Goal: Task Accomplishment & Management: Contribute content

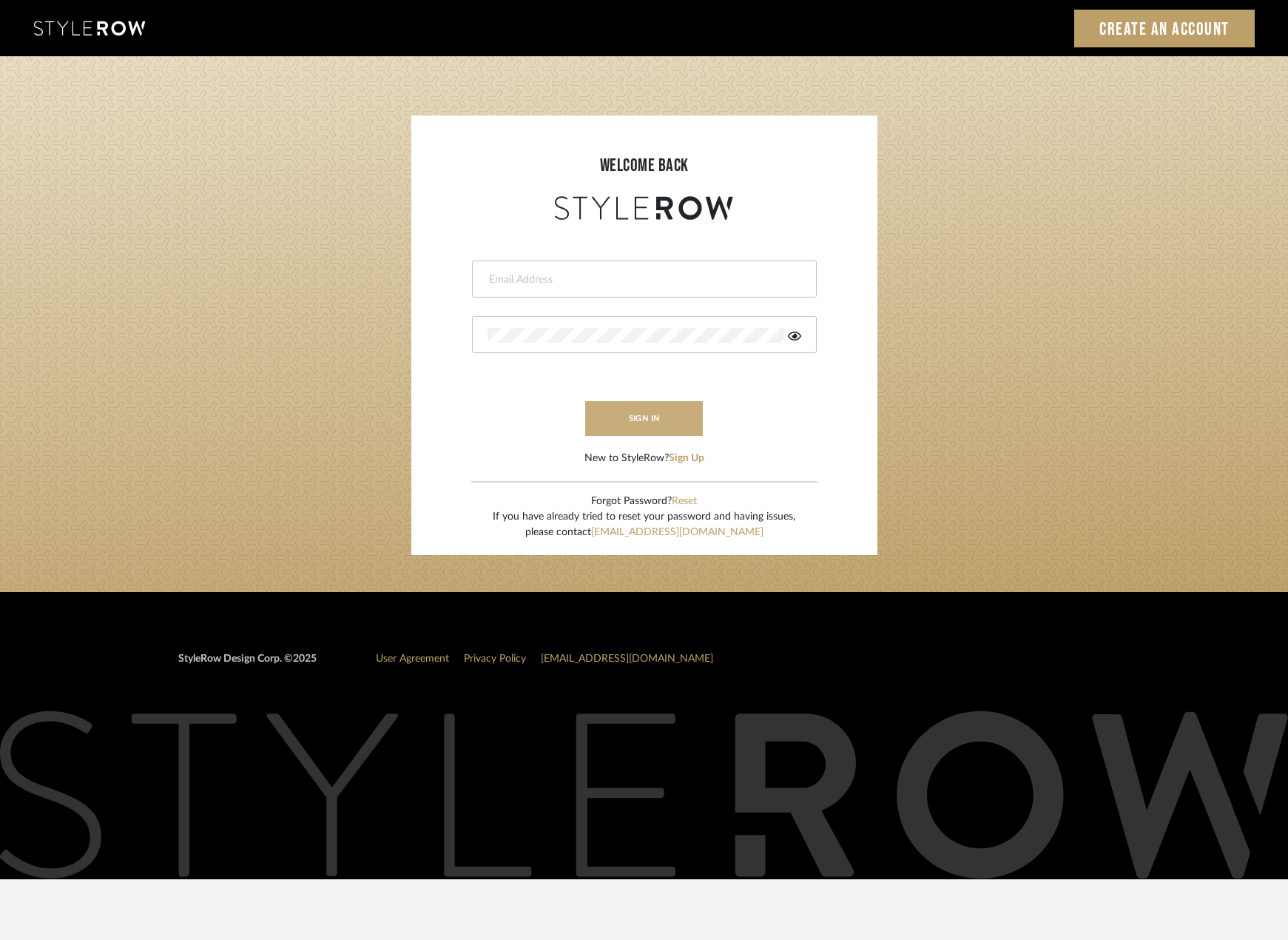
type input "madeleine@studiodb.com"
click at [647, 412] on button "sign in" at bounding box center [644, 419] width 118 height 35
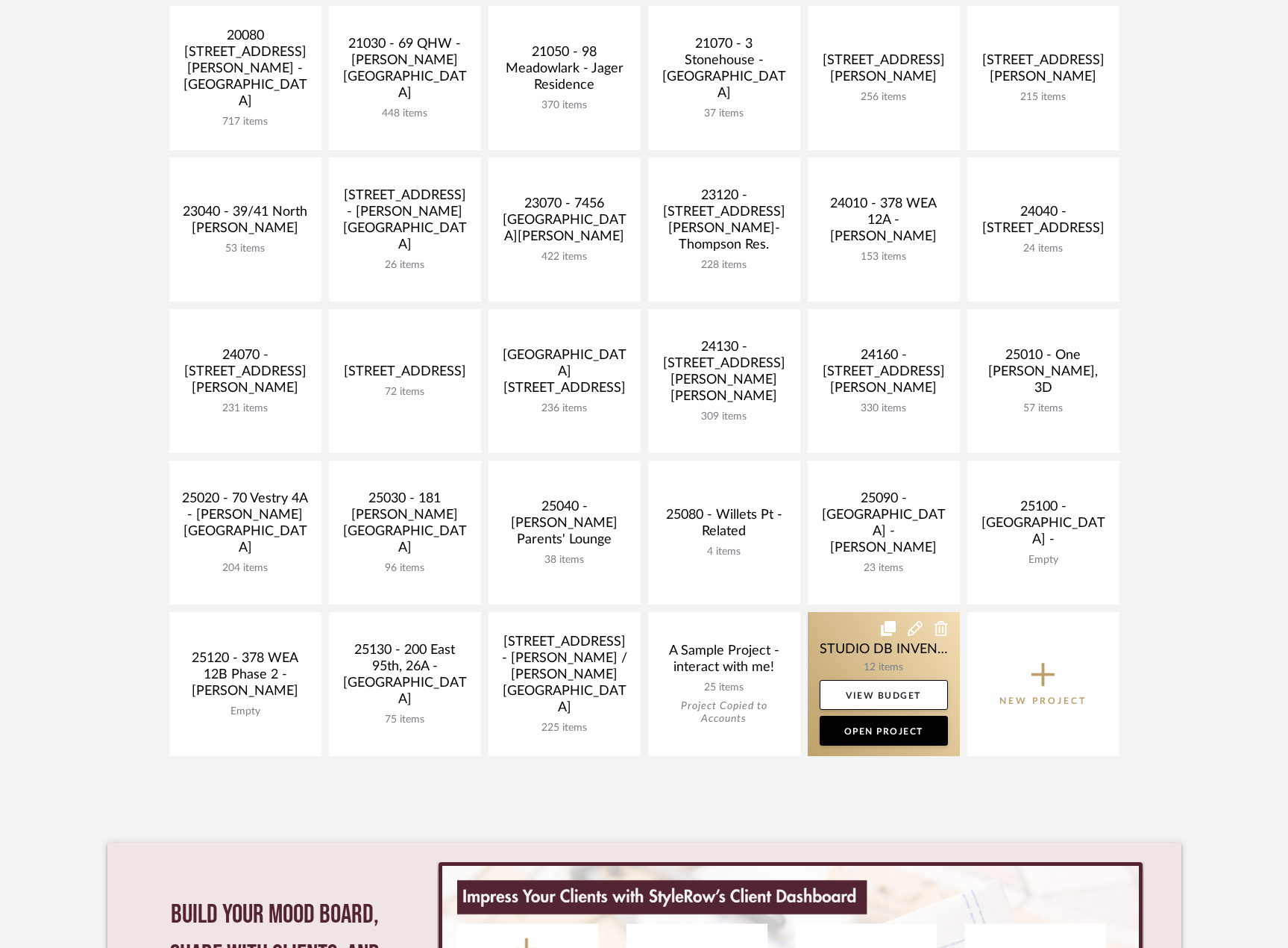
scroll to position [373, 0]
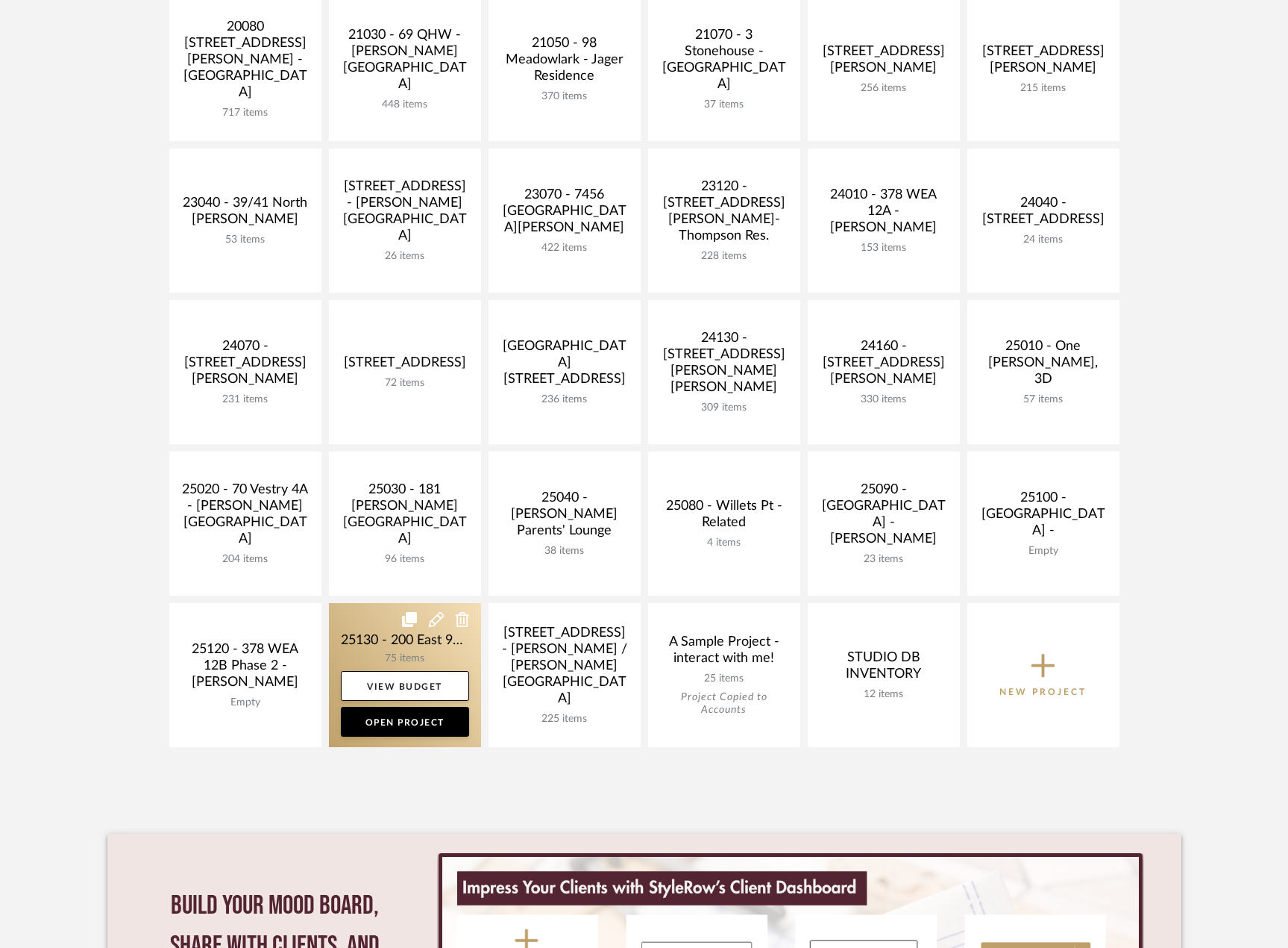
click at [367, 636] on link at bounding box center [405, 675] width 153 height 144
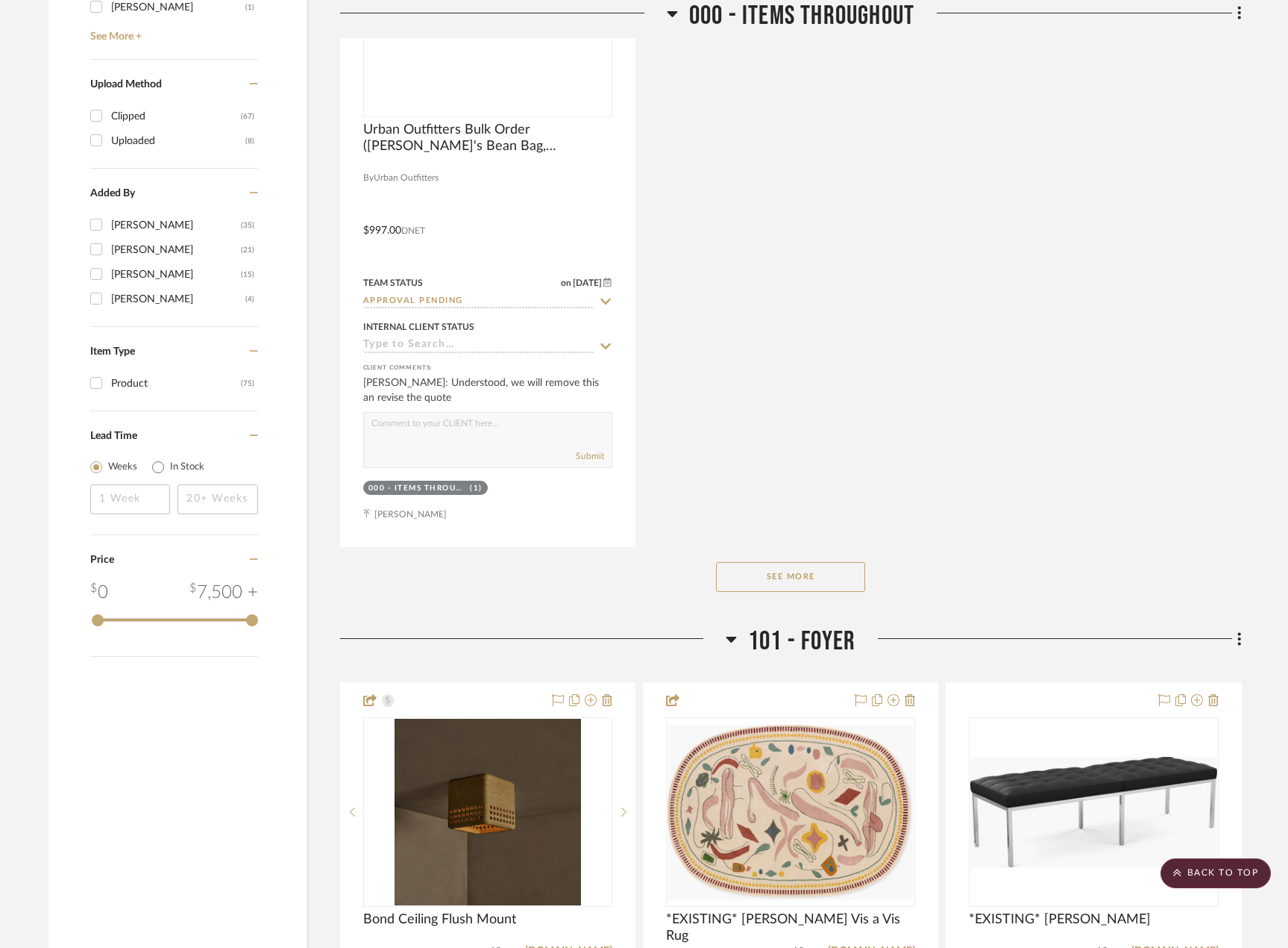
scroll to position [2537, 0]
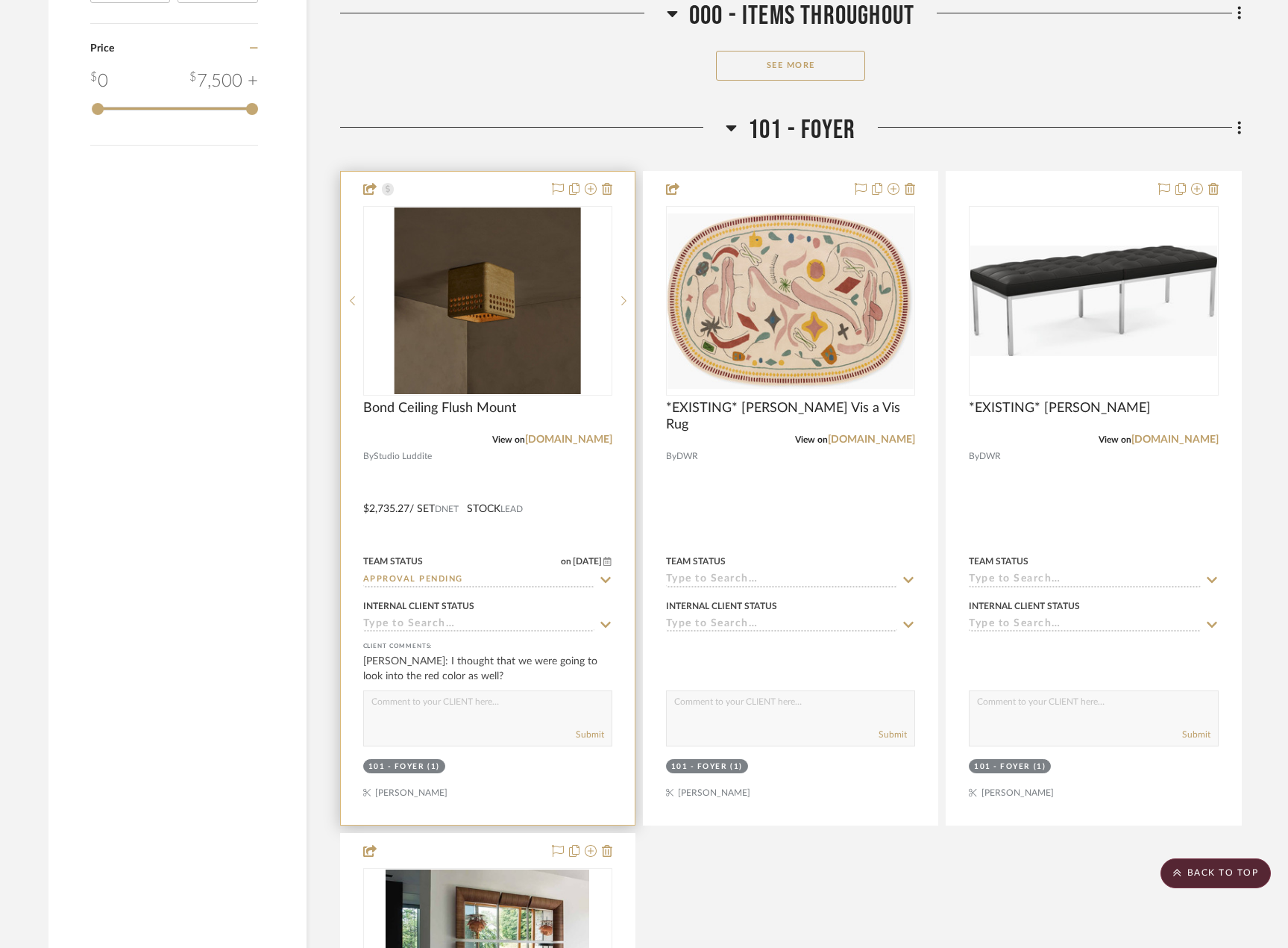
click at [498, 423] on div "Bond Ceiling Flush Mount" at bounding box center [488, 416] width 249 height 33
click at [475, 455] on div at bounding box center [488, 498] width 294 height 653
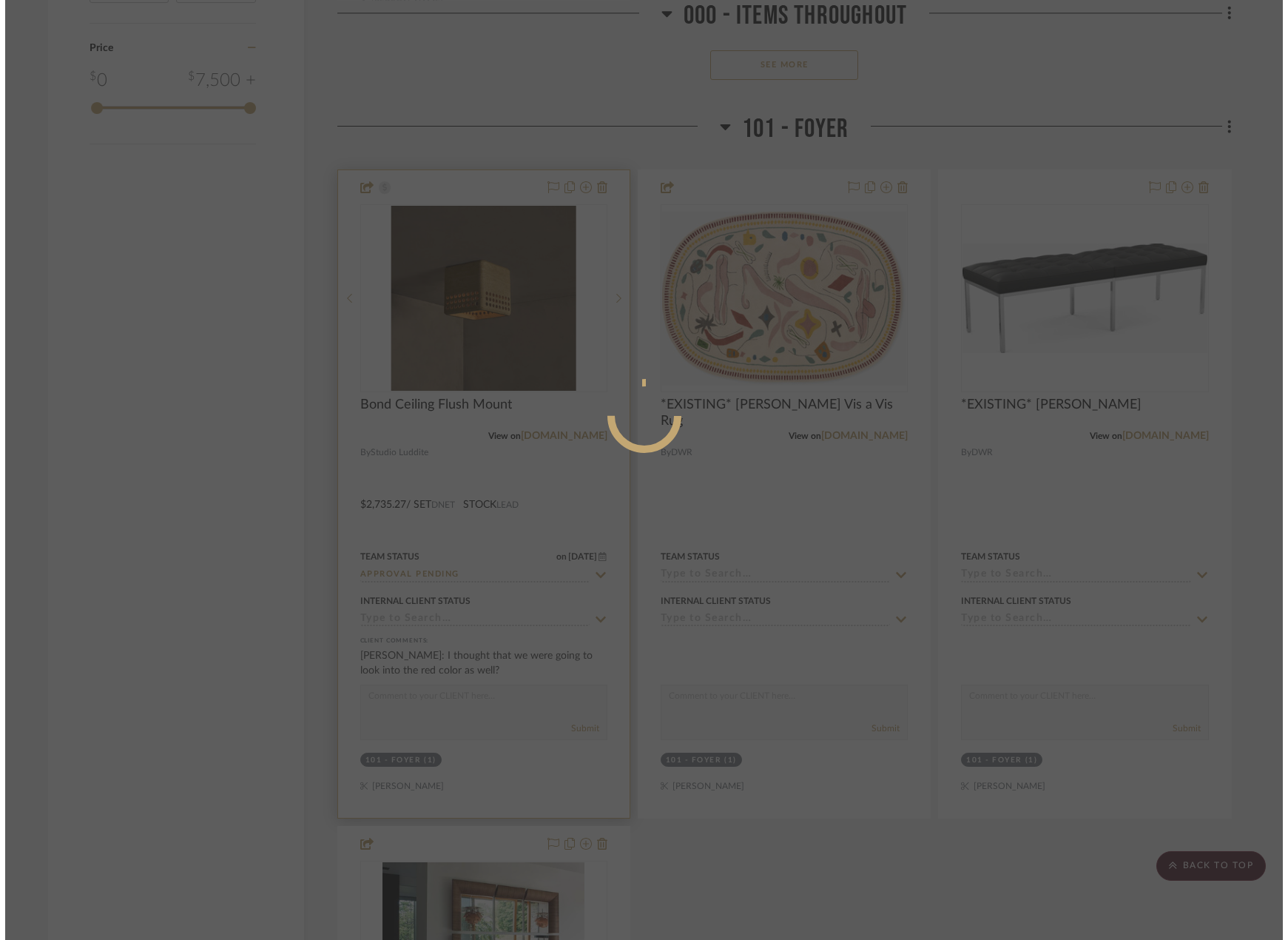
scroll to position [0, 0]
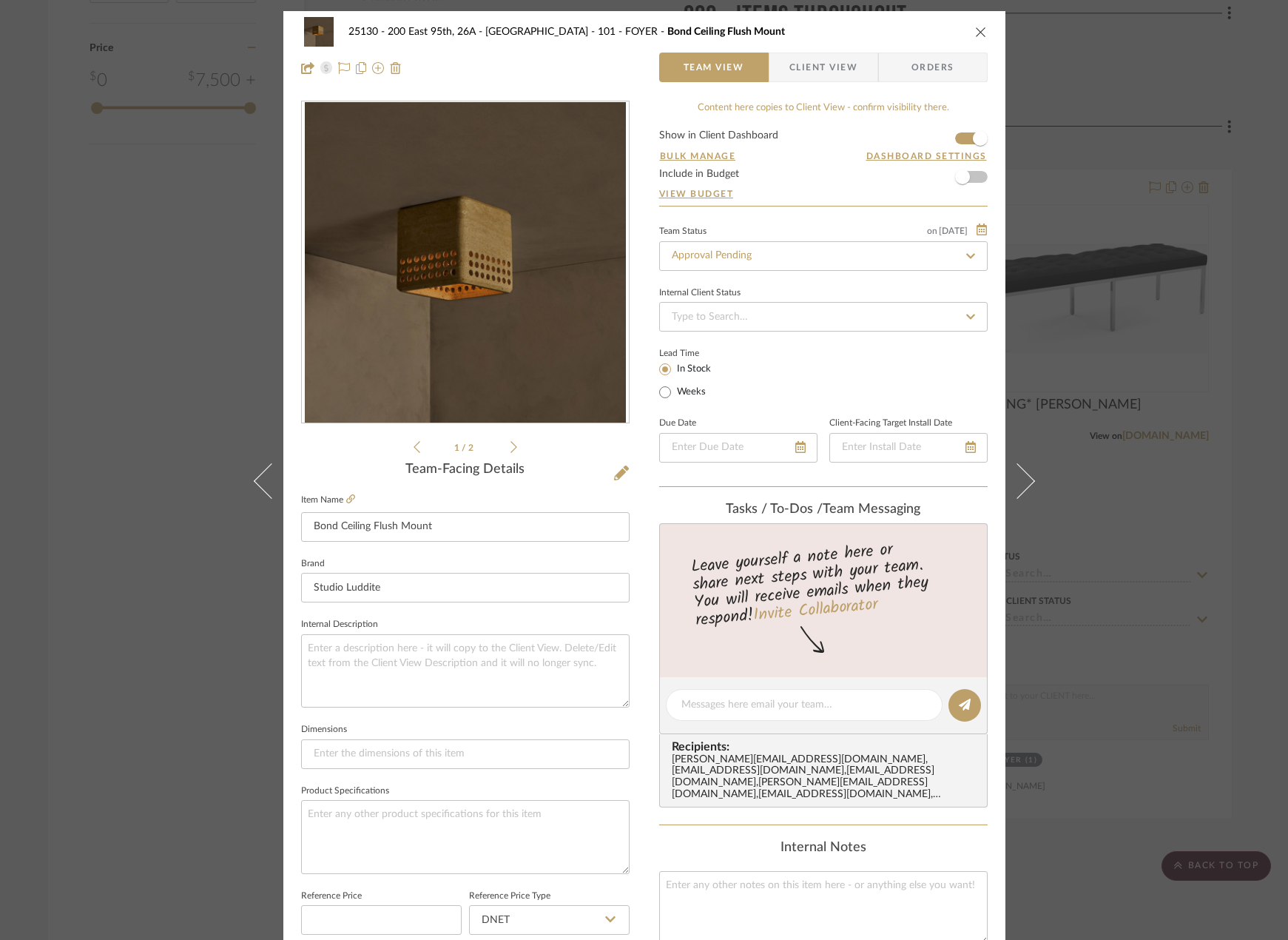
click at [790, 66] on span "Client View" at bounding box center [824, 67] width 68 height 30
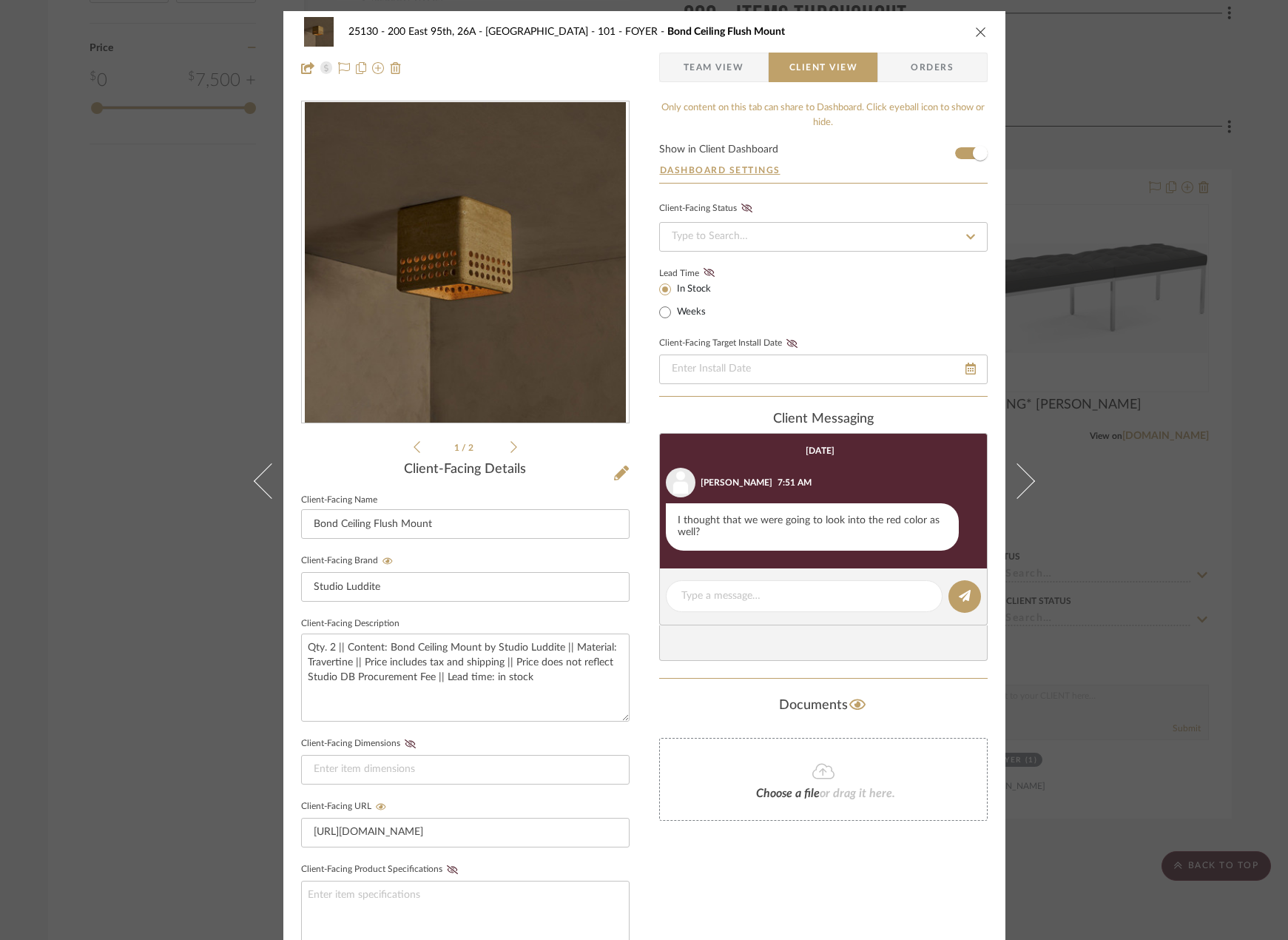
click at [1243, 292] on div "25130 - 200 East 95th, 26A - Kosheleva 101 - FOYER Bond Ceiling Flush Mount Tea…" at bounding box center [644, 470] width 1288 height 940
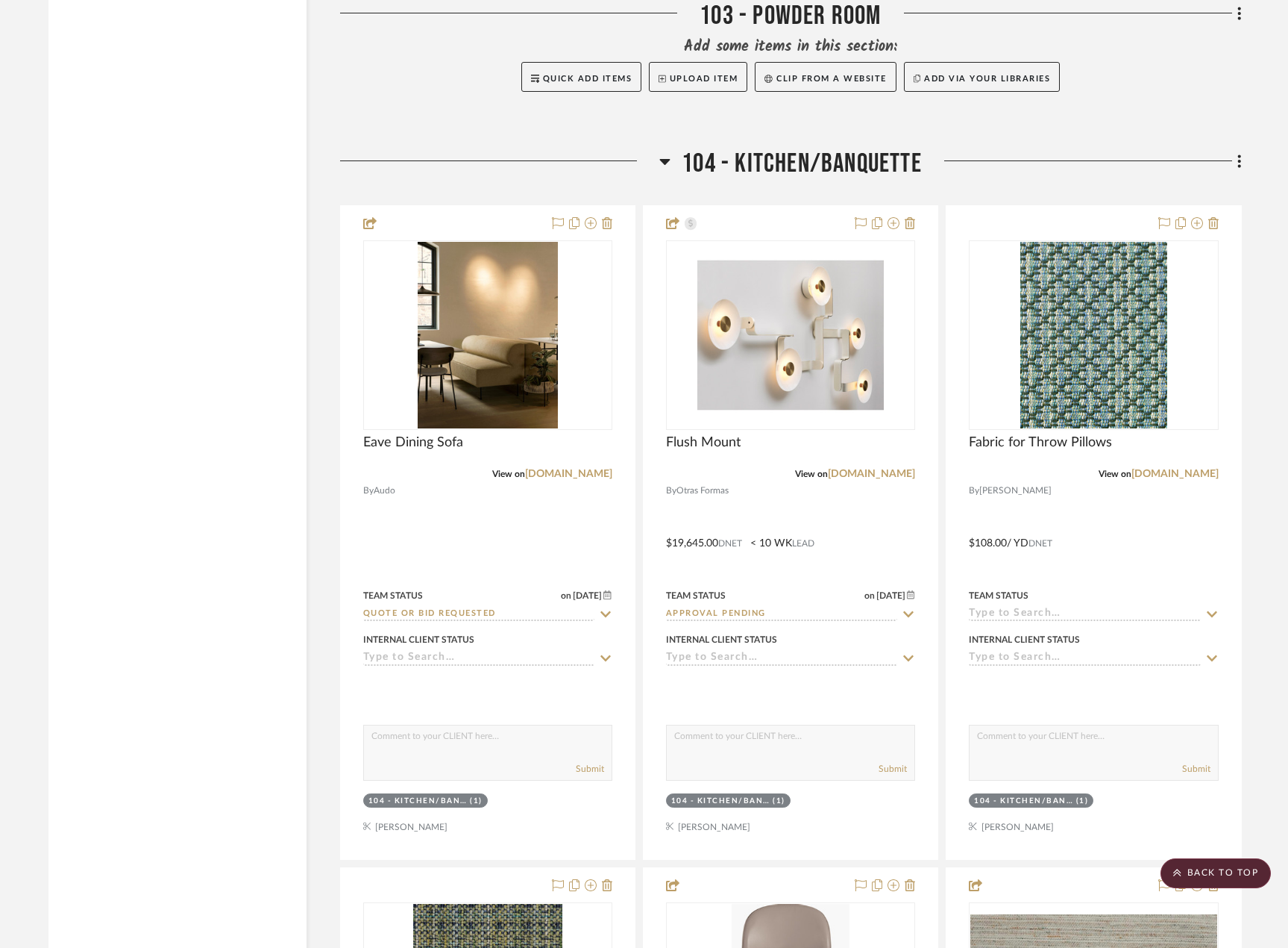
scroll to position [4775, 0]
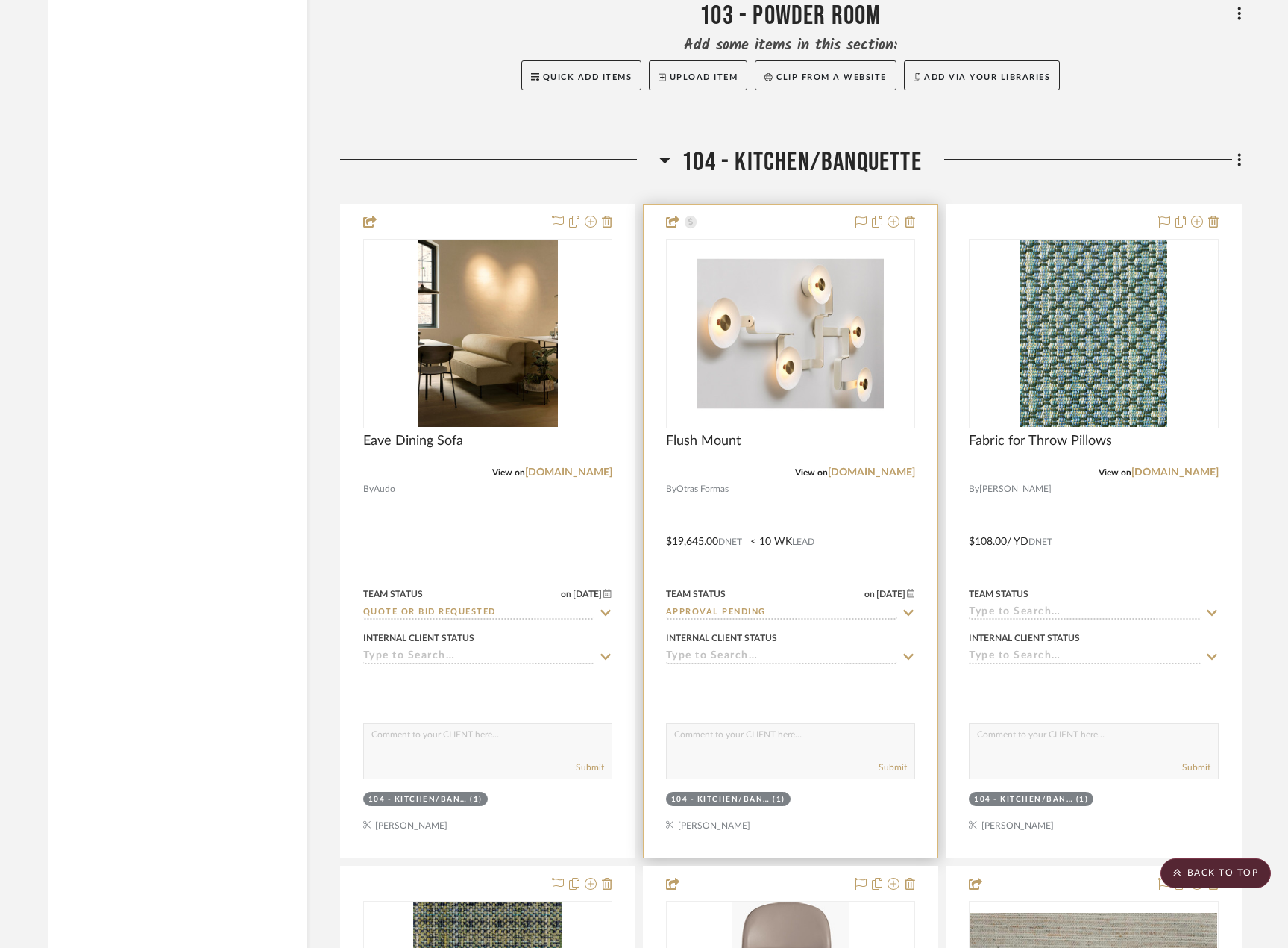
click at [868, 494] on div at bounding box center [790, 531] width 294 height 653
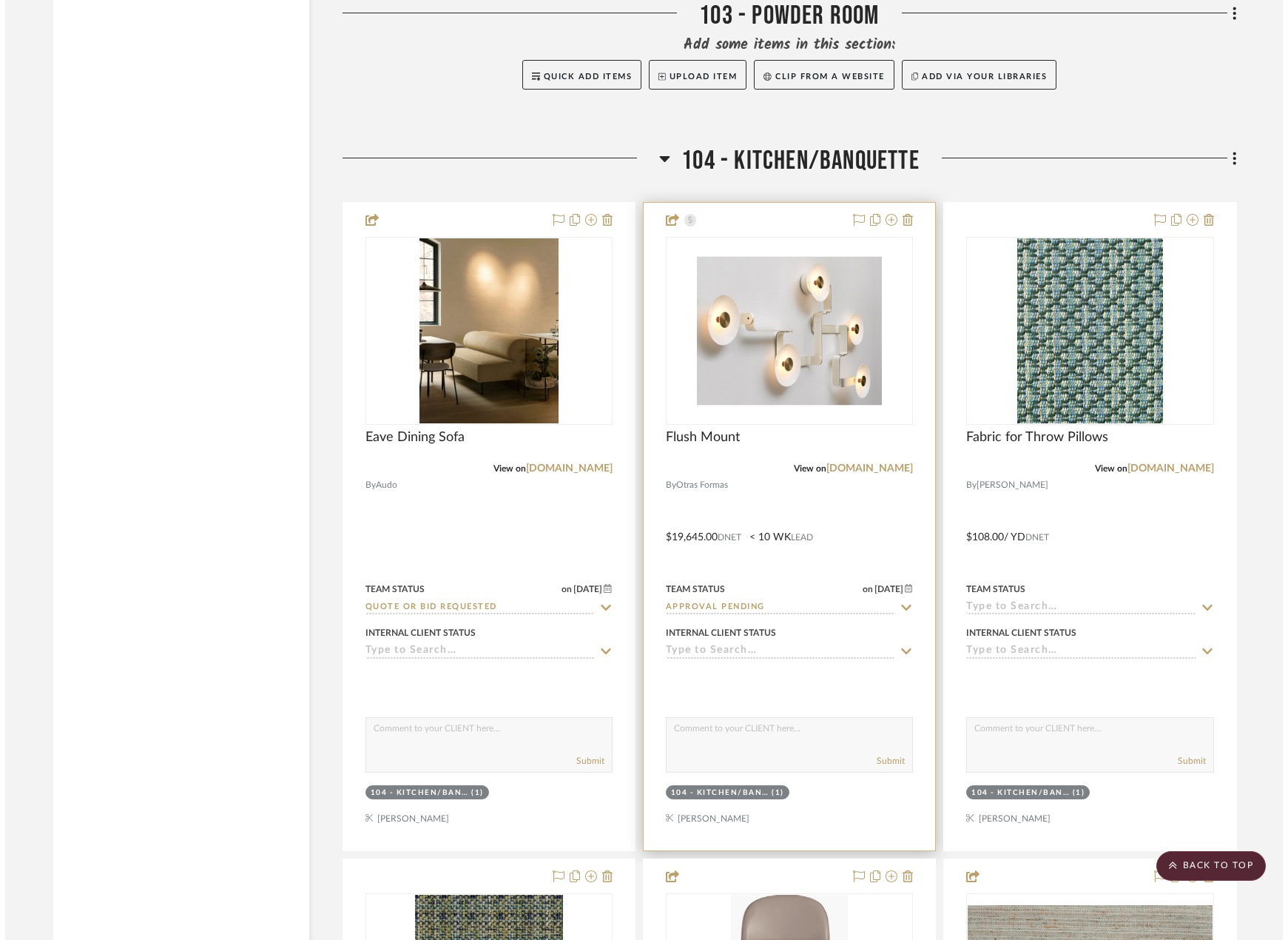
scroll to position [0, 0]
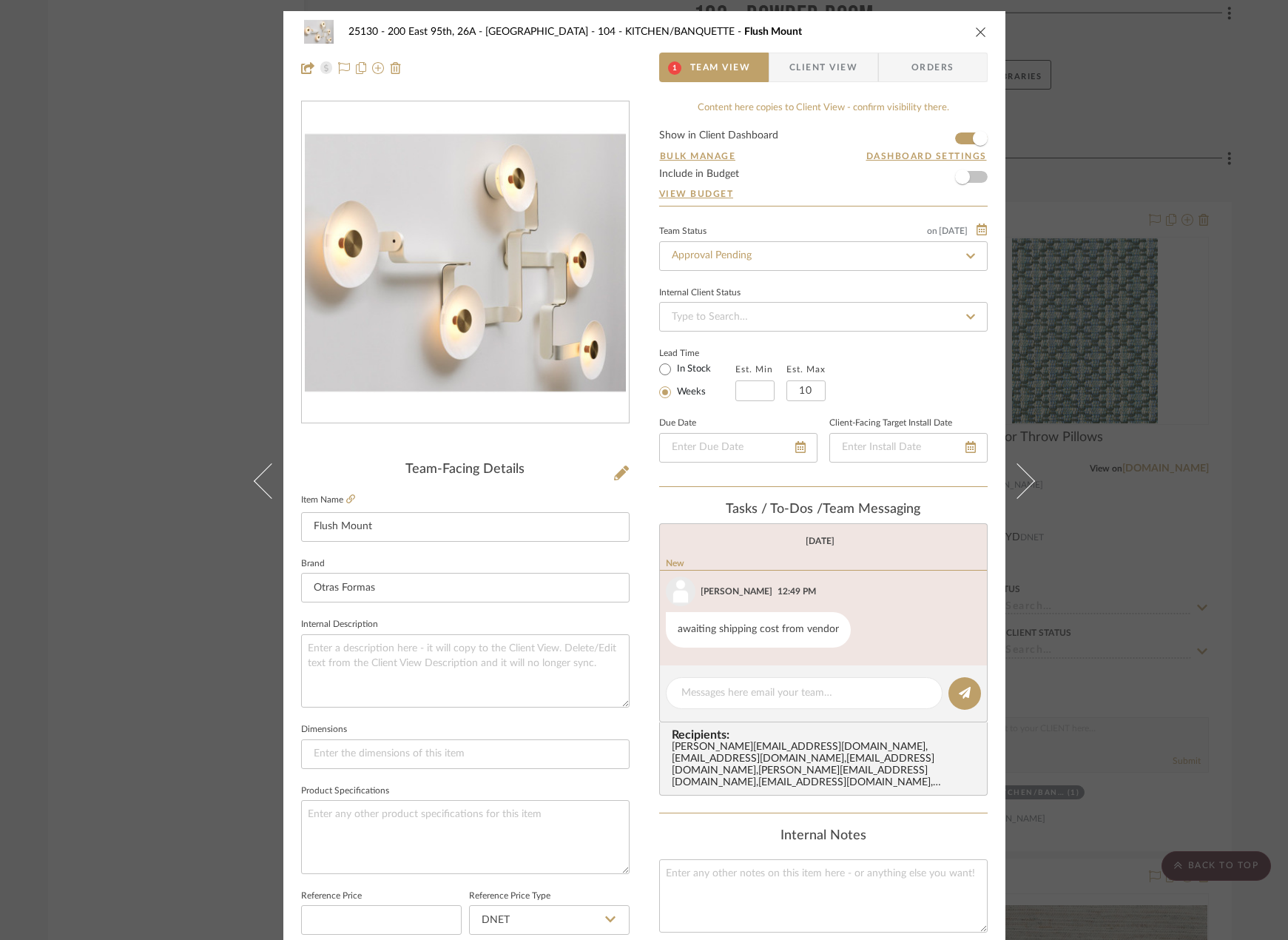
click at [790, 57] on span "Client View" at bounding box center [824, 67] width 68 height 30
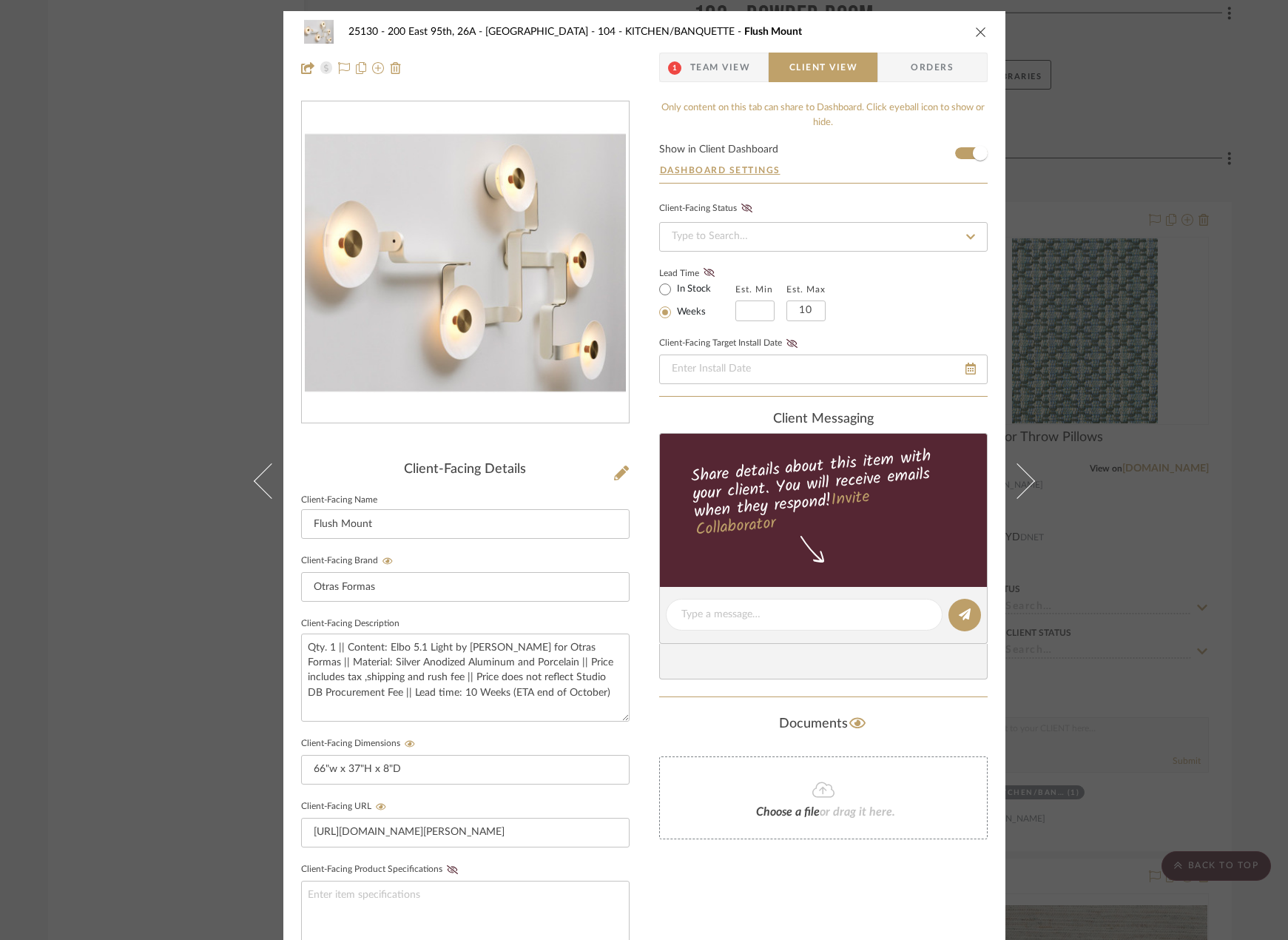
click at [1138, 419] on div "25130 - 200 East 95th, 26A - Kosheleva 104 - KITCHEN/BANQUETTE Flush Mount 1 Te…" at bounding box center [644, 470] width 1288 height 940
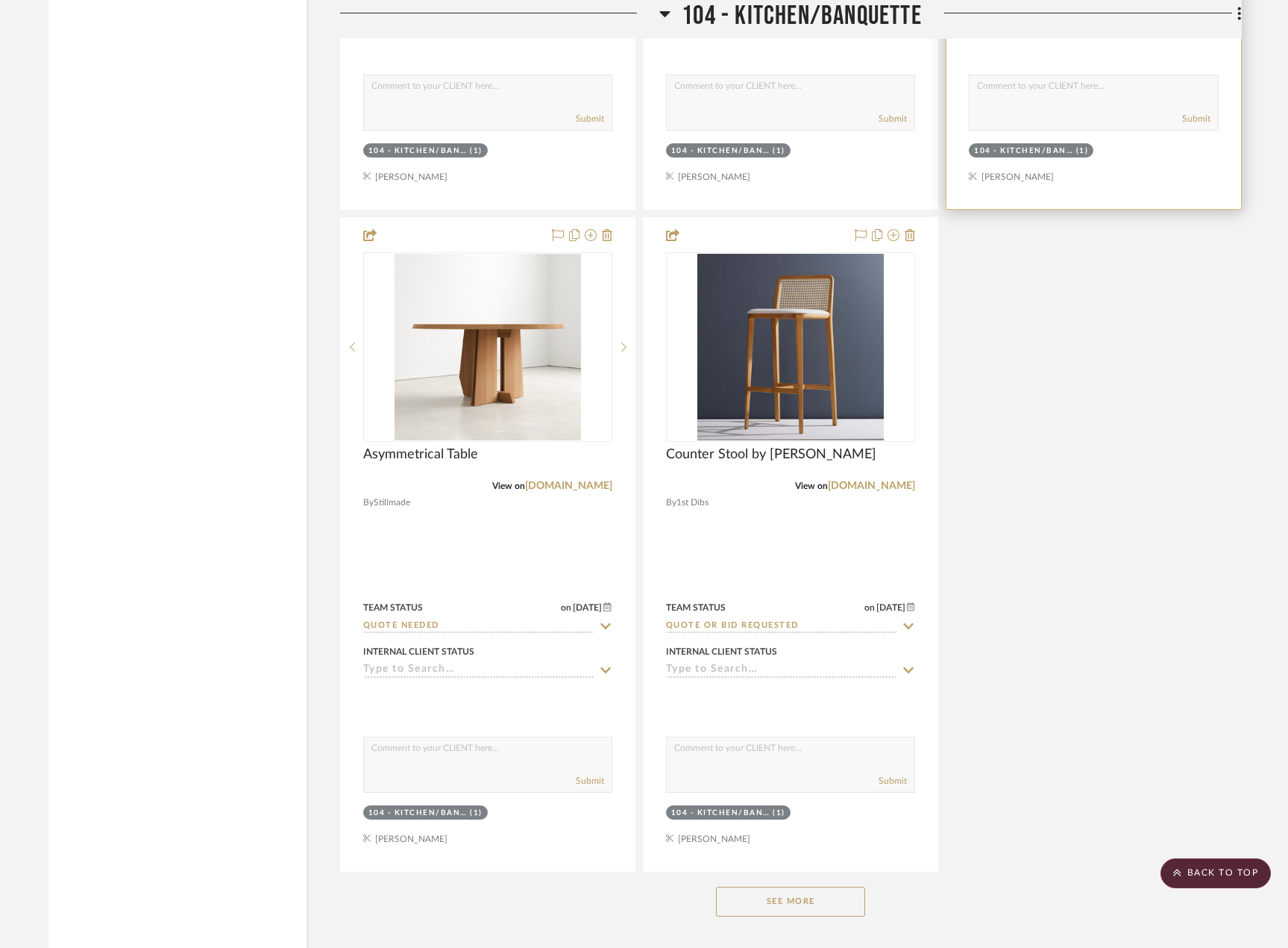
scroll to position [6267, 0]
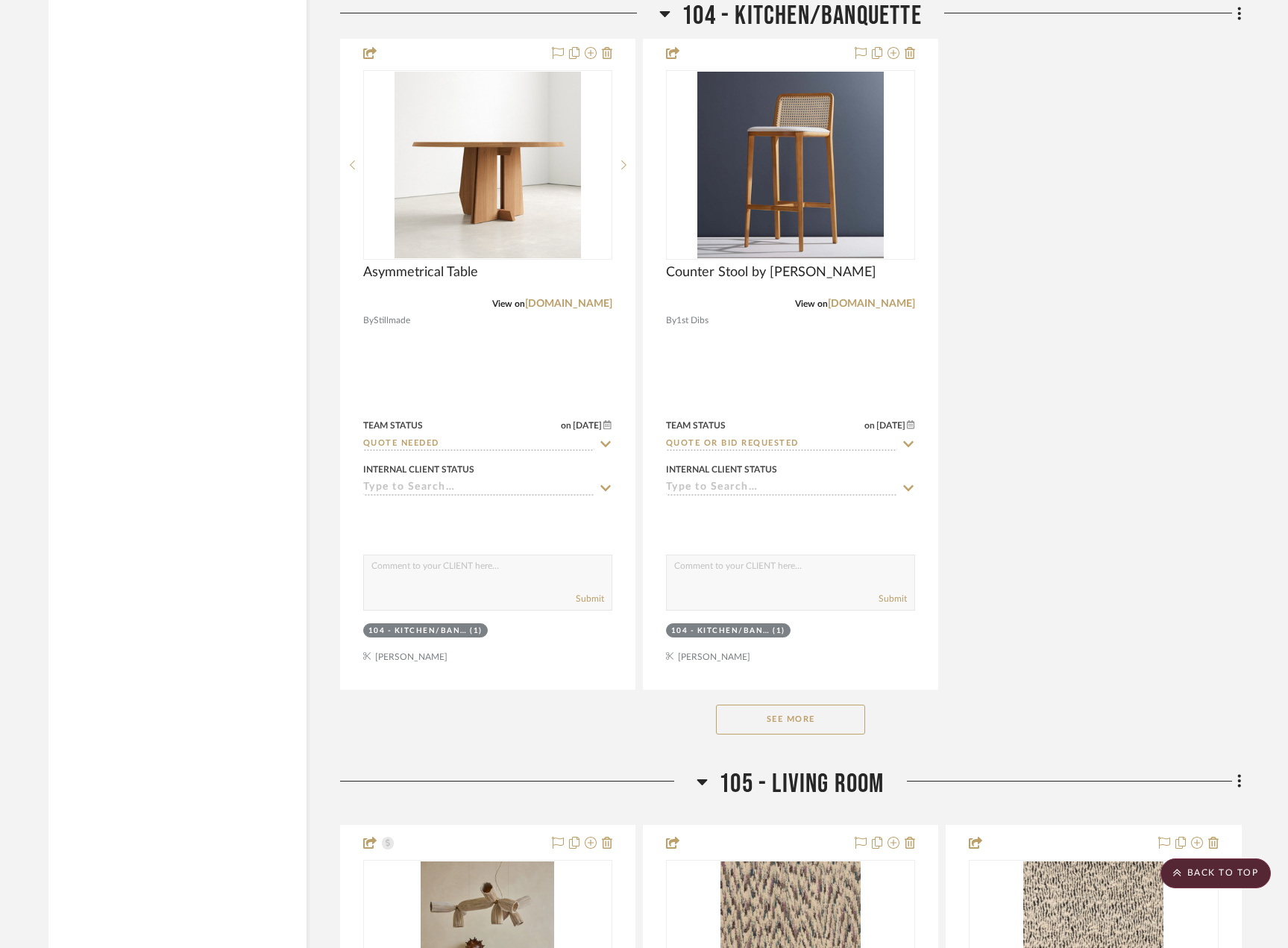
click at [832, 723] on button "See More" at bounding box center [790, 720] width 149 height 30
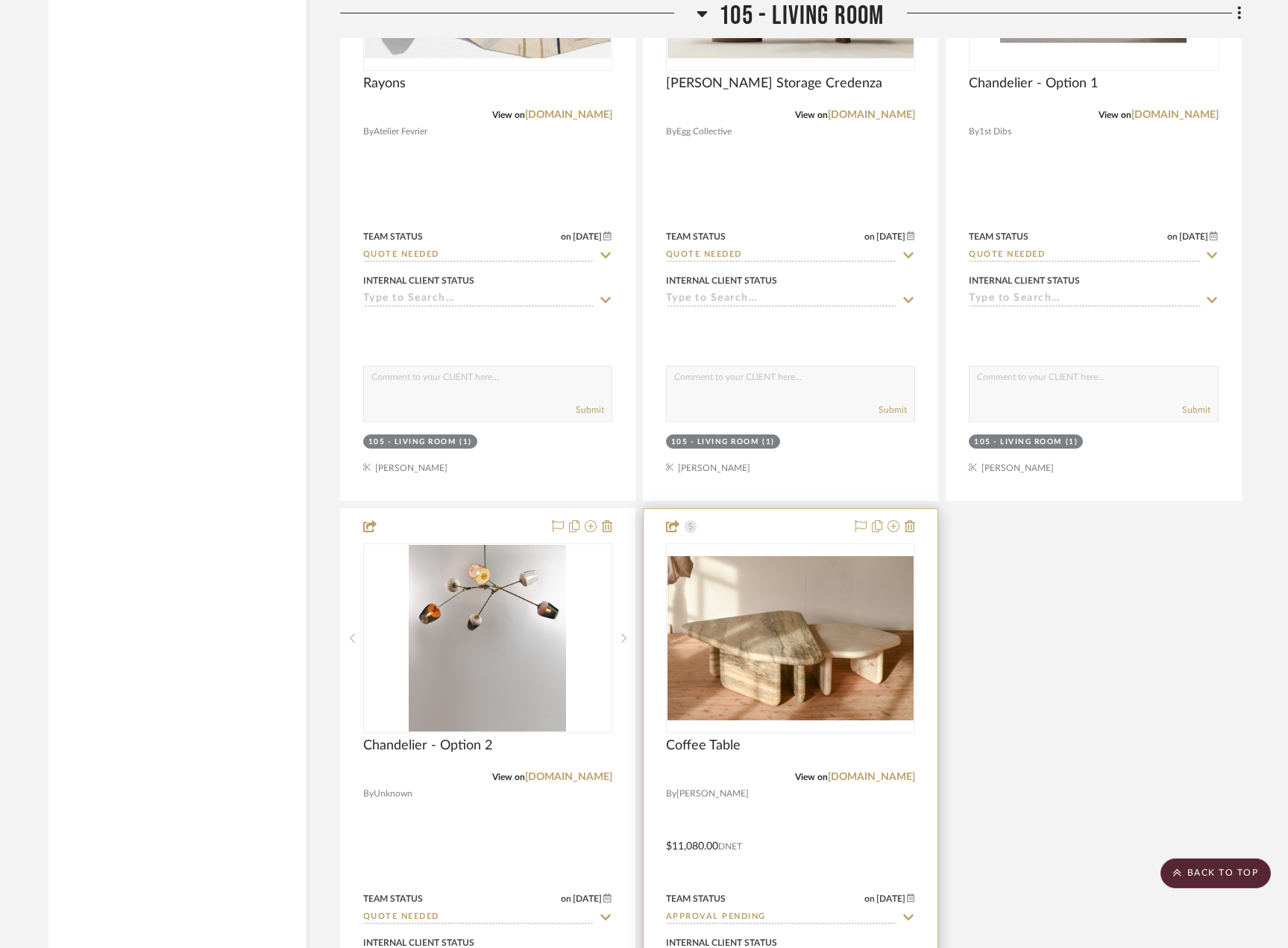
scroll to position [7983, 0]
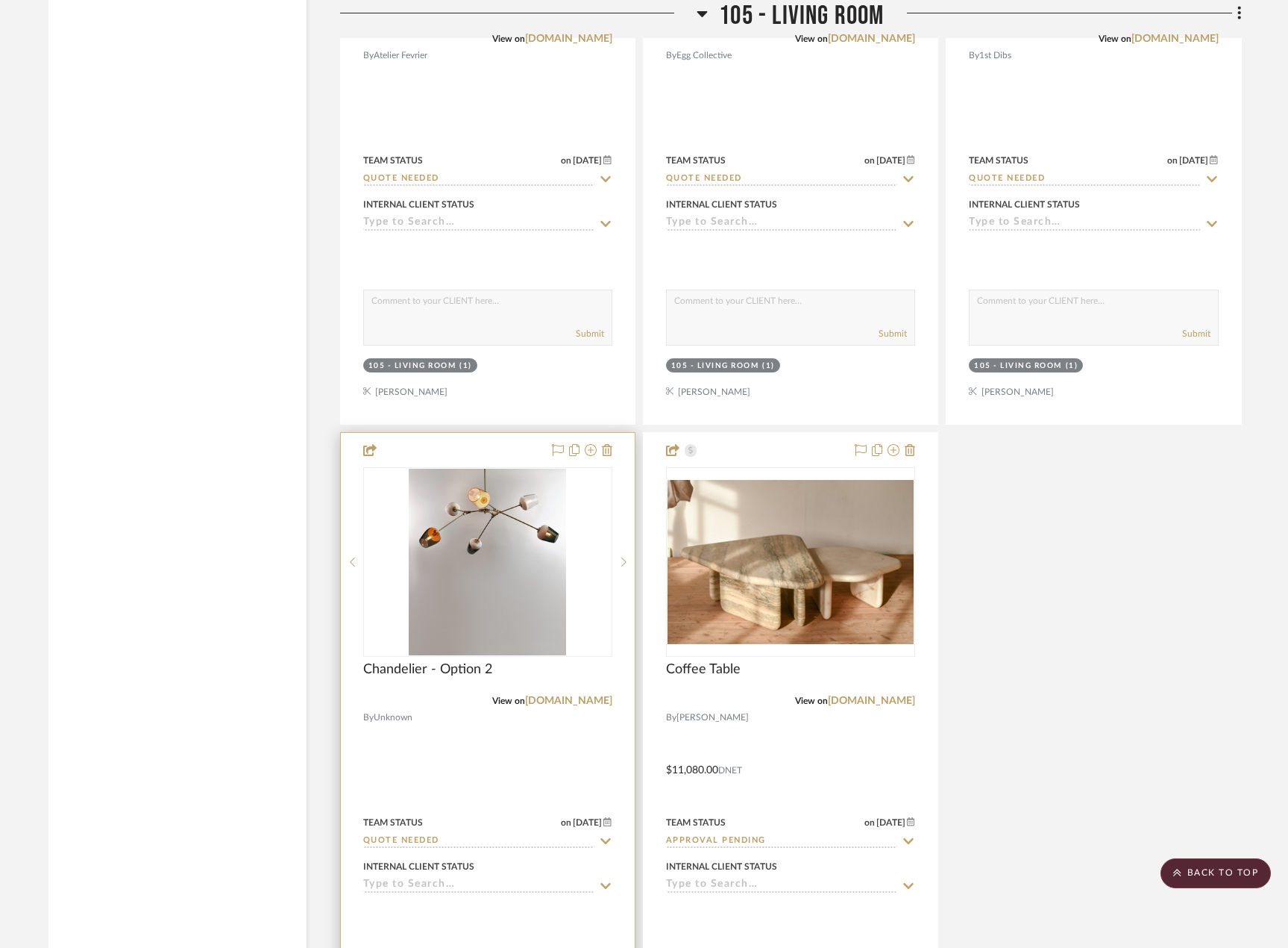
click at [573, 739] on div at bounding box center [488, 759] width 294 height 653
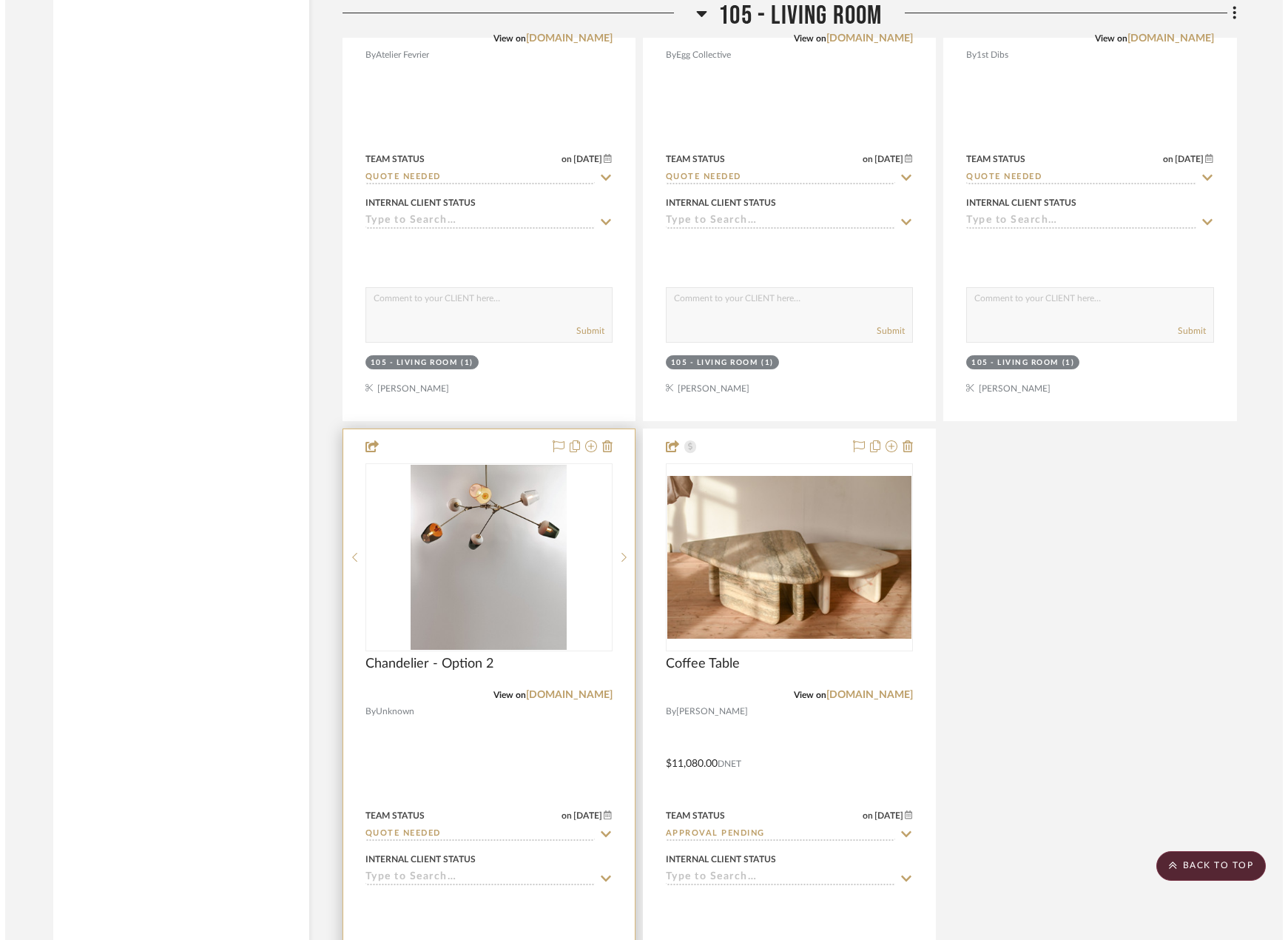
scroll to position [0, 0]
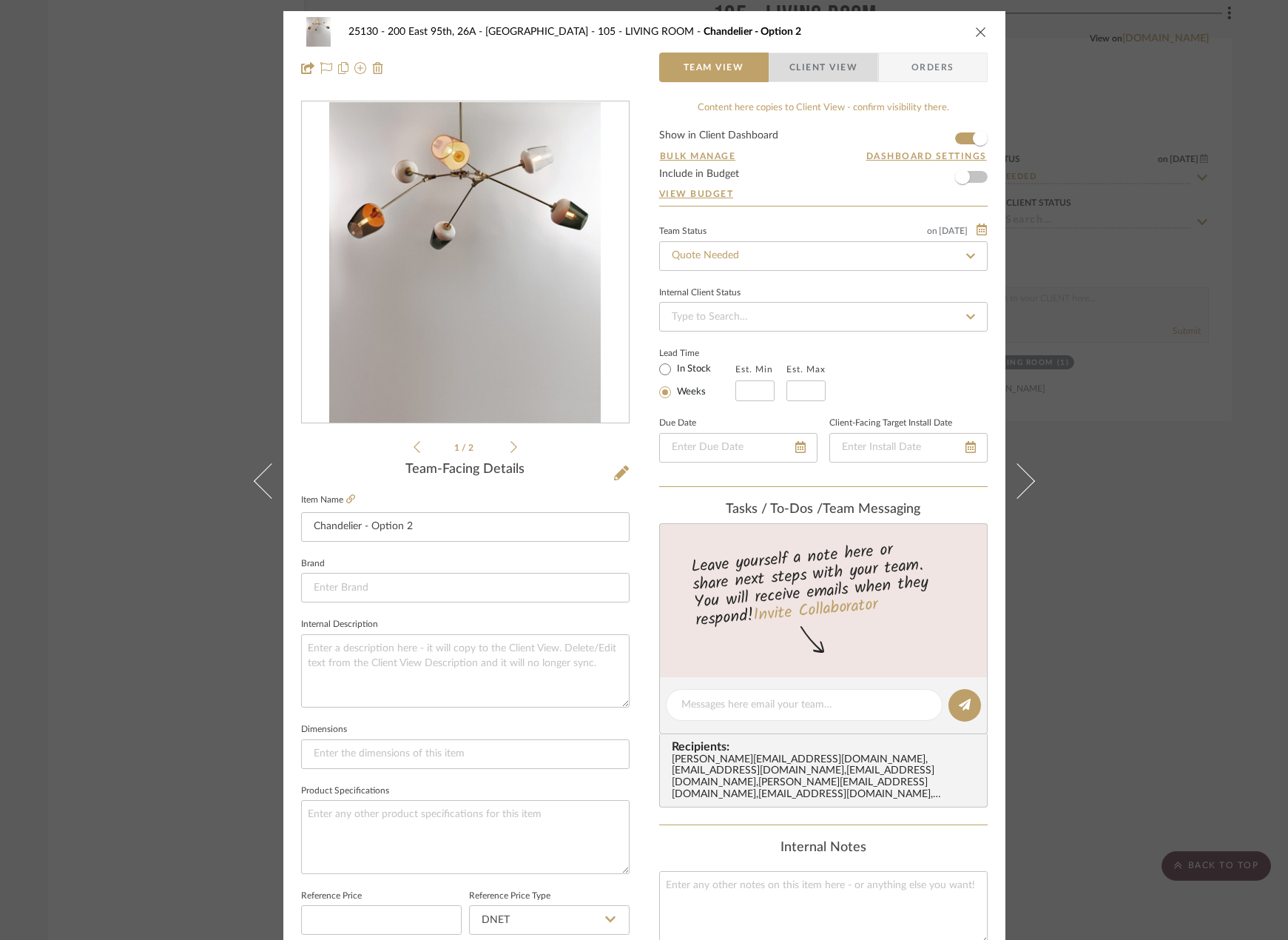
click at [798, 74] on span "Client View" at bounding box center [824, 67] width 68 height 30
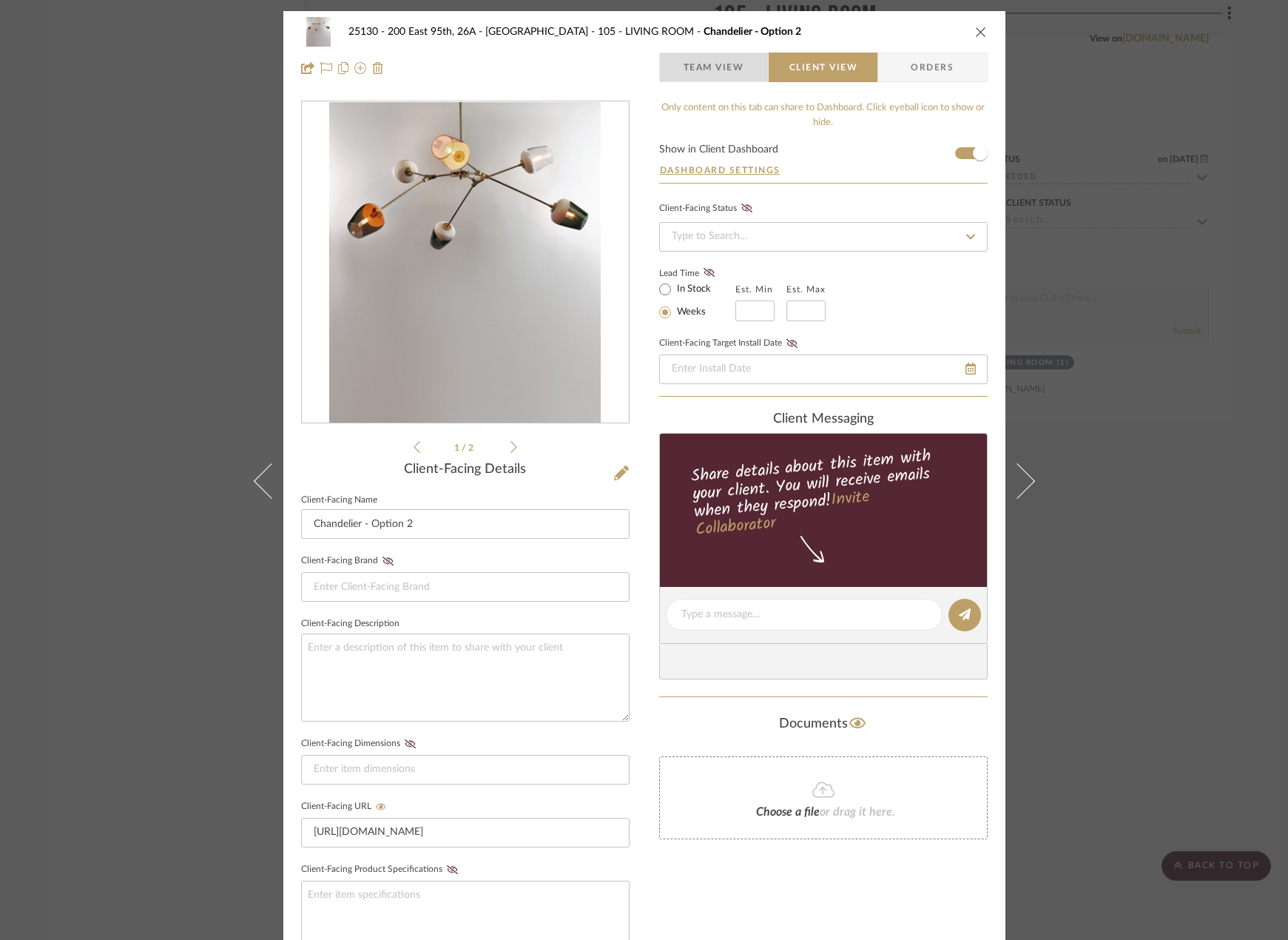
click at [733, 76] on span "Team View" at bounding box center [714, 67] width 60 height 30
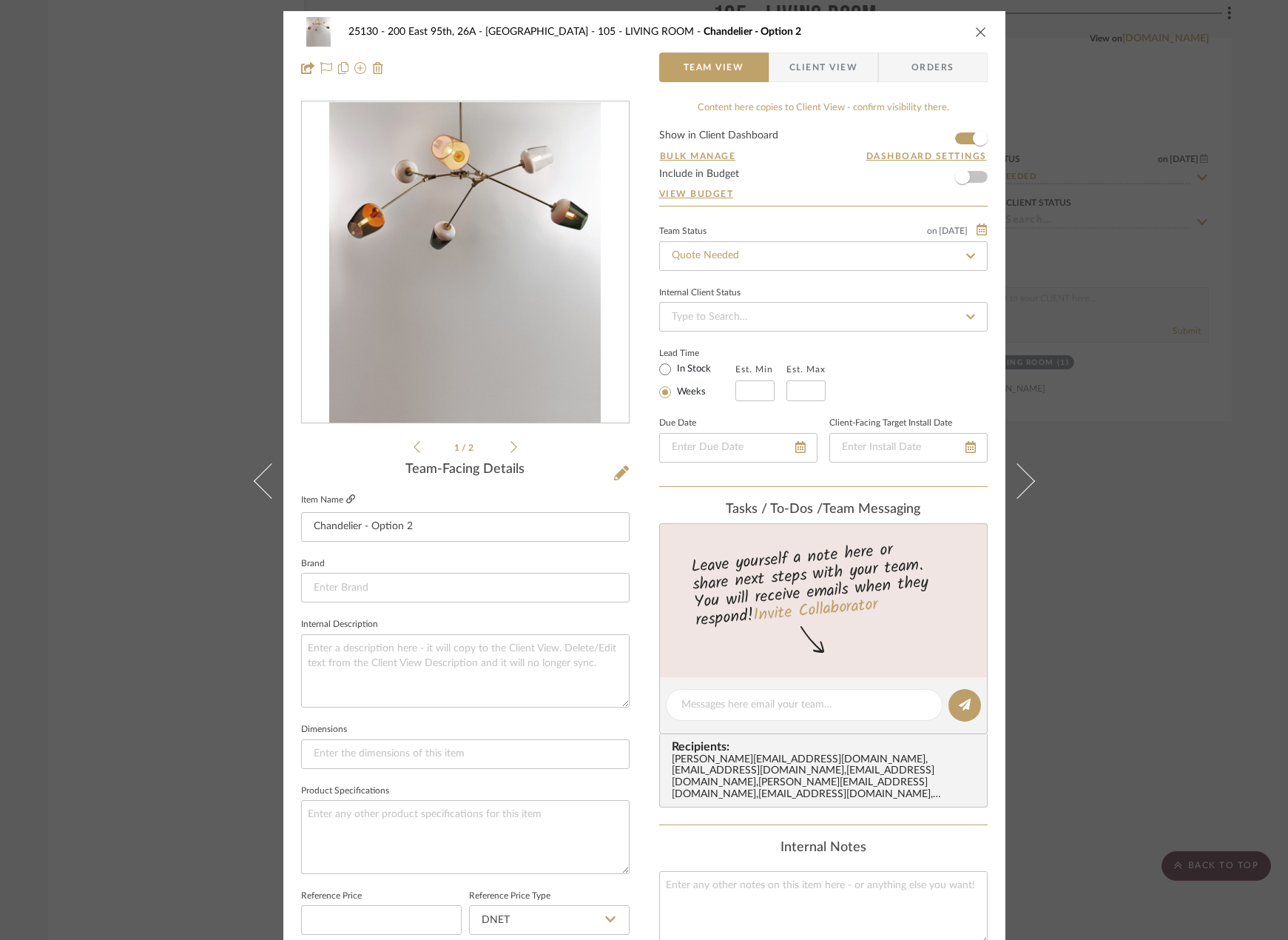
click at [348, 499] on icon at bounding box center [351, 498] width 9 height 9
click at [1113, 203] on div "25130 - 200 East 95th, 26A - Kosheleva 105 - LIVING ROOM Chandelier - Option 2 …" at bounding box center [644, 470] width 1288 height 940
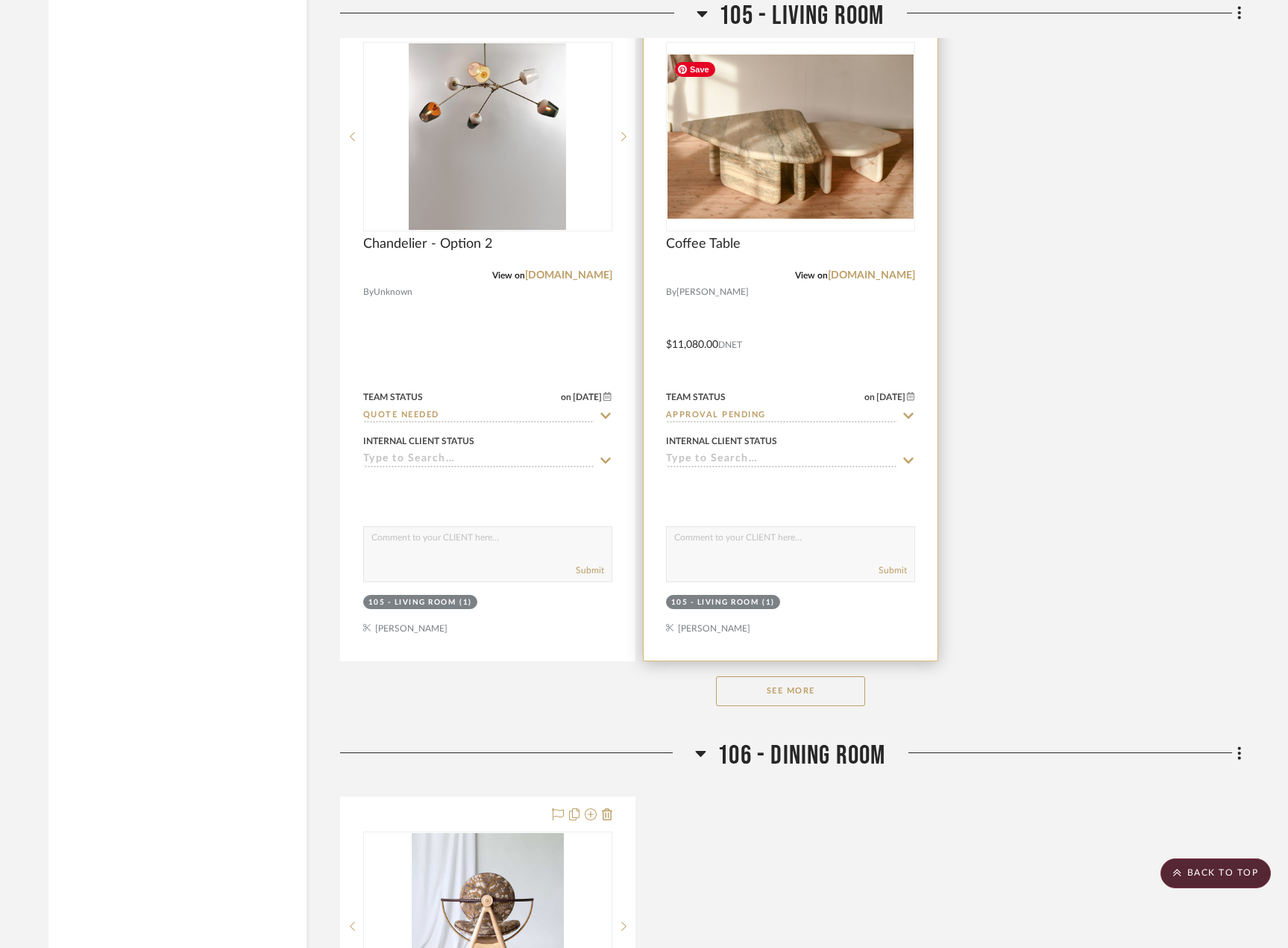
scroll to position [8431, 0]
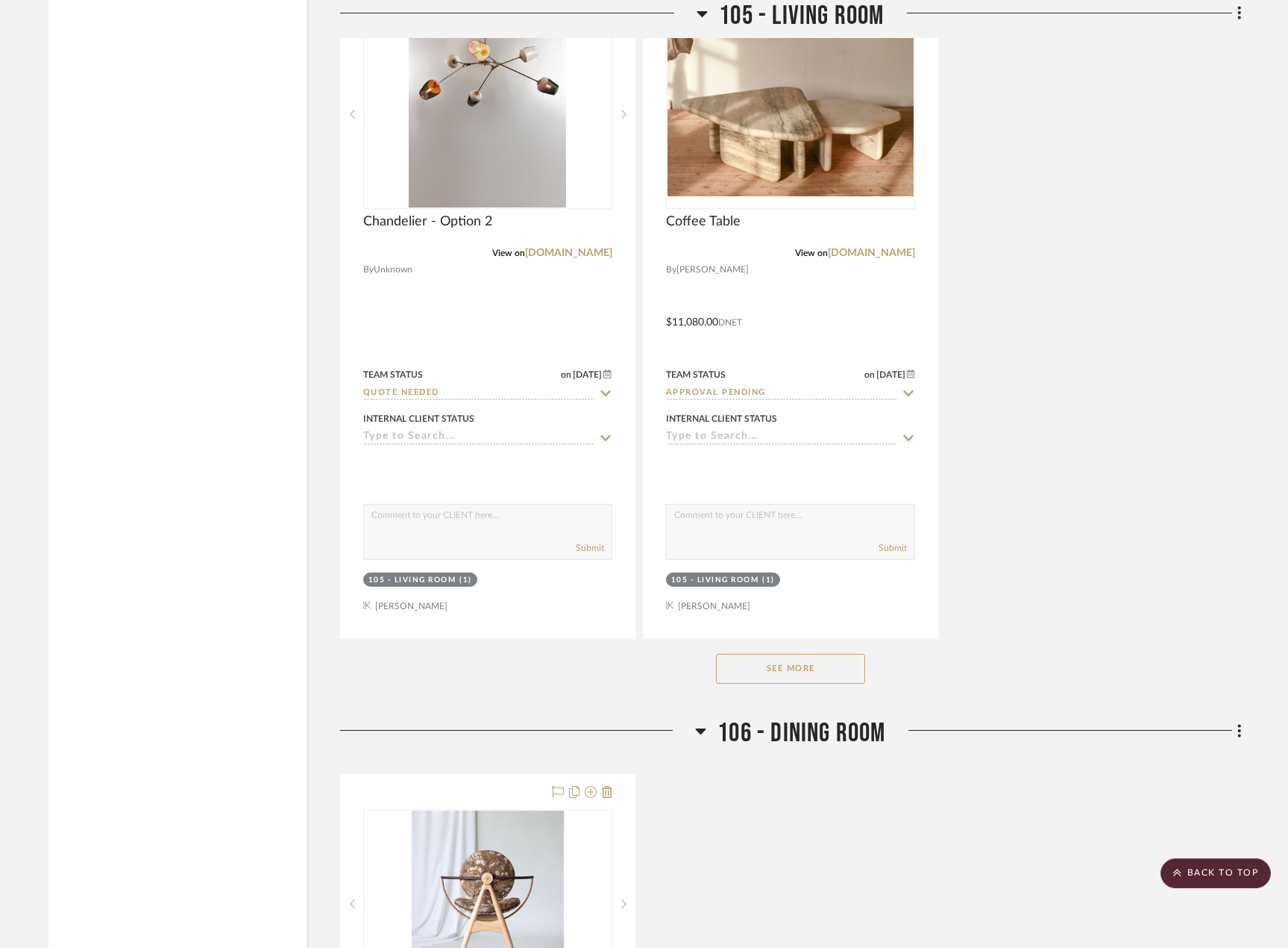
click at [818, 666] on button "See More" at bounding box center [790, 668] width 149 height 30
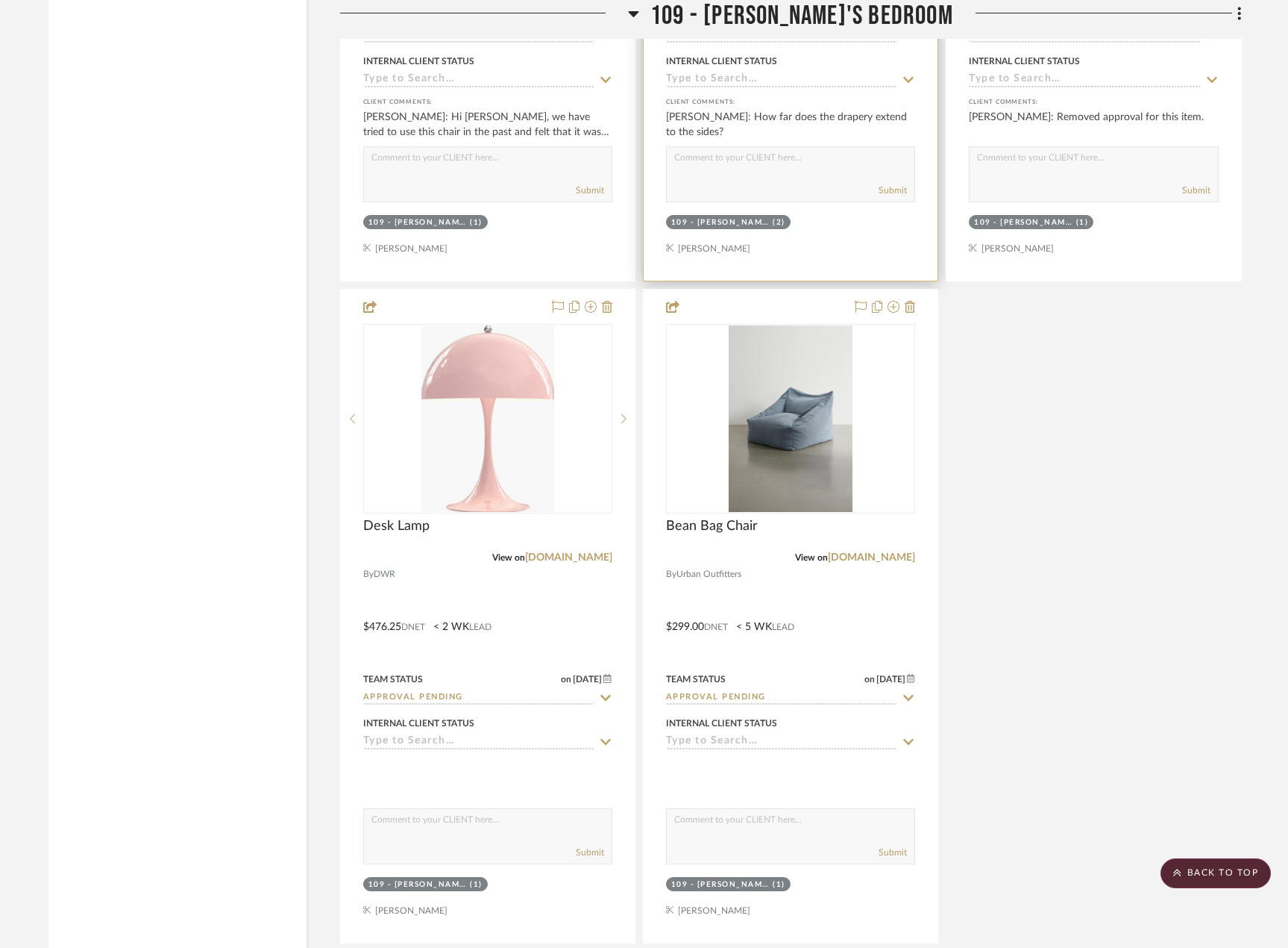
scroll to position [12088, 0]
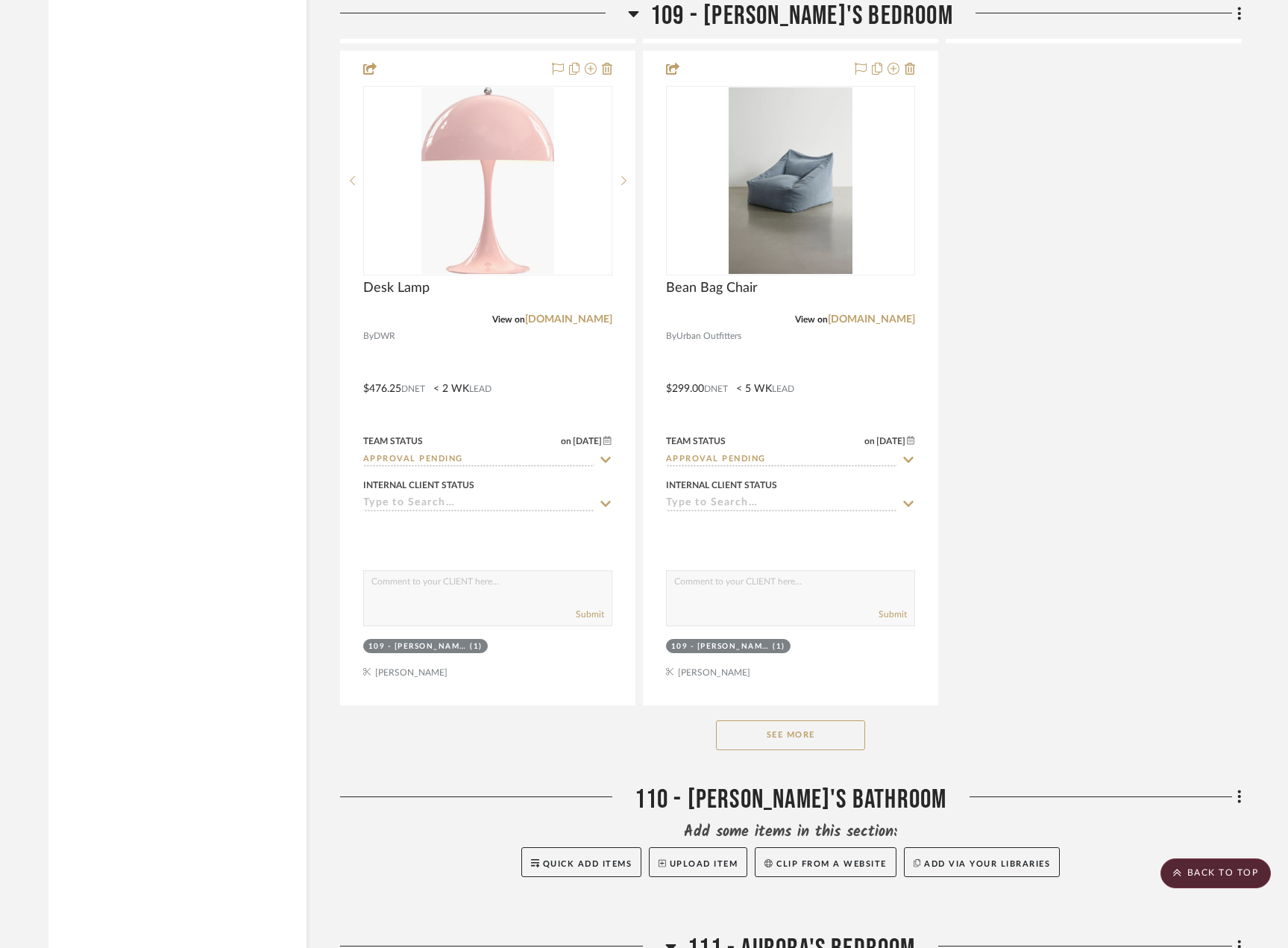
click at [800, 735] on button "See More" at bounding box center [790, 735] width 149 height 30
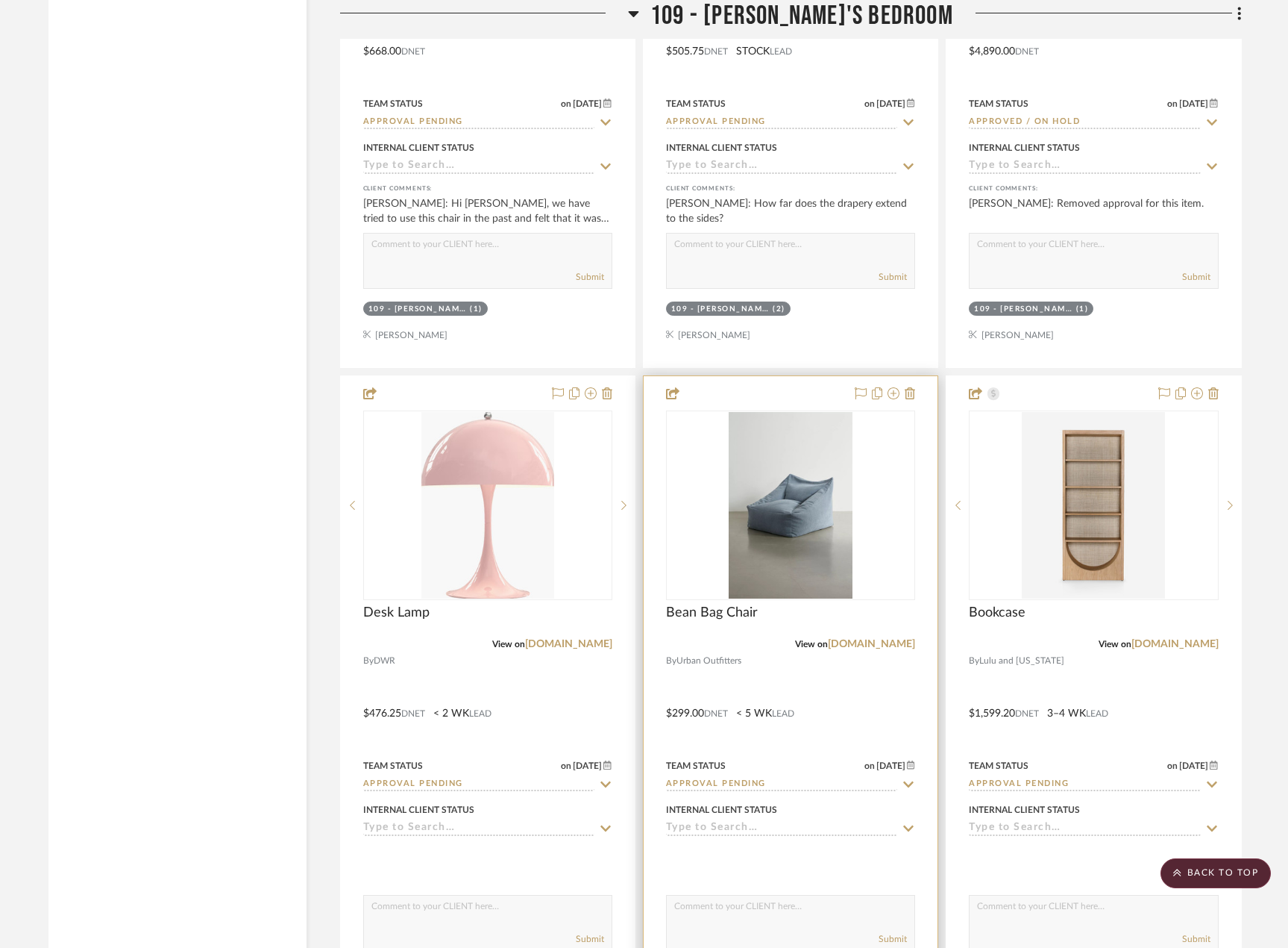
scroll to position [11789, 0]
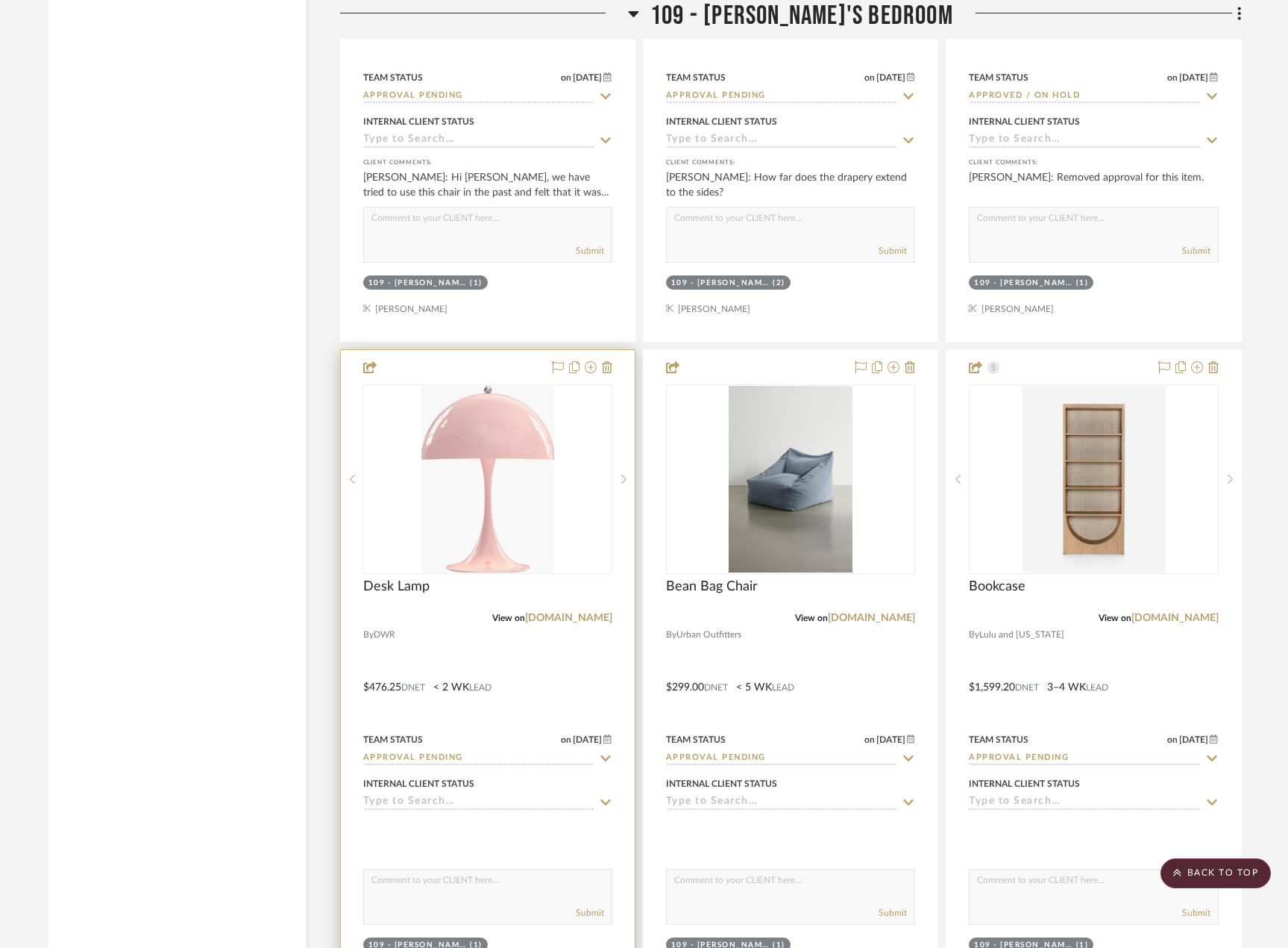
click at [415, 652] on div at bounding box center [488, 676] width 294 height 653
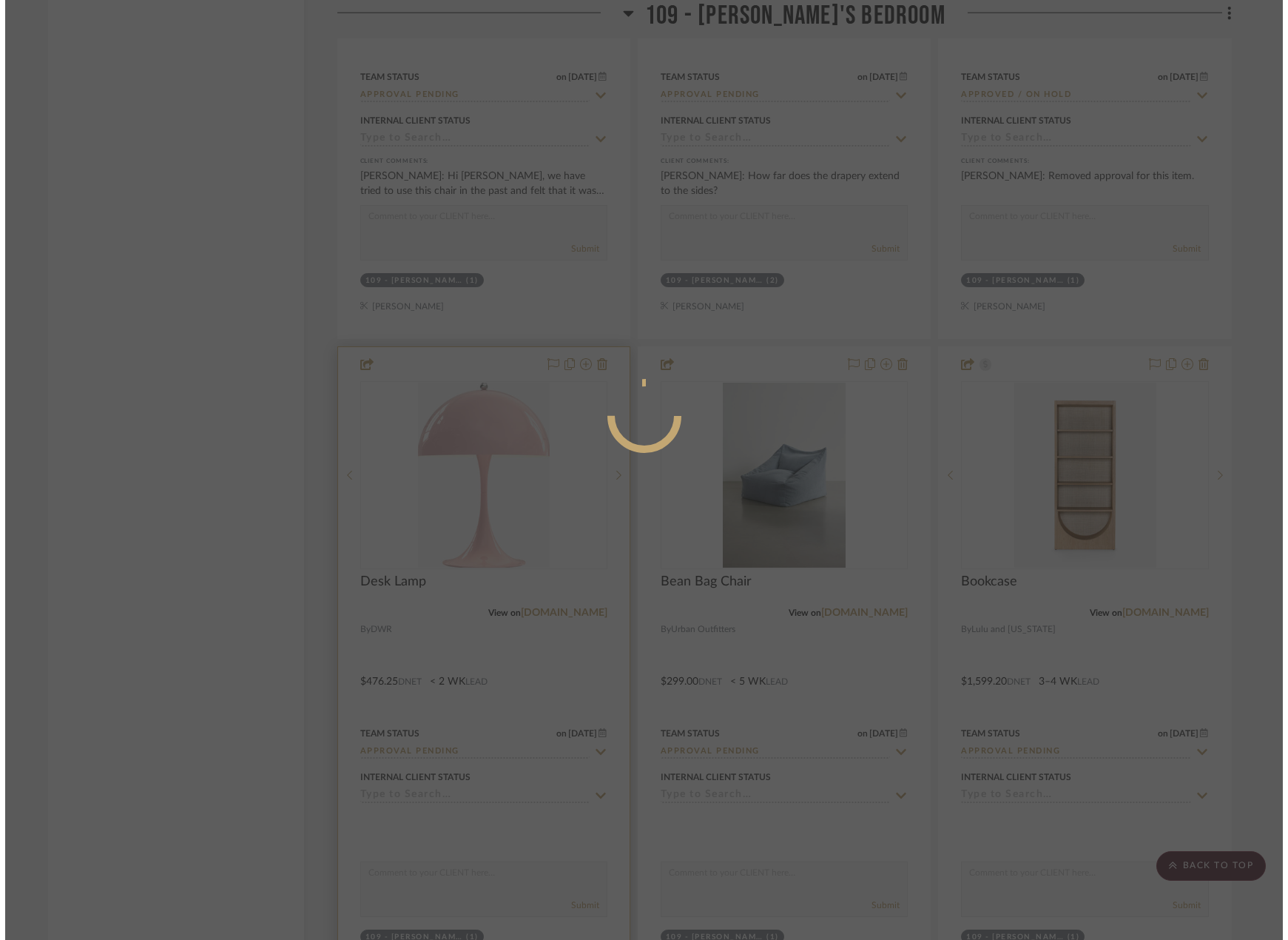
scroll to position [0, 0]
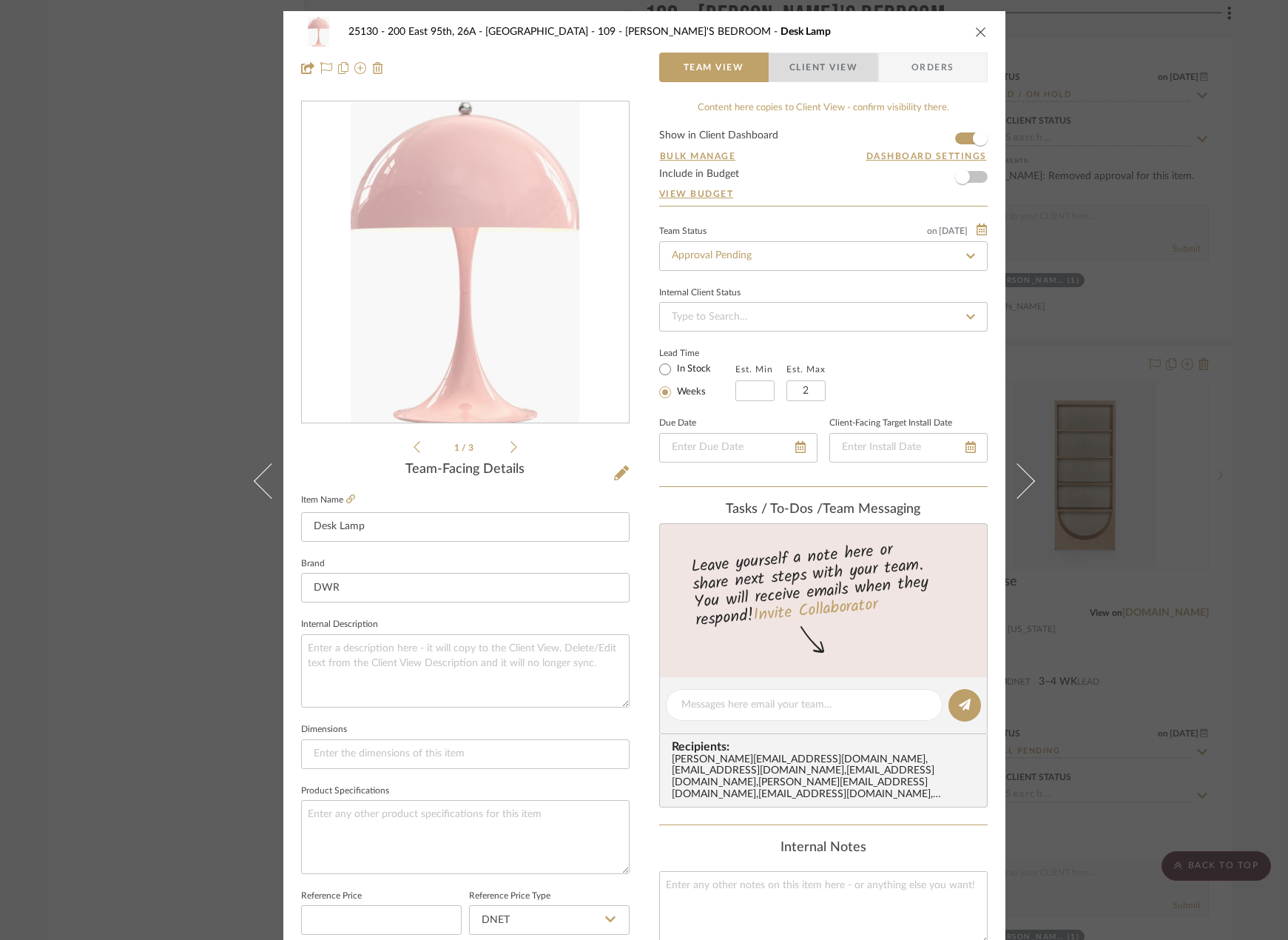
click at [818, 80] on span "Client View" at bounding box center [824, 67] width 68 height 30
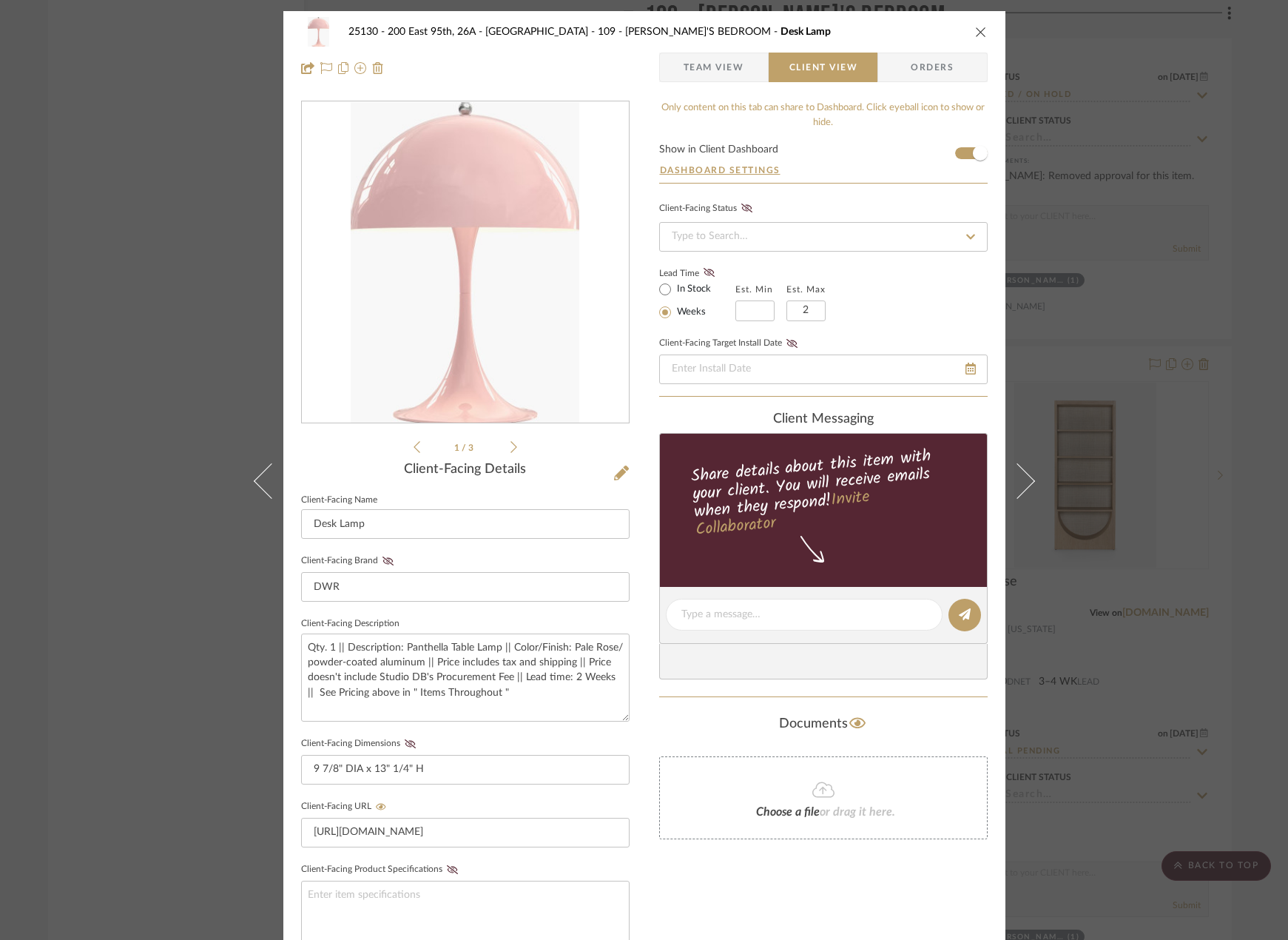
drag, startPoint x: 1257, startPoint y: 397, endPoint x: 1237, endPoint y: 391, distance: 20.9
click at [1244, 393] on div "25130 - 200 East 95th, 26A - Kosheleva 109 - ASTRID'S BEDROOM Desk Lamp Team Vi…" at bounding box center [644, 470] width 1288 height 940
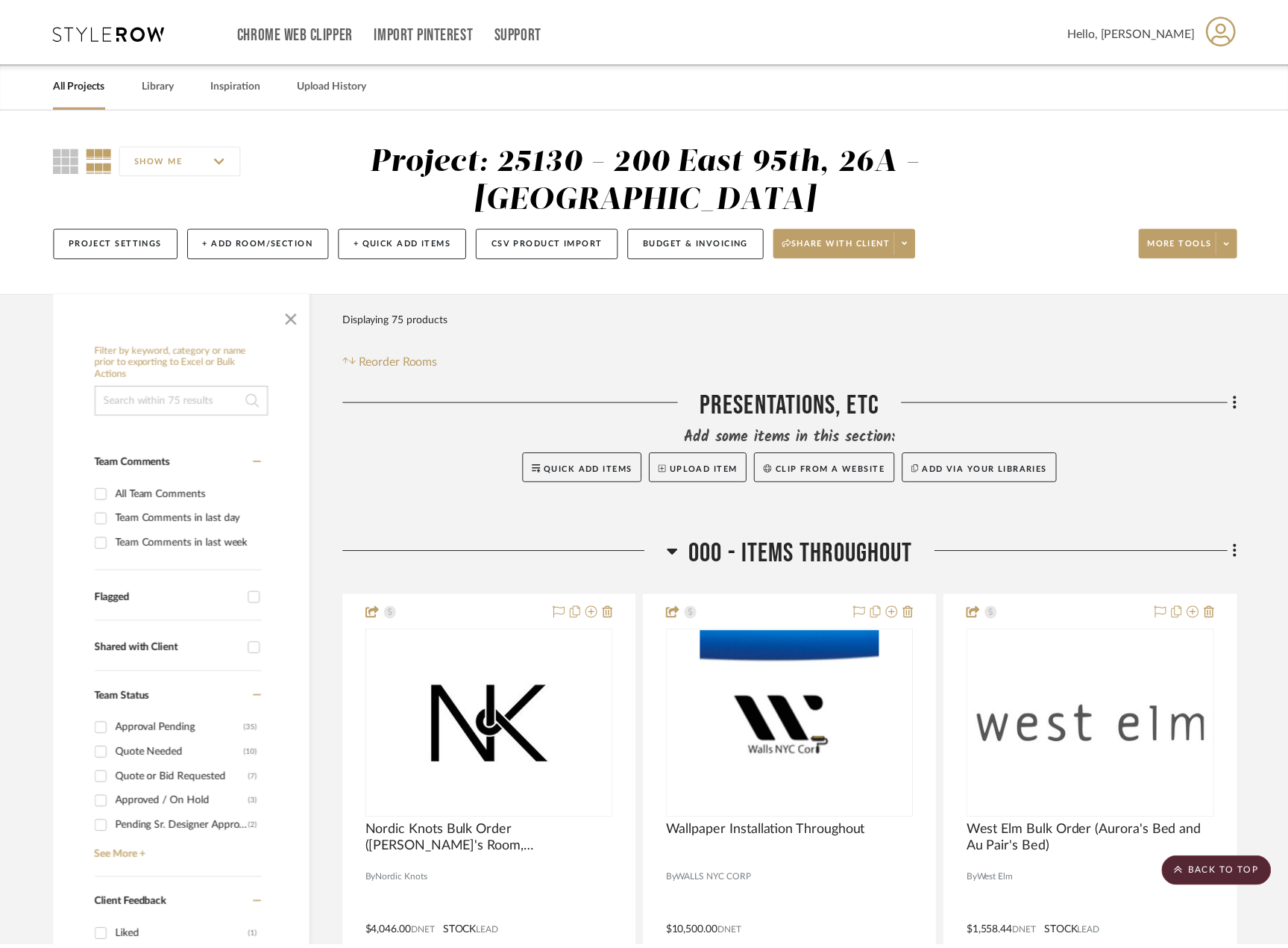
scroll to position [11789, 0]
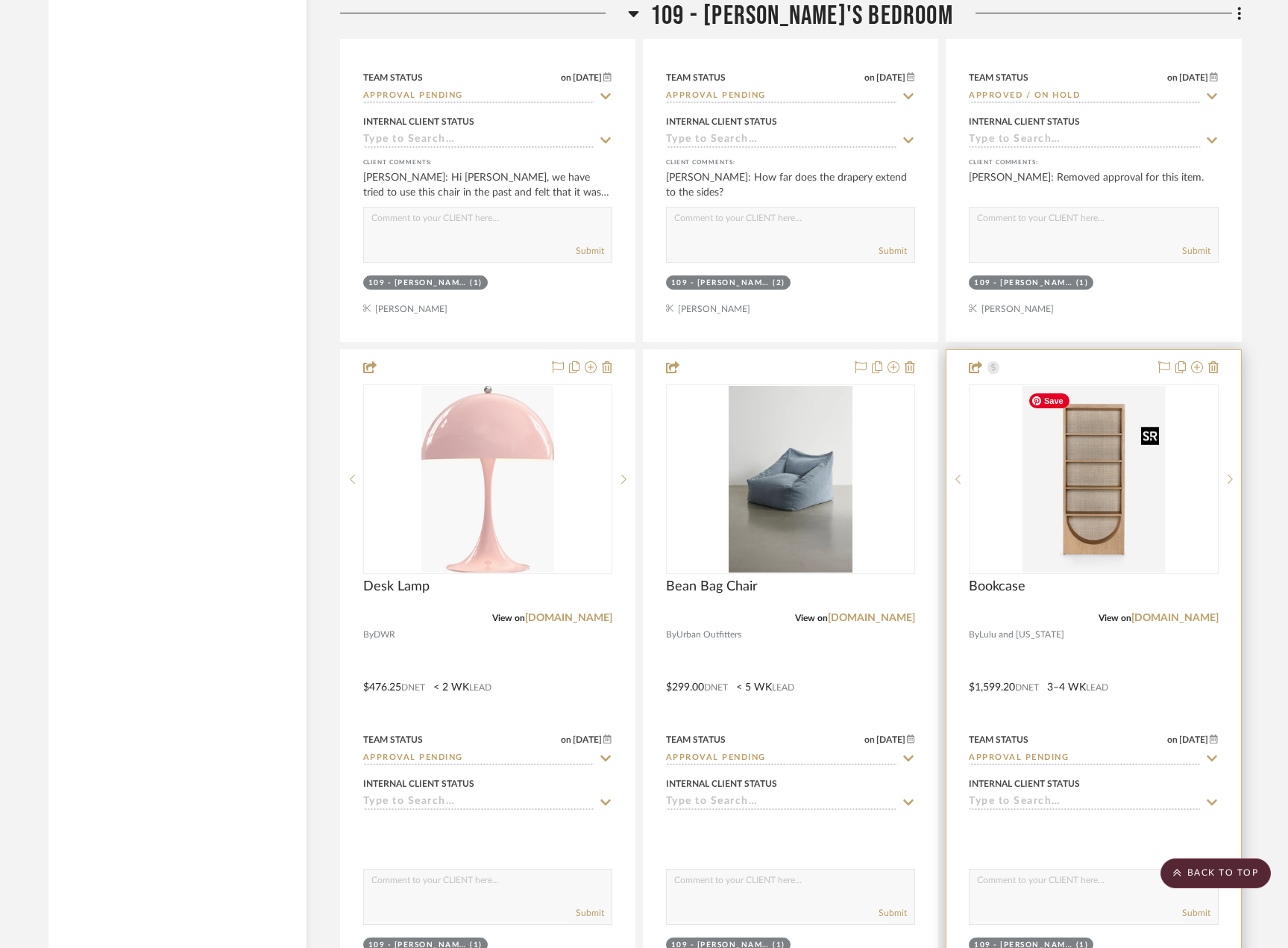
click at [1068, 502] on img "0" at bounding box center [1093, 479] width 143 height 187
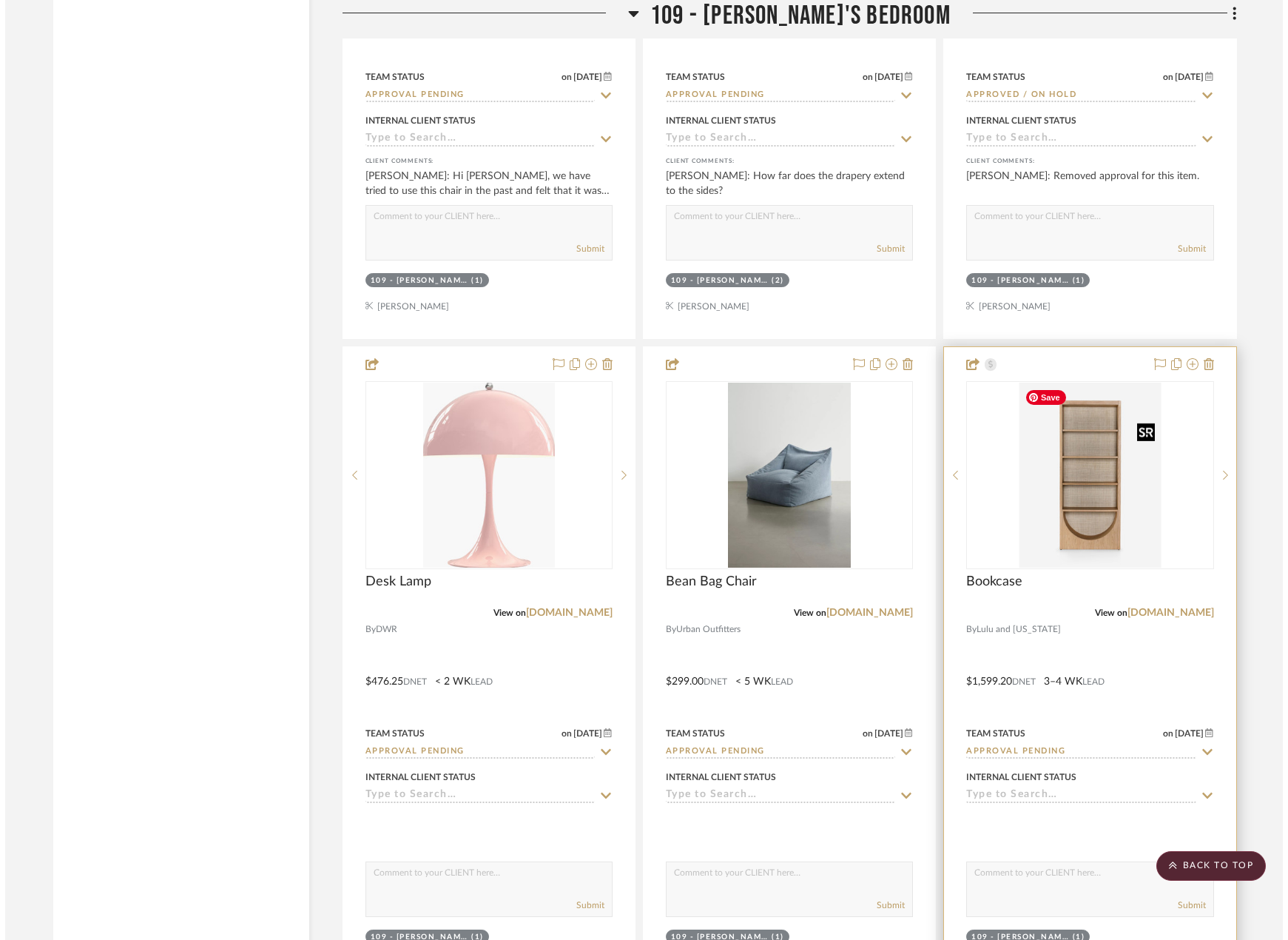
scroll to position [0, 0]
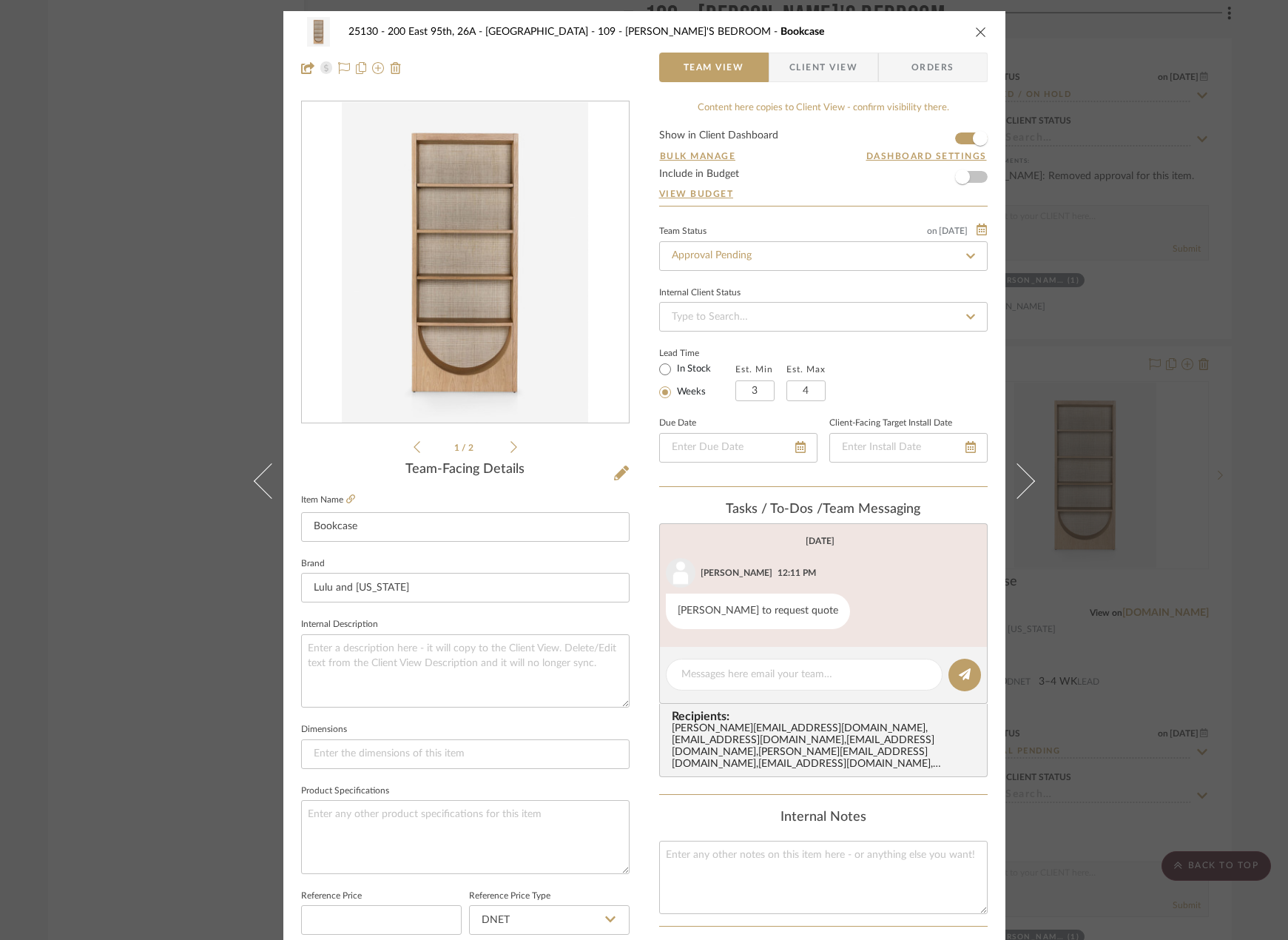
click at [1148, 610] on div "25130 - 200 East 95th, 26A - Kosheleva 109 - ASTRID'S BEDROOM Bookcase Team Vie…" at bounding box center [644, 470] width 1288 height 940
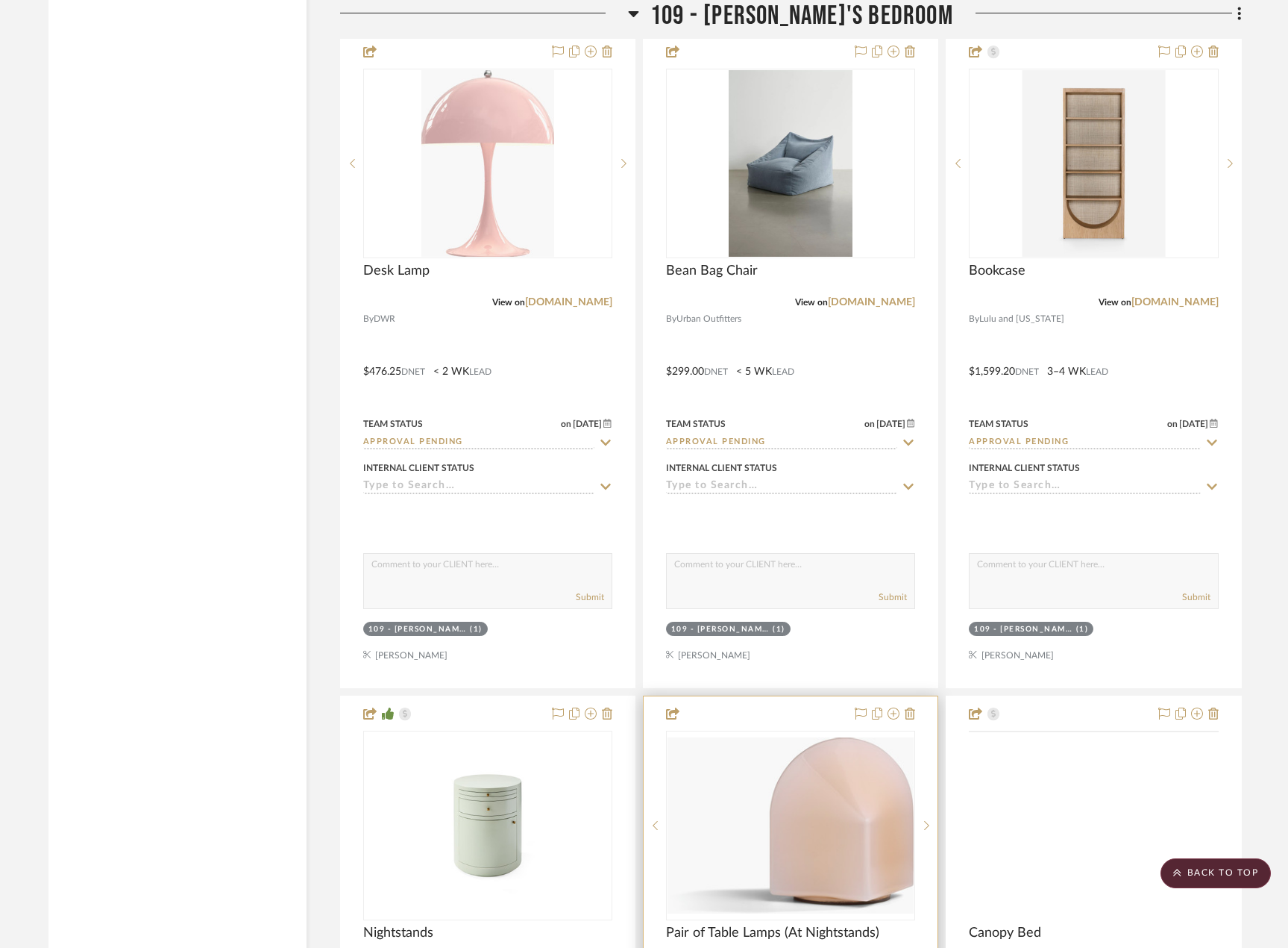
scroll to position [12237, 0]
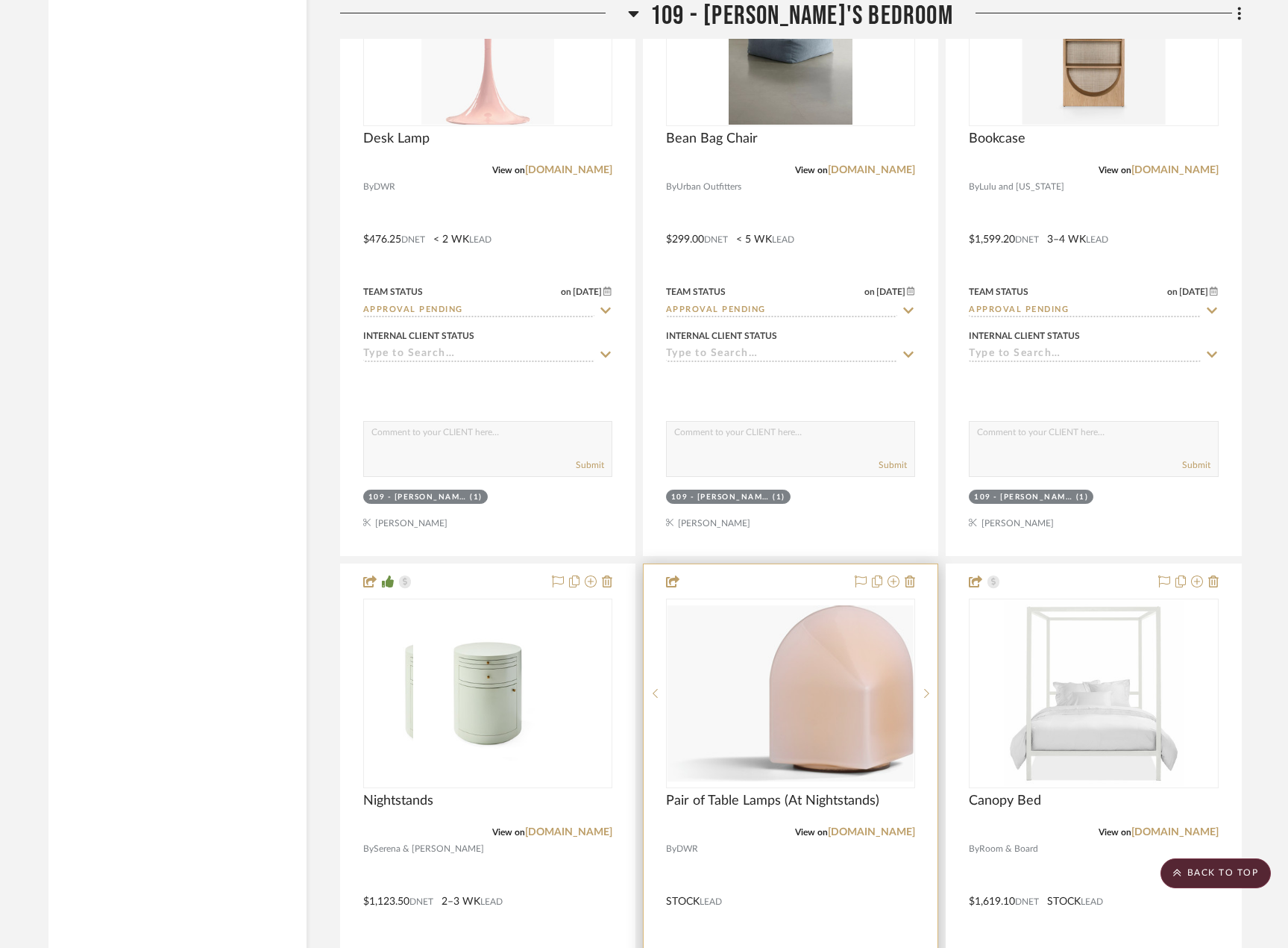
click at [828, 871] on div at bounding box center [790, 891] width 294 height 653
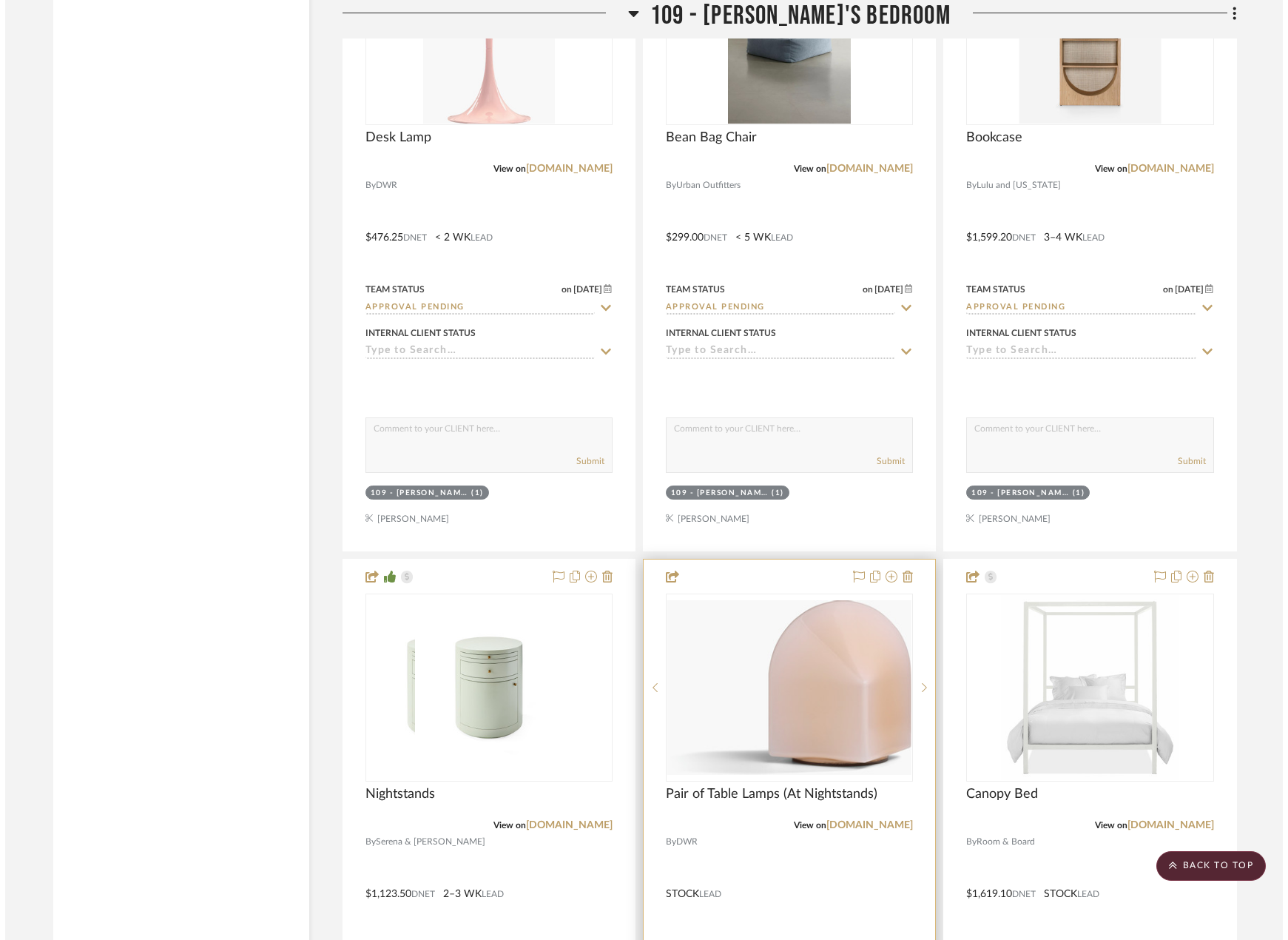
scroll to position [0, 0]
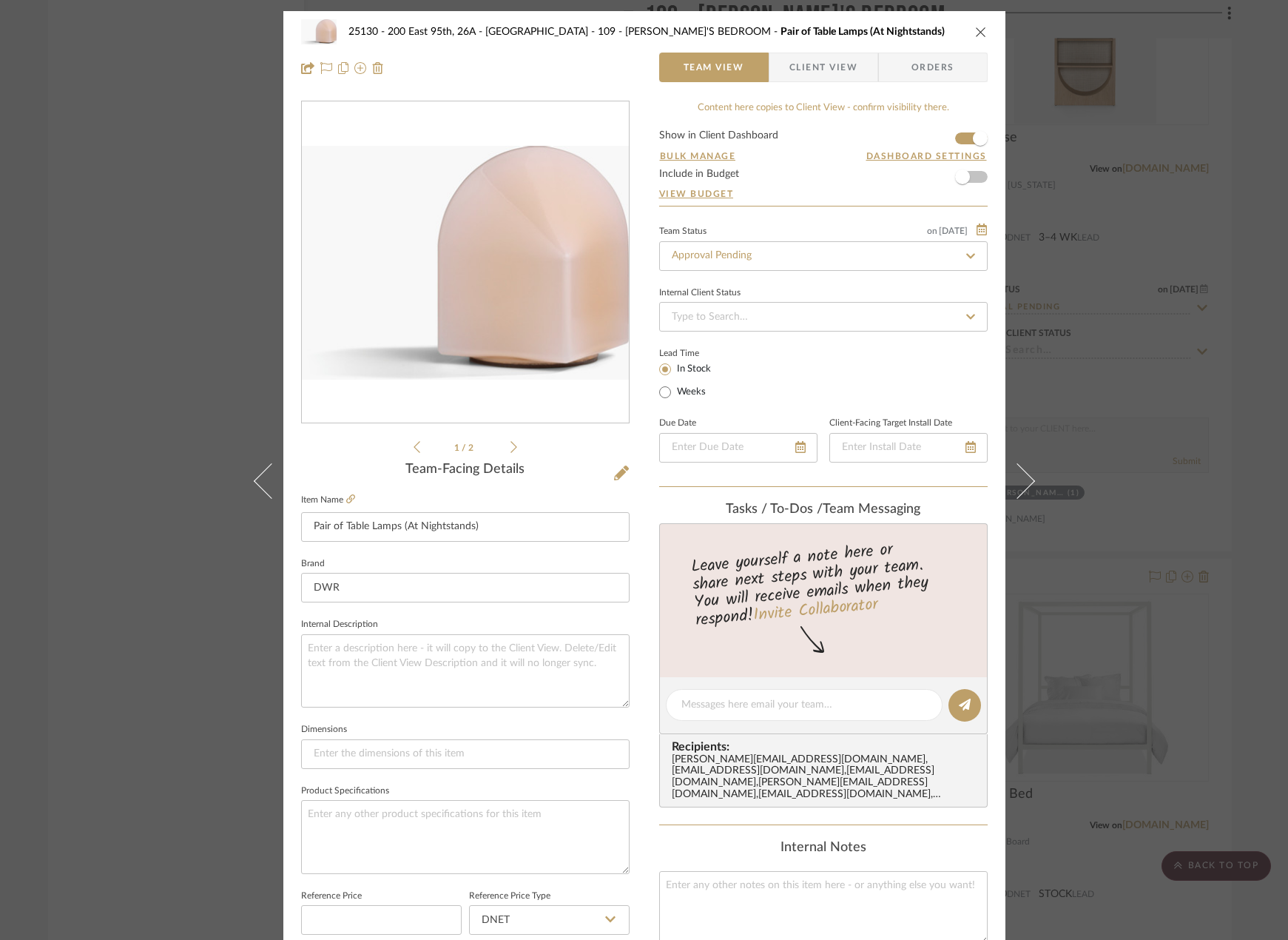
click at [825, 80] on div "25130 - 200 East 95th, 26A - Kosheleva 109 - ASTRID'S BEDROOM Pair of Table Lam…" at bounding box center [644, 50] width 722 height 78
click at [825, 80] on span "Client View" at bounding box center [824, 67] width 68 height 30
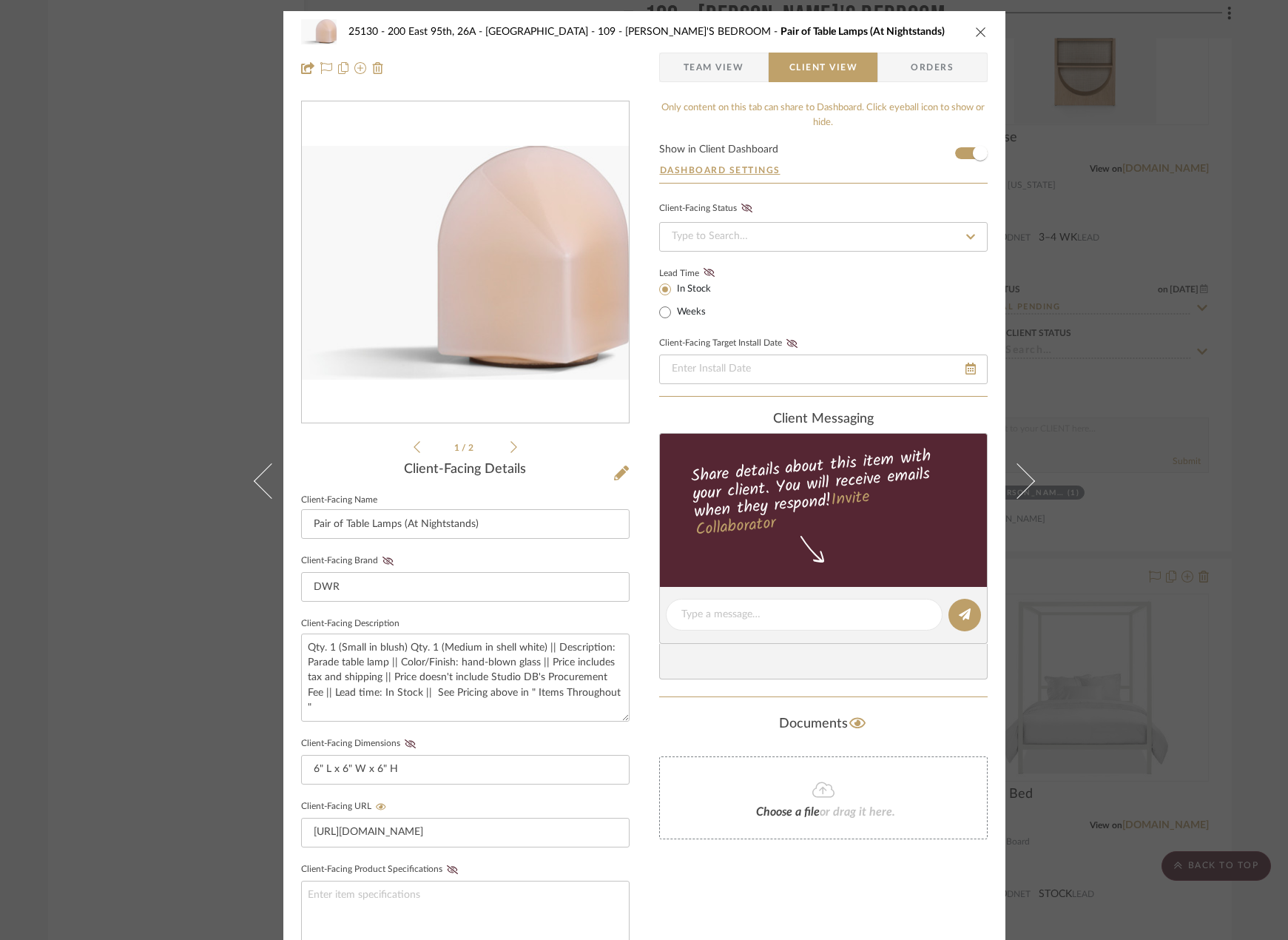
click at [1222, 347] on div "25130 - 200 East 95th, 26A - Kosheleva 109 - ASTRID'S BEDROOM Pair of Table Lam…" at bounding box center [644, 470] width 1288 height 940
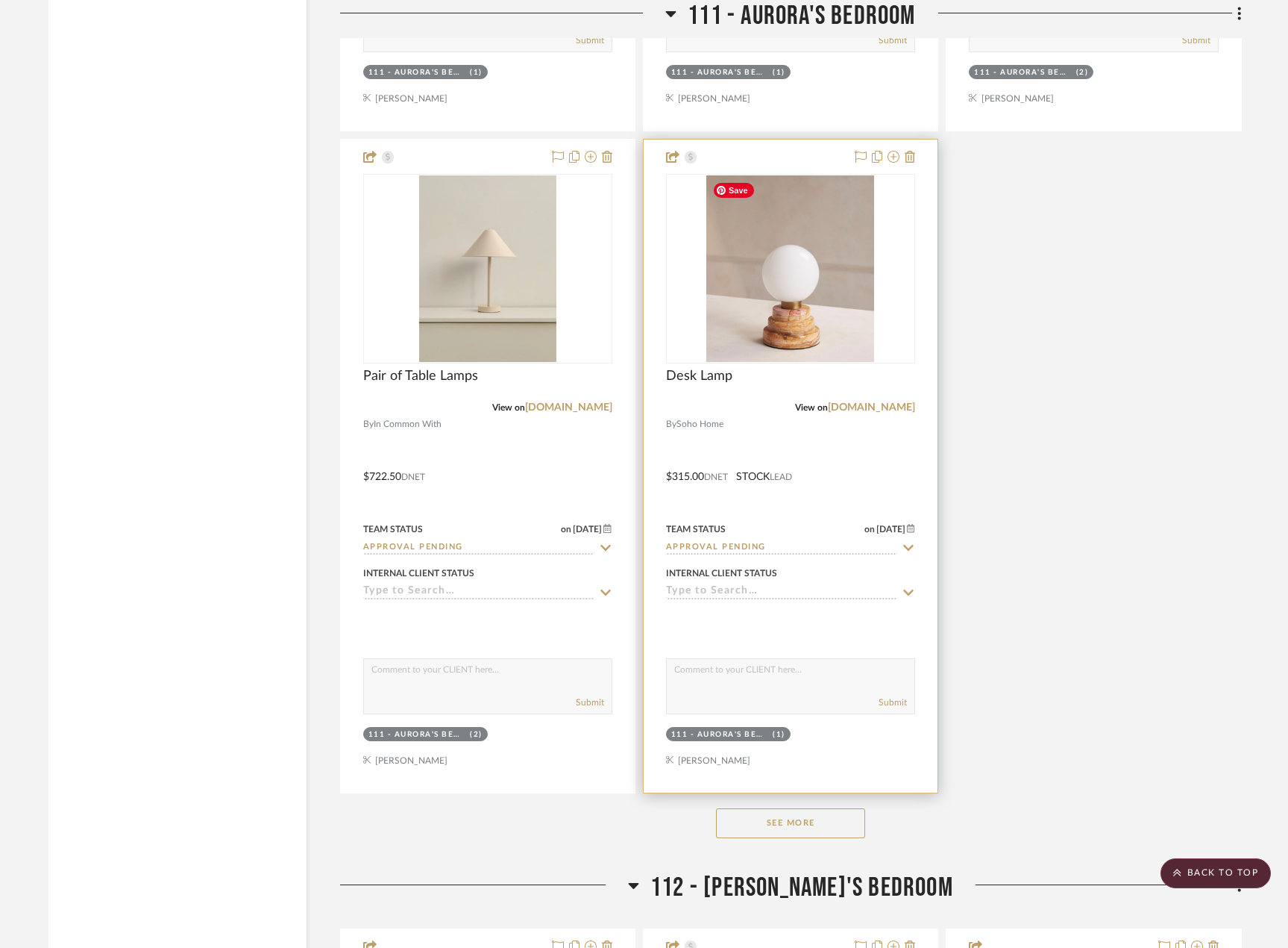
scroll to position [14997, 0]
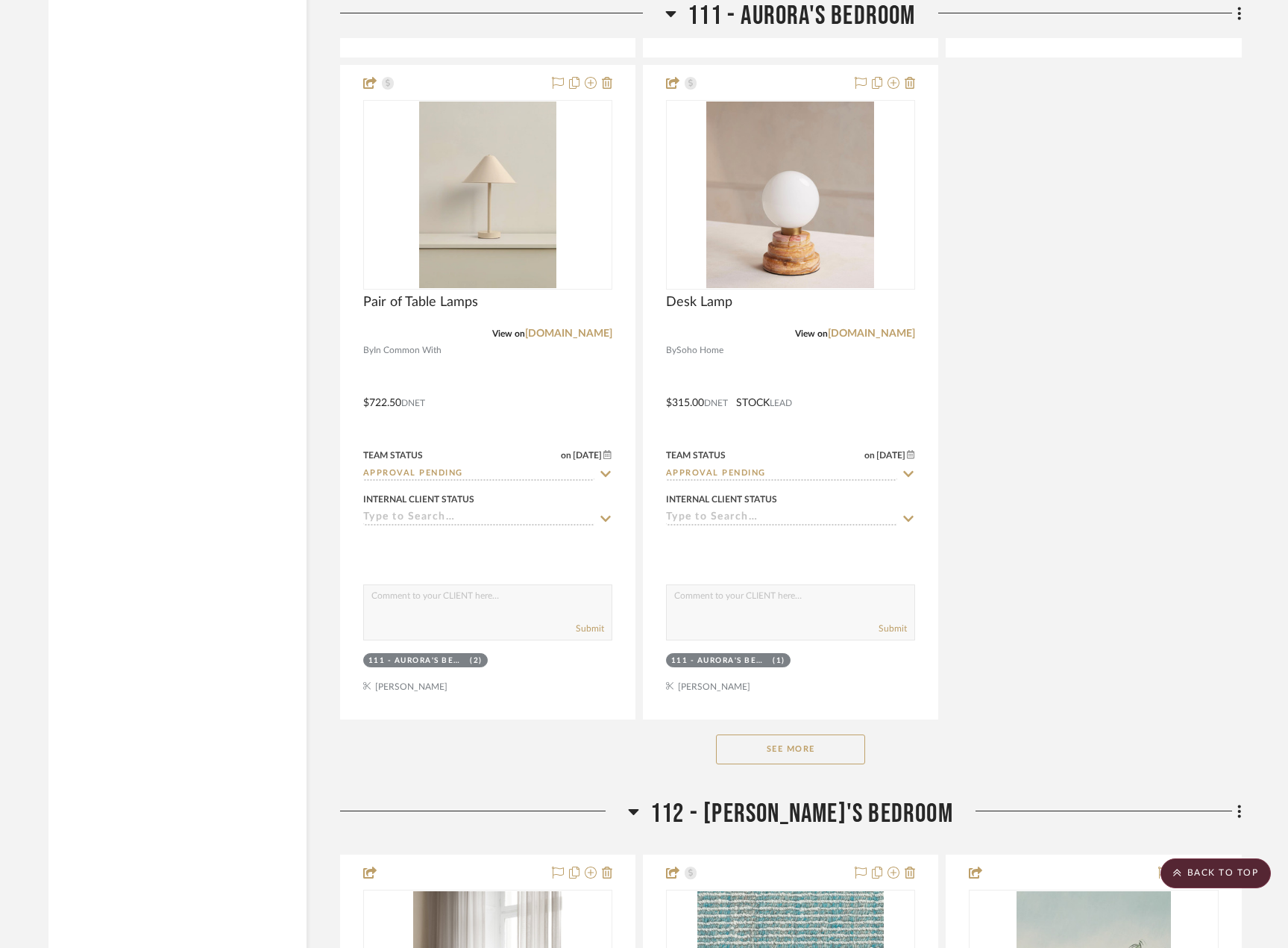
click at [795, 746] on button "See More" at bounding box center [790, 750] width 149 height 30
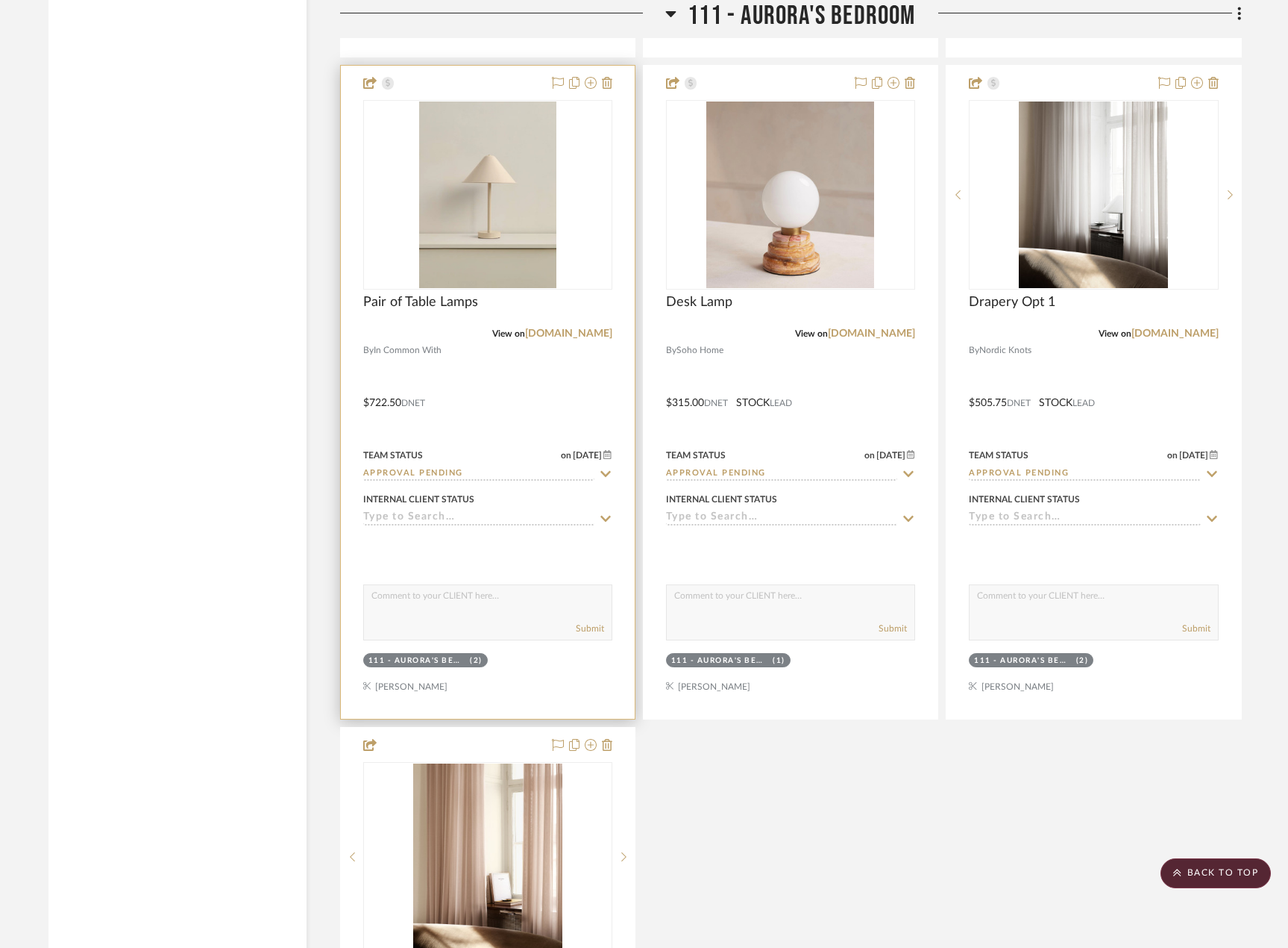
click at [503, 388] on div at bounding box center [488, 392] width 294 height 653
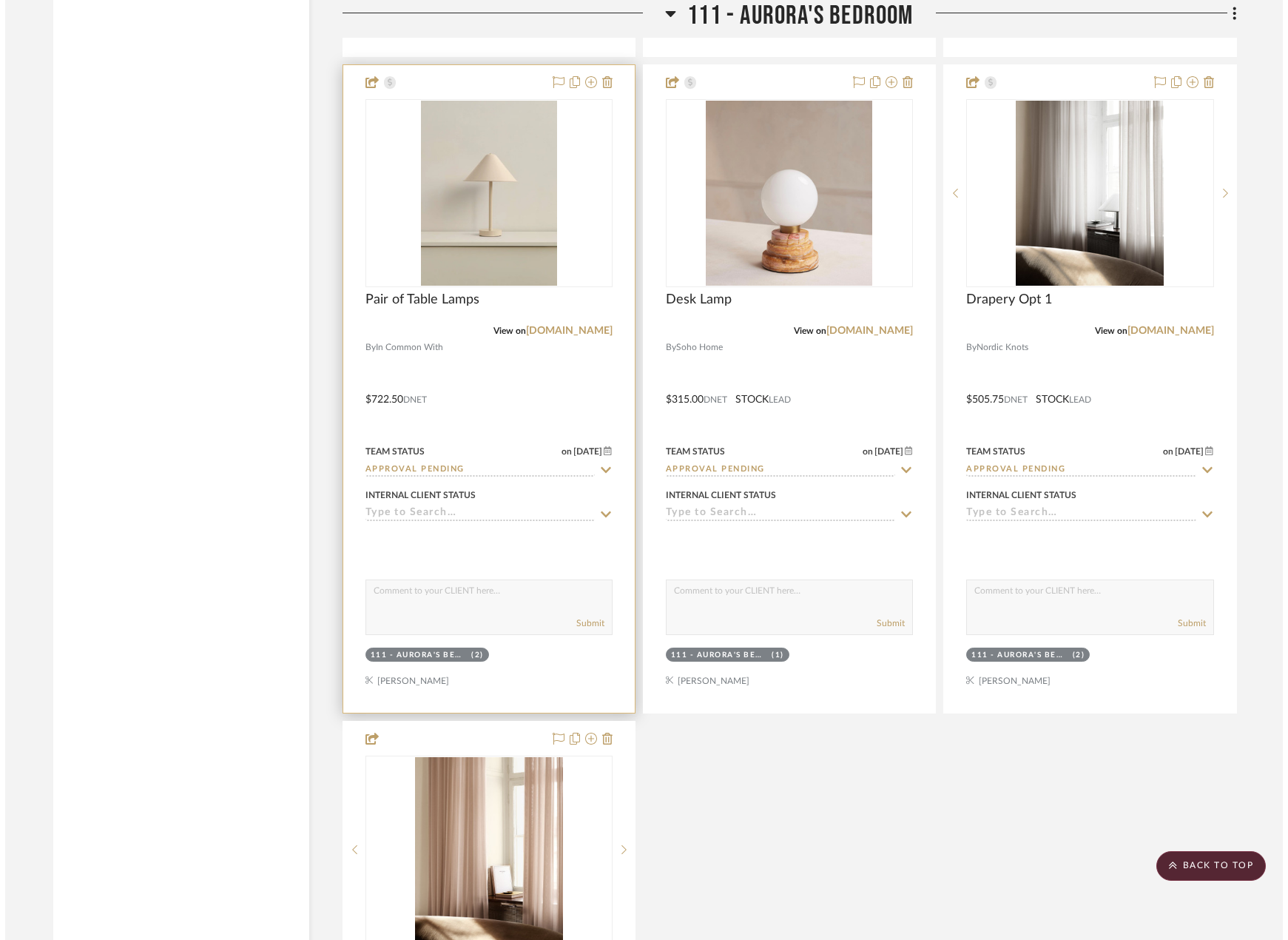
scroll to position [0, 0]
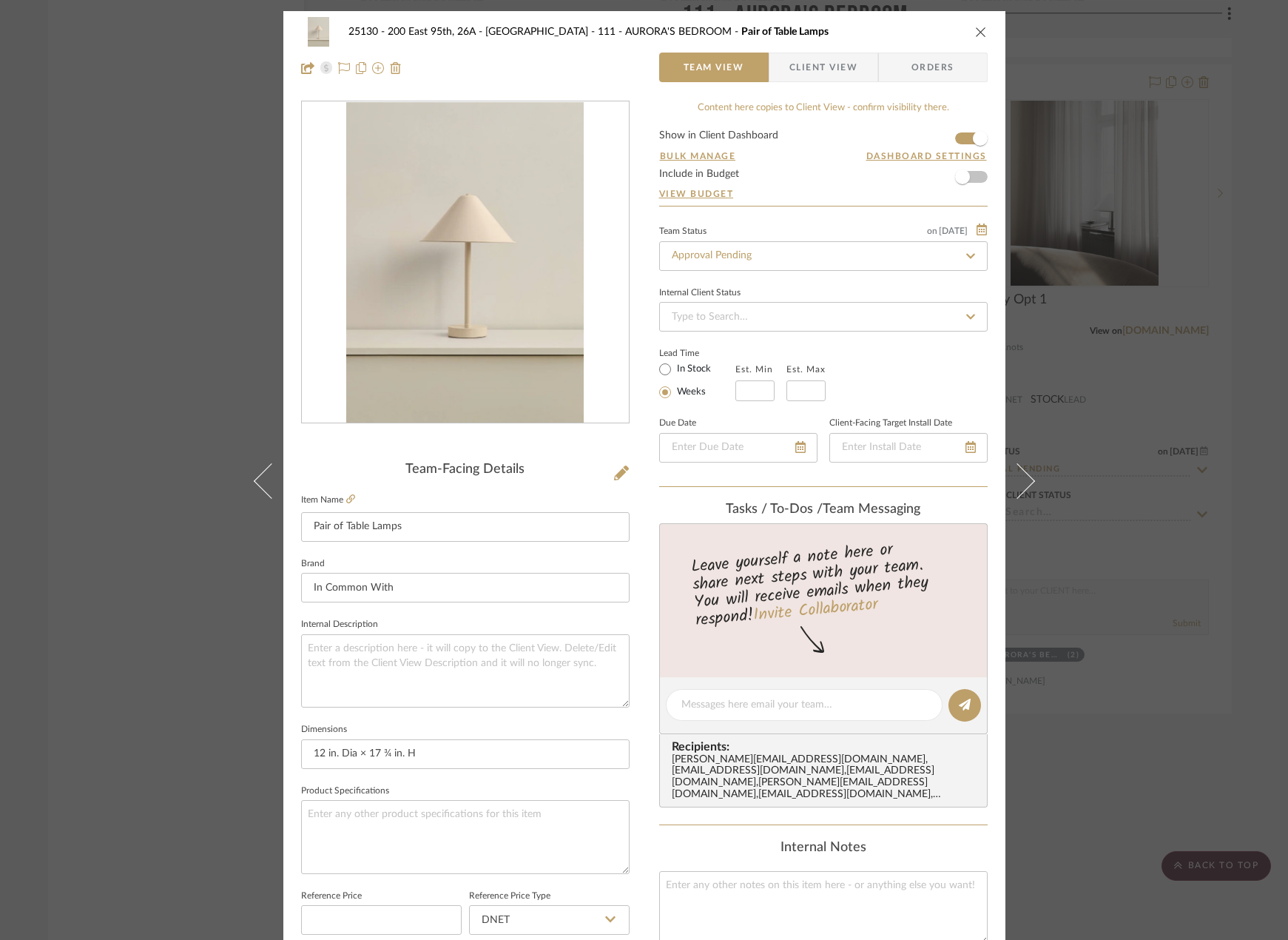
click at [810, 73] on span "Client View" at bounding box center [824, 67] width 68 height 30
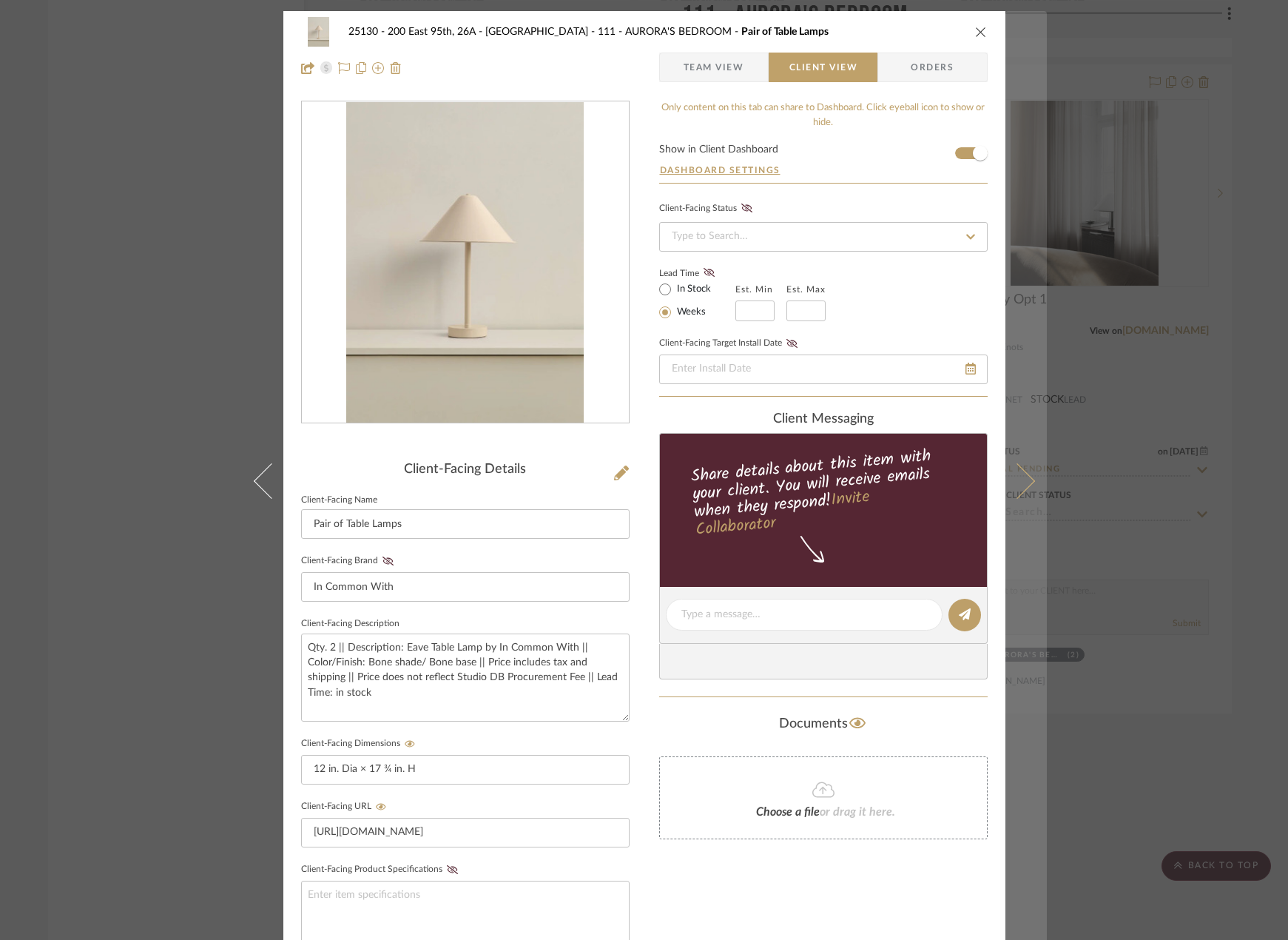
click at [1030, 470] on button at bounding box center [1026, 481] width 41 height 940
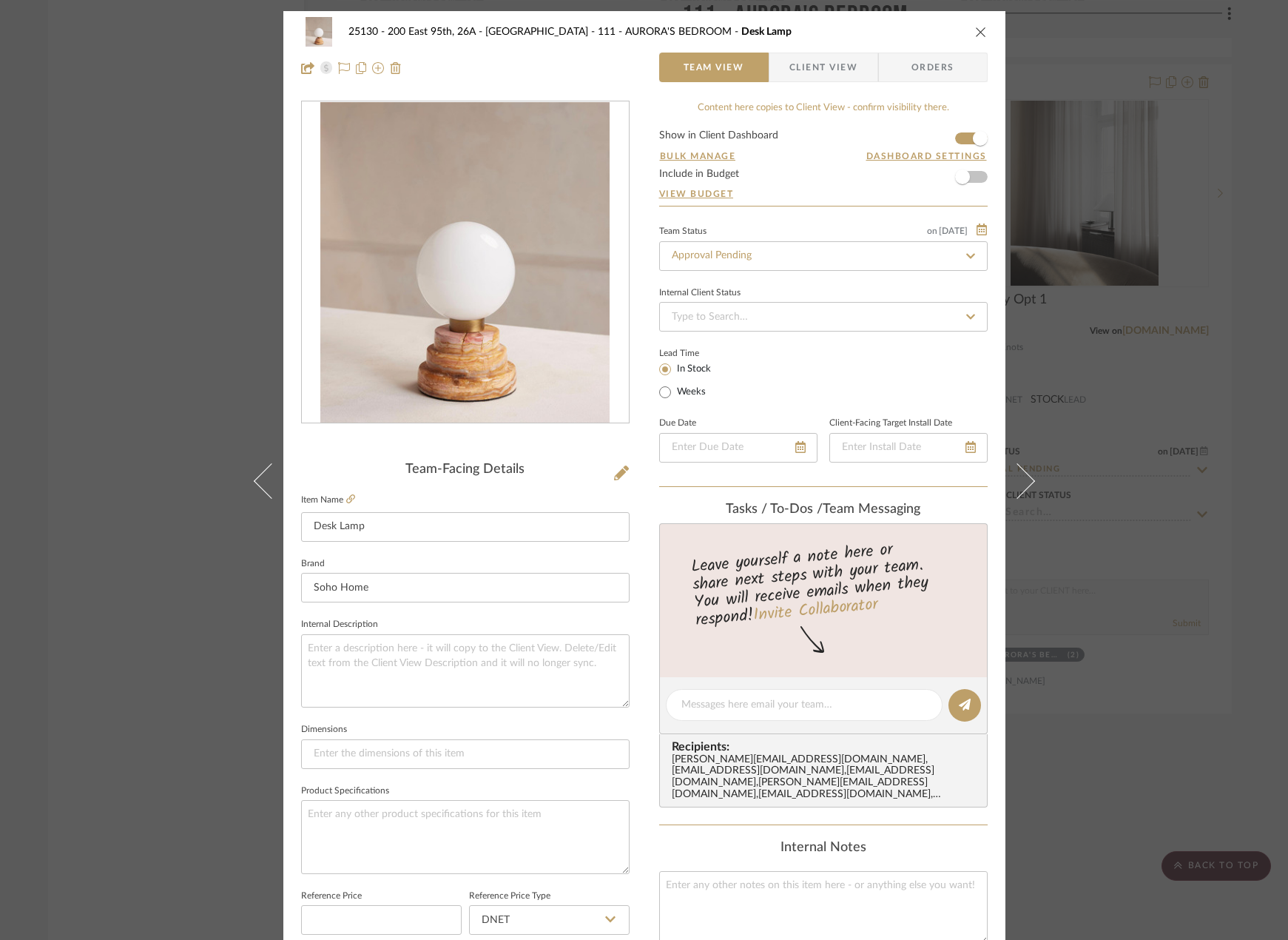
click at [830, 66] on span "Client View" at bounding box center [824, 67] width 68 height 30
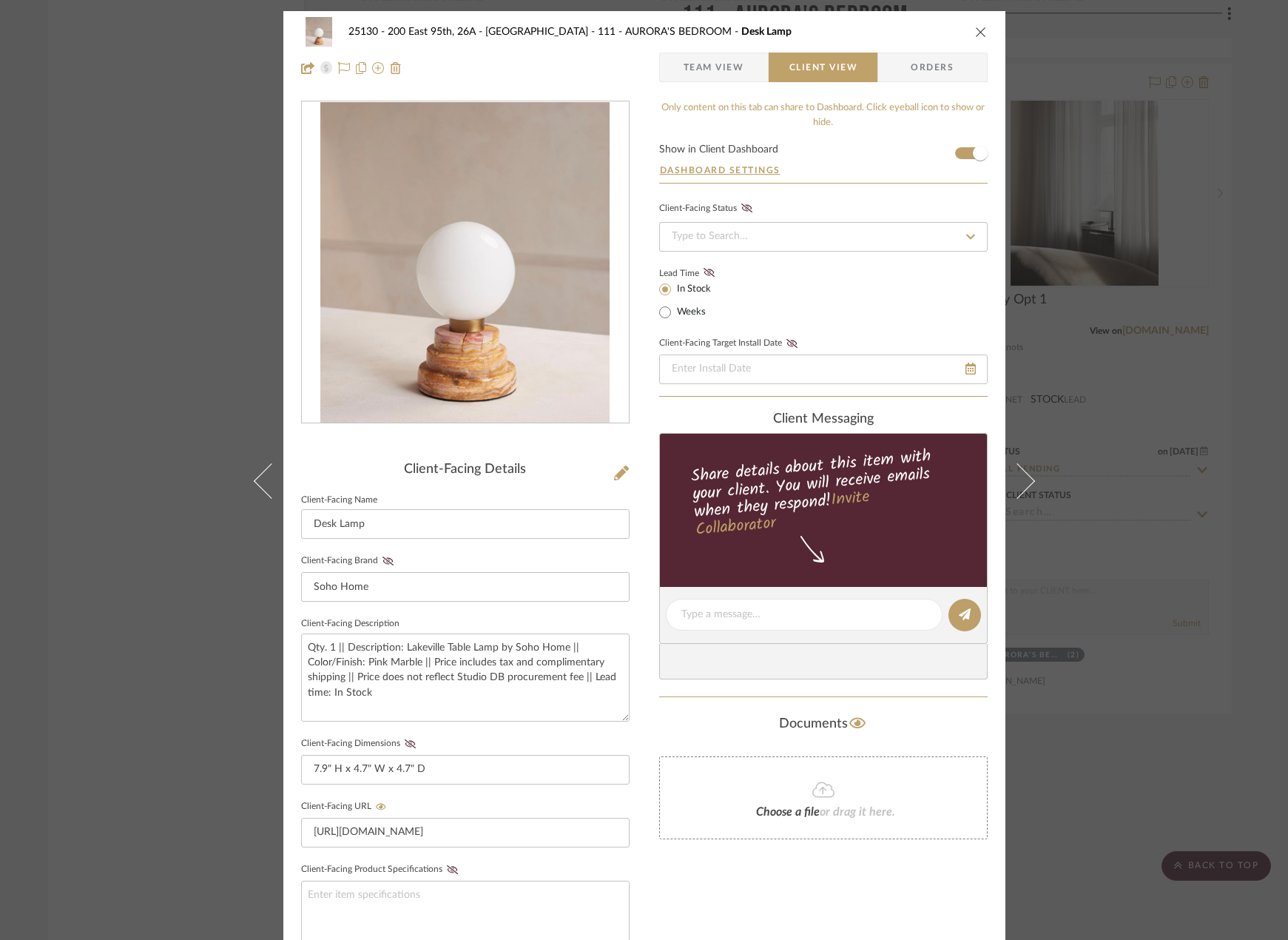
click at [1198, 434] on div "25130 - 200 East 95th, 26A - Kosheleva 111 - AURORA'S BEDROOM Desk Lamp Team Vi…" at bounding box center [644, 470] width 1288 height 940
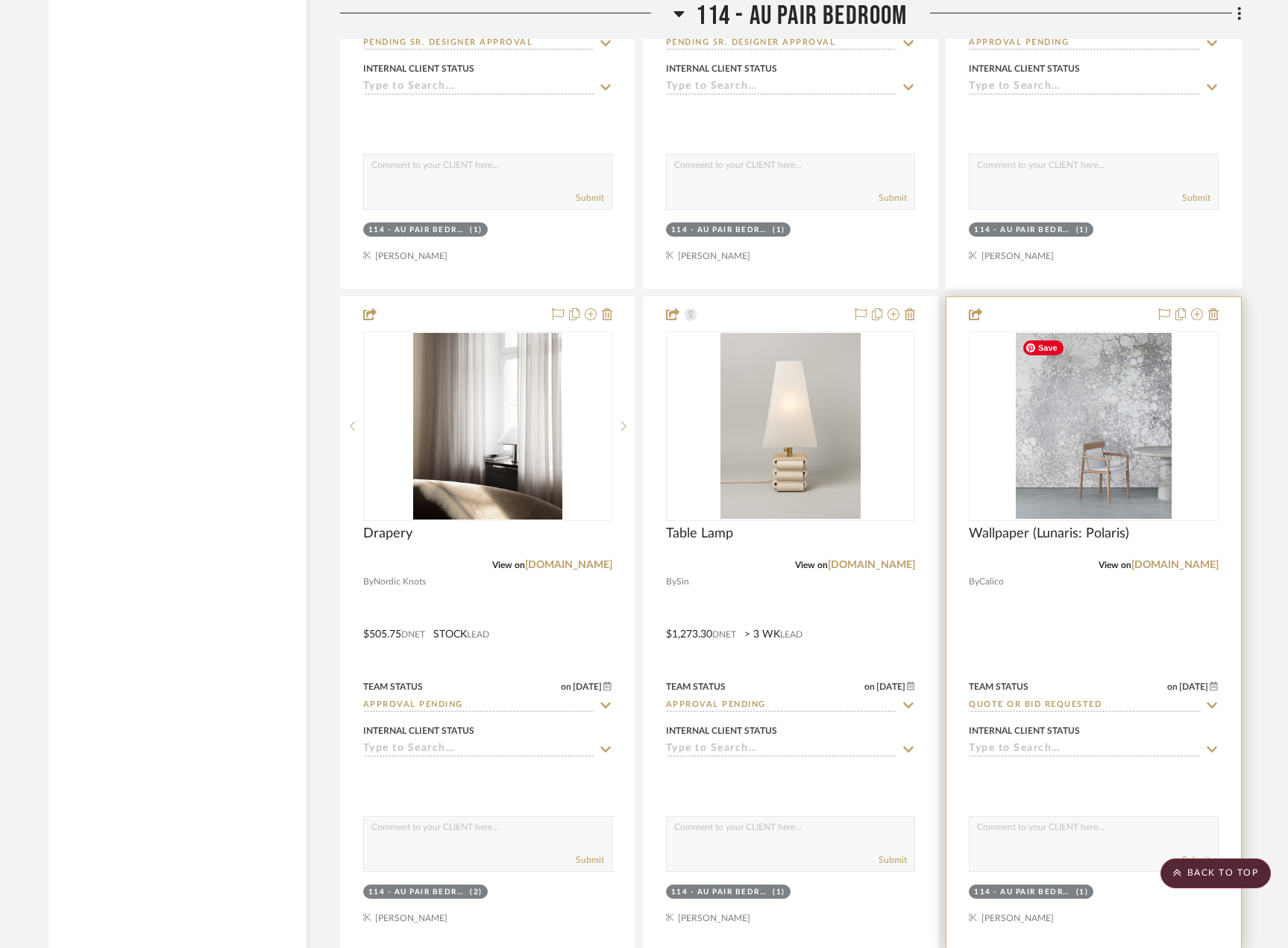
scroll to position [17982, 0]
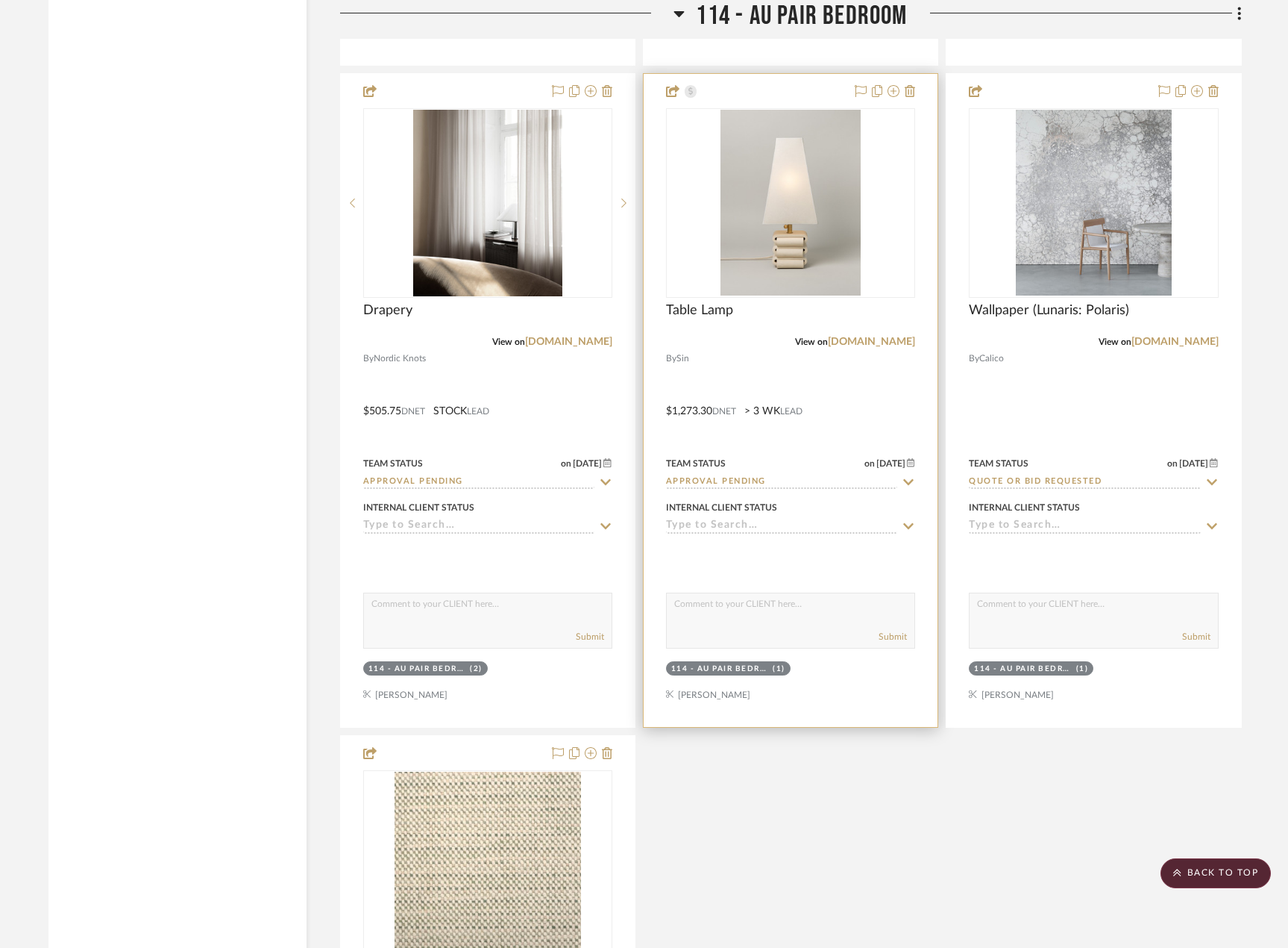
click at [859, 371] on div at bounding box center [790, 400] width 294 height 653
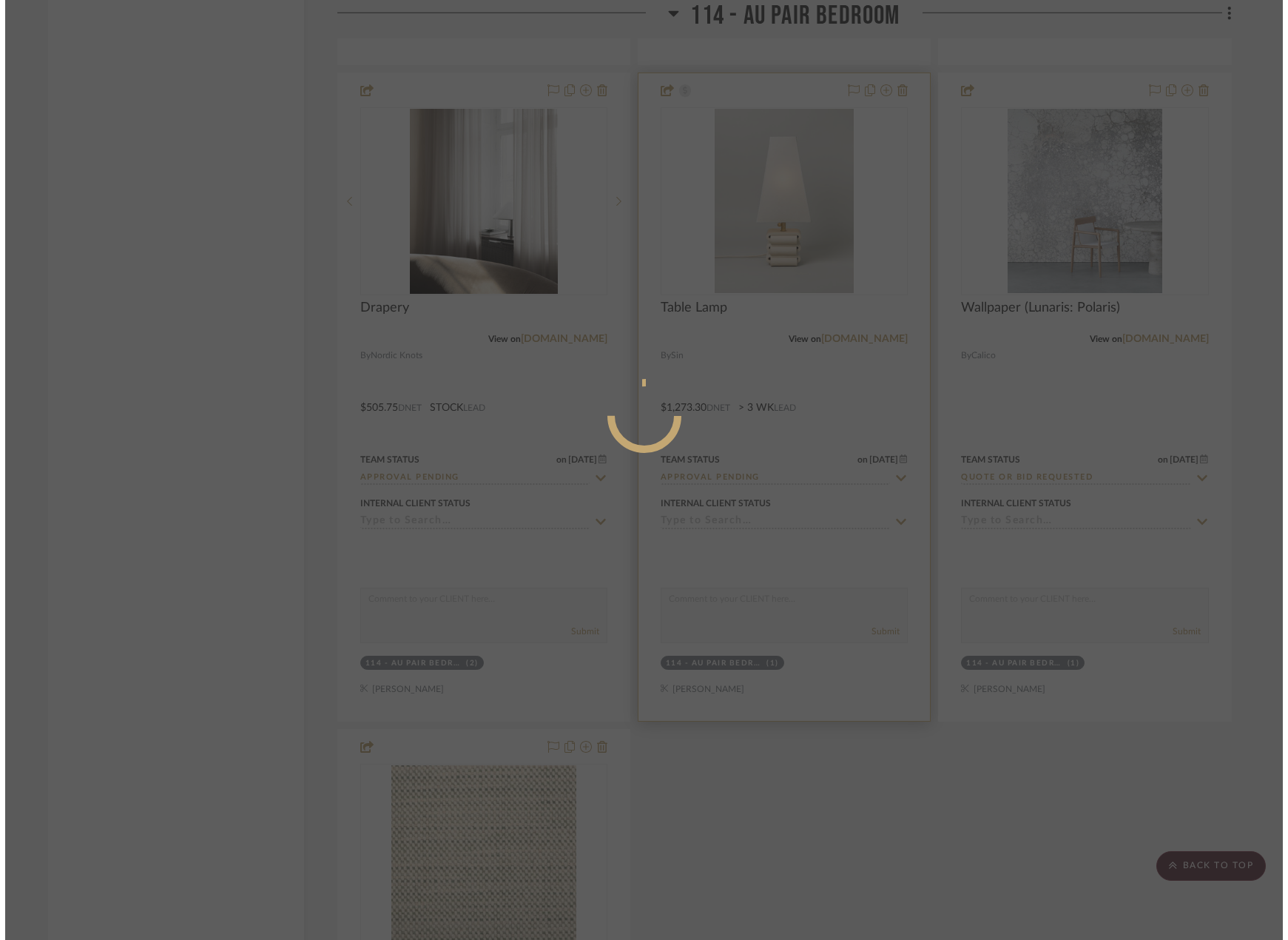
scroll to position [0, 0]
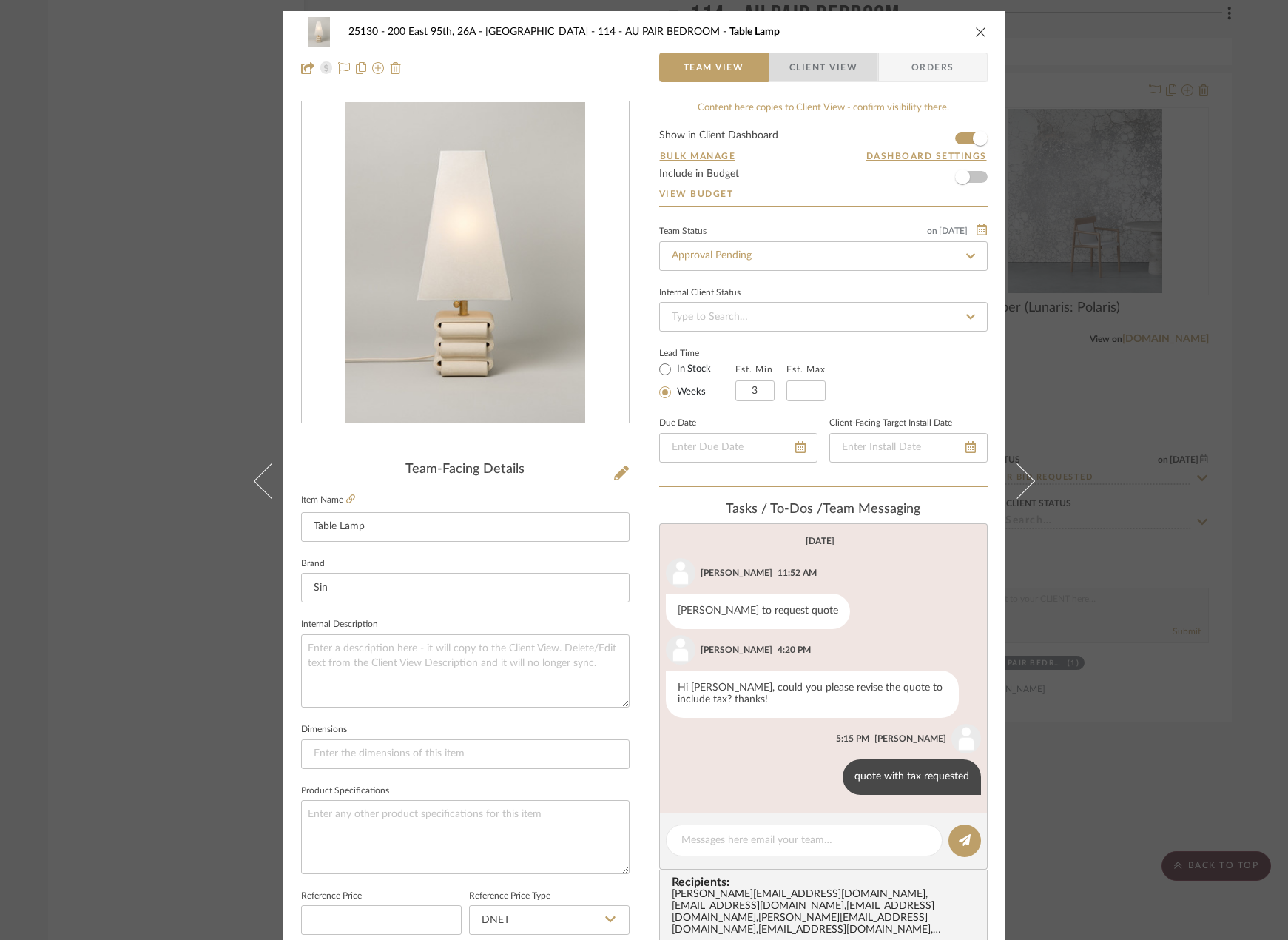
click at [803, 72] on span "Client View" at bounding box center [824, 67] width 68 height 30
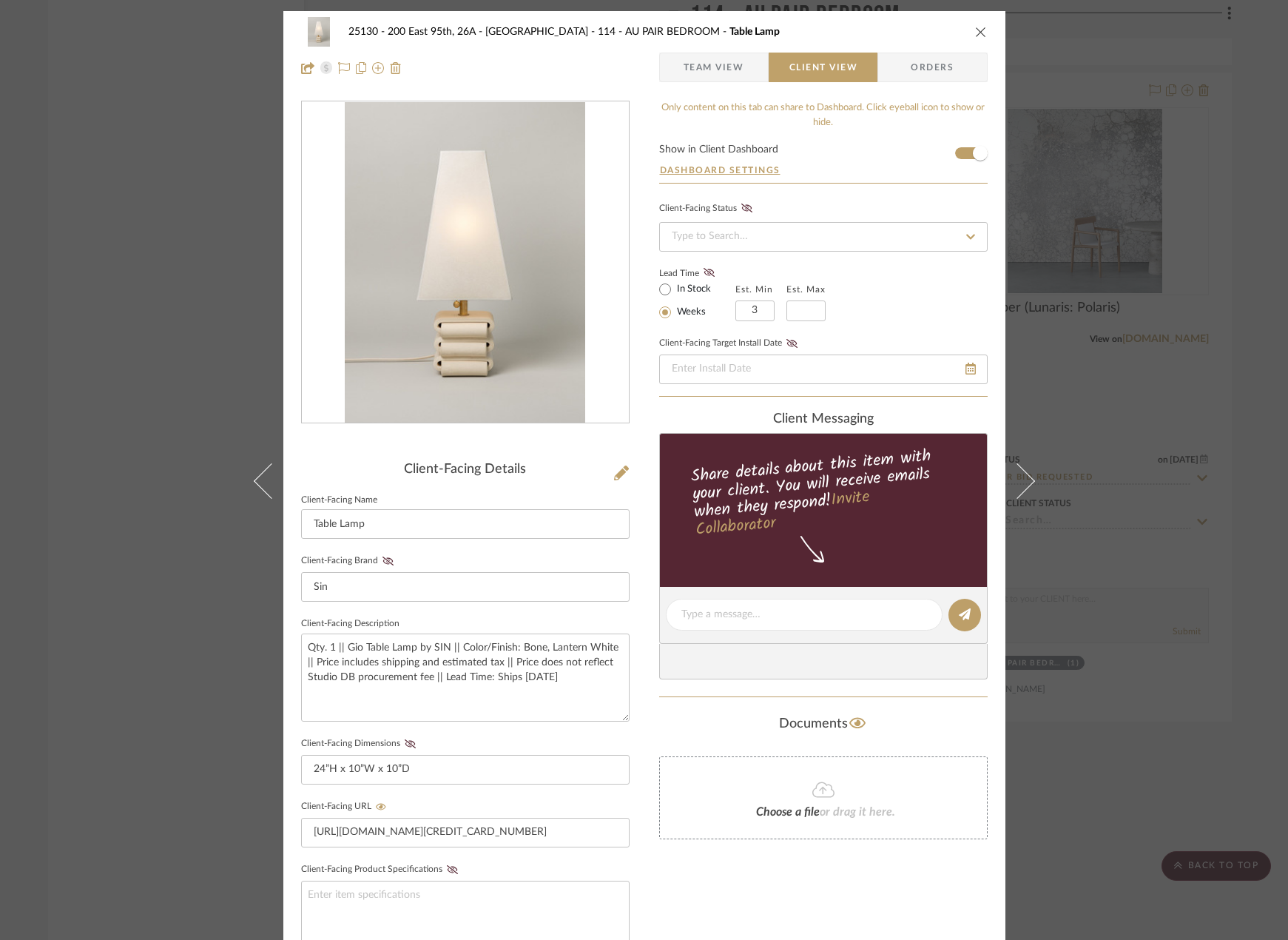
click at [1173, 251] on div "25130 - 200 East 95th, 26A - Kosheleva 114 - AU PAIR BEDROOM Table Lamp Team Vi…" at bounding box center [644, 470] width 1288 height 940
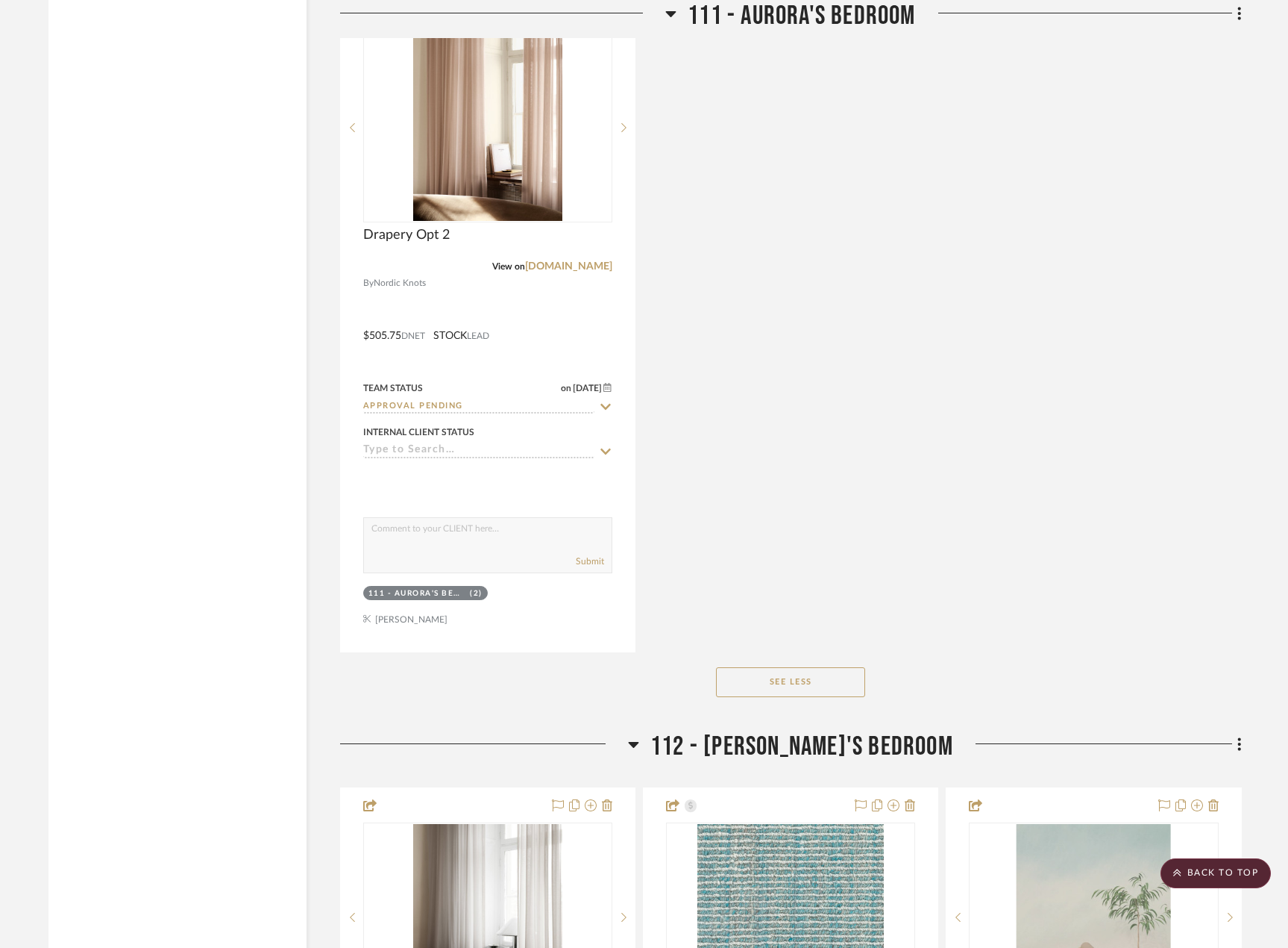
scroll to position [15474, 0]
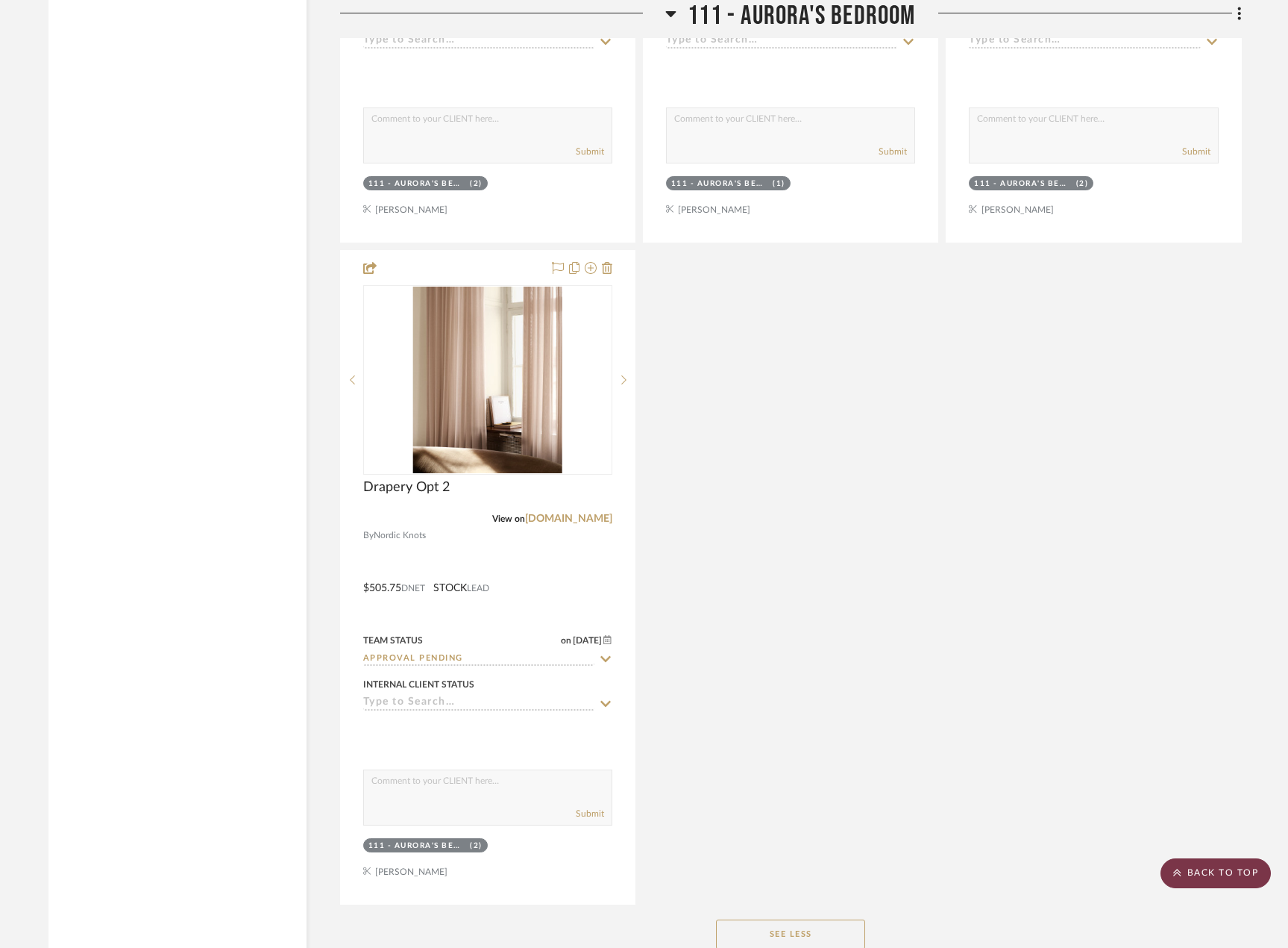
click at [1222, 886] on scroll-to-top-button "BACK TO TOP" at bounding box center [1216, 873] width 110 height 30
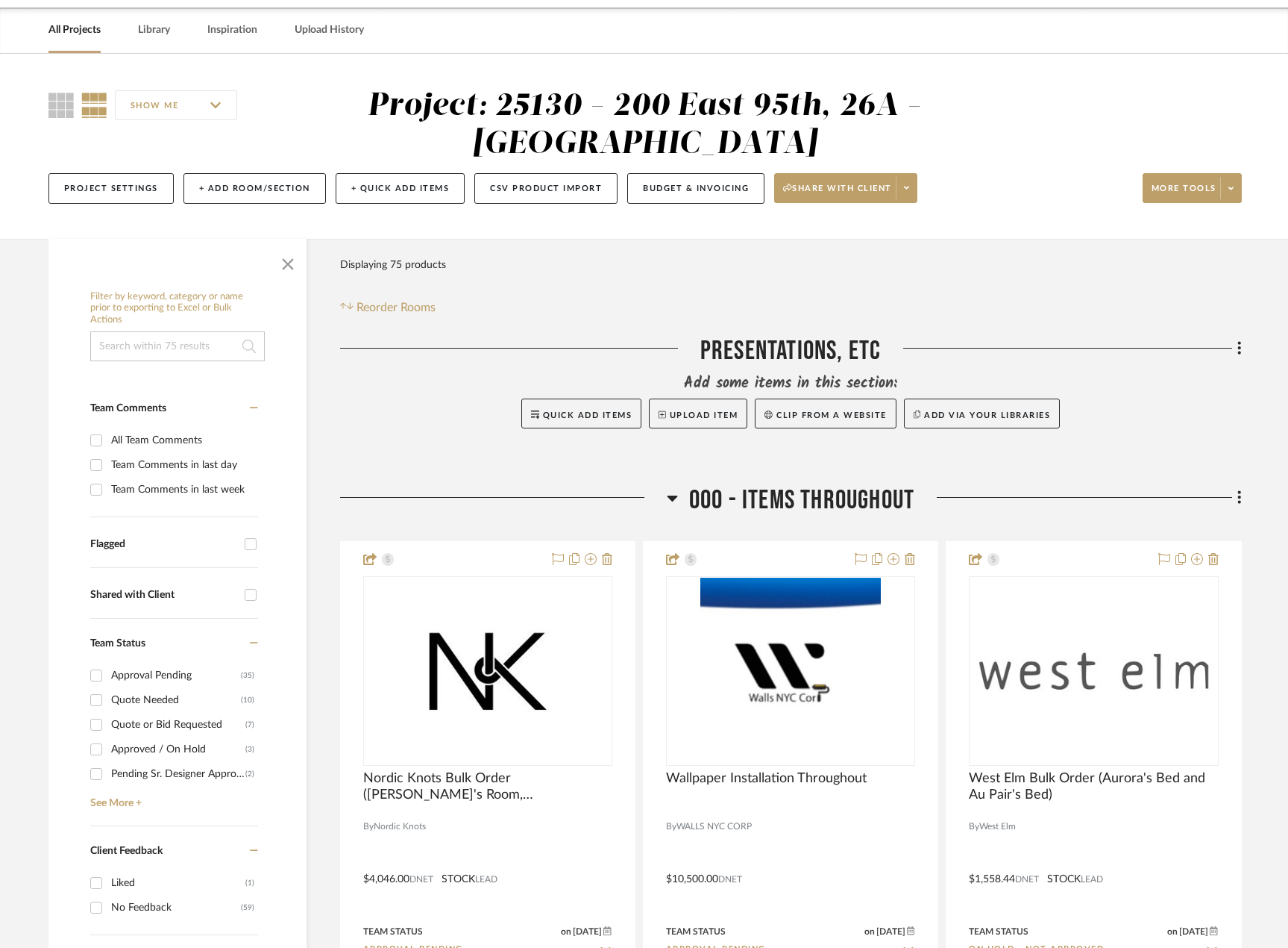
scroll to position [75, 0]
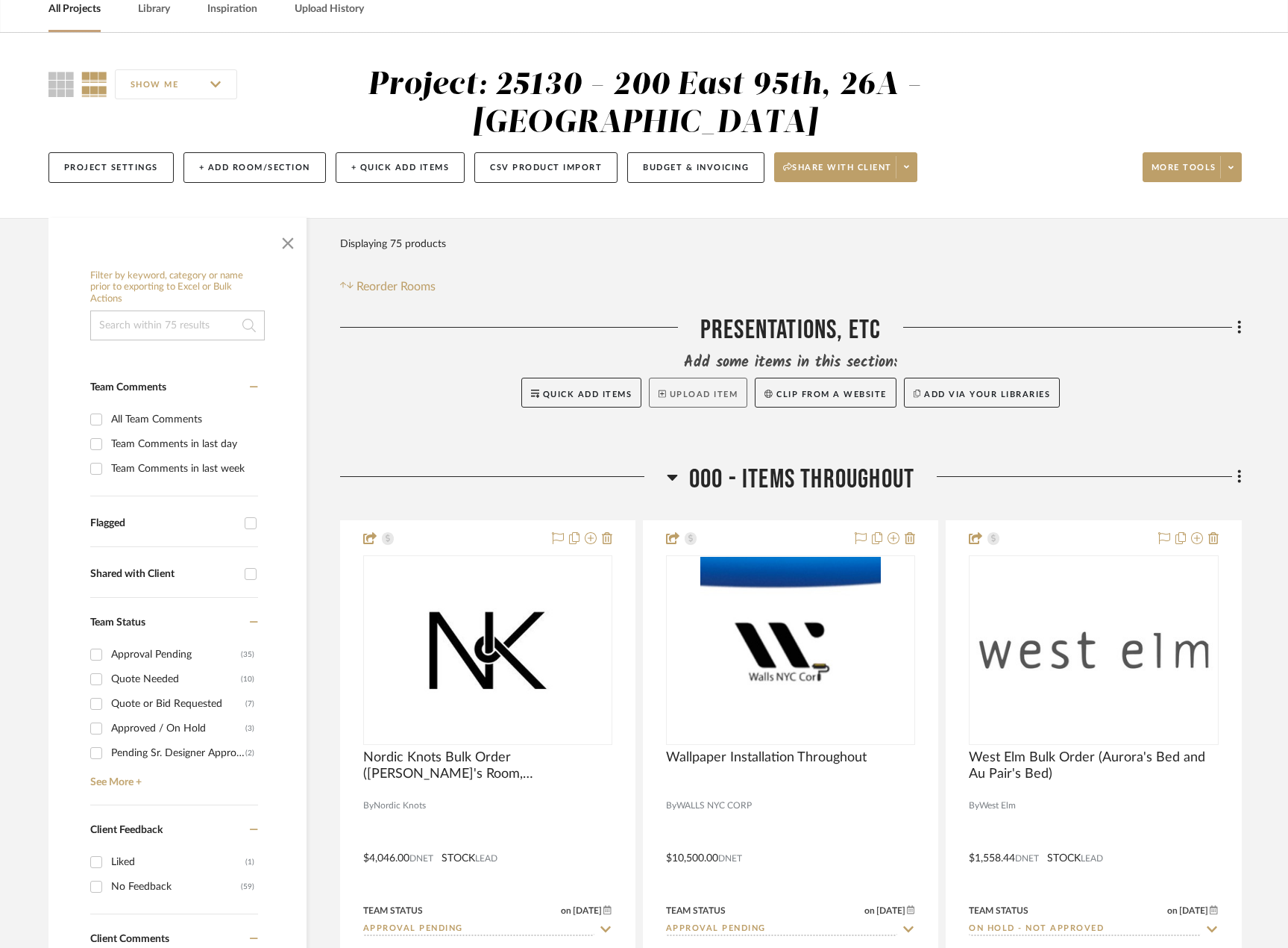
click at [707, 380] on button "Upload Item" at bounding box center [698, 392] width 99 height 30
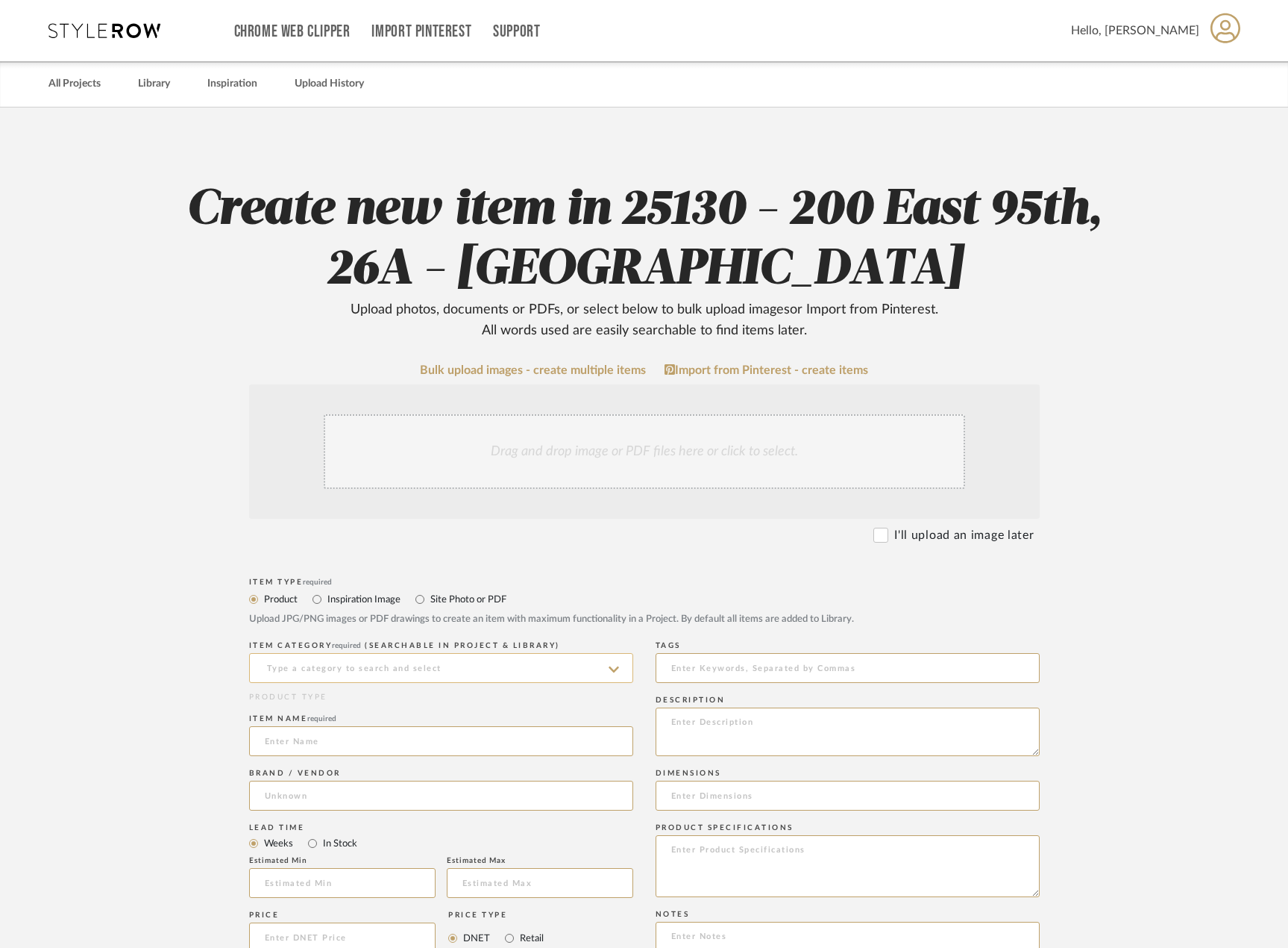
click at [536, 657] on input at bounding box center [442, 668] width 384 height 30
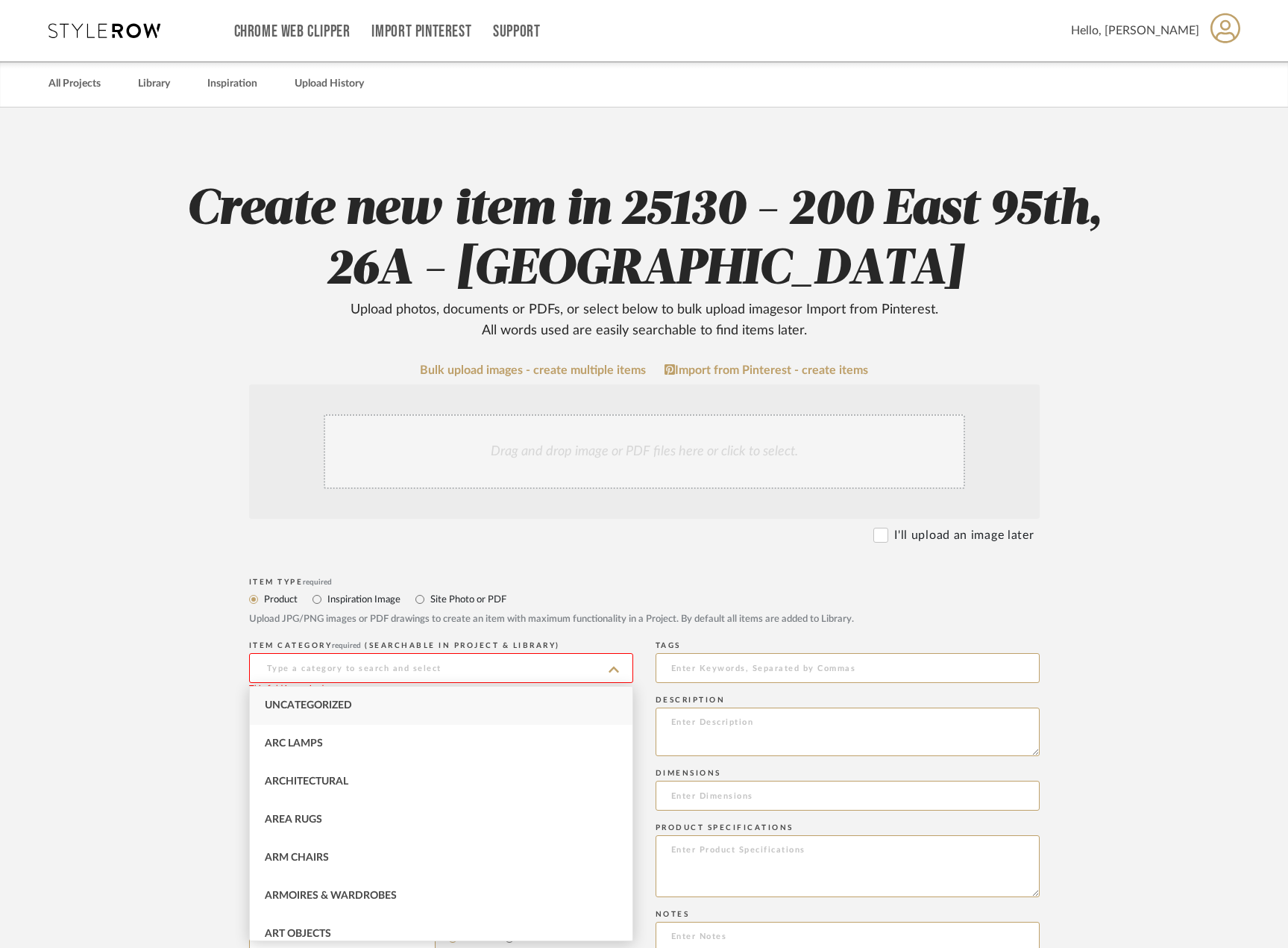
click at [495, 708] on div "Uncategorized" at bounding box center [441, 705] width 383 height 38
type input "Uncategorized"
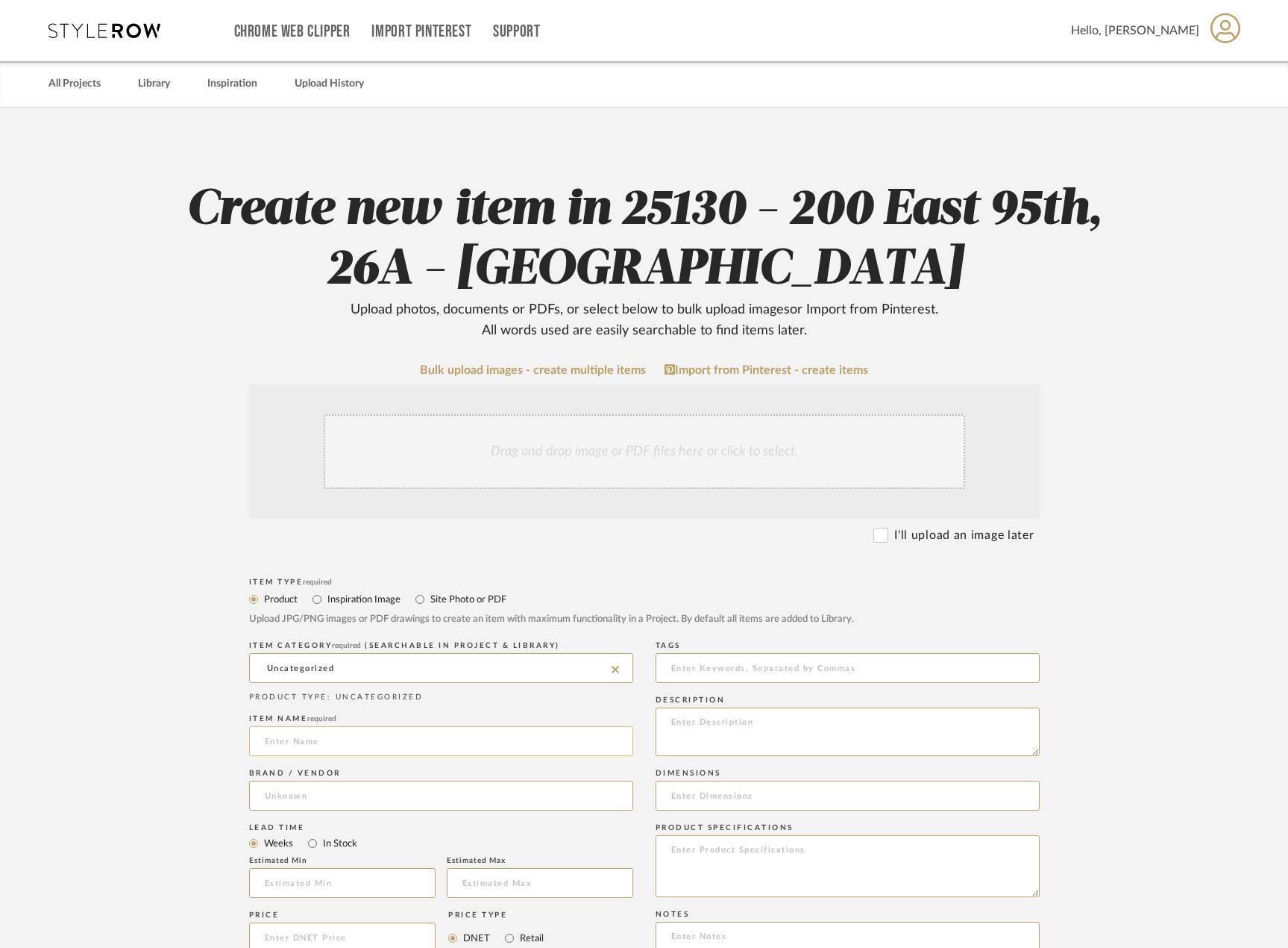
click at [443, 734] on input at bounding box center [442, 741] width 384 height 30
type input "p"
click at [448, 753] on input "Presentation: Schematic Design 1" at bounding box center [442, 741] width 384 height 30
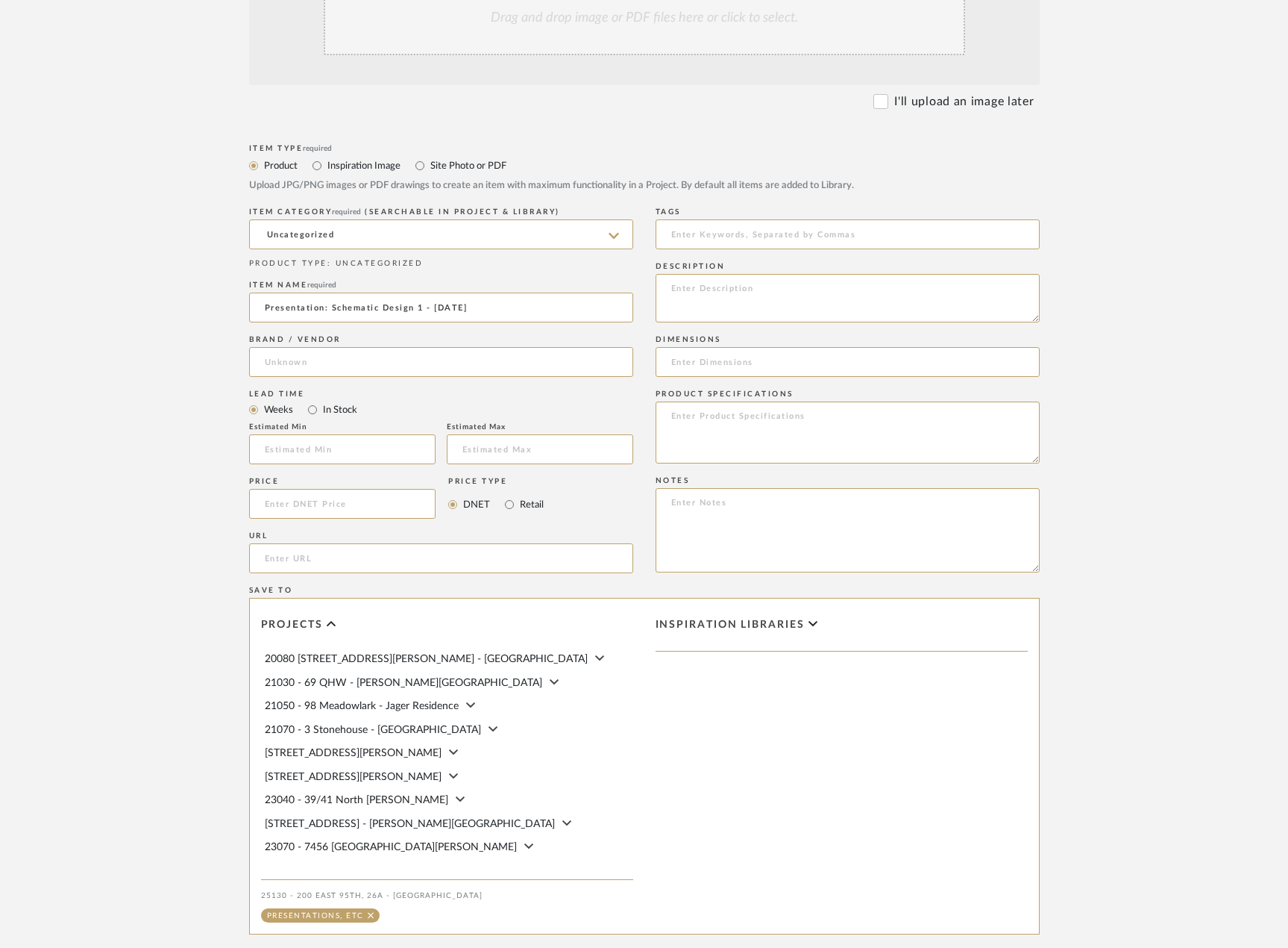
scroll to position [448, 0]
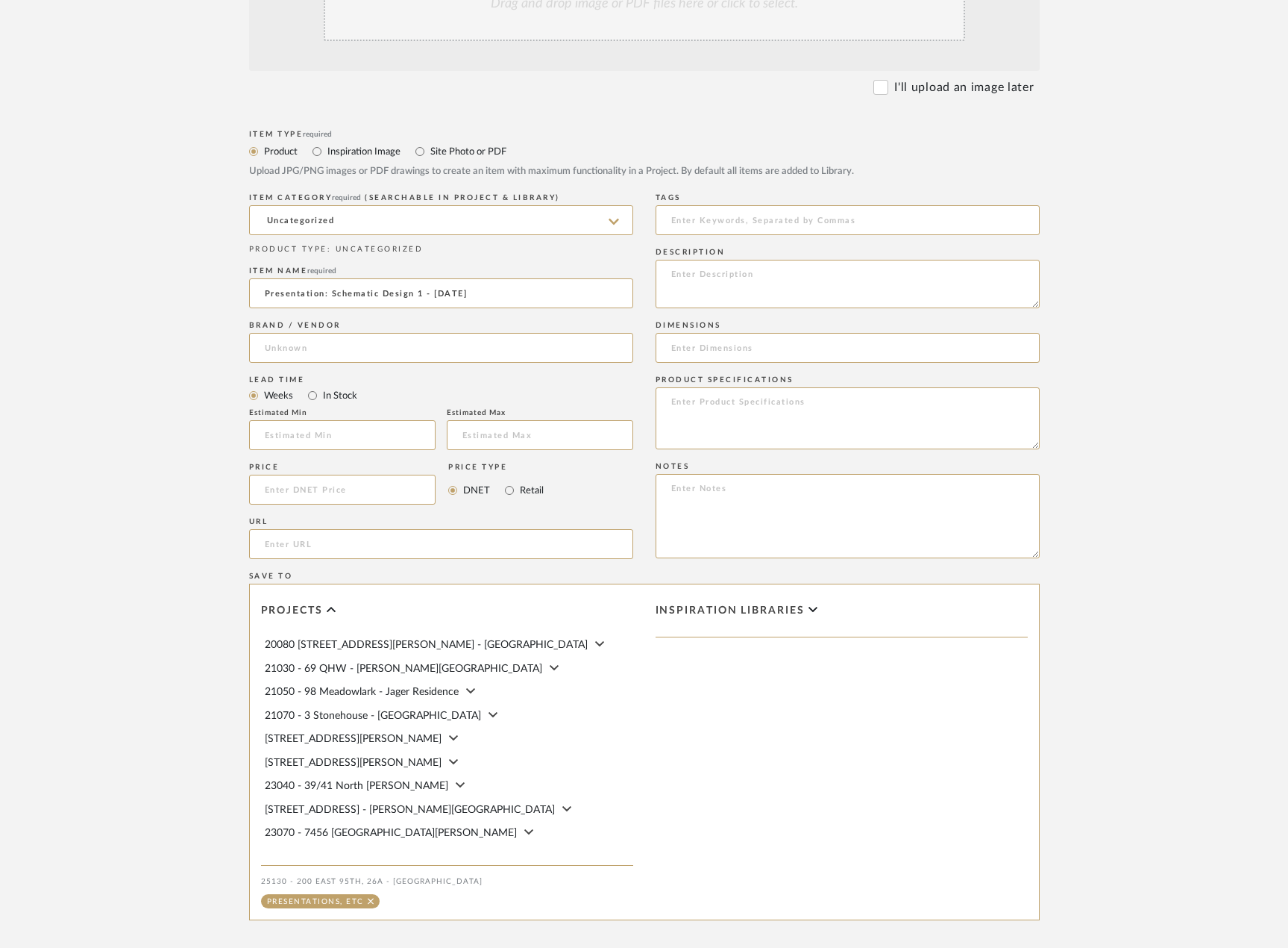
type input "Presentation: Schematic Design 1 - 07.16.2025"
click at [428, 151] on label "Site Photo or PDF" at bounding box center [467, 151] width 78 height 17
click at [428, 151] on input "Site Photo or PDF" at bounding box center [420, 152] width 18 height 18
radio input "true"
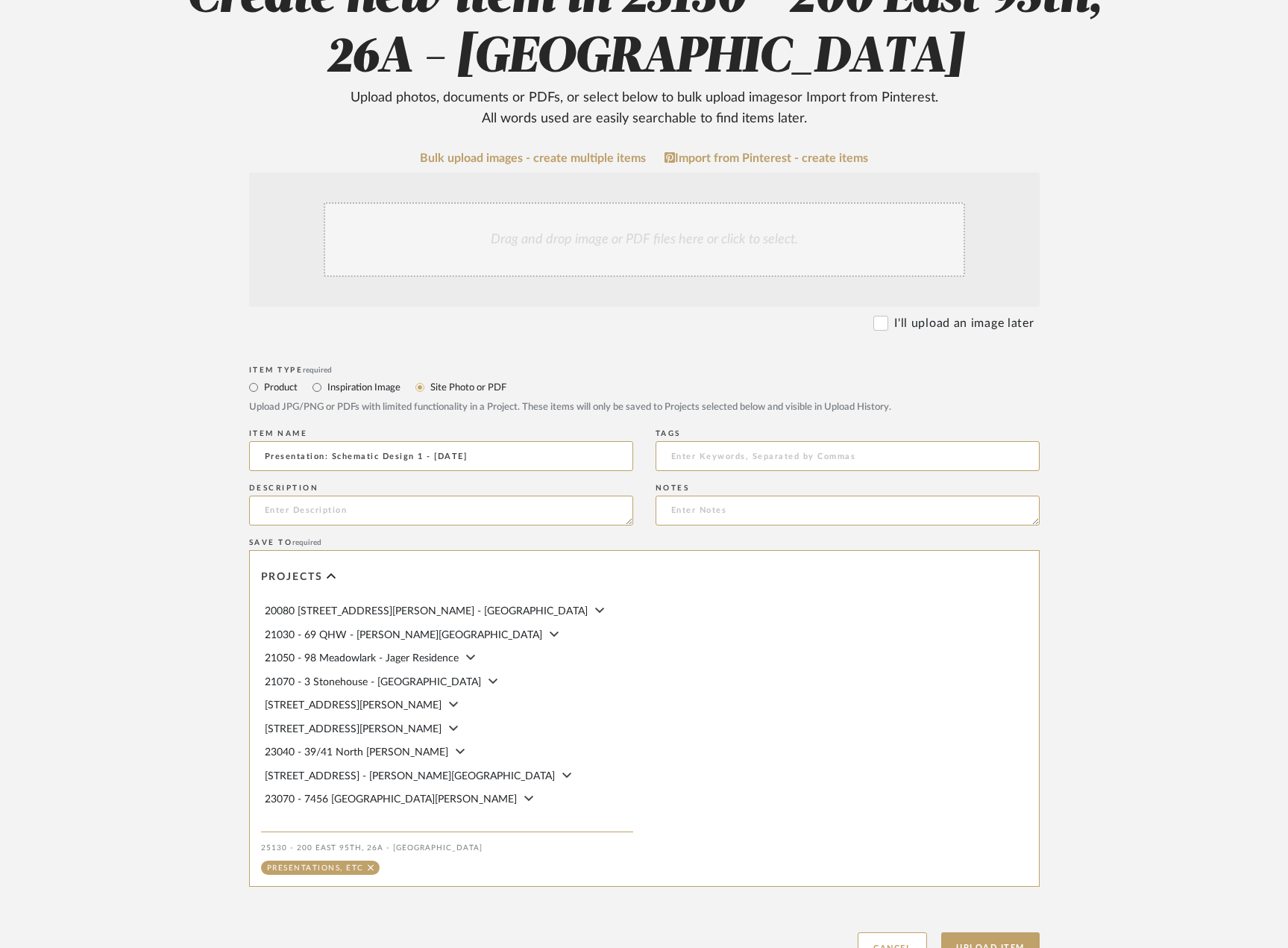
scroll to position [185, 0]
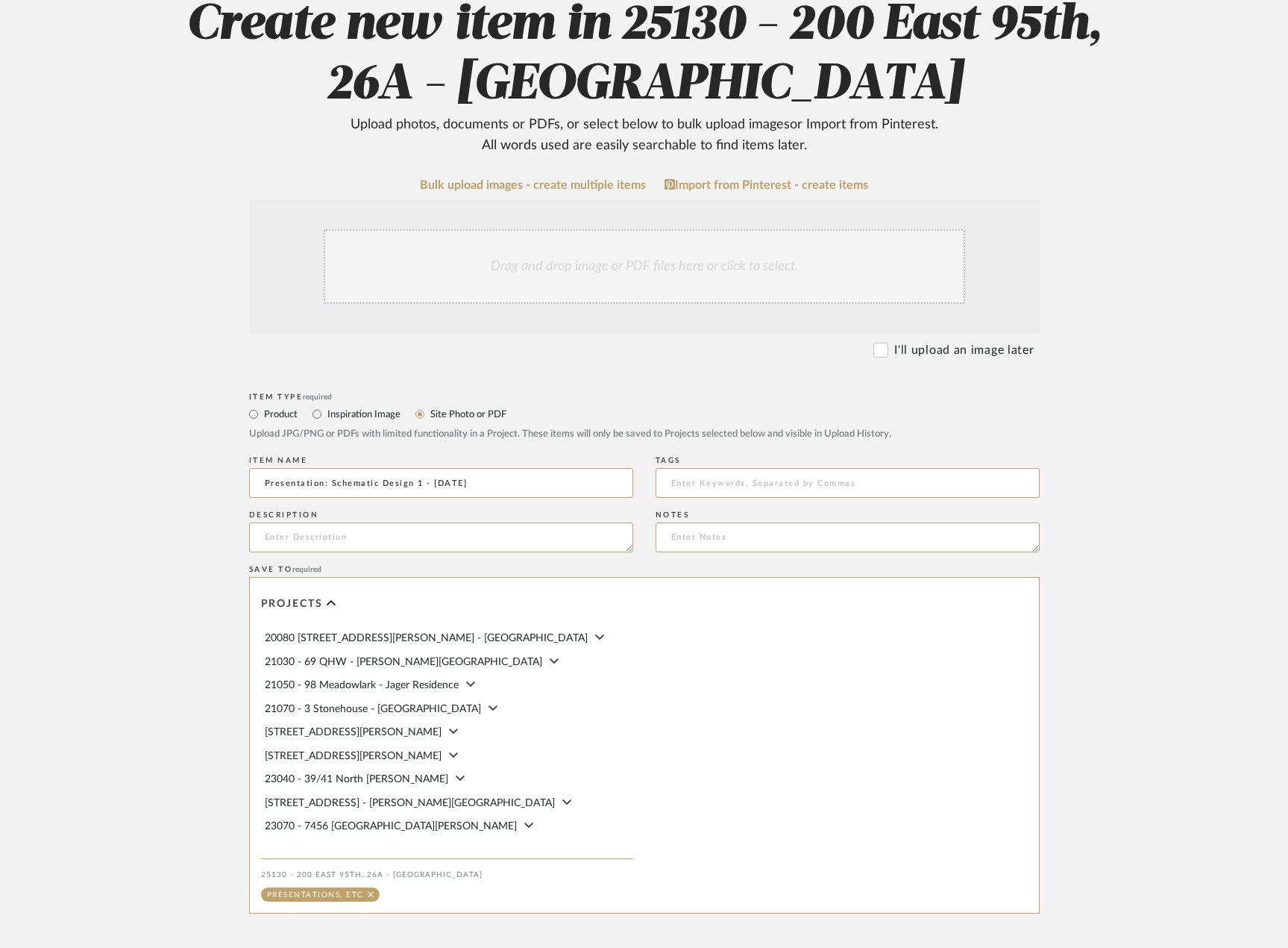
click at [639, 295] on div "Drag and drop image or PDF files here or click to select." at bounding box center [644, 266] width 642 height 75
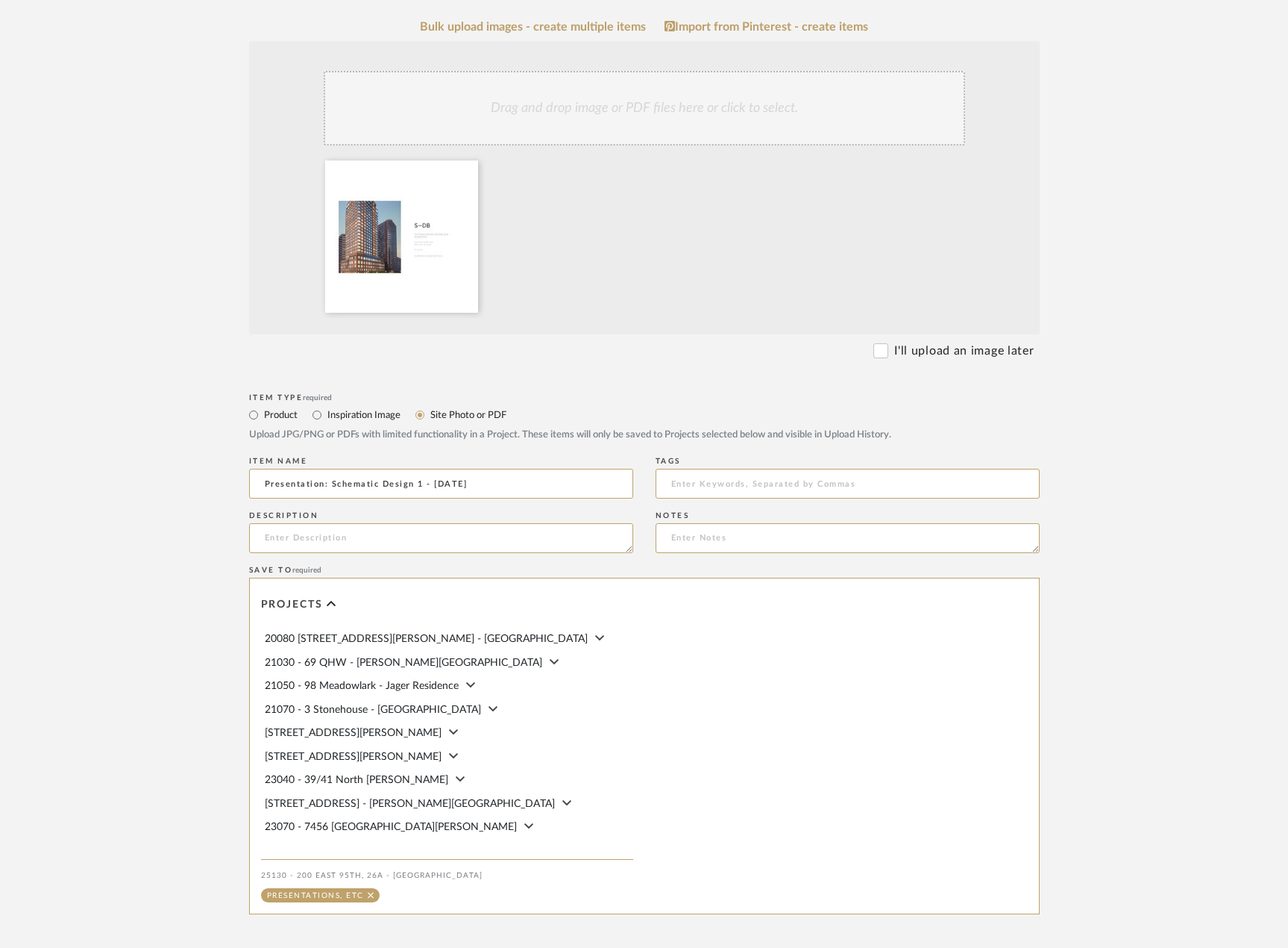
scroll to position [493, 0]
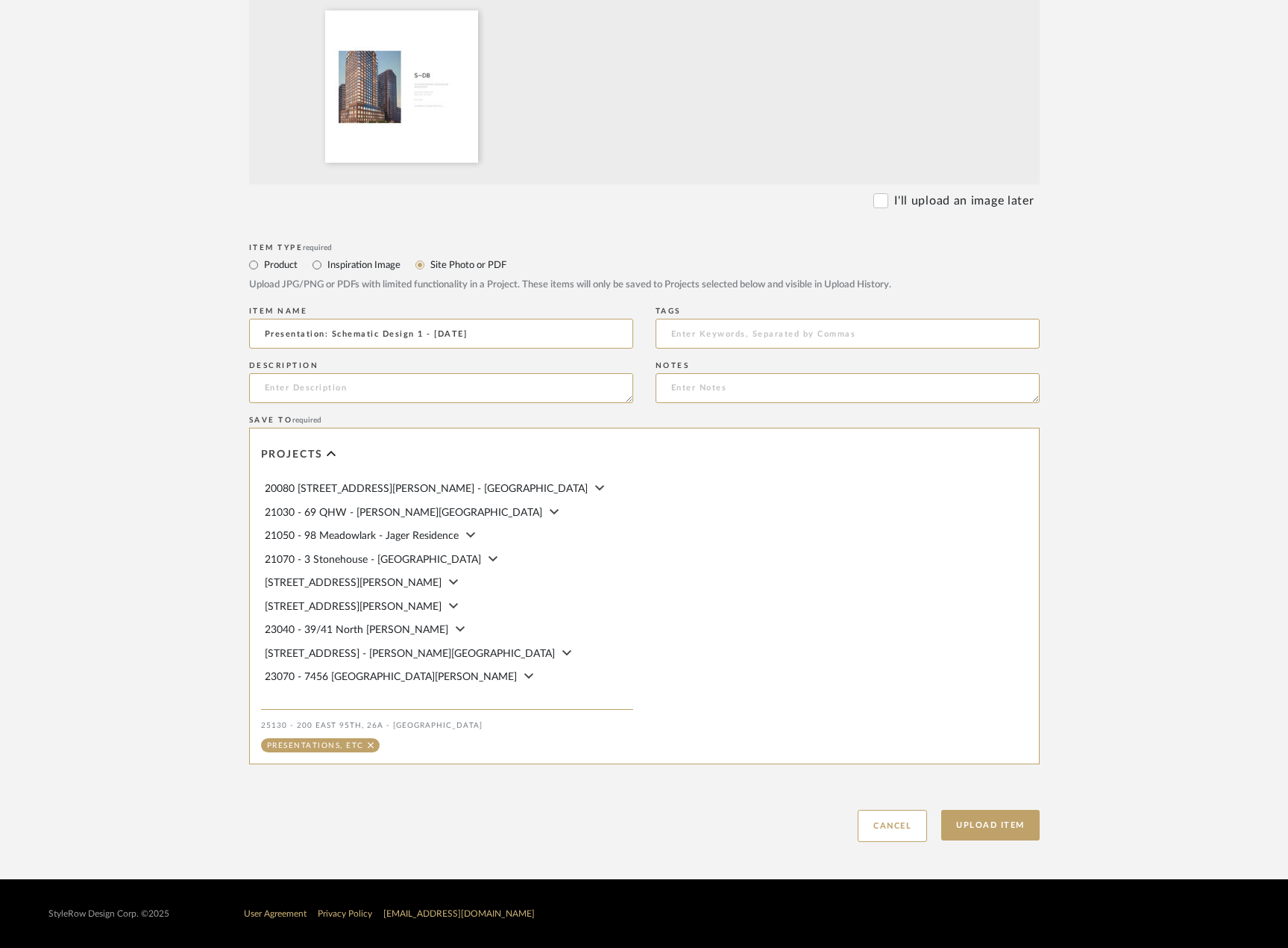
click at [979, 802] on div "Upload Item Cancel" at bounding box center [644, 808] width 791 height 69
click at [979, 825] on button "Upload Item" at bounding box center [991, 825] width 99 height 31
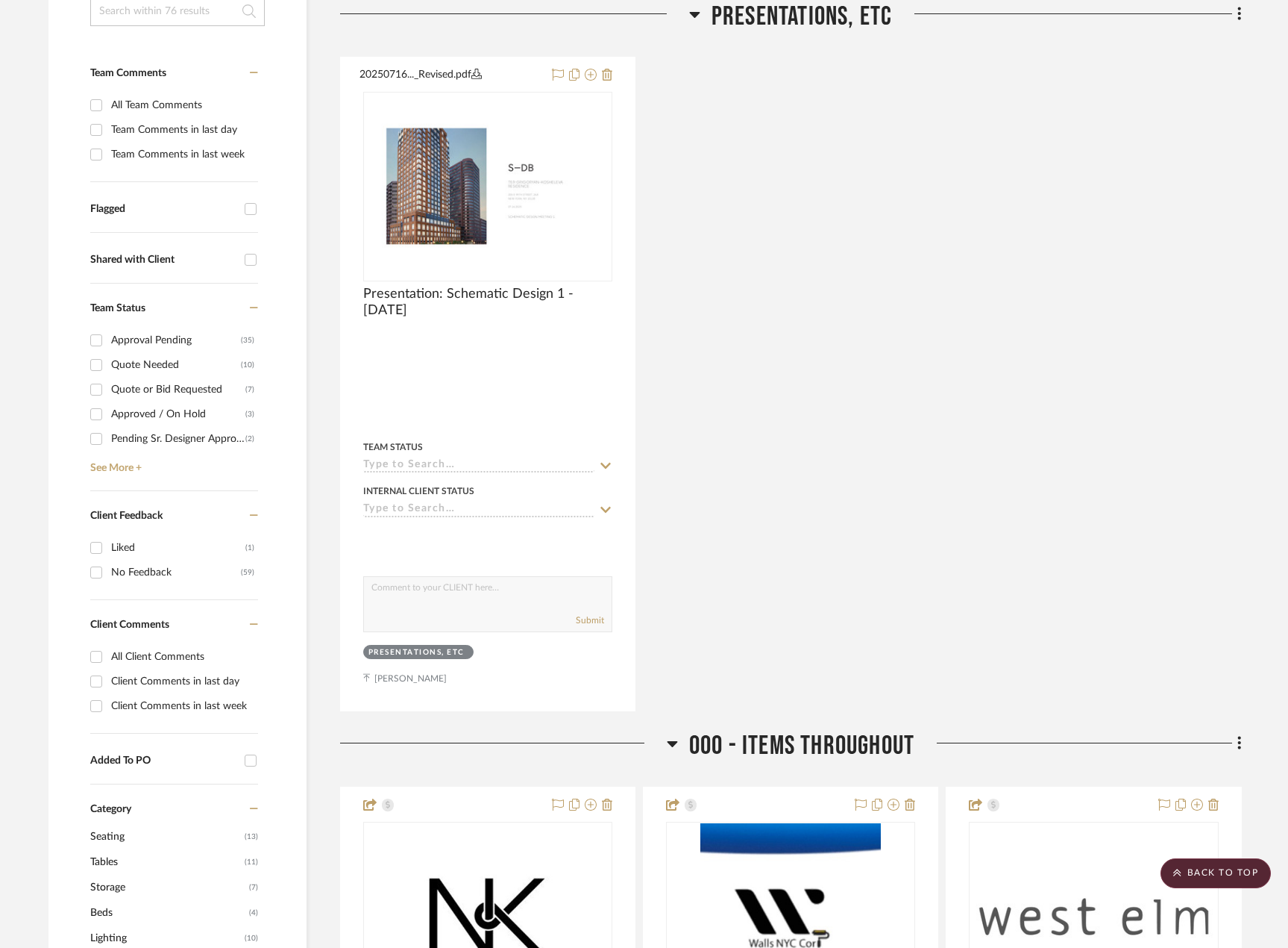
scroll to position [314, 0]
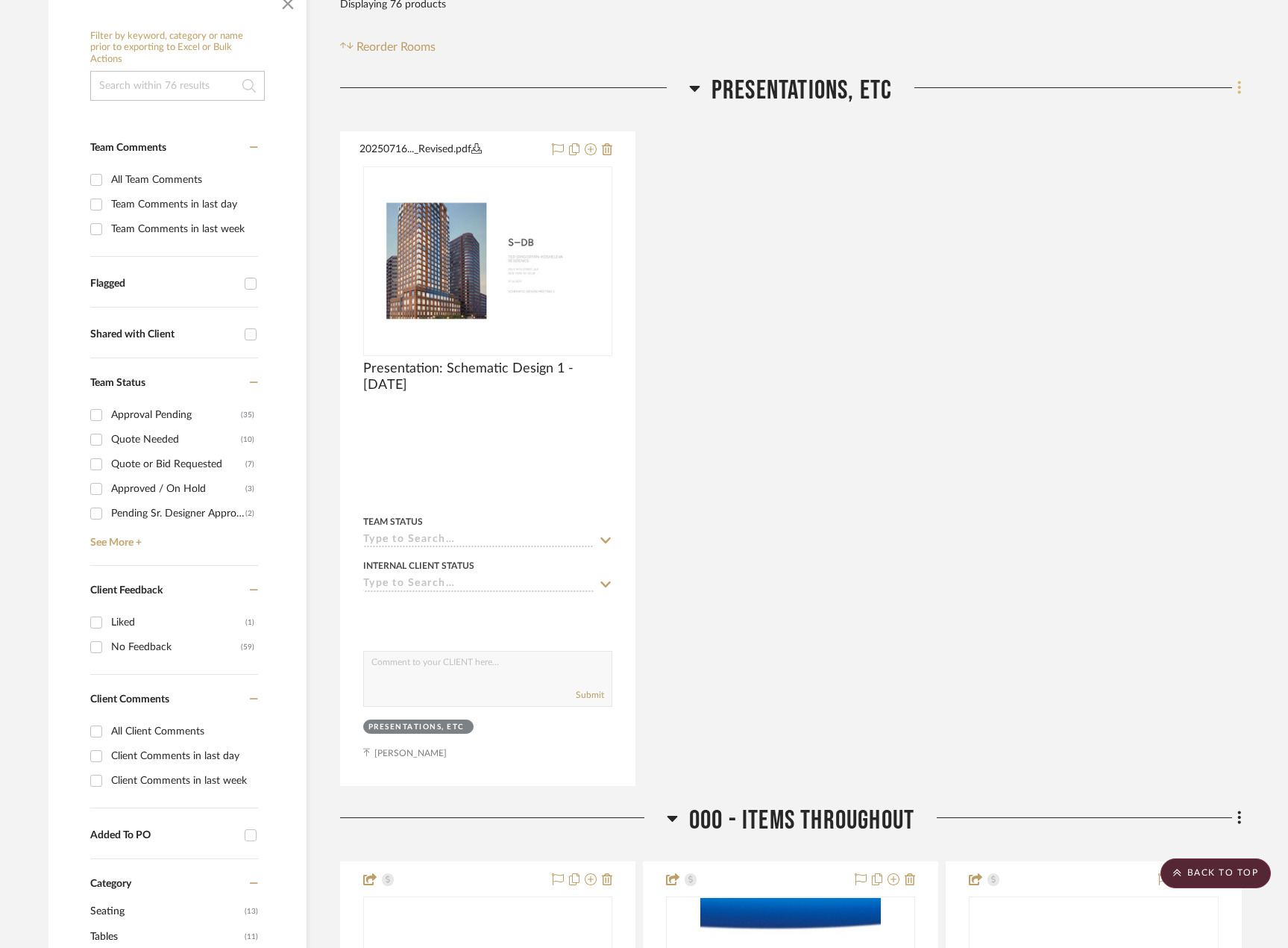
click at [1239, 88] on icon at bounding box center [1239, 87] width 3 height 12
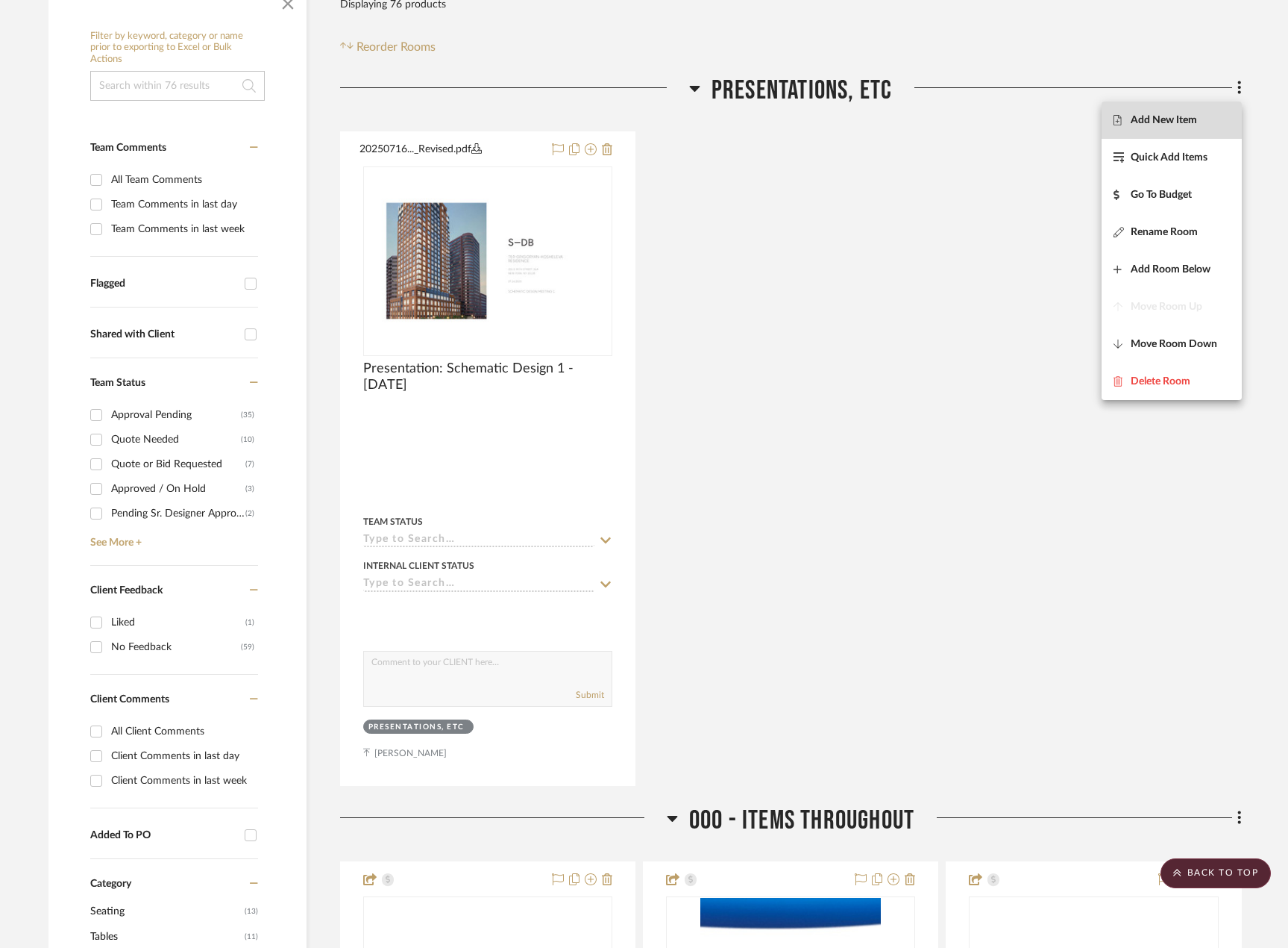
click at [1180, 131] on button "Add New Item" at bounding box center [1172, 120] width 140 height 37
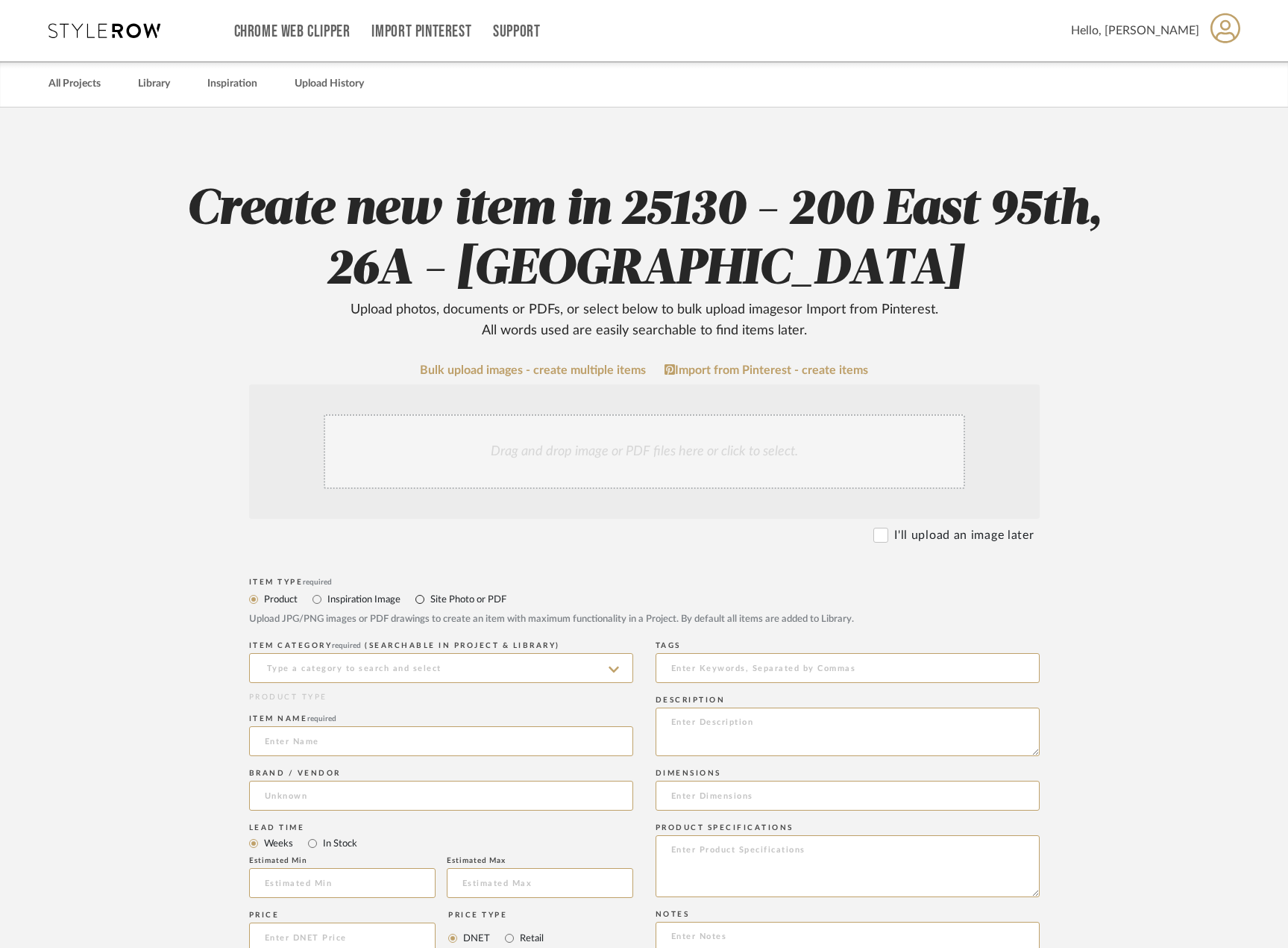
click at [428, 597] on div "Site Photo or PDF" at bounding box center [460, 599] width 91 height 18
click at [417, 606] on input "Site Photo or PDF" at bounding box center [420, 599] width 18 height 18
radio input "true"
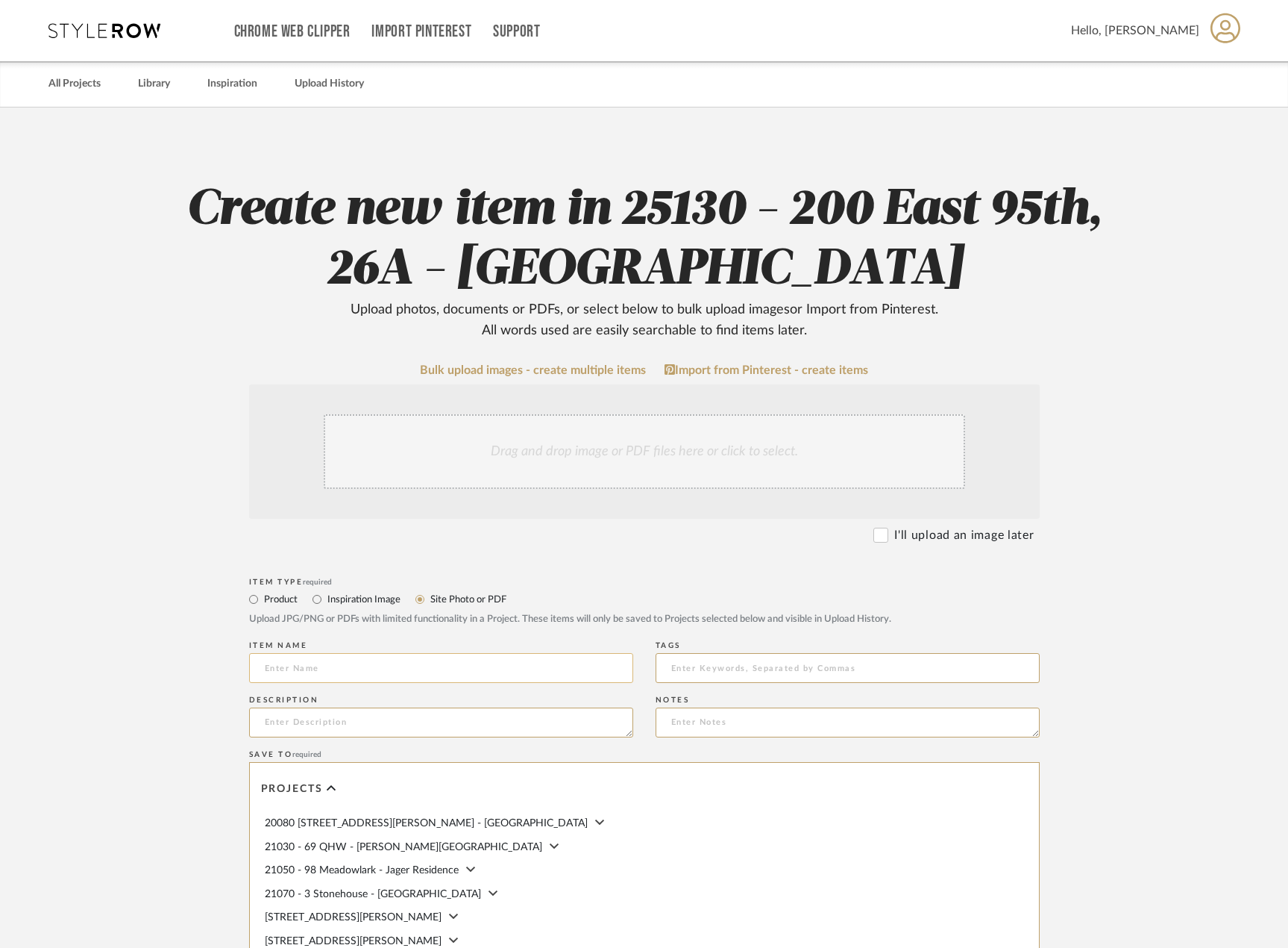
click at [407, 668] on input at bounding box center [442, 668] width 384 height 30
type input "Presentation: Schematic Design 2 - 07.28.2025"
click at [741, 444] on div "Drag and drop image or PDF files here or click to select." at bounding box center [644, 452] width 642 height 75
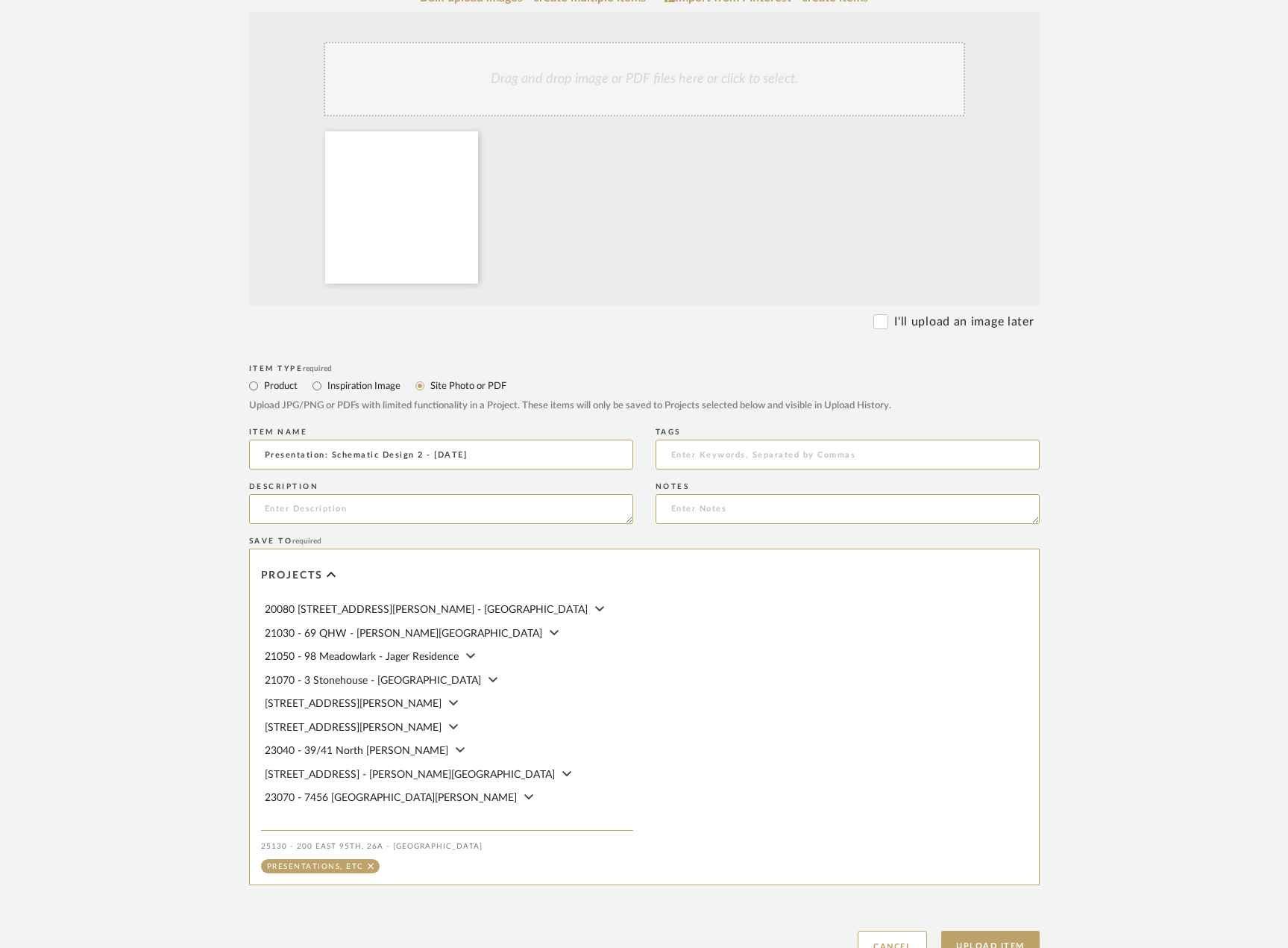
scroll to position [373, 0]
click at [1016, 934] on button "Upload Item" at bounding box center [991, 944] width 99 height 31
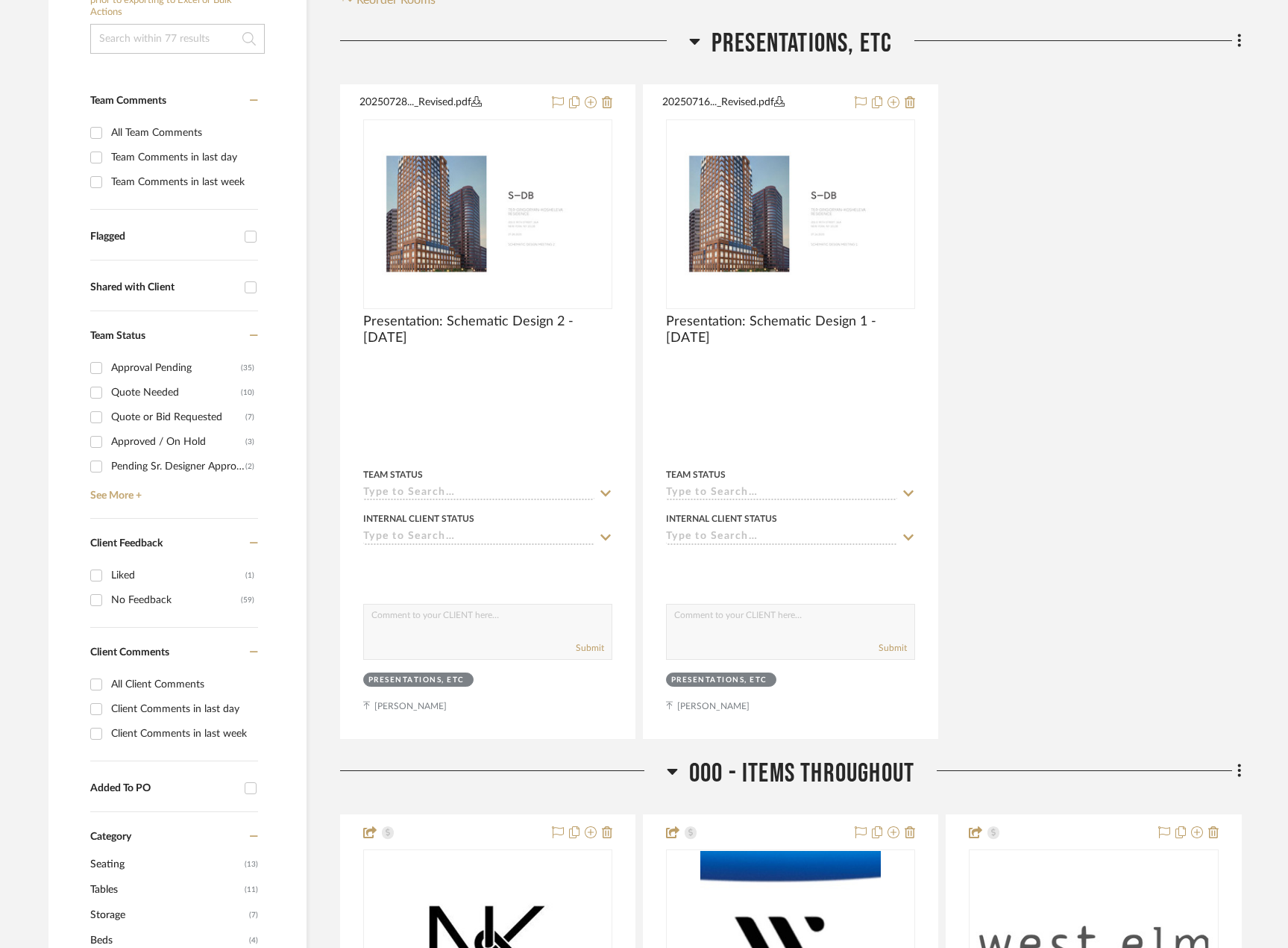
scroll to position [389, 0]
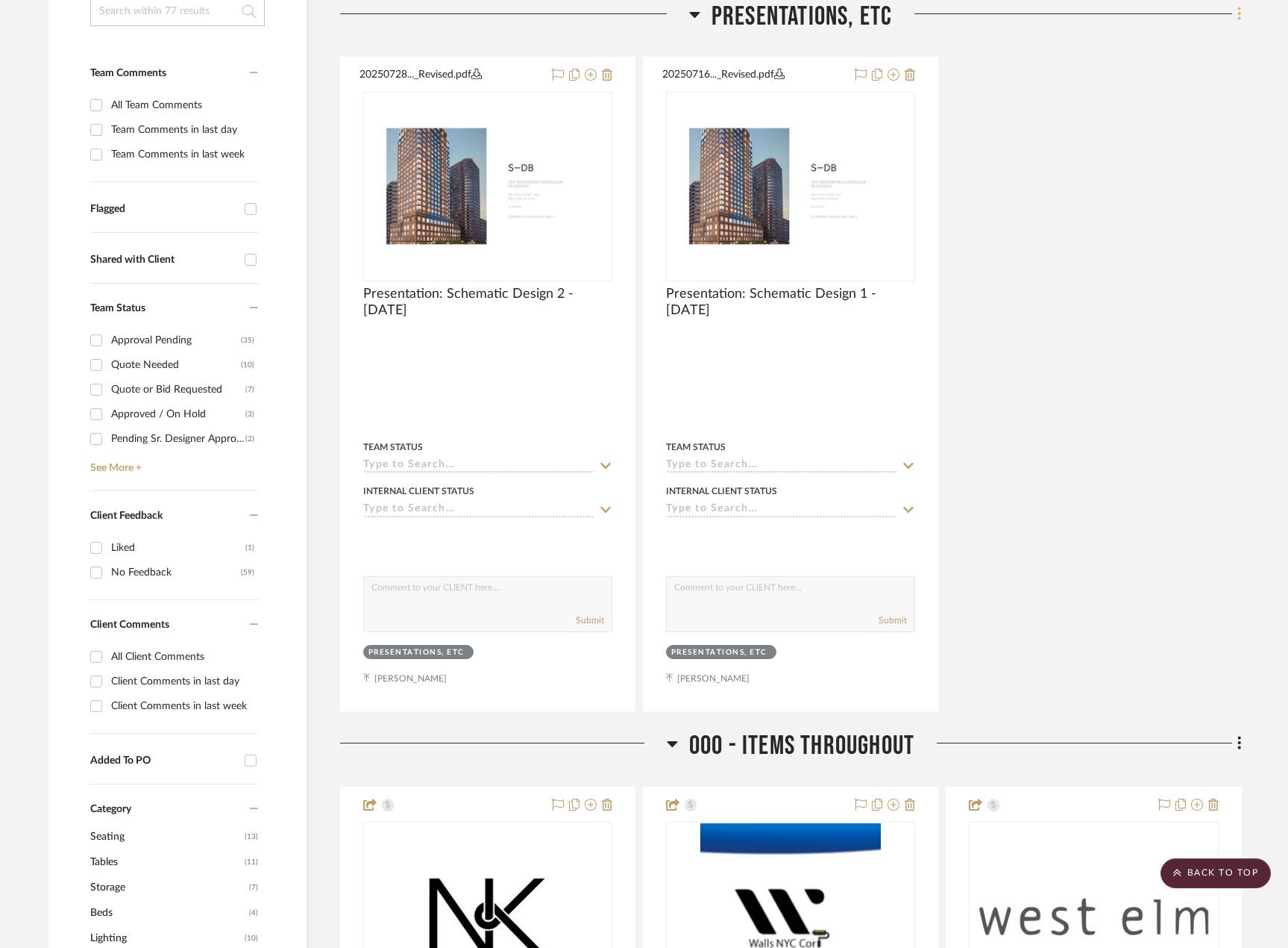
click at [1234, 15] on fa-icon at bounding box center [1237, 15] width 10 height 25
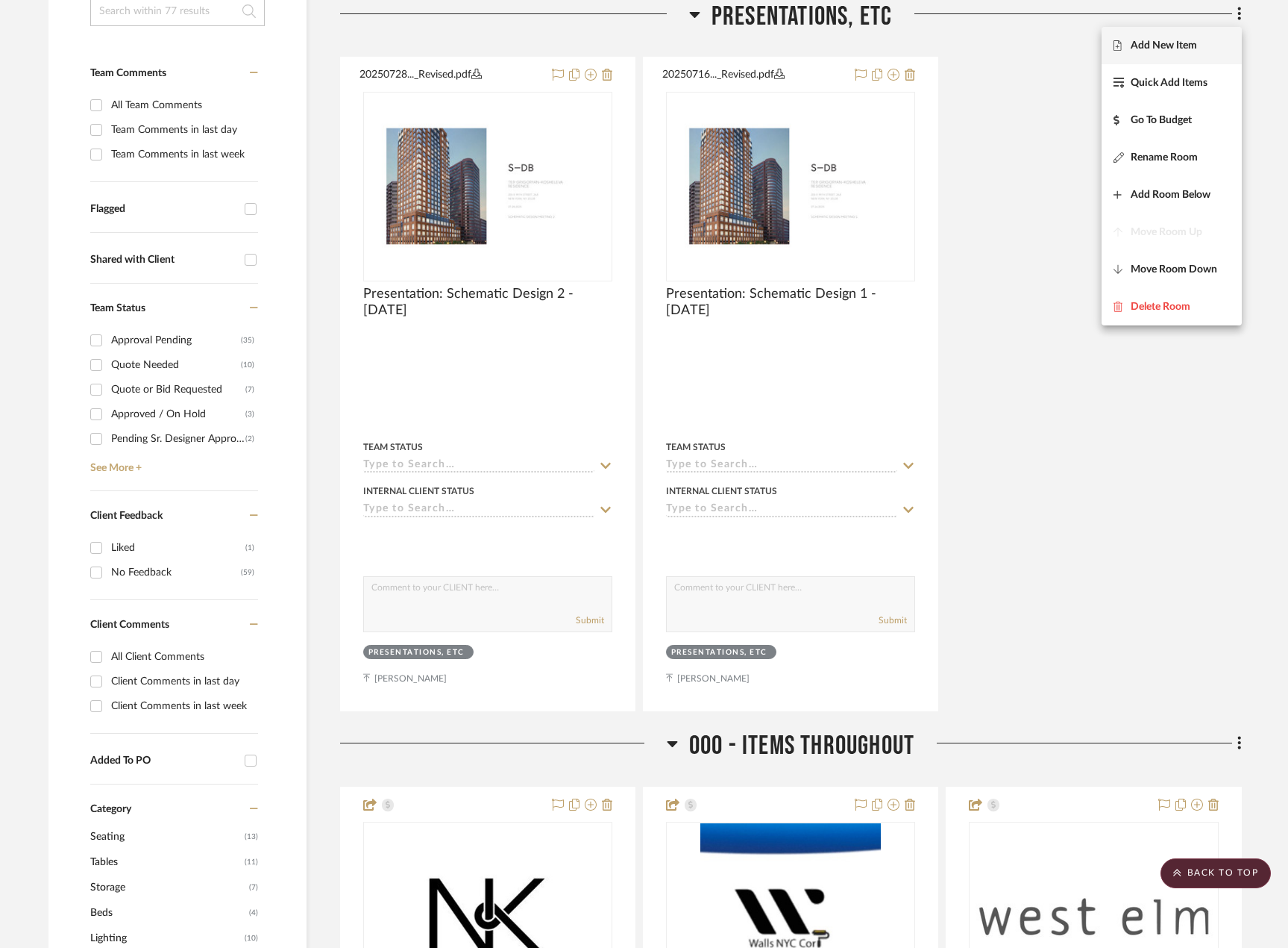
click at [1189, 40] on span "Add New Item" at bounding box center [1164, 46] width 66 height 12
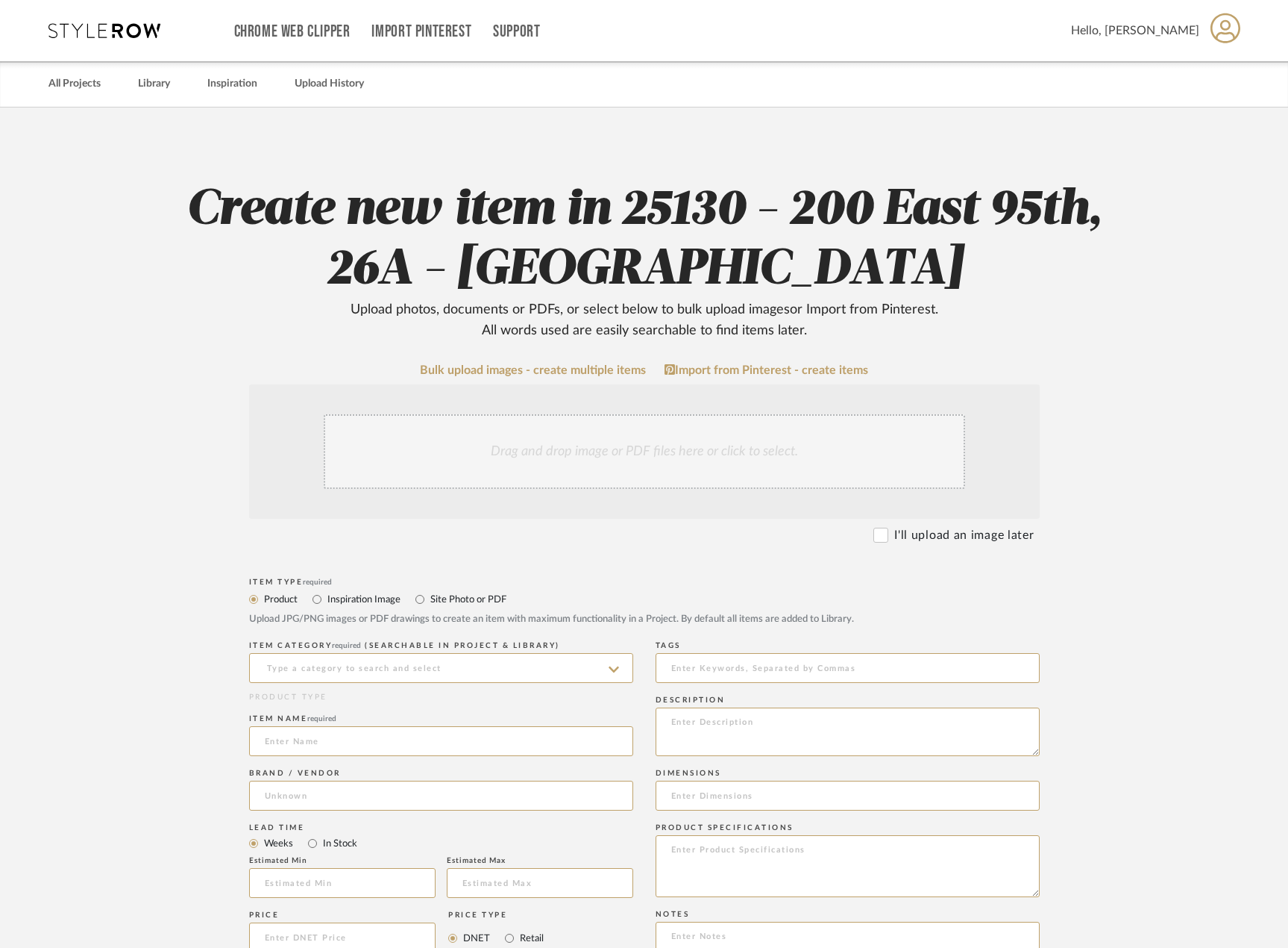
click at [439, 599] on label "Site Photo or PDF" at bounding box center [467, 599] width 78 height 17
click at [428, 599] on input "Site Photo or PDF" at bounding box center [420, 599] width 18 height 18
radio input "true"
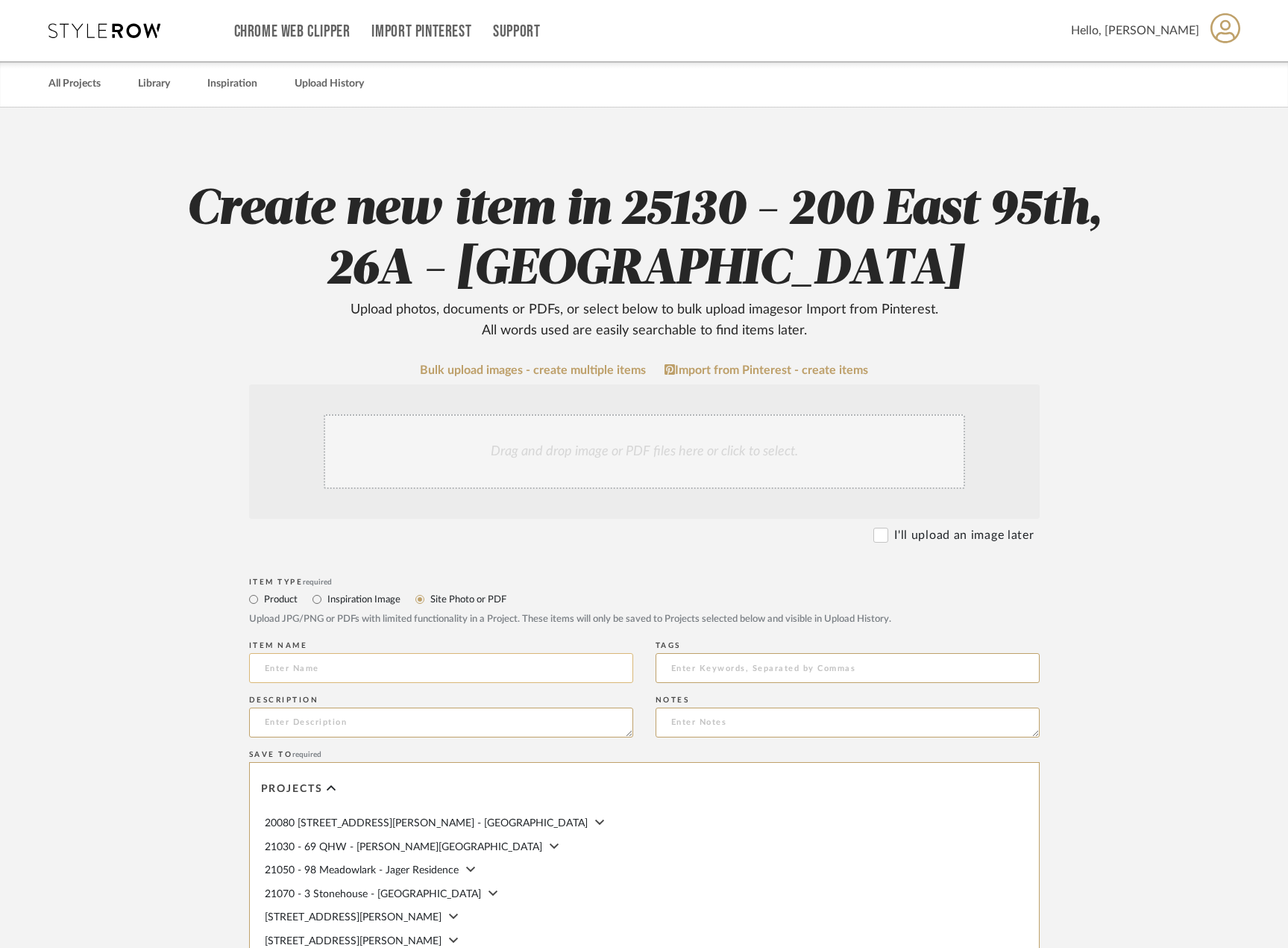
click at [383, 653] on input at bounding box center [442, 668] width 384 height 30
click at [505, 668] on input "Presentation: Design Development 1 -" at bounding box center [442, 668] width 384 height 30
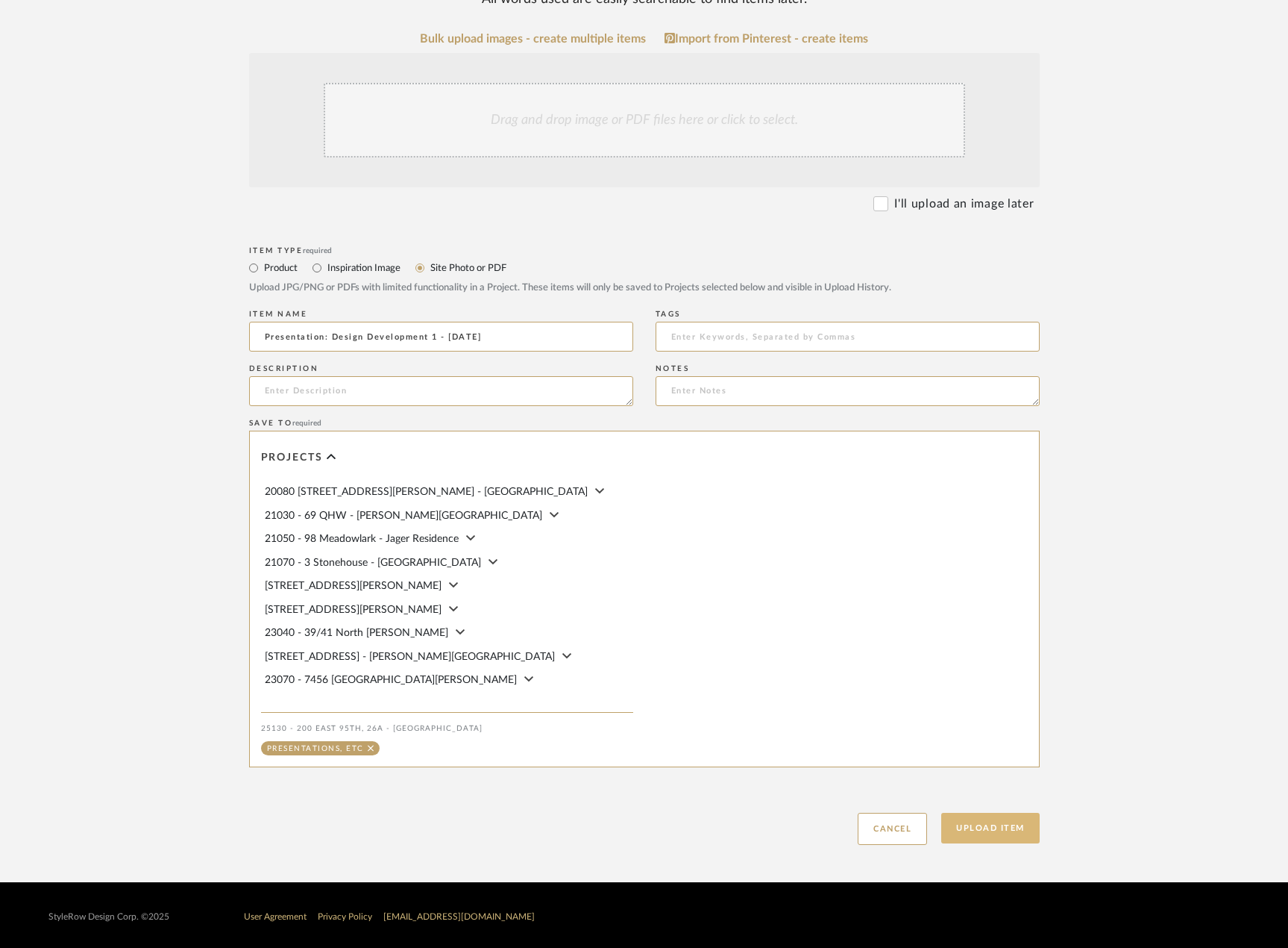
scroll to position [334, 0]
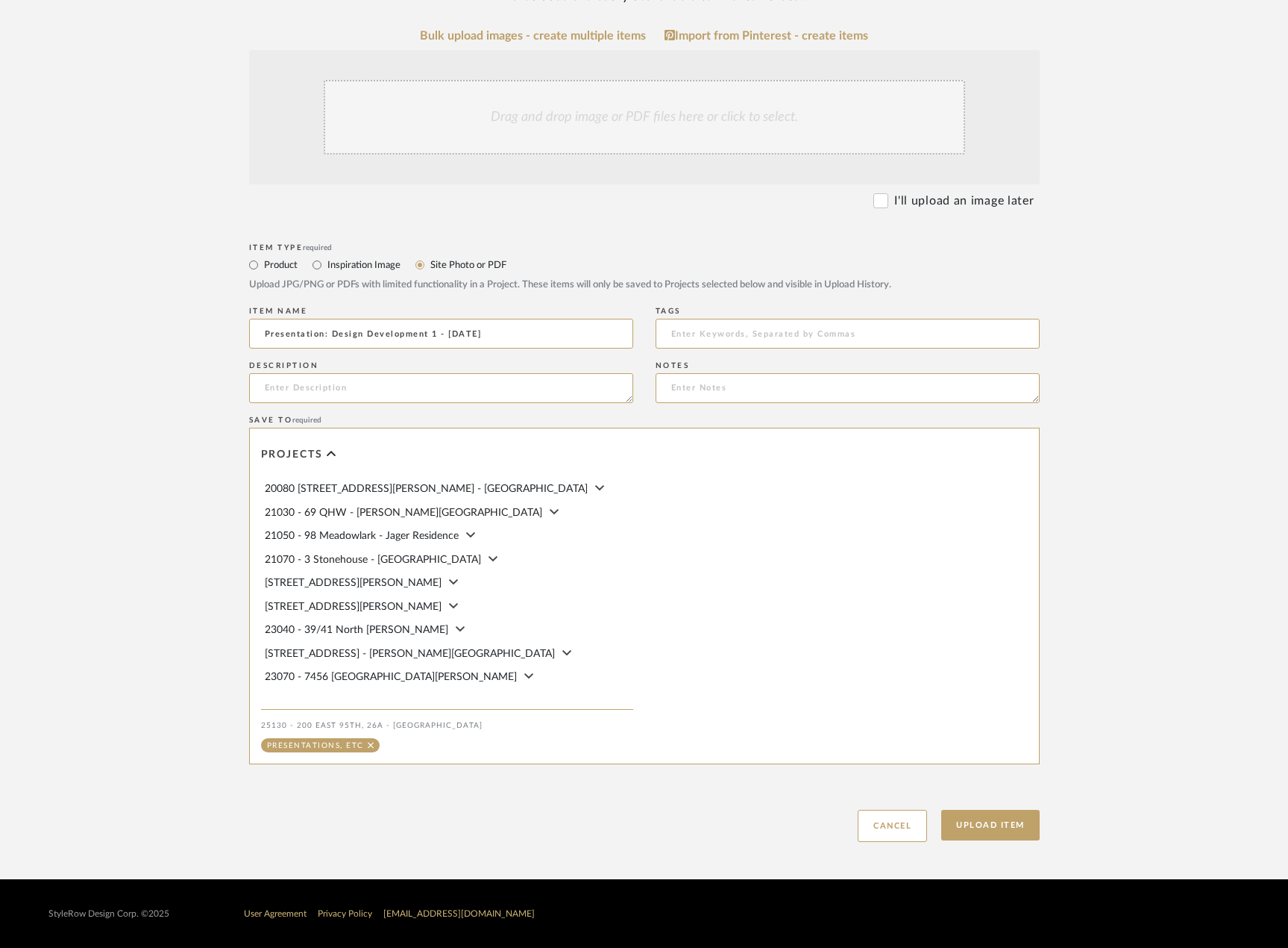
type input "Presentation: Design Development 1 - 08.04.2025"
click at [782, 109] on div "Drag and drop image or PDF files here or click to select." at bounding box center [644, 117] width 642 height 75
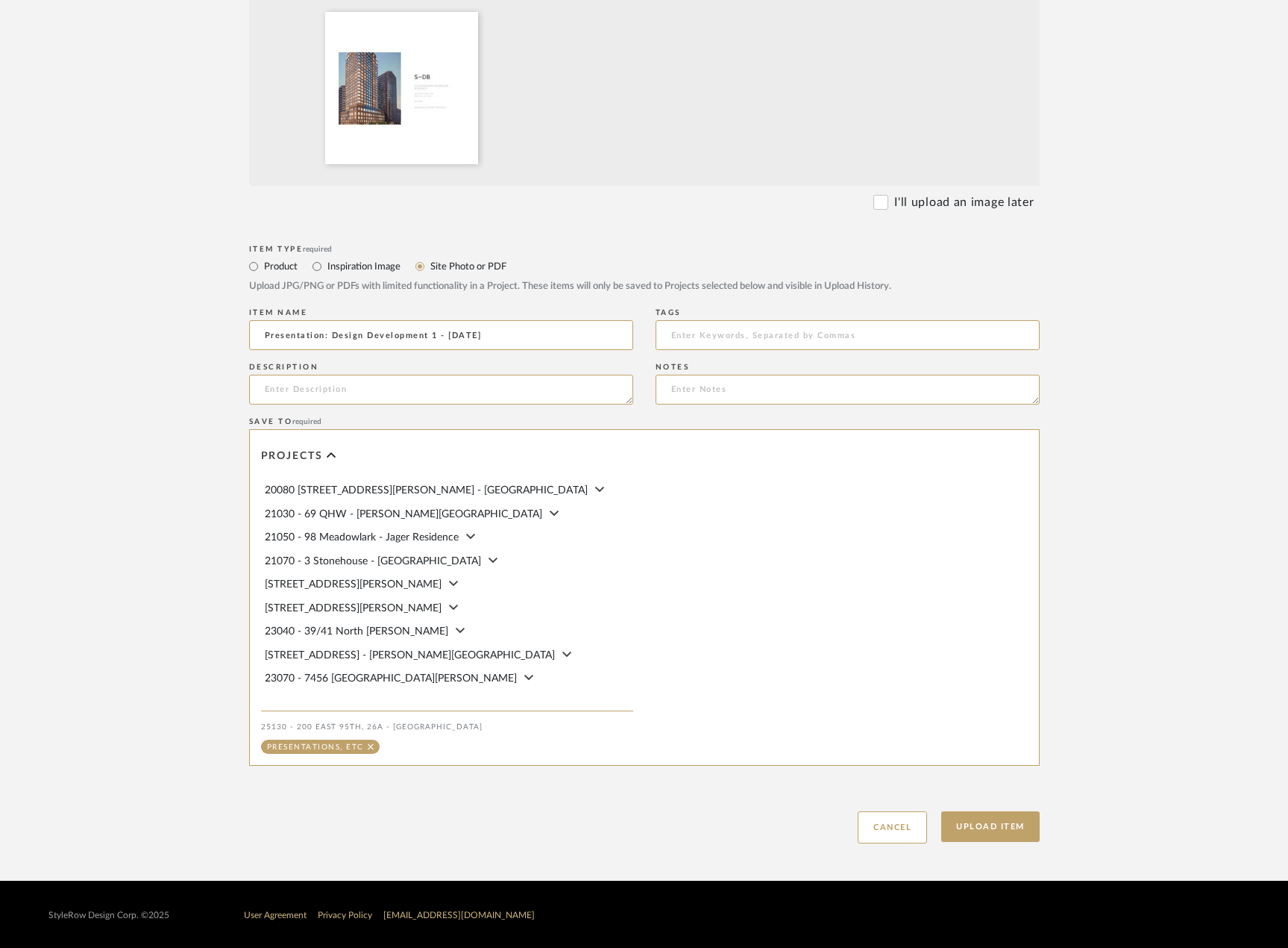
scroll to position [493, 0]
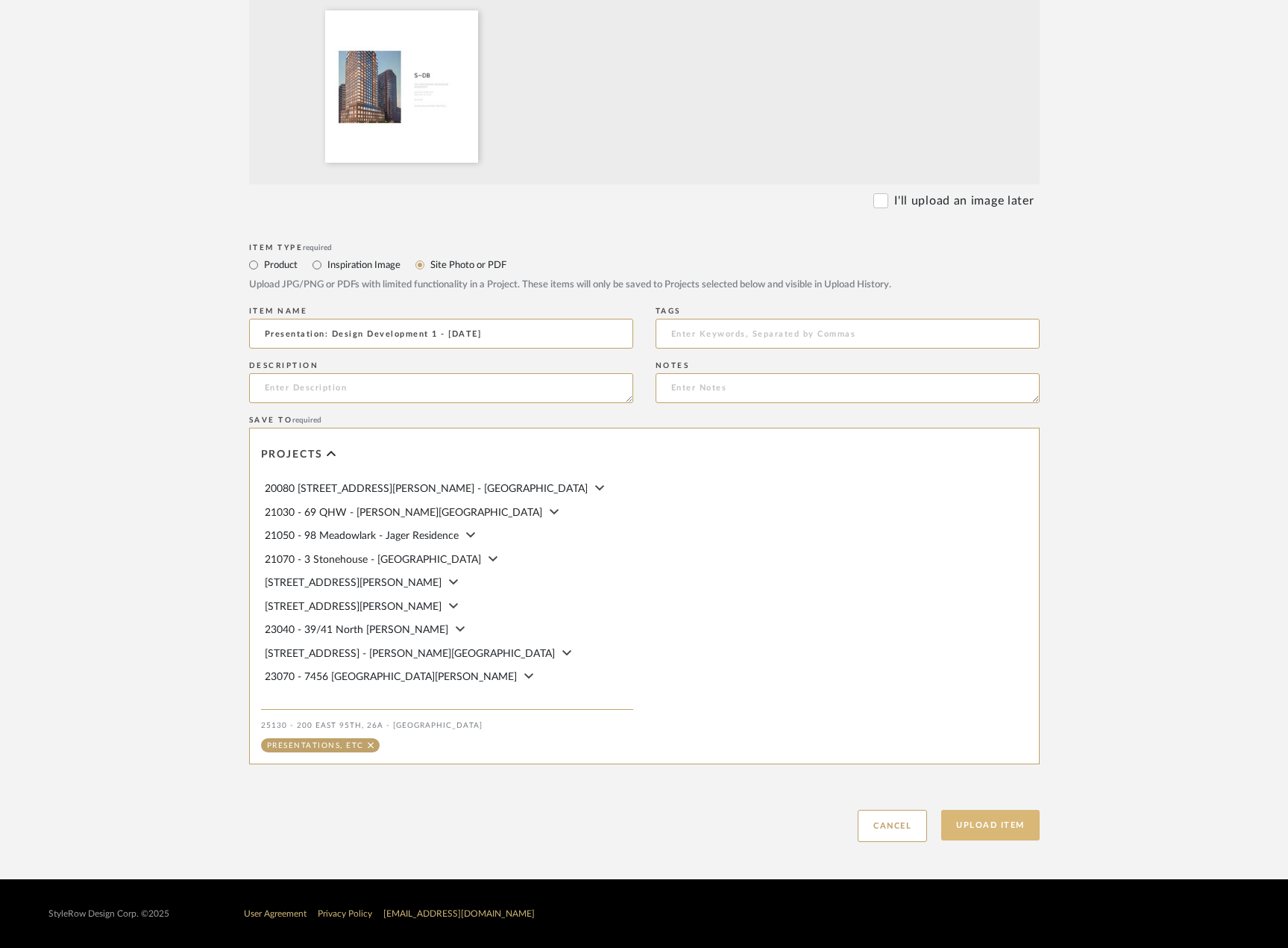
click at [966, 822] on button "Upload Item" at bounding box center [991, 825] width 99 height 31
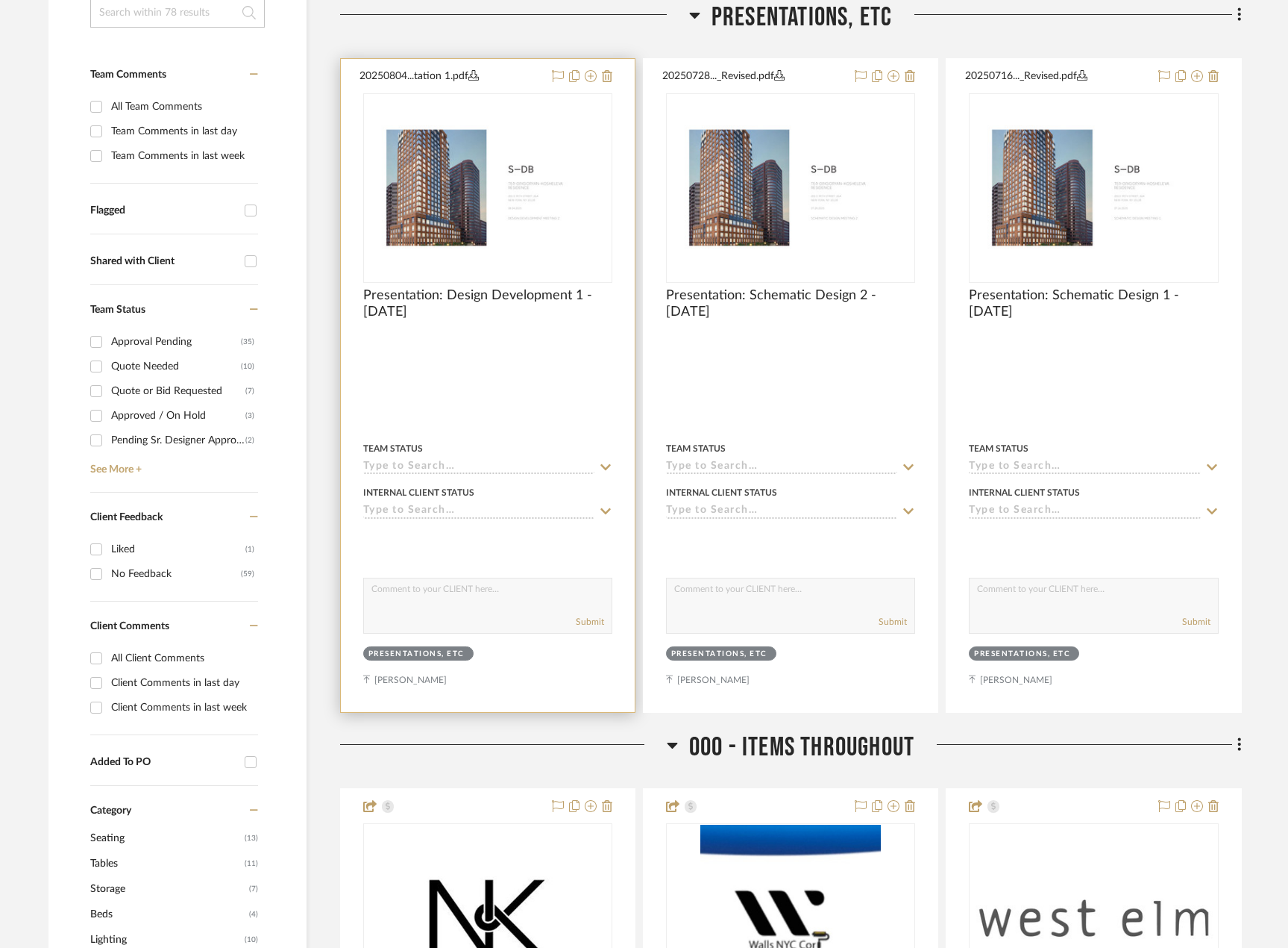
scroll to position [389, 0]
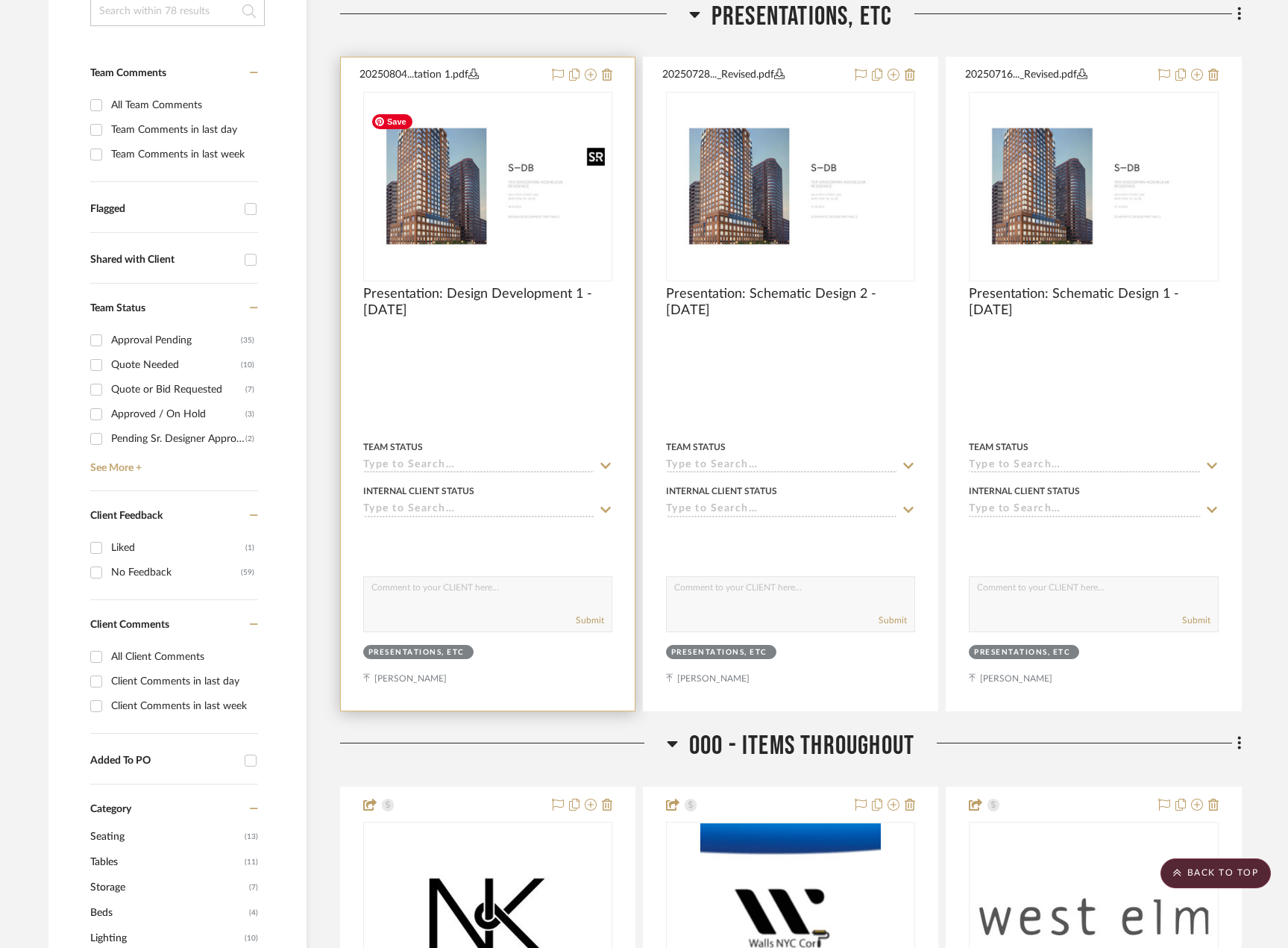
click at [0, 0] on img at bounding box center [0, 0] width 0 height 0
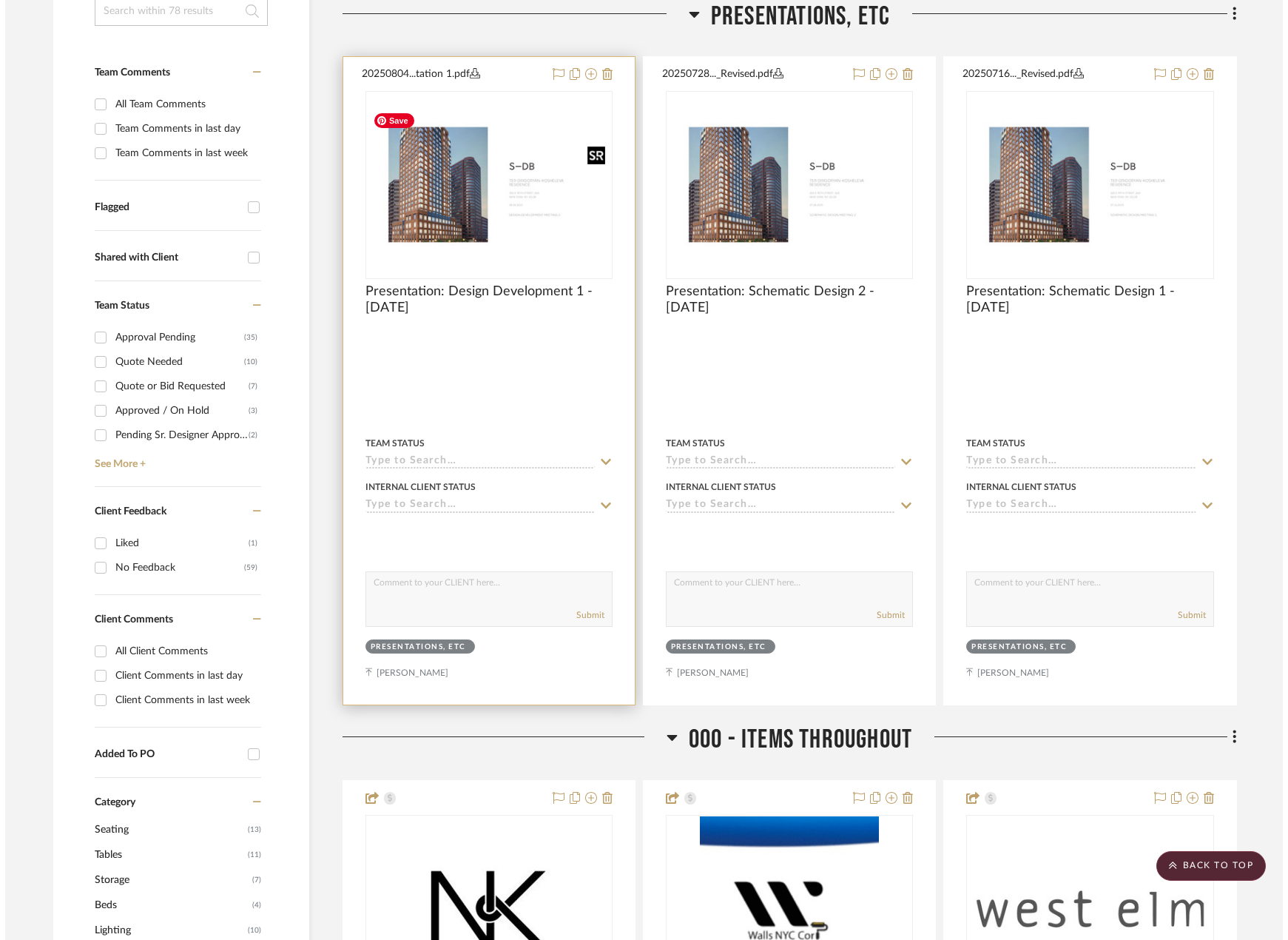
scroll to position [0, 0]
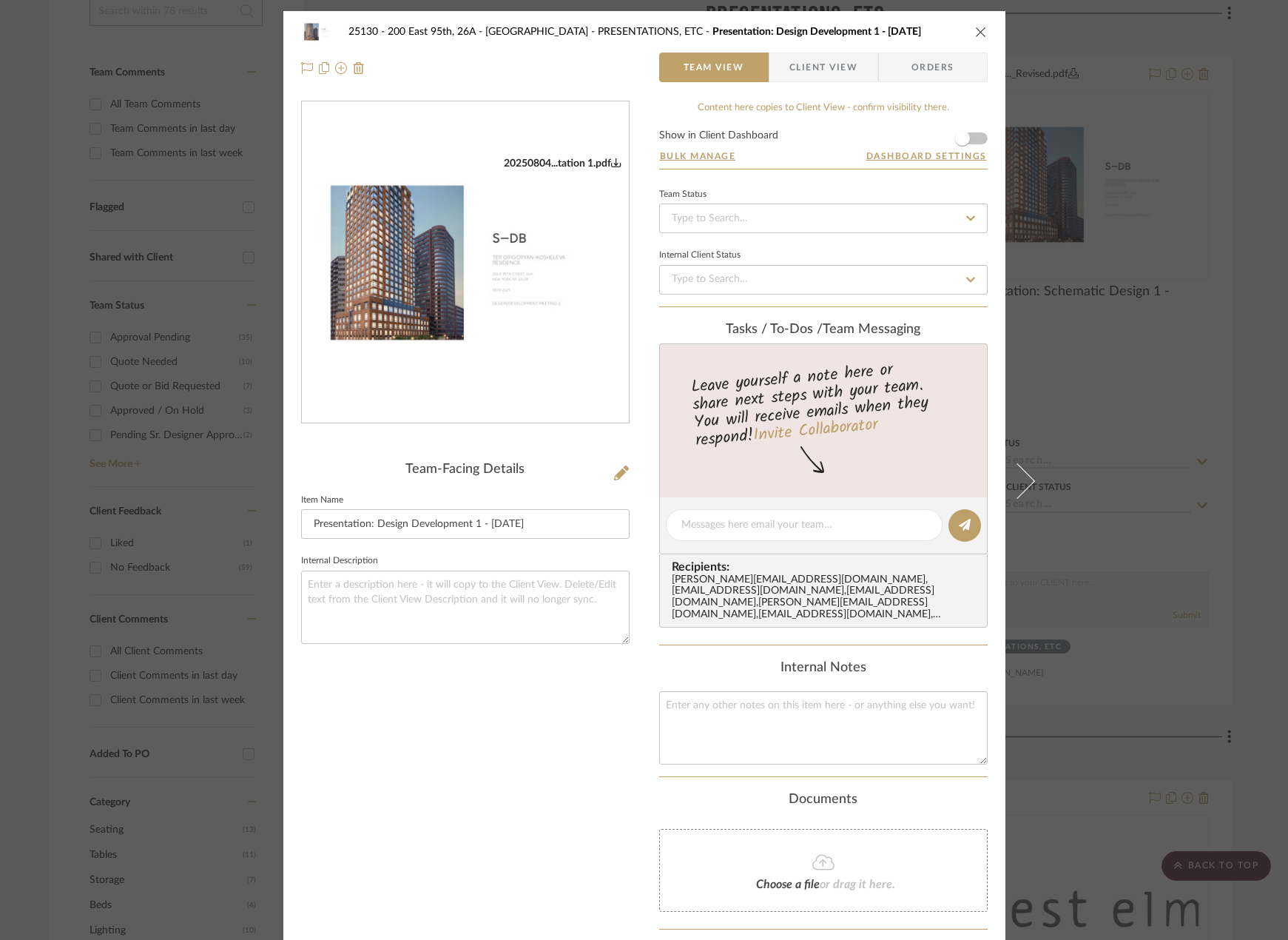
click at [1117, 322] on div "25130 - 200 East 95th, 26A - Kosheleva PRESENTATIONS, ETC Presentation: Design …" at bounding box center [644, 470] width 1288 height 940
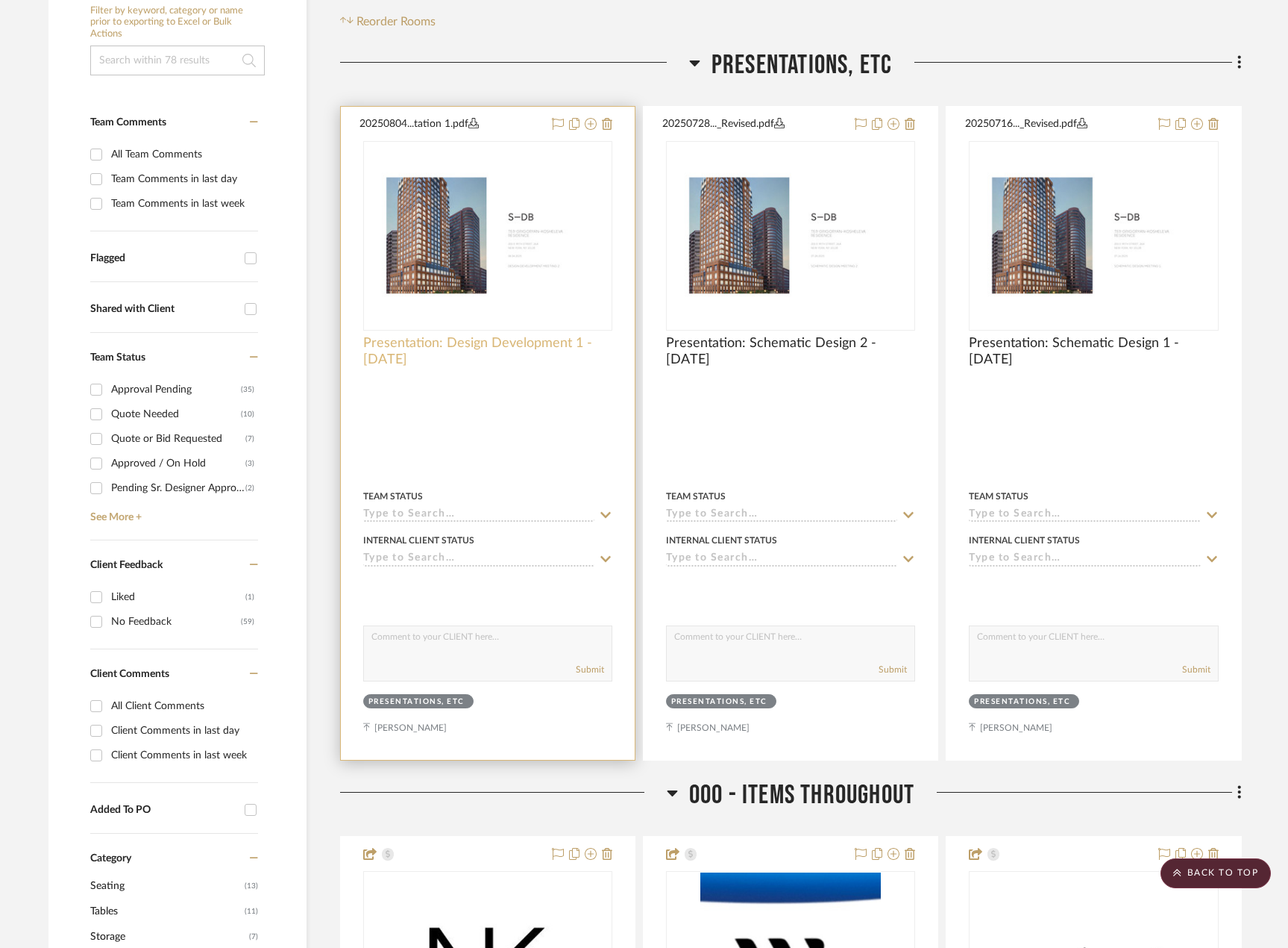
scroll to position [314, 0]
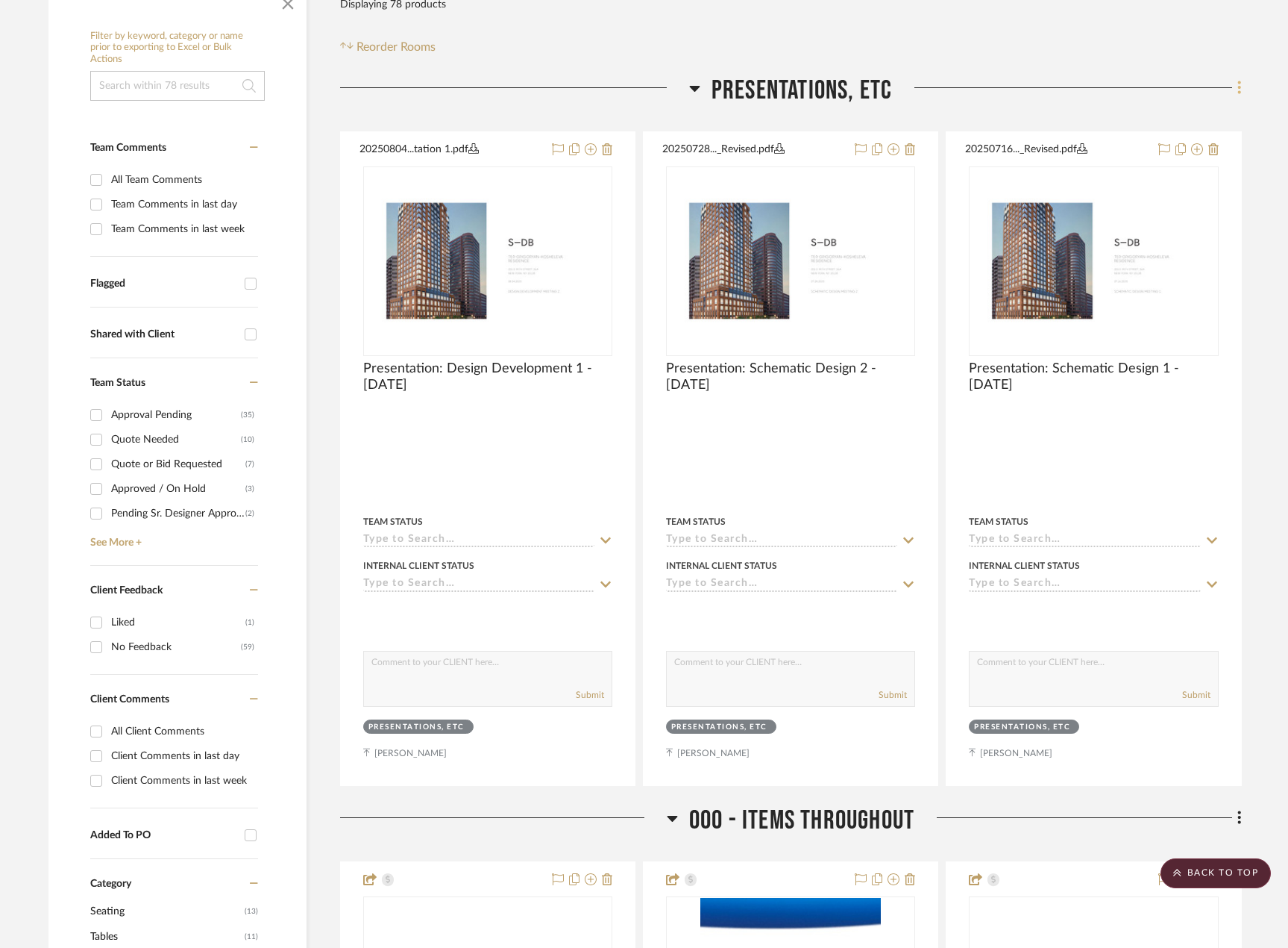
click at [1240, 93] on icon at bounding box center [1239, 87] width 3 height 12
click at [1187, 125] on span "Add New Item" at bounding box center [1164, 120] width 66 height 12
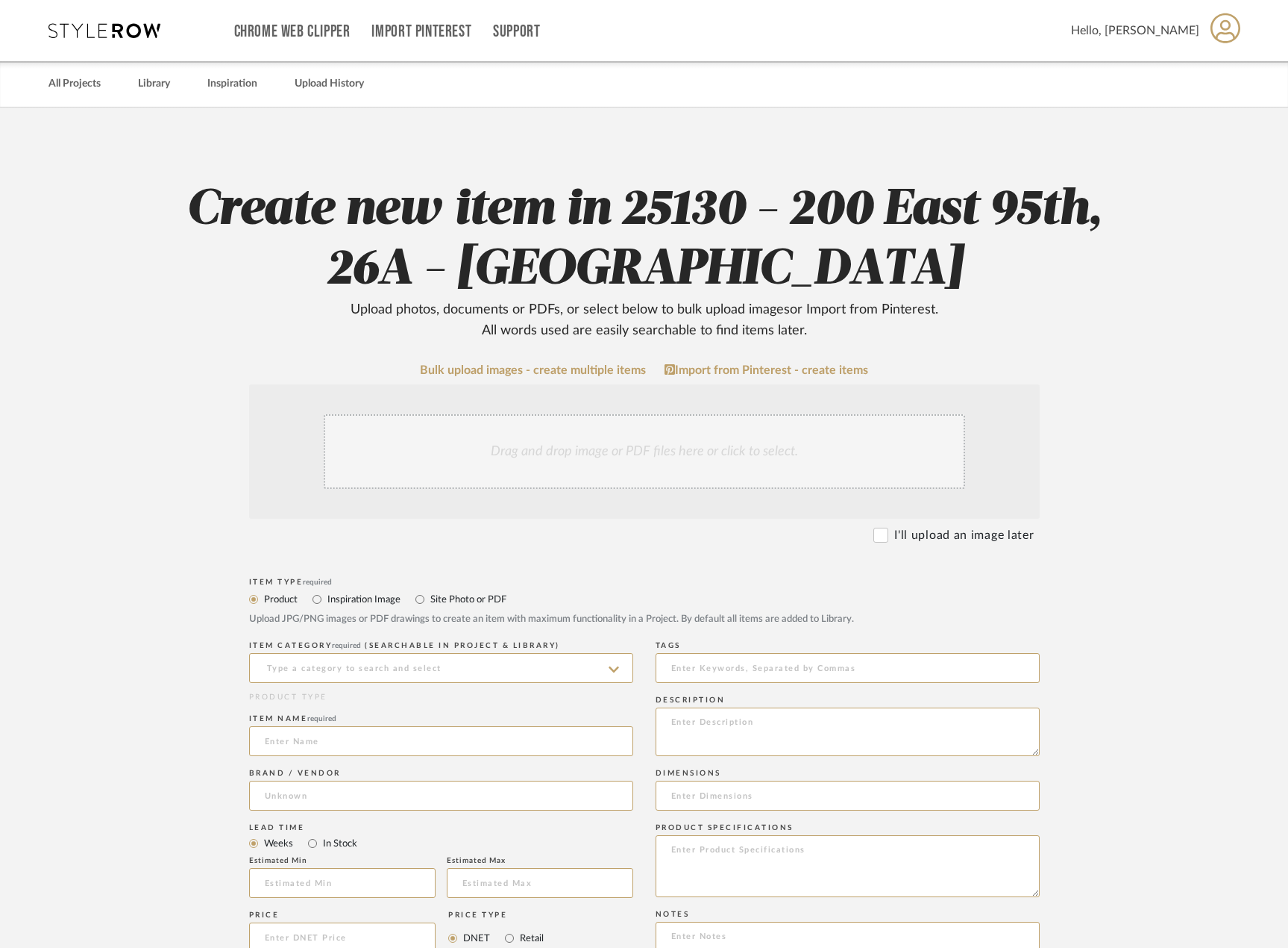
click at [438, 595] on label "Site Photo or PDF" at bounding box center [467, 599] width 78 height 17
click at [428, 595] on input "Site Photo or PDF" at bounding box center [420, 599] width 18 height 18
radio input "true"
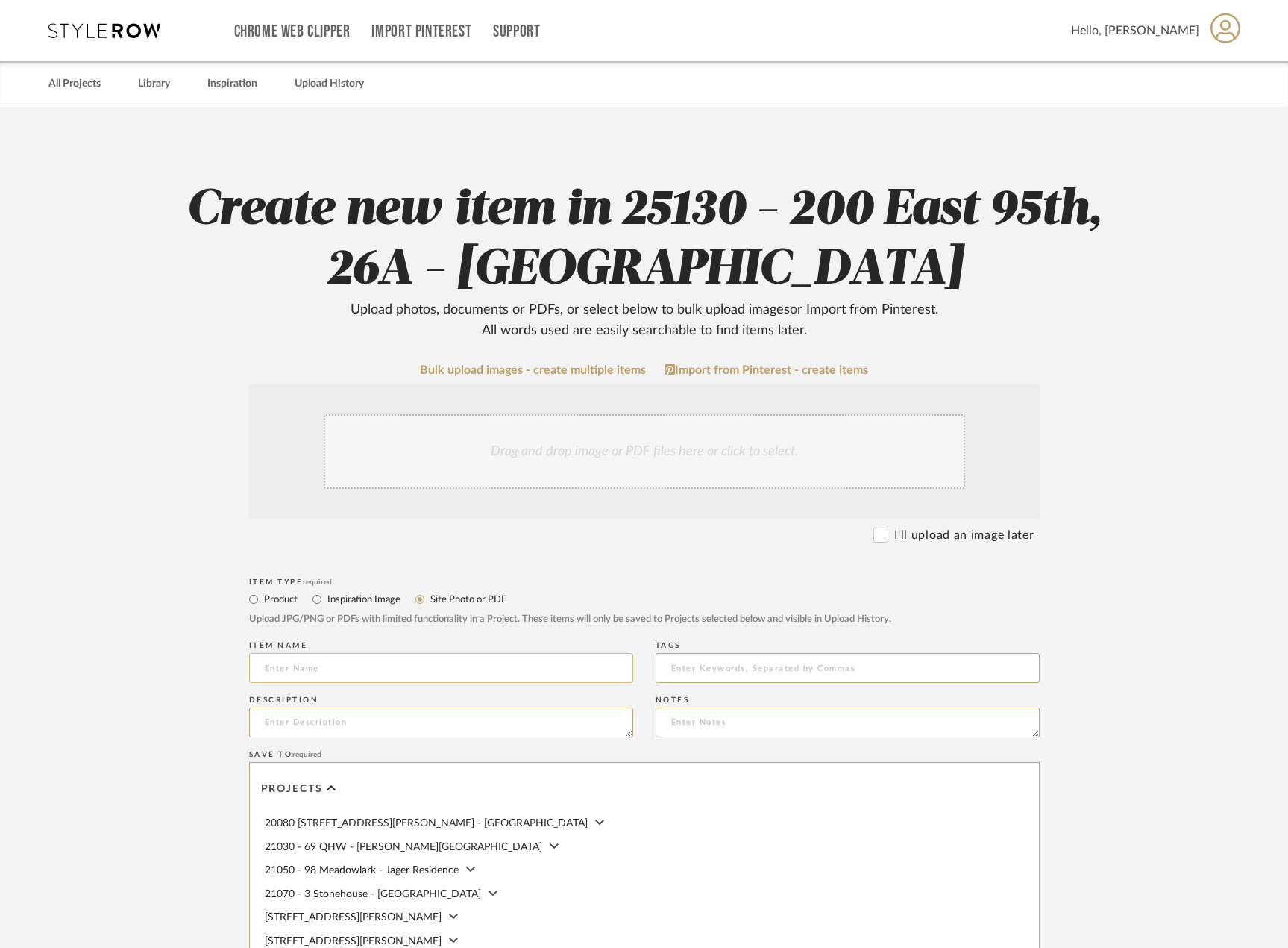
click at [413, 670] on input at bounding box center [442, 668] width 384 height 30
type input "Presentation: Design Development 2 - 08.07.2025"
click at [523, 437] on div "Drag and drop image or PDF files here or click to select." at bounding box center [644, 452] width 642 height 75
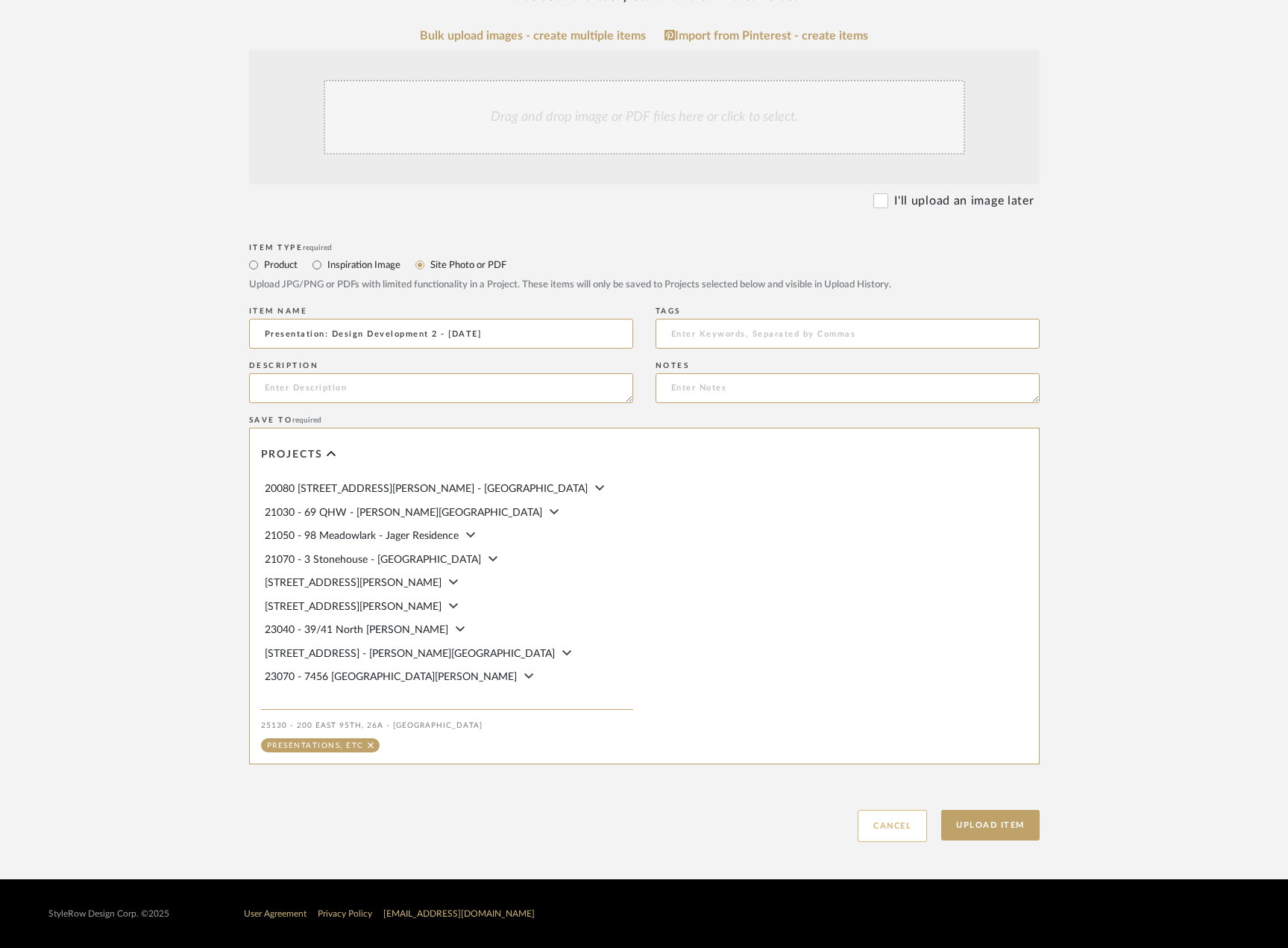
click at [869, 822] on button "Cancel" at bounding box center [892, 825] width 70 height 32
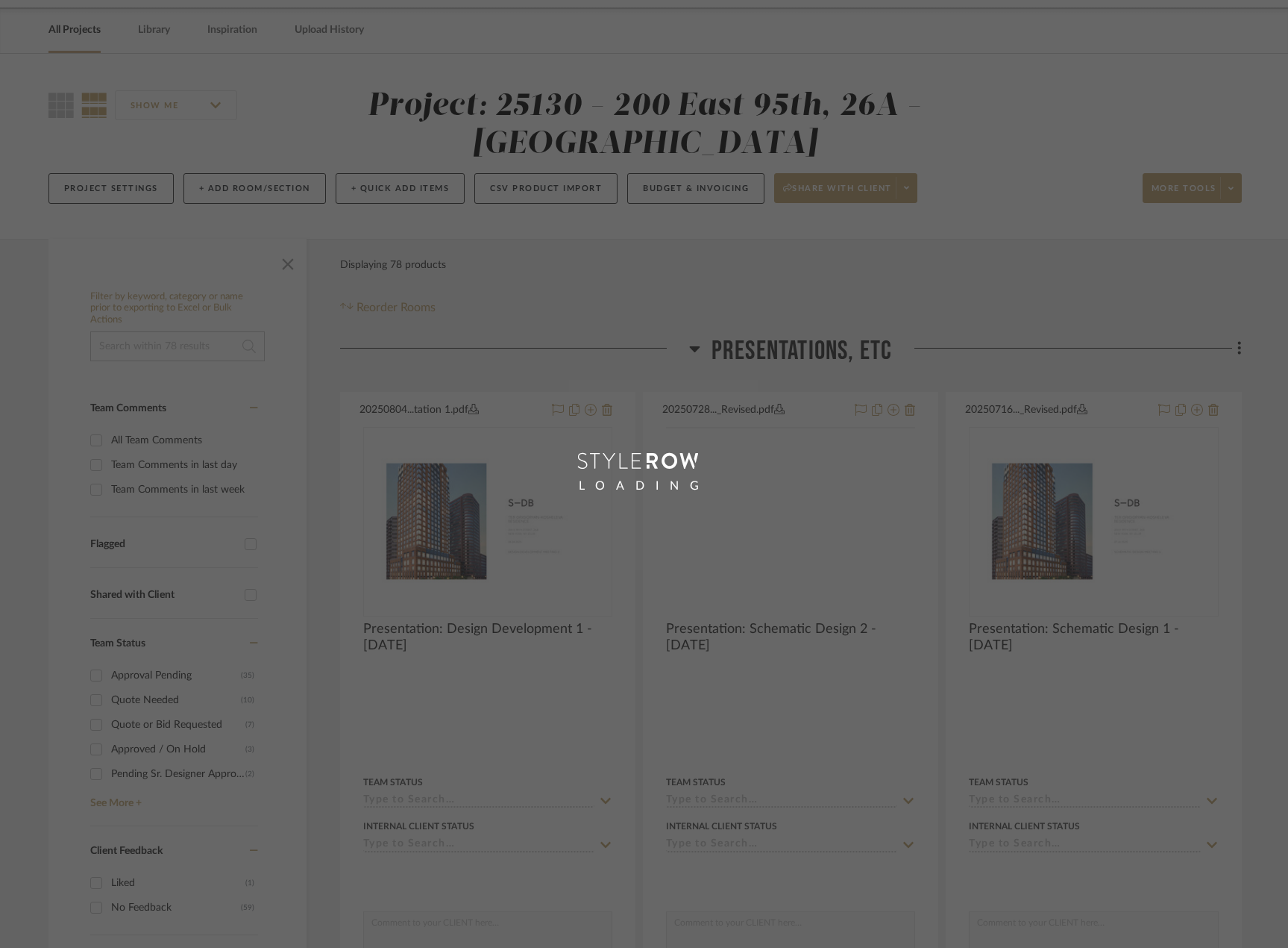
scroll to position [75, 0]
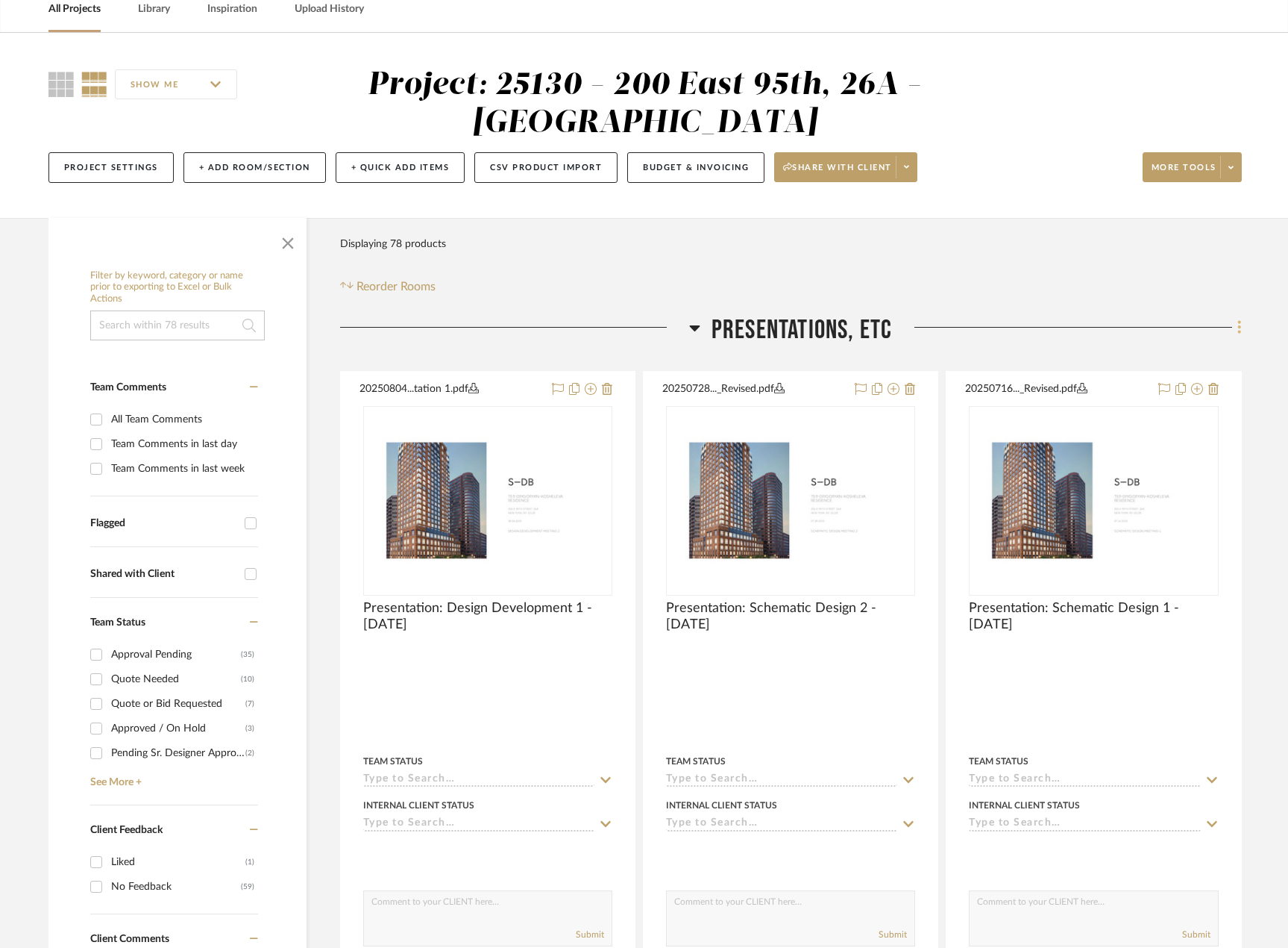
click at [1238, 323] on icon at bounding box center [1240, 326] width 4 height 17
click at [1180, 369] on button "Add New Item" at bounding box center [1172, 360] width 140 height 37
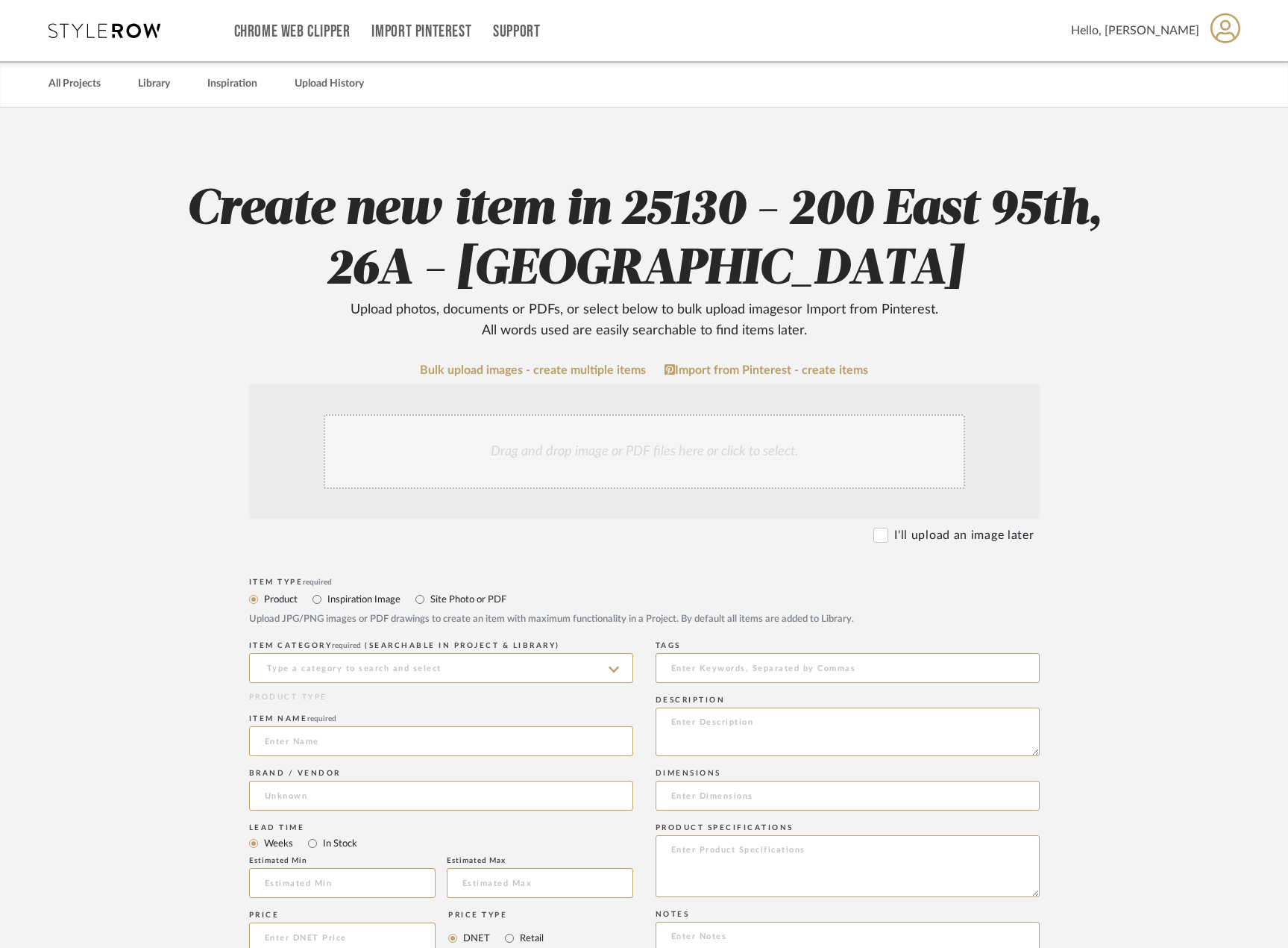
click at [453, 601] on label "Site Photo or PDF" at bounding box center [467, 599] width 78 height 17
click at [428, 601] on input "Site Photo or PDF" at bounding box center [420, 599] width 18 height 18
radio input "true"
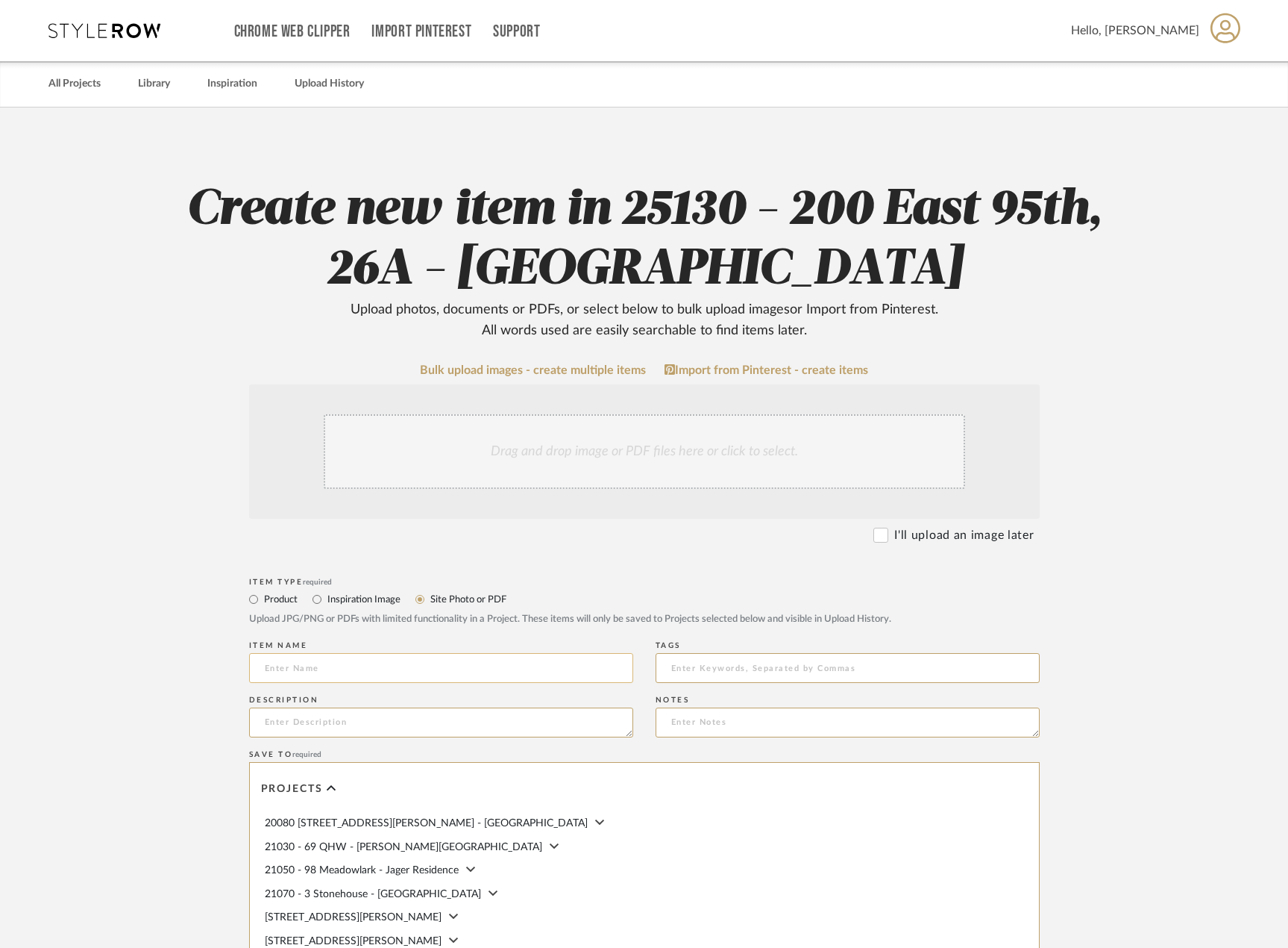
click at [525, 668] on input at bounding box center [442, 668] width 384 height 30
click at [553, 672] on input "Meeting Minutes: Kick-Off Meeting -" at bounding box center [442, 668] width 384 height 30
click at [439, 675] on input "Meeting Minutes: Kick-Off Meeting - 6.30.2025" at bounding box center [442, 668] width 384 height 30
click at [444, 676] on input "Meeting Minutes: Kick-Off Meeting - 6.30.2025" at bounding box center [442, 668] width 384 height 30
click at [553, 668] on input "Meeting Minutes: Kick-Off Meeting - 06.30.2025" at bounding box center [442, 668] width 384 height 30
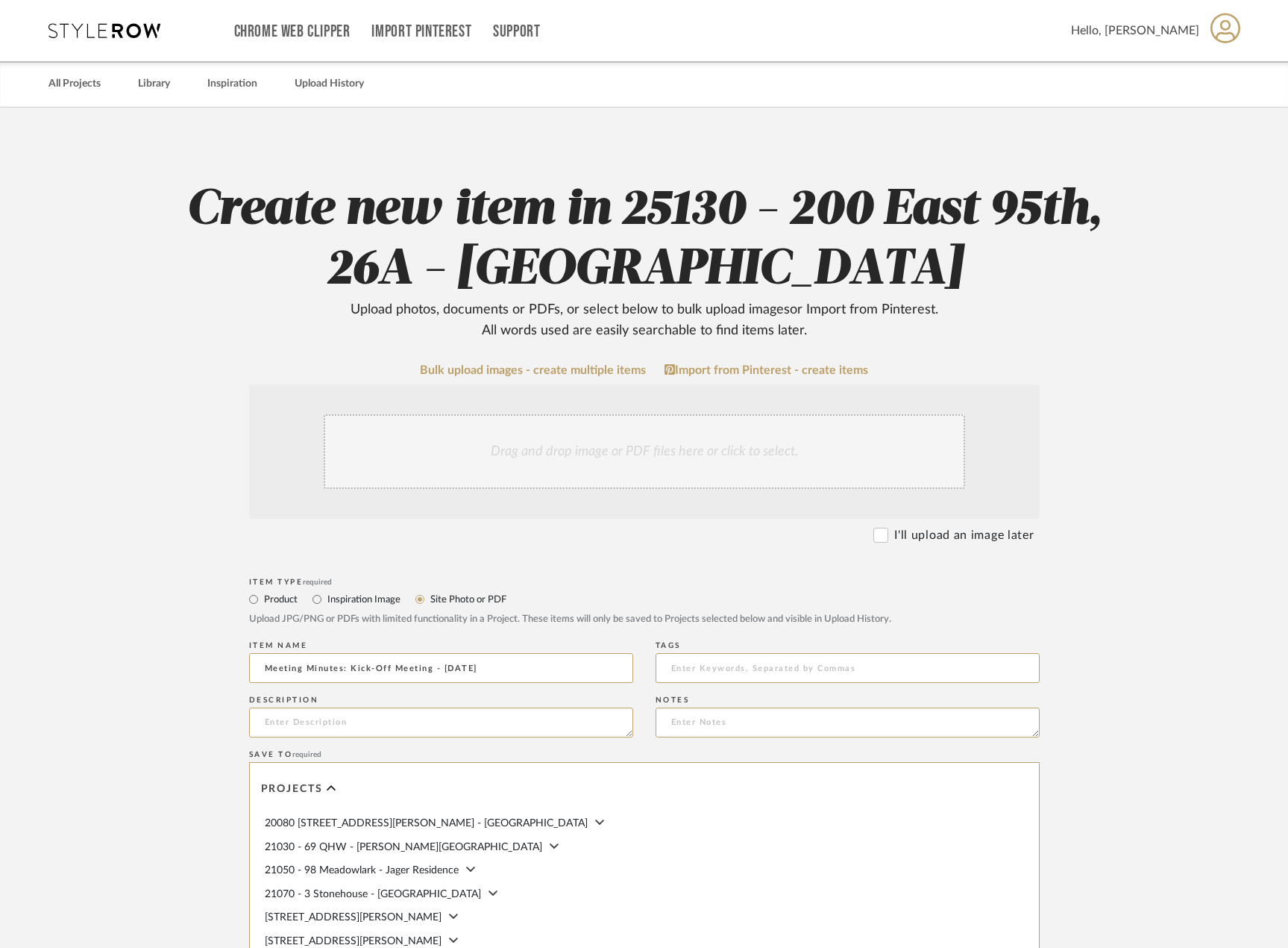
type input "Meeting Minutes: Kick-Off Meeting - 06.30.2025"
click at [644, 460] on div "Drag and drop image or PDF files here or click to select." at bounding box center [644, 452] width 642 height 75
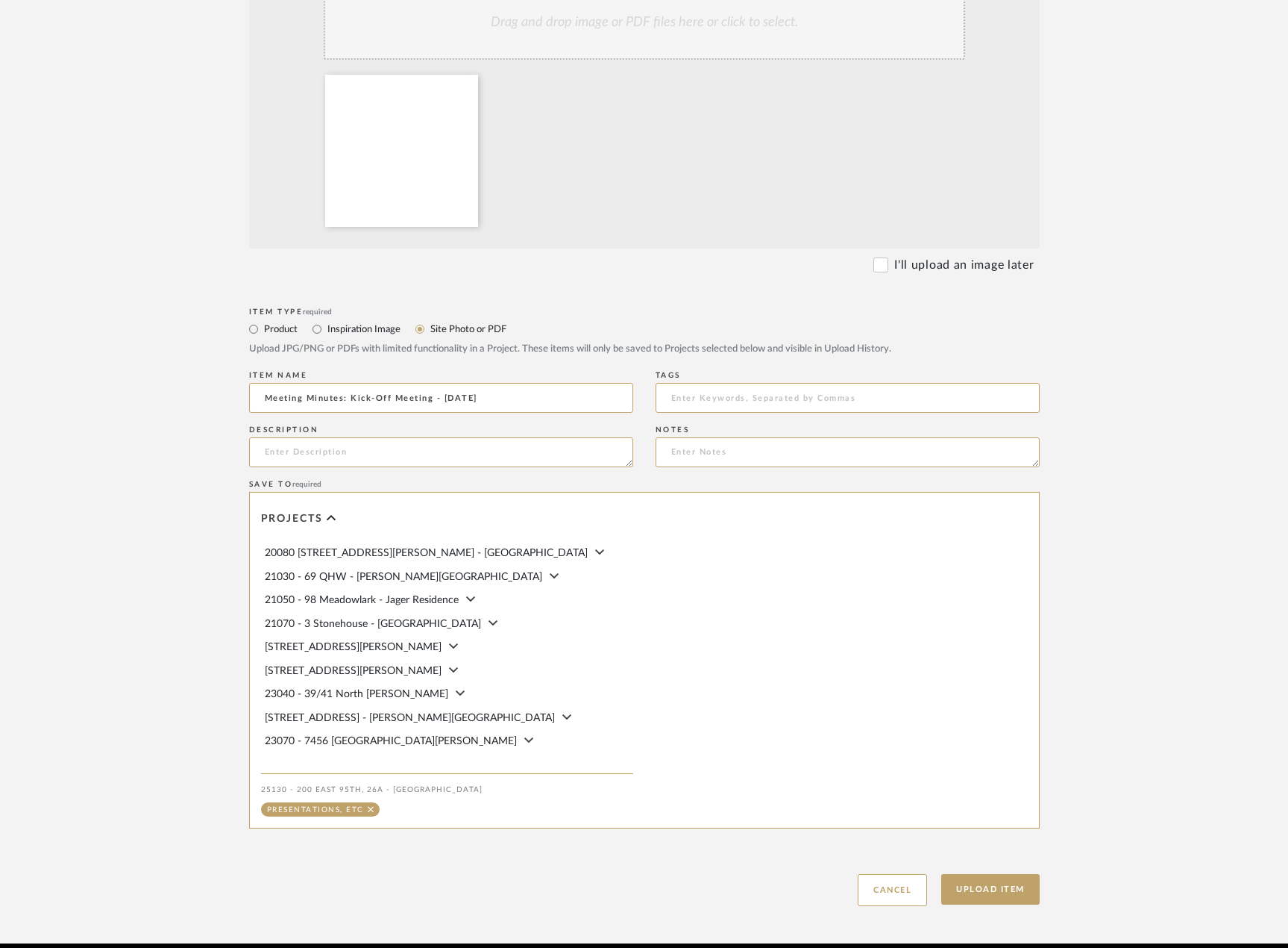
scroll to position [493, 0]
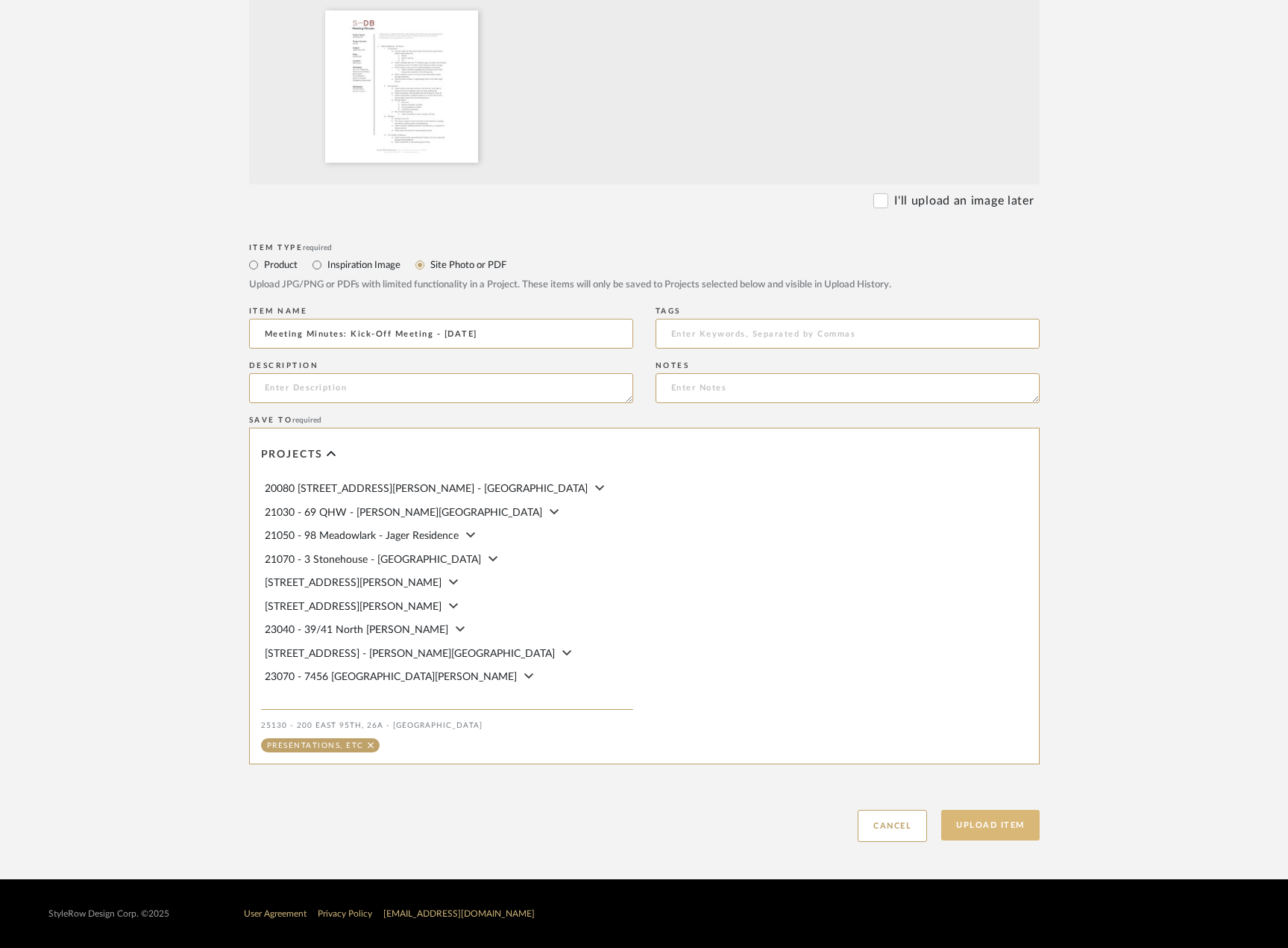
click at [997, 830] on button "Upload Item" at bounding box center [991, 825] width 99 height 31
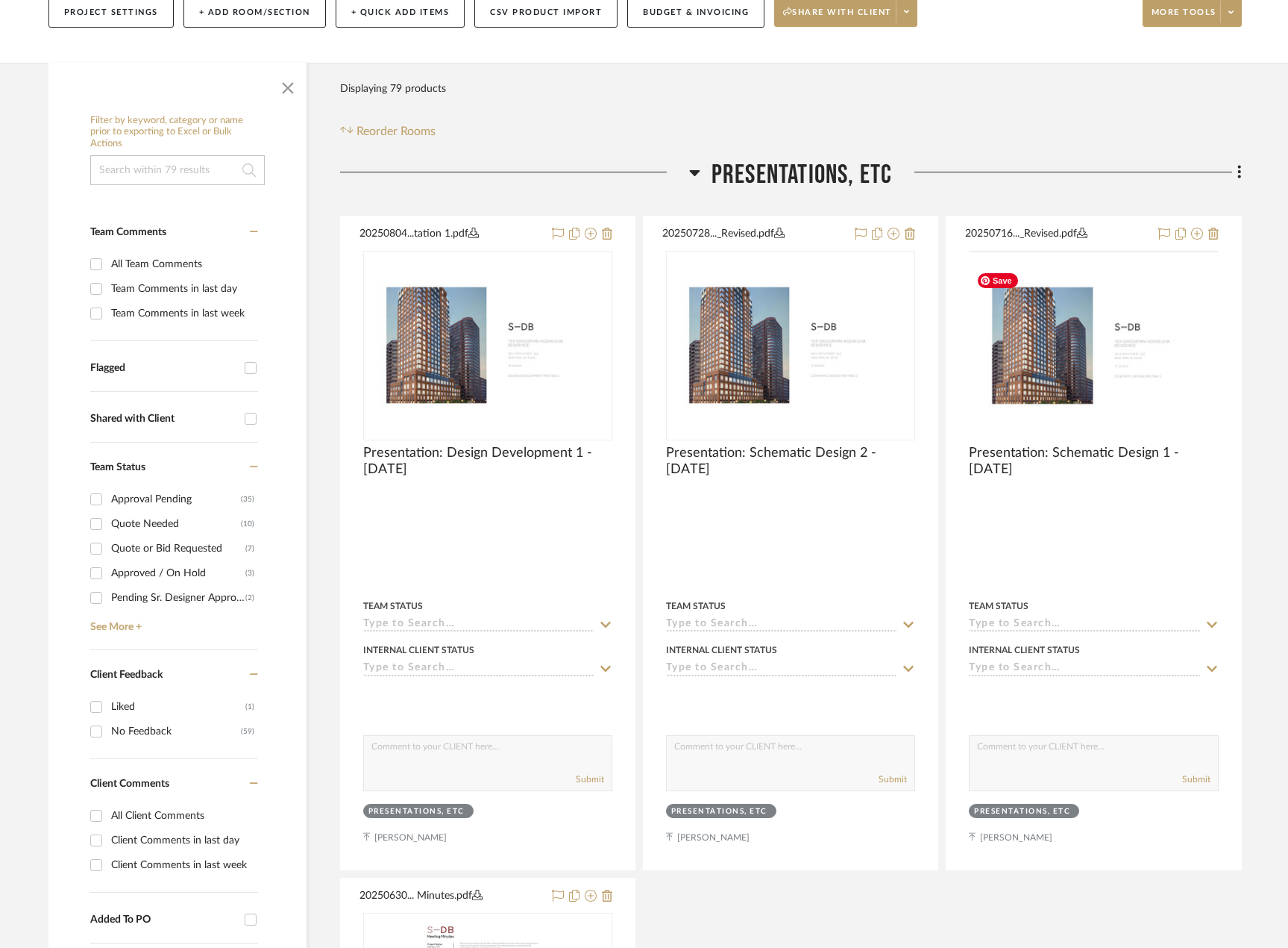
scroll to position [220, 0]
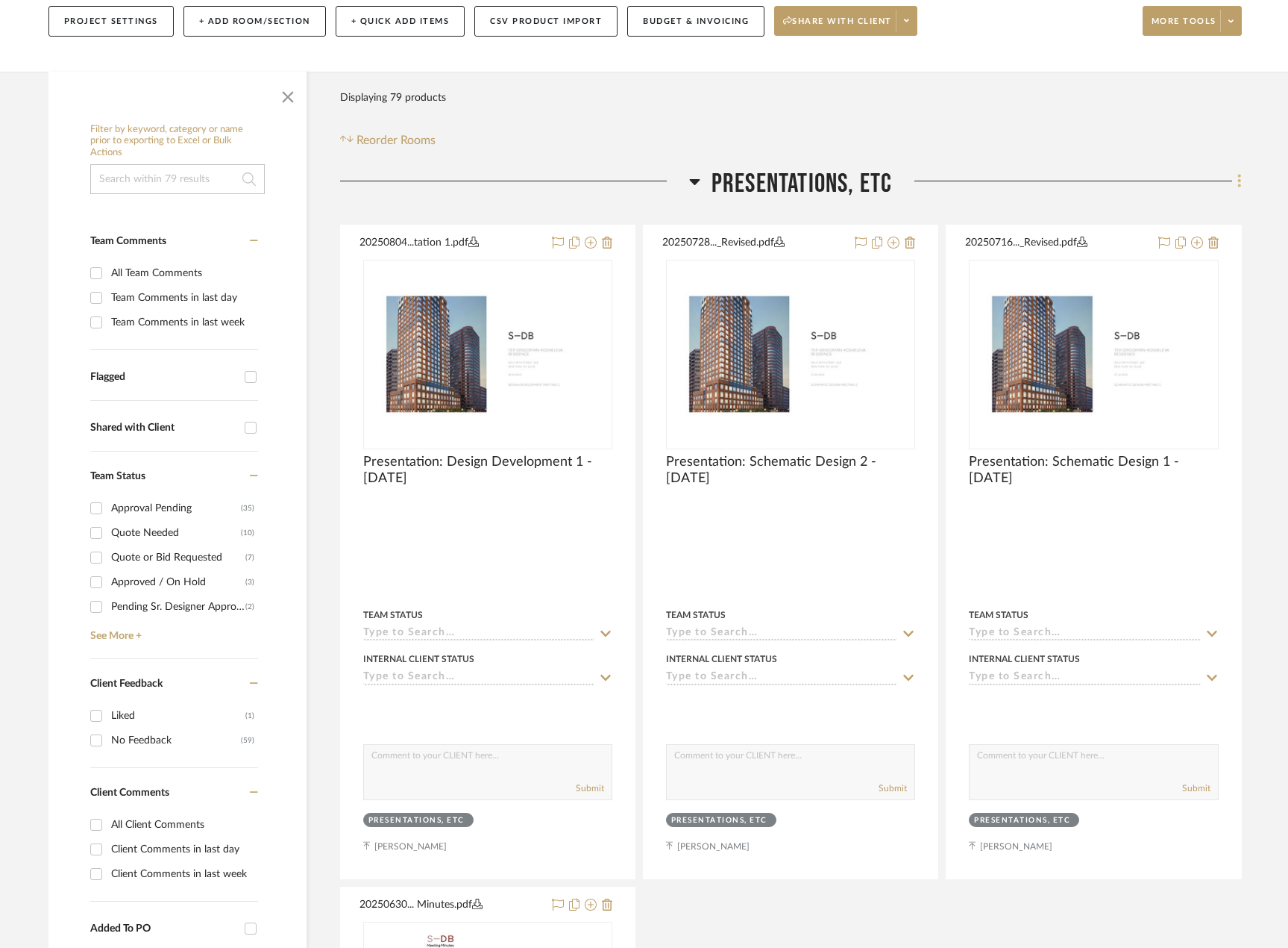
click at [1240, 185] on icon at bounding box center [1239, 181] width 3 height 12
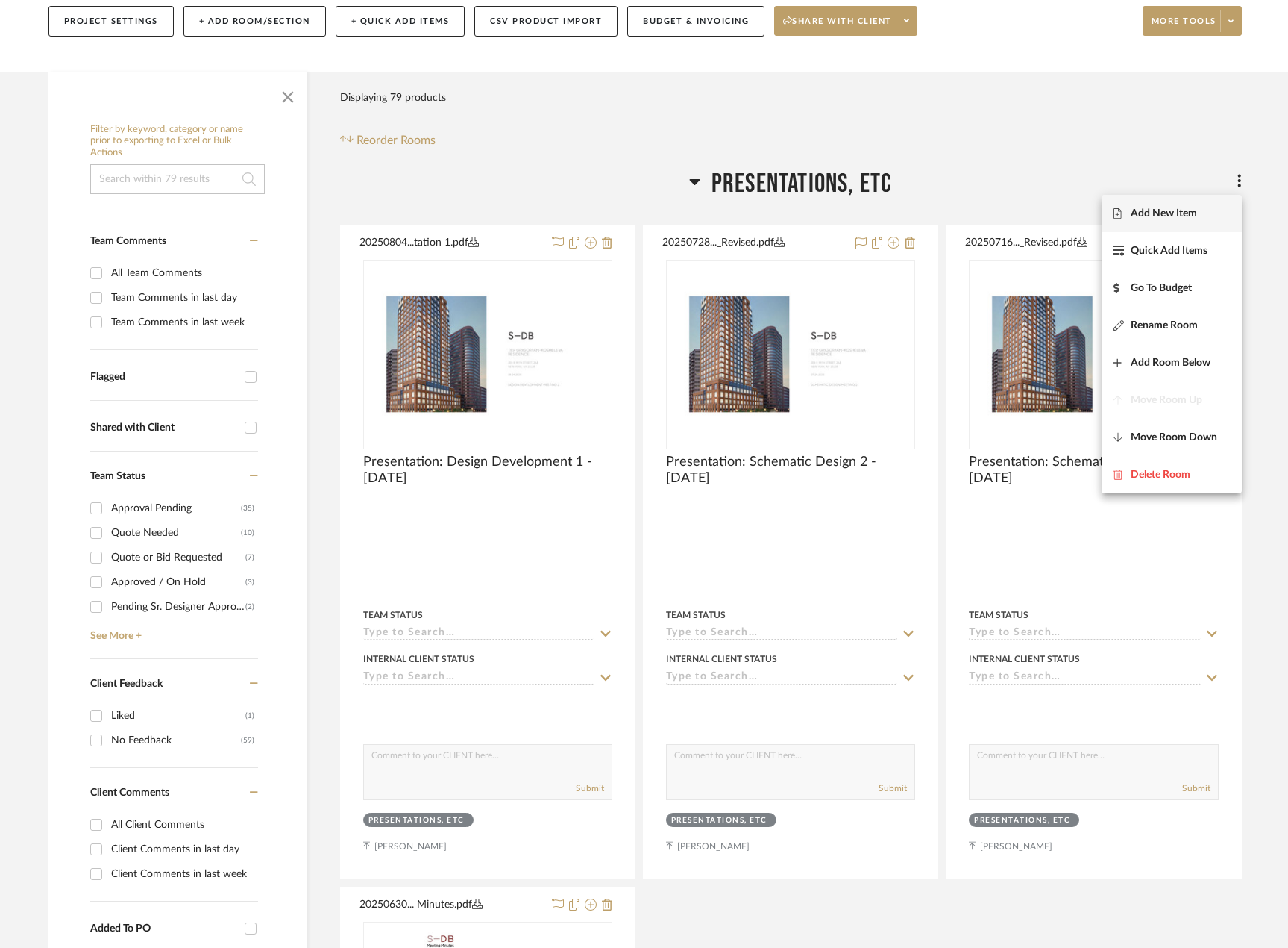
click at [1198, 214] on span "Add New Item" at bounding box center [1172, 213] width 116 height 12
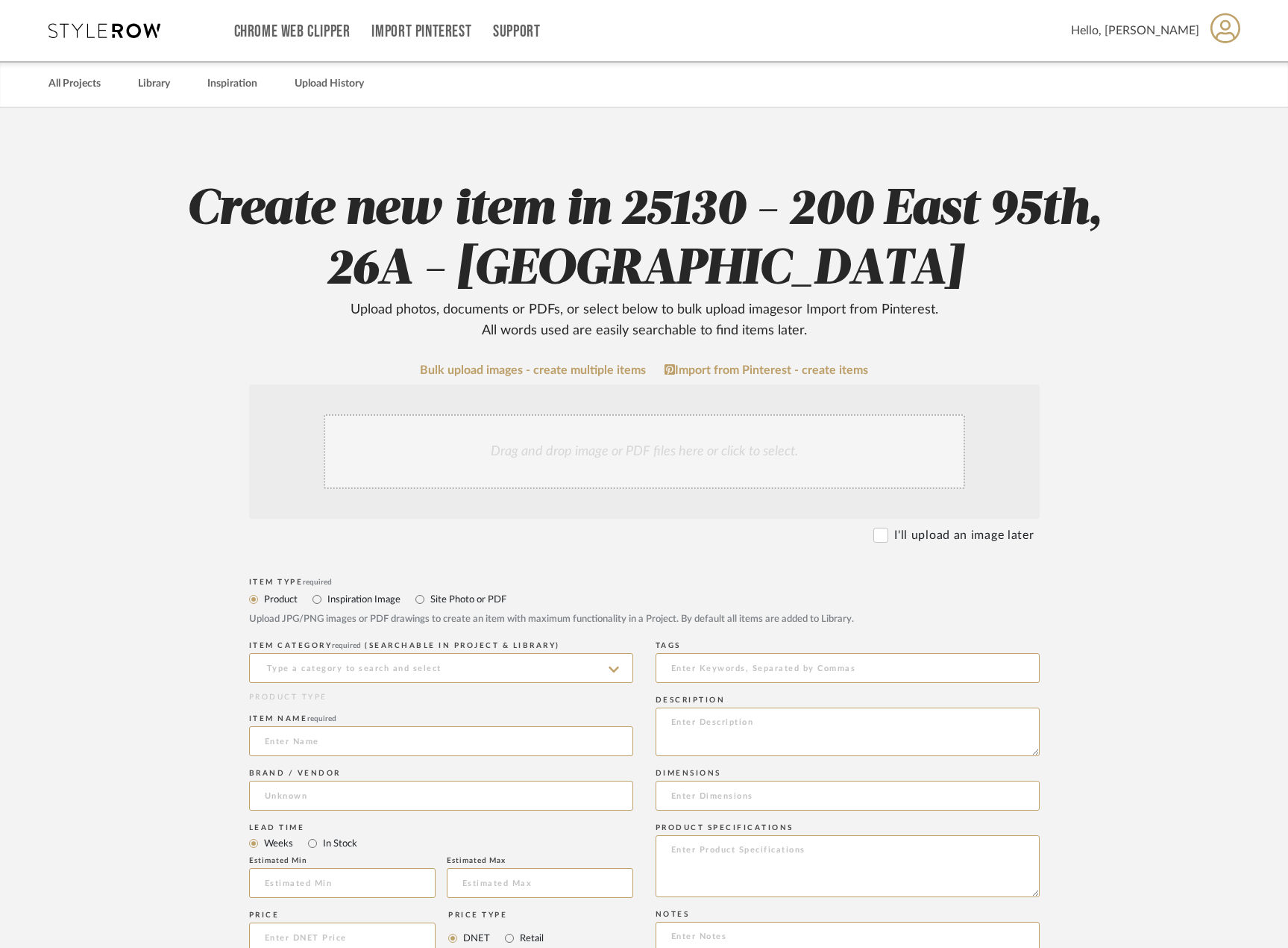
click at [439, 597] on label "Site Photo or PDF" at bounding box center [467, 599] width 78 height 17
click at [428, 597] on input "Site Photo or PDF" at bounding box center [420, 599] width 18 height 18
radio input "true"
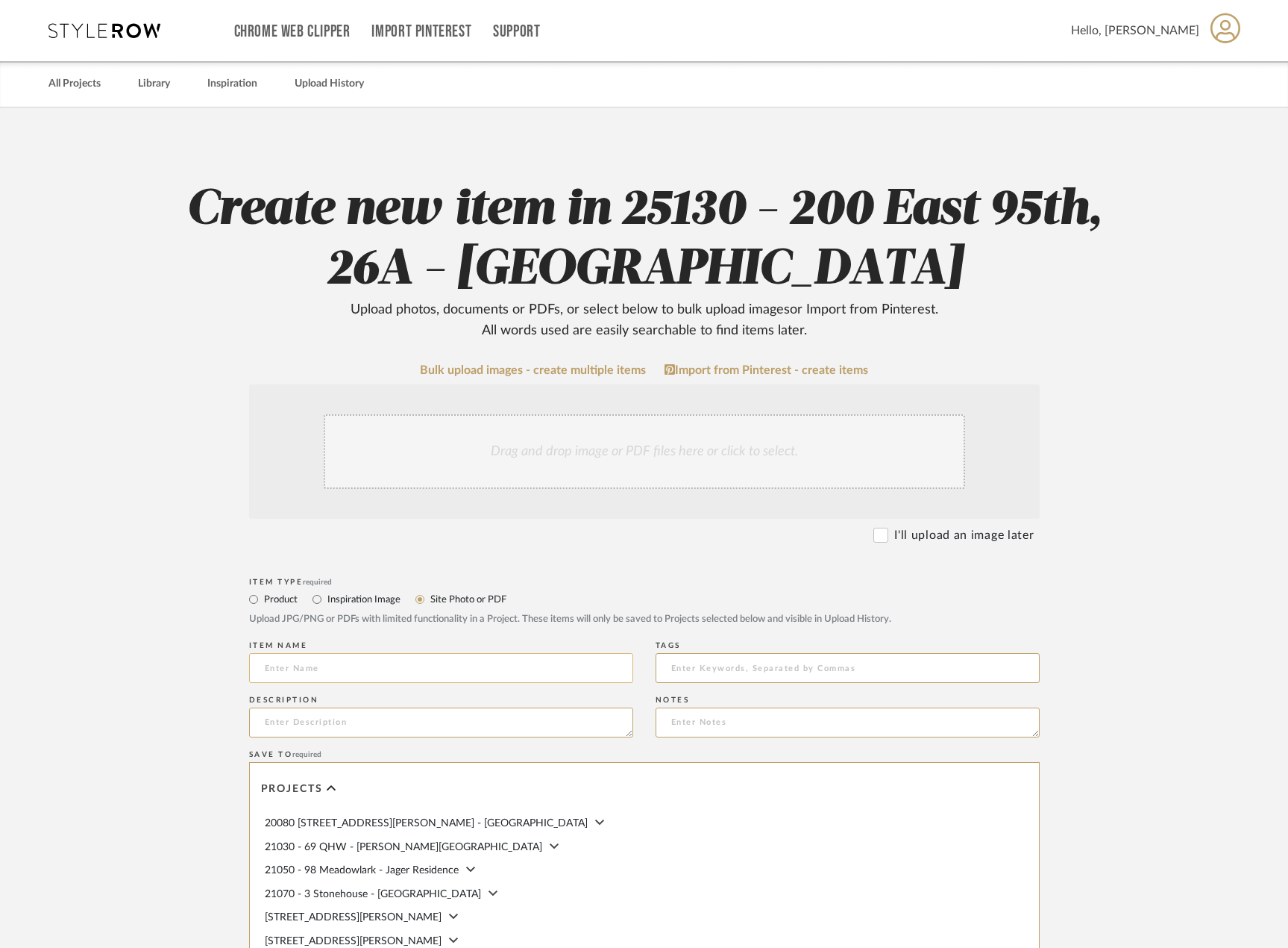
click at [414, 674] on input at bounding box center [442, 668] width 384 height 30
click at [487, 684] on div "Item name Meeting Minutes:" at bounding box center [442, 665] width 384 height 55
click at [495, 672] on input "Meeting Minutes:" at bounding box center [442, 668] width 384 height 30
type input "Meeting Minutes: Schematic Design 1 - 07.16.2025"
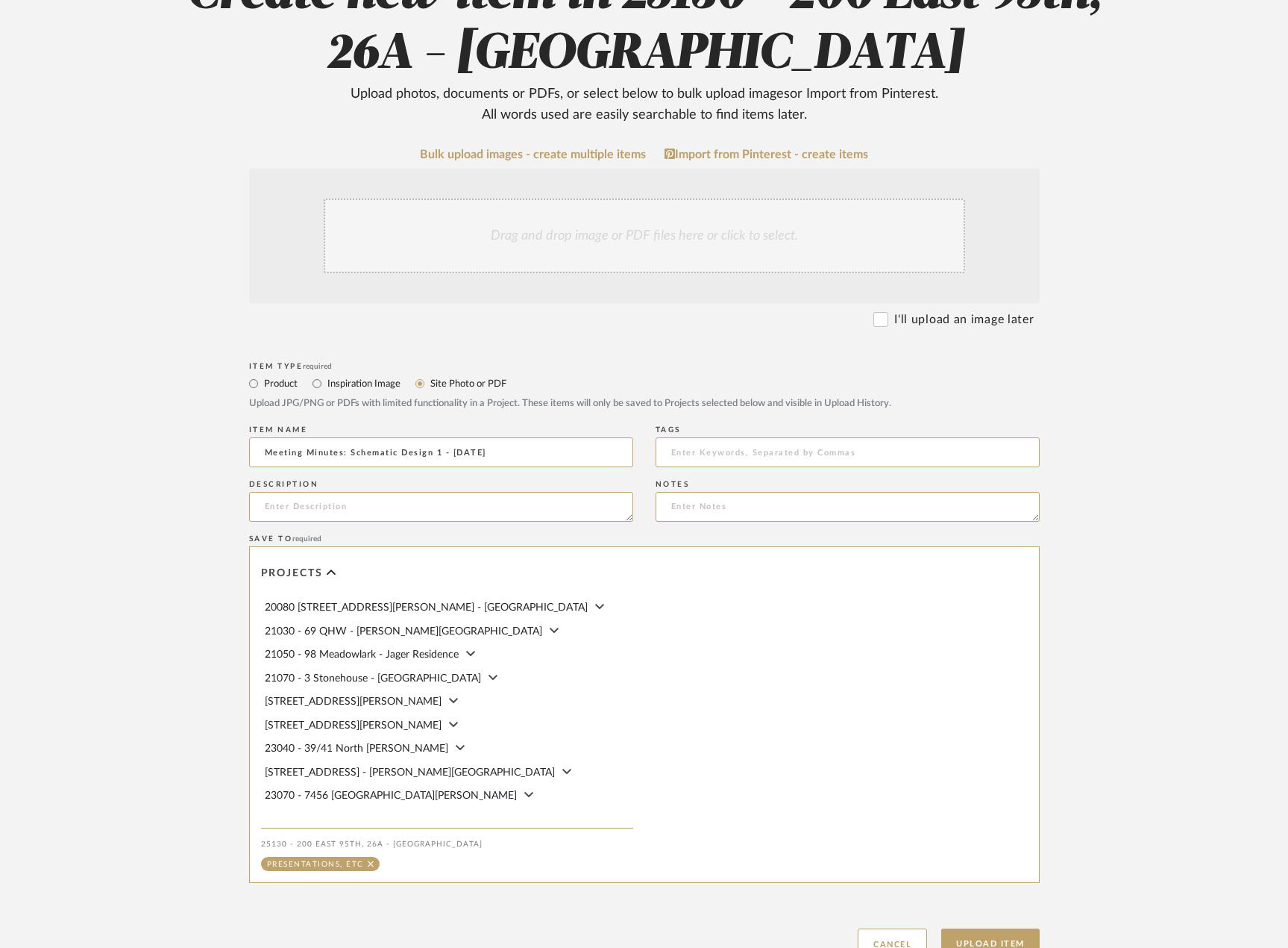
scroll to position [334, 0]
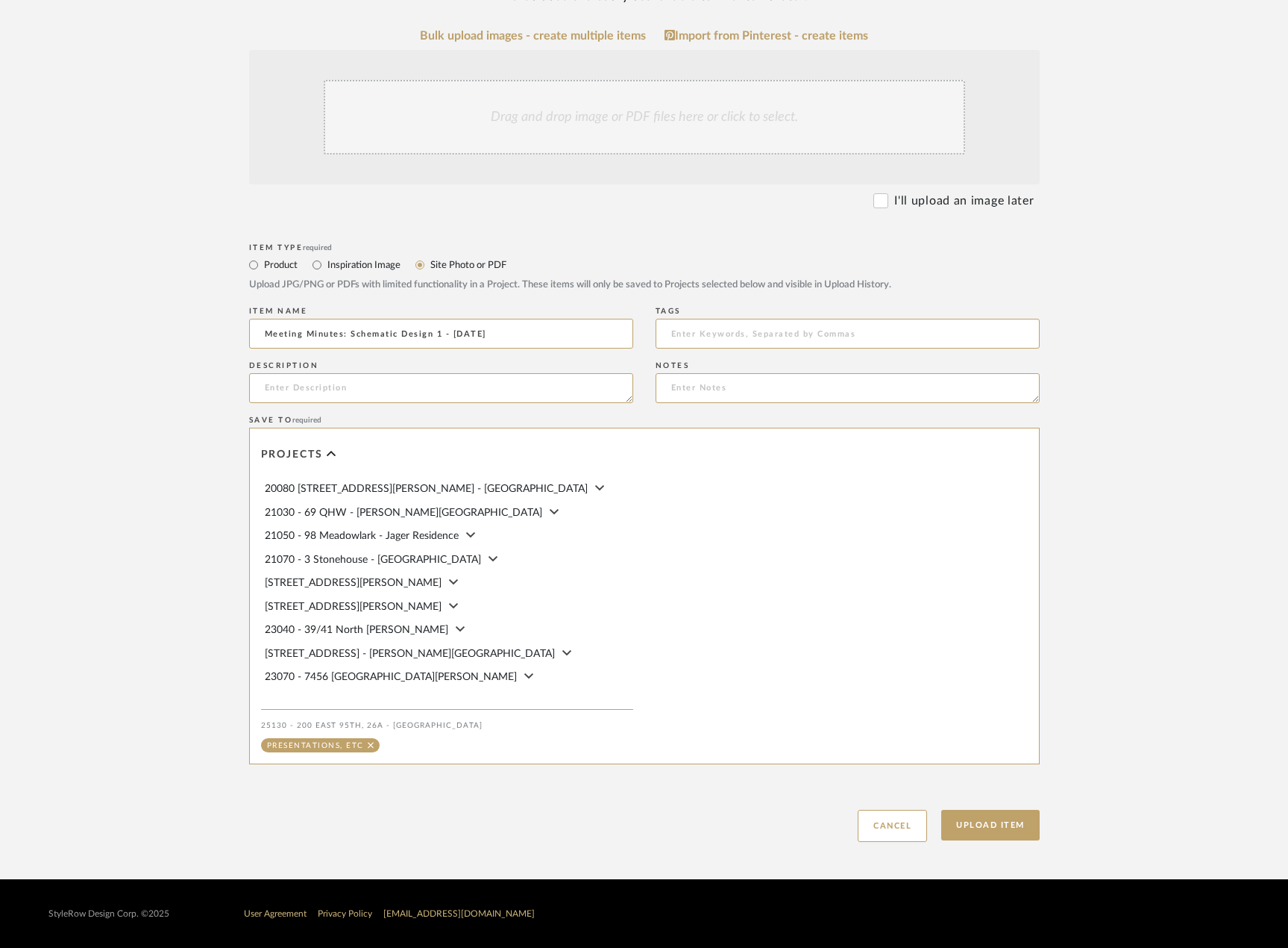
click at [830, 122] on div "Drag and drop image or PDF files here or click to select." at bounding box center [644, 117] width 642 height 75
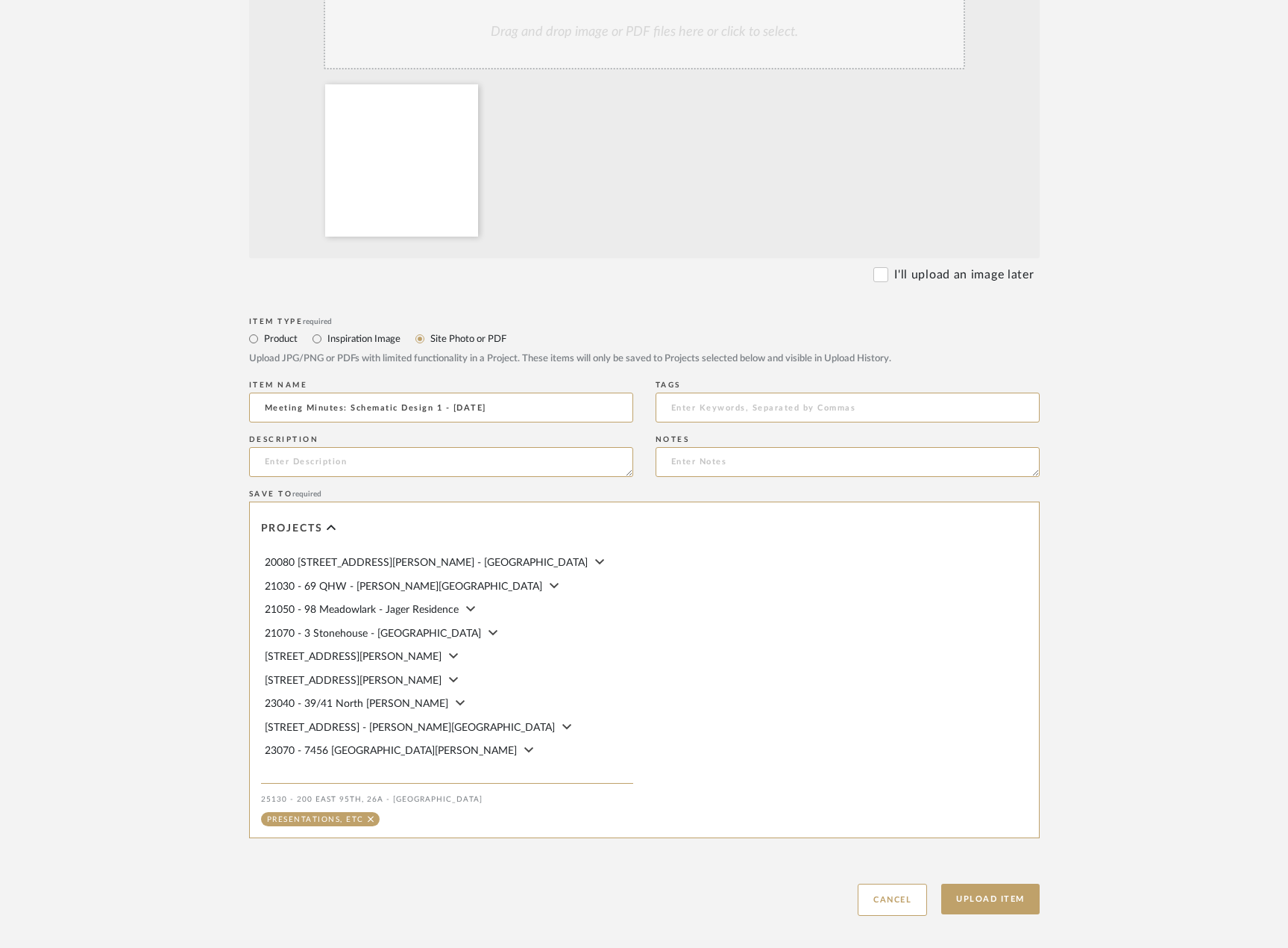
scroll to position [493, 0]
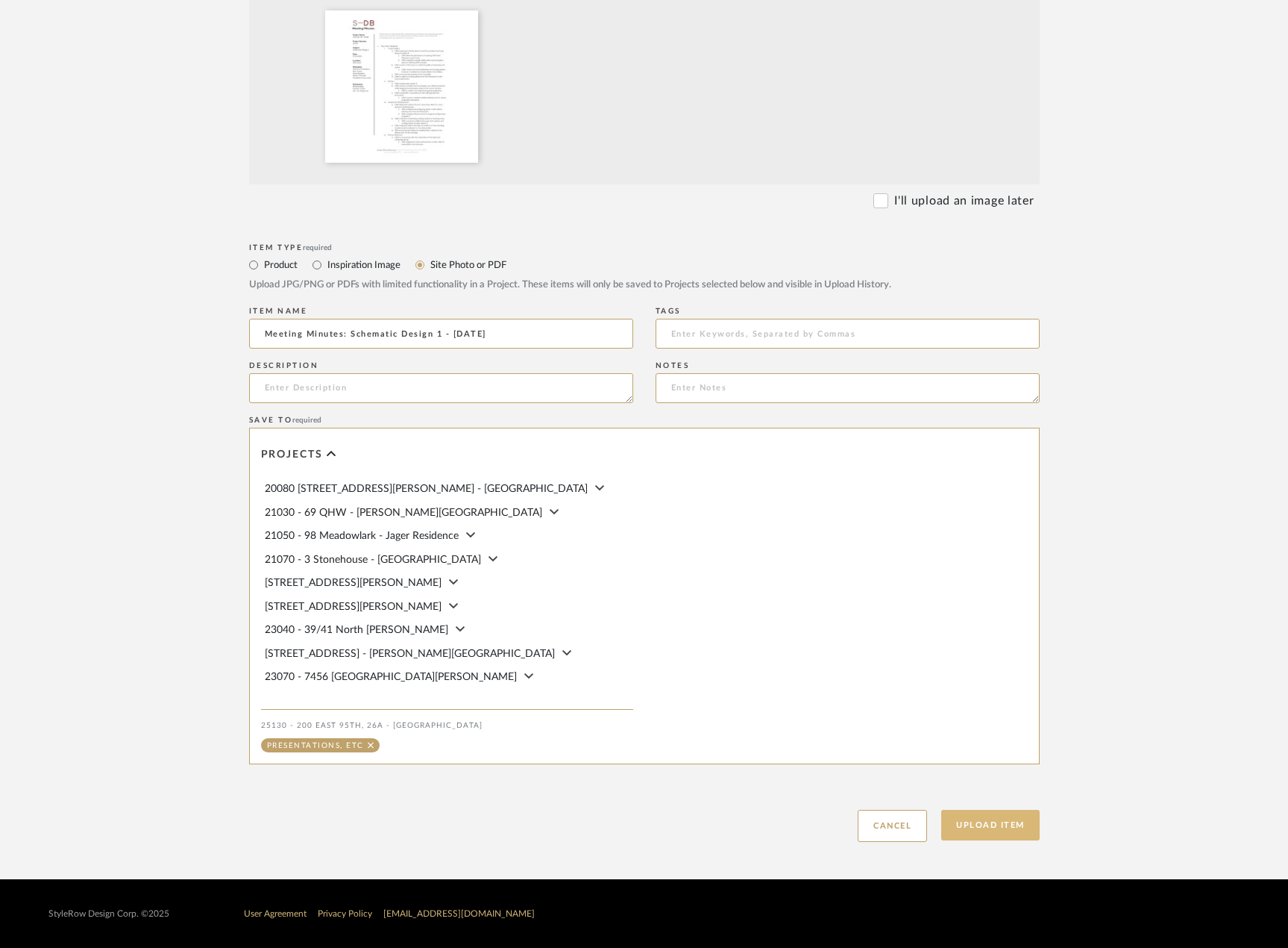
click at [995, 835] on button "Upload Item" at bounding box center [991, 825] width 99 height 31
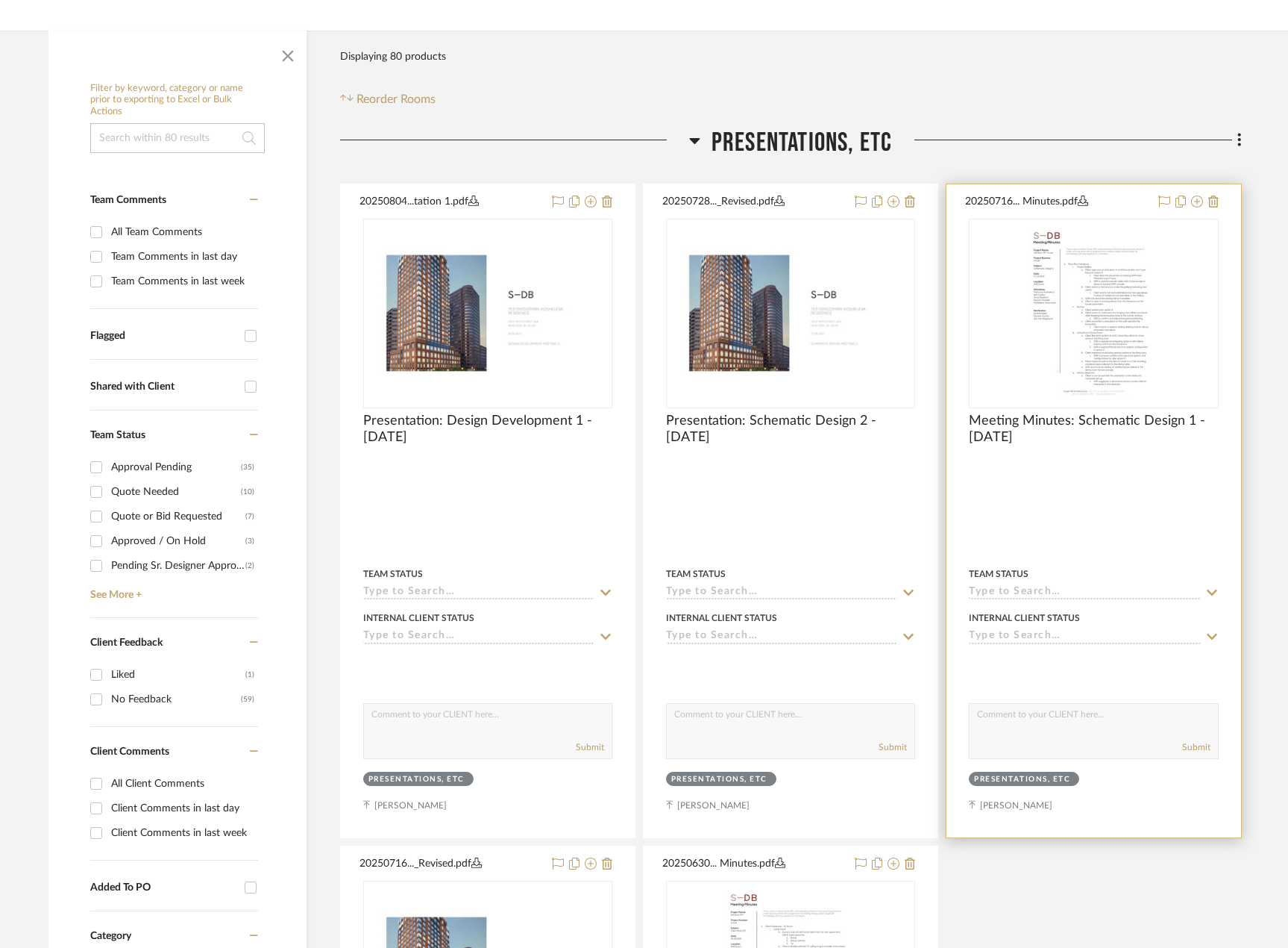
scroll to position [236, 0]
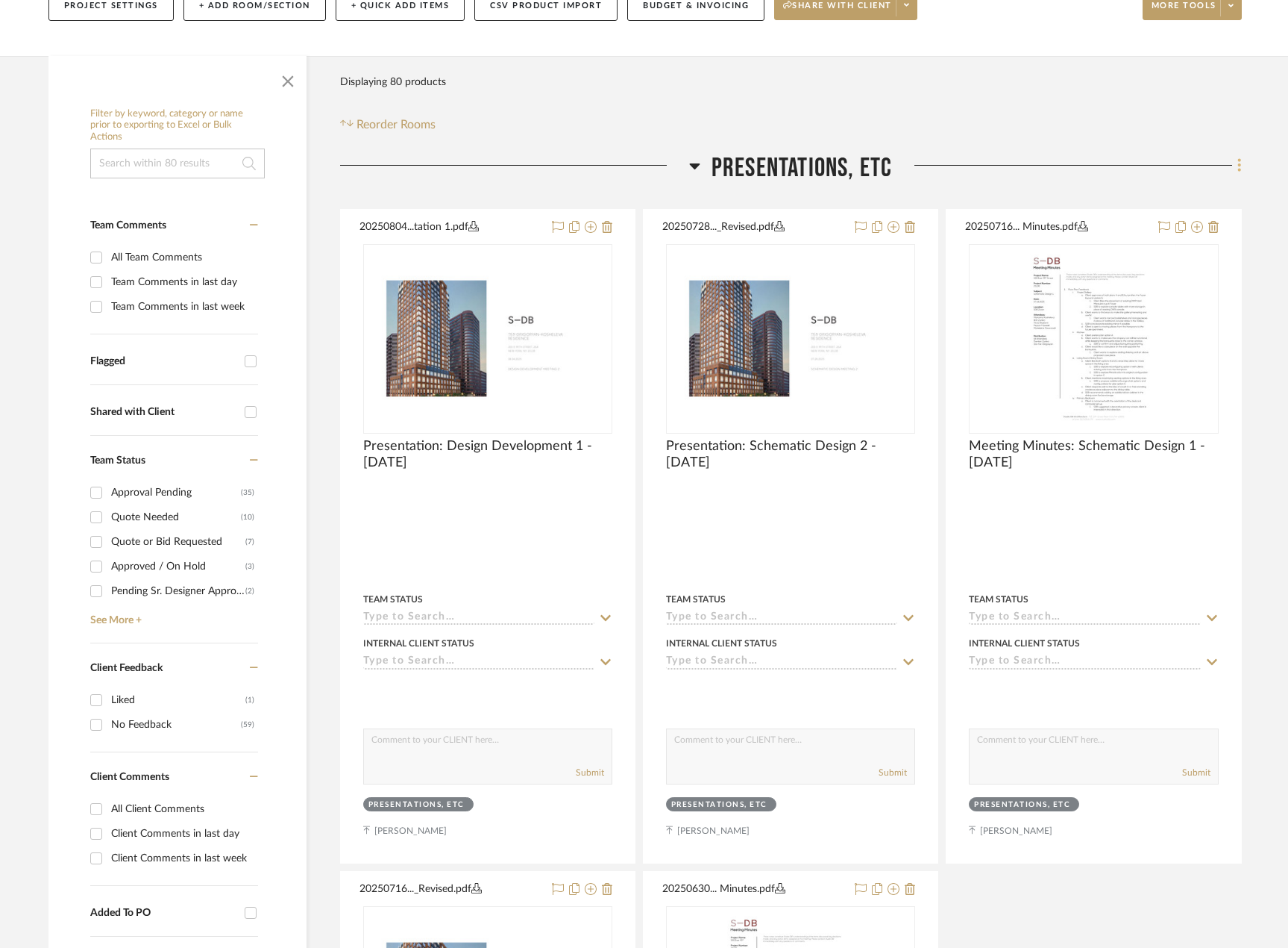
click at [1238, 166] on icon at bounding box center [1239, 165] width 3 height 12
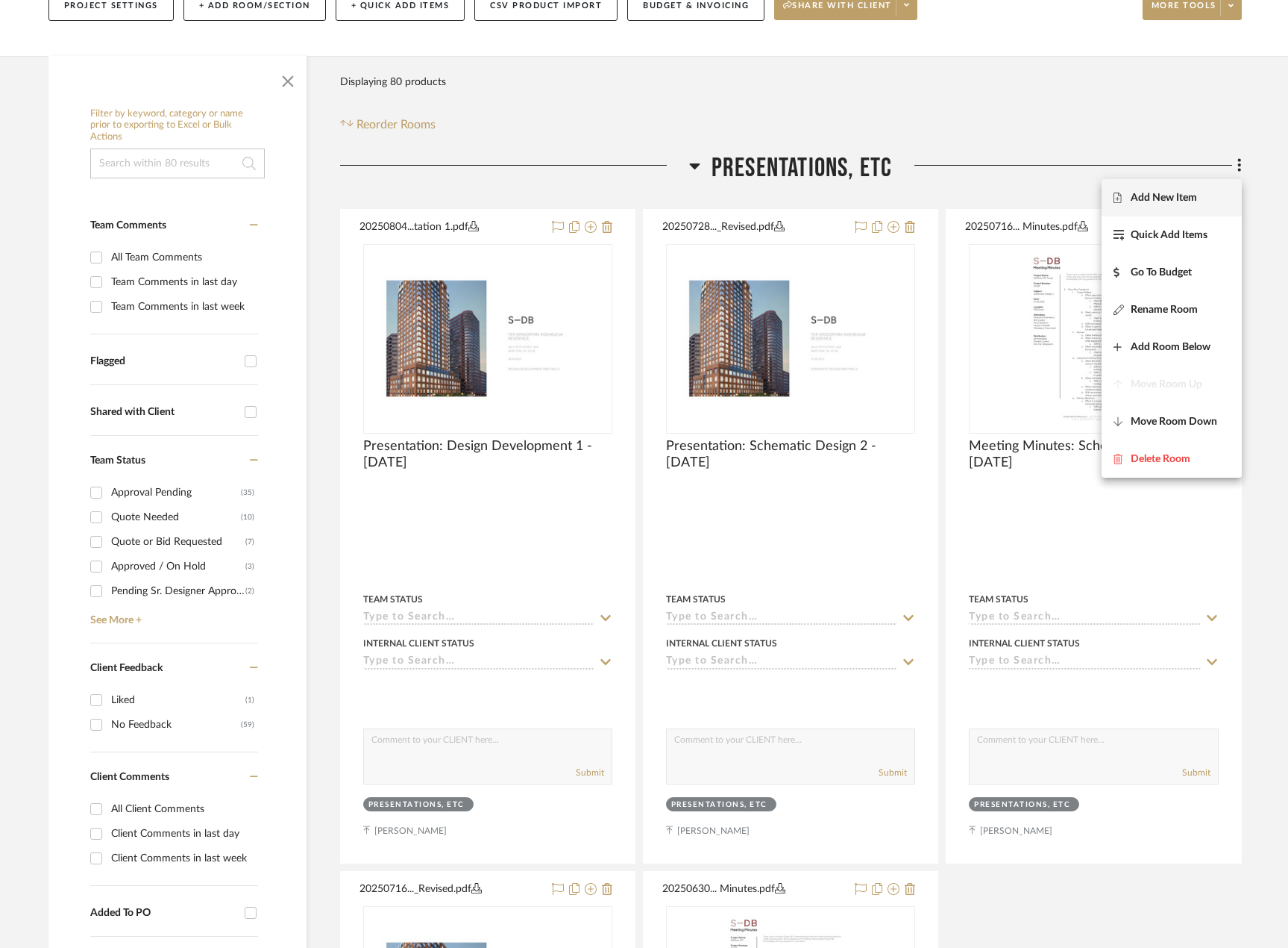
click at [1204, 198] on span "Add New Item" at bounding box center [1172, 198] width 116 height 12
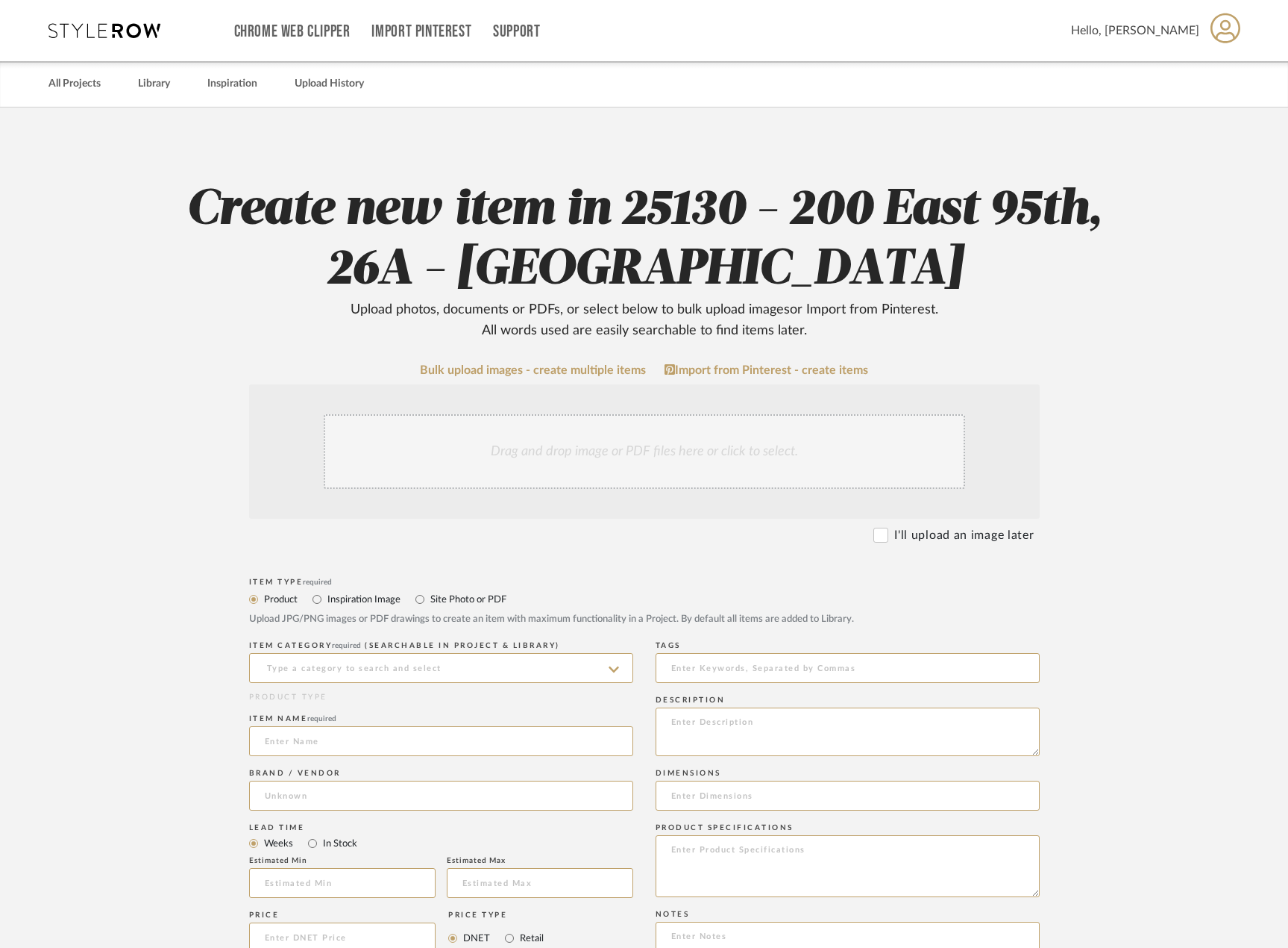
click at [456, 601] on label "Site Photo or PDF" at bounding box center [467, 599] width 78 height 17
click at [428, 601] on input "Site Photo or PDF" at bounding box center [420, 599] width 18 height 18
radio input "true"
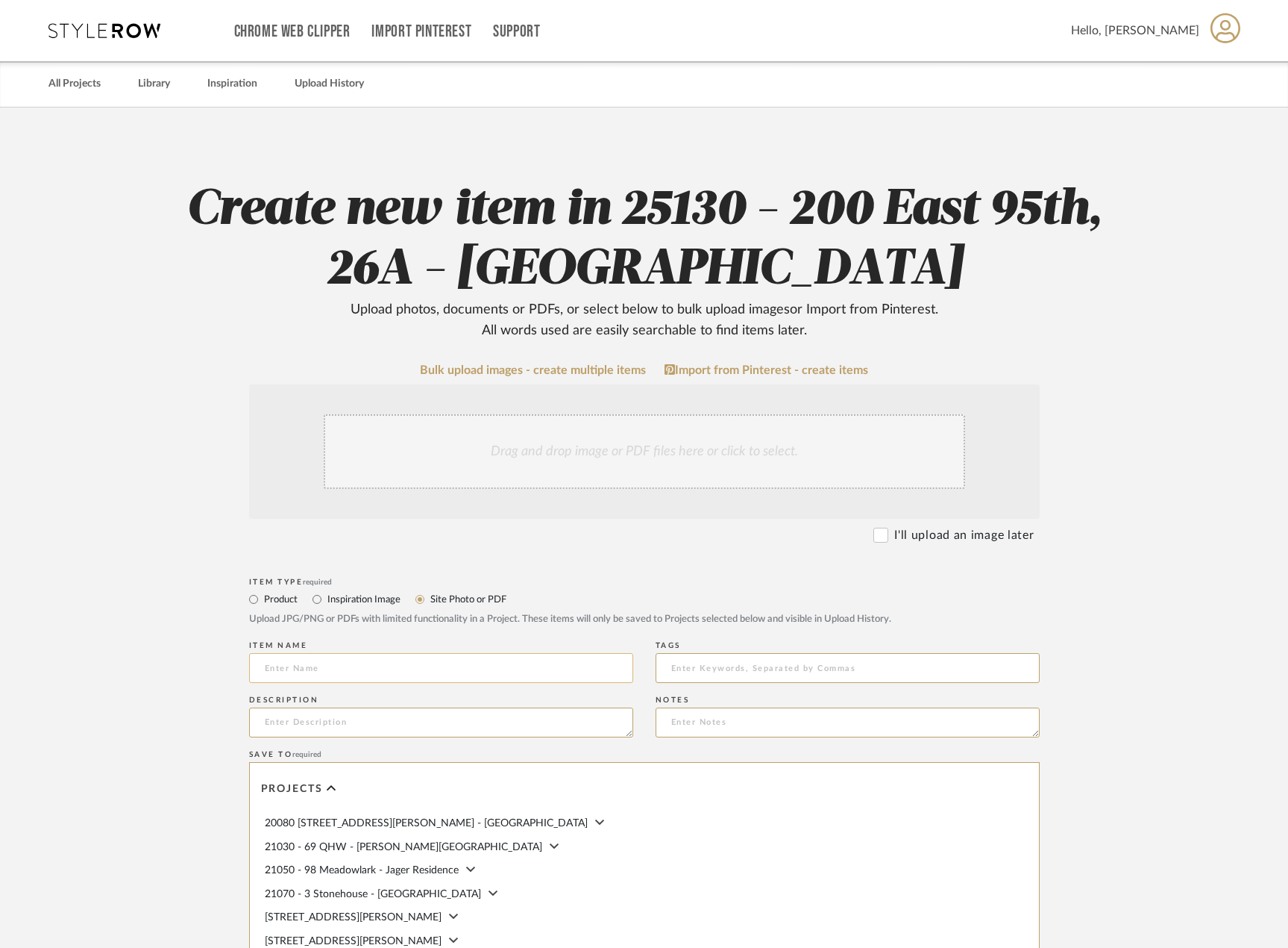
click at [434, 668] on input at bounding box center [442, 668] width 384 height 30
click at [530, 669] on input "Meeting Minutes: Schematic Design 2 -" at bounding box center [442, 668] width 384 height 30
type input "Meeting Minutes: Schematic Design 2 - 07.28.2025"
click at [562, 435] on div "Drag and drop image or PDF files here or click to select." at bounding box center [644, 452] width 642 height 75
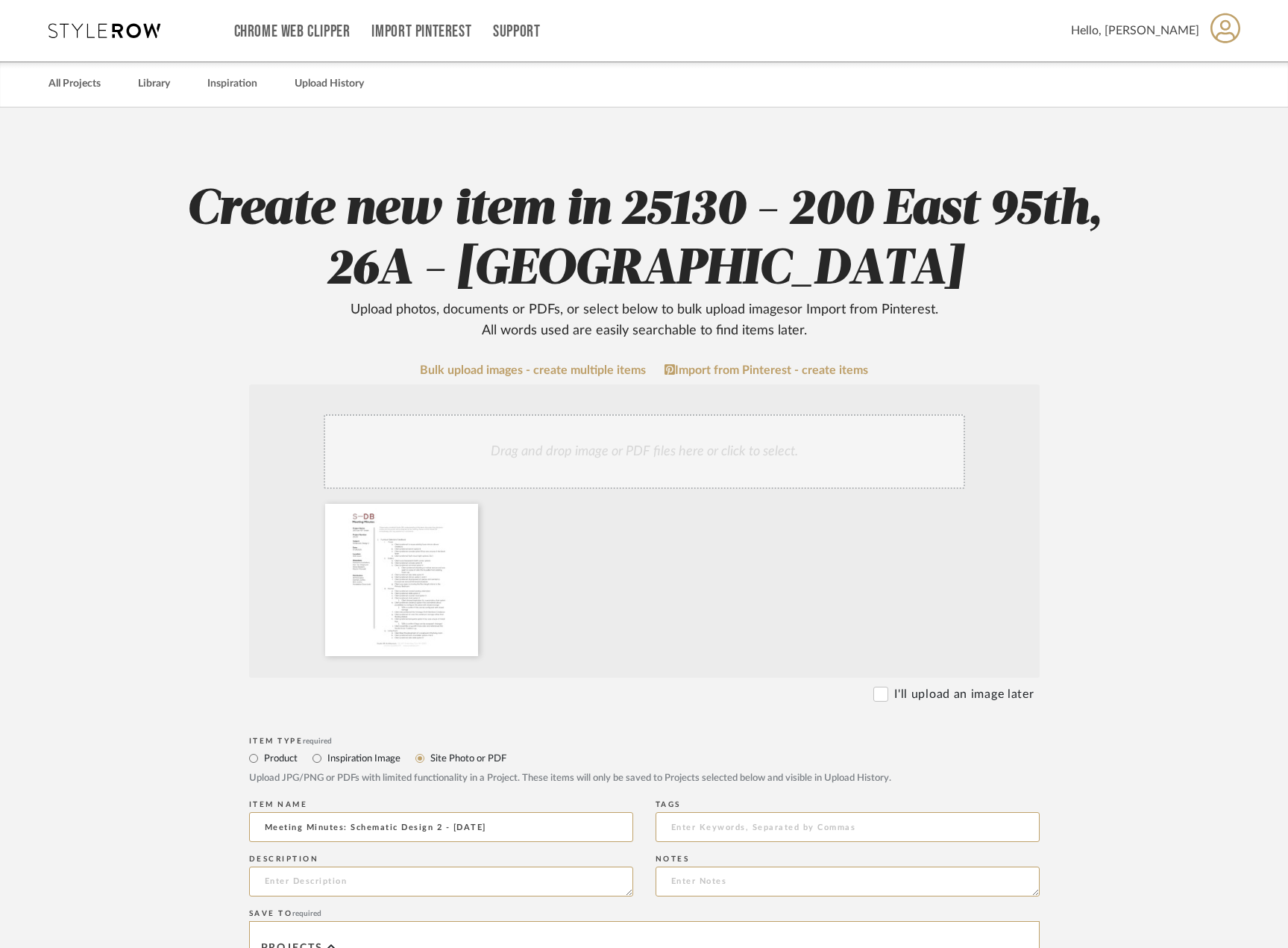
scroll to position [493, 0]
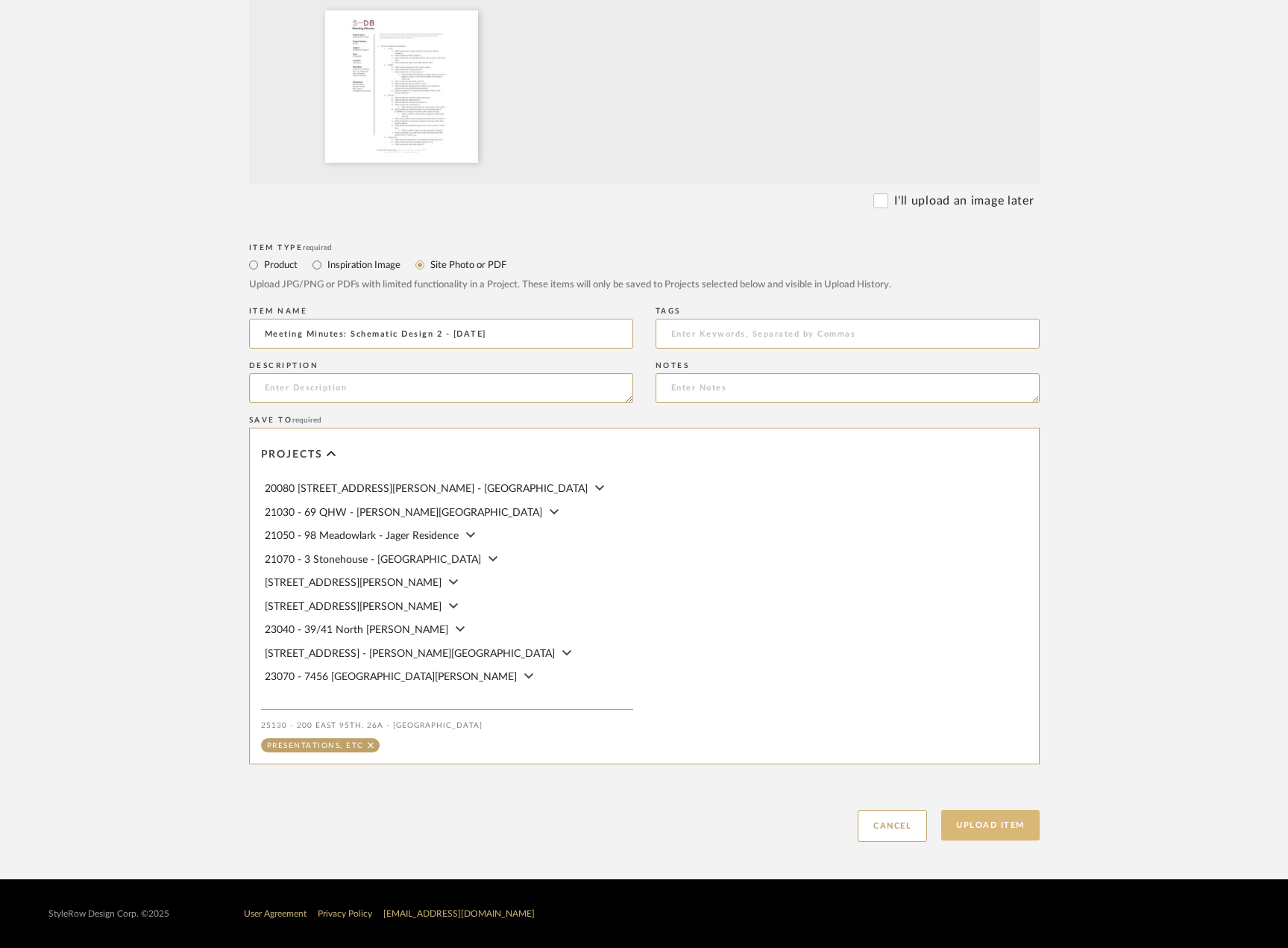
click at [1008, 814] on button "Upload Item" at bounding box center [991, 825] width 99 height 31
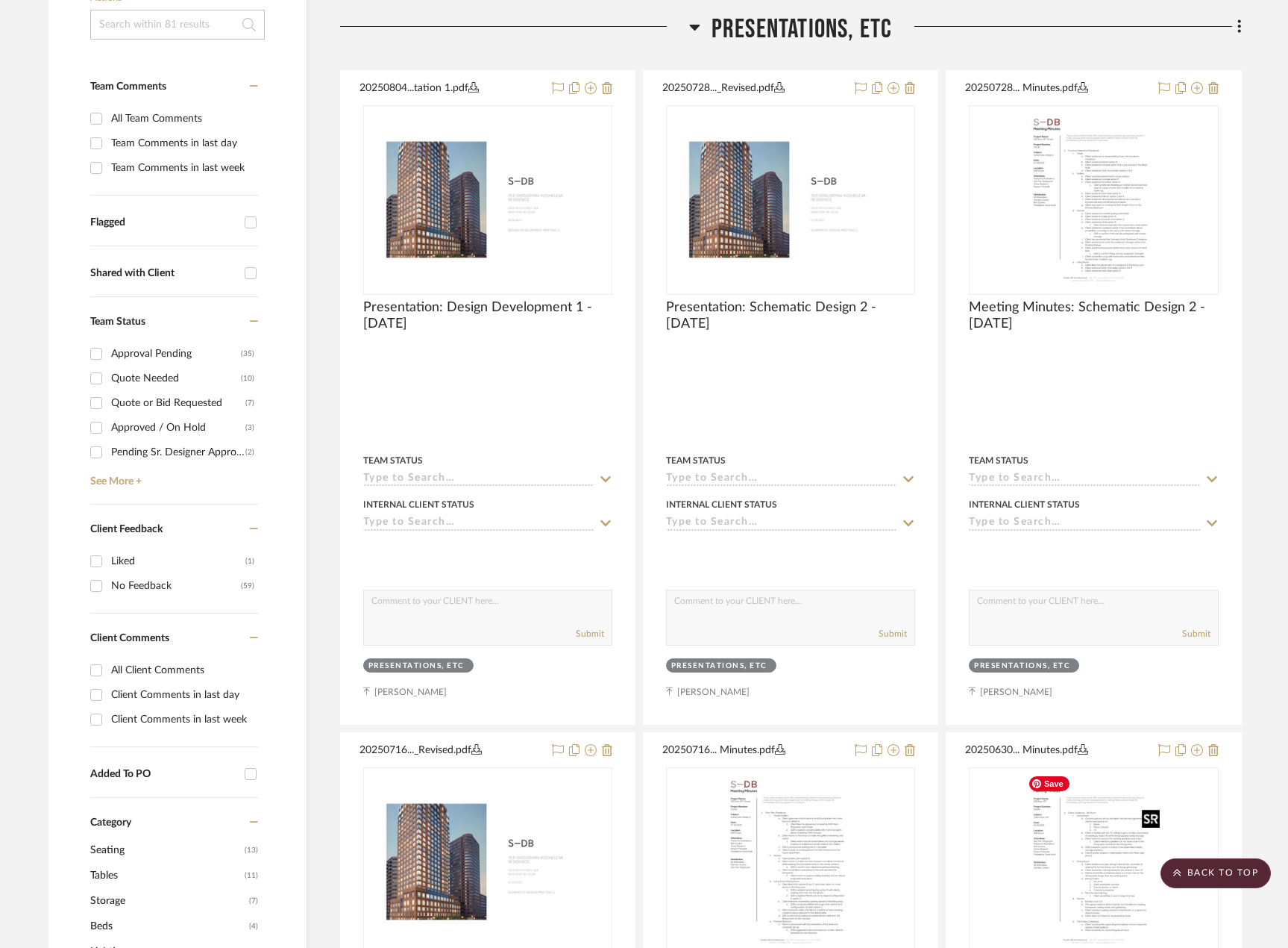
scroll to position [165, 0]
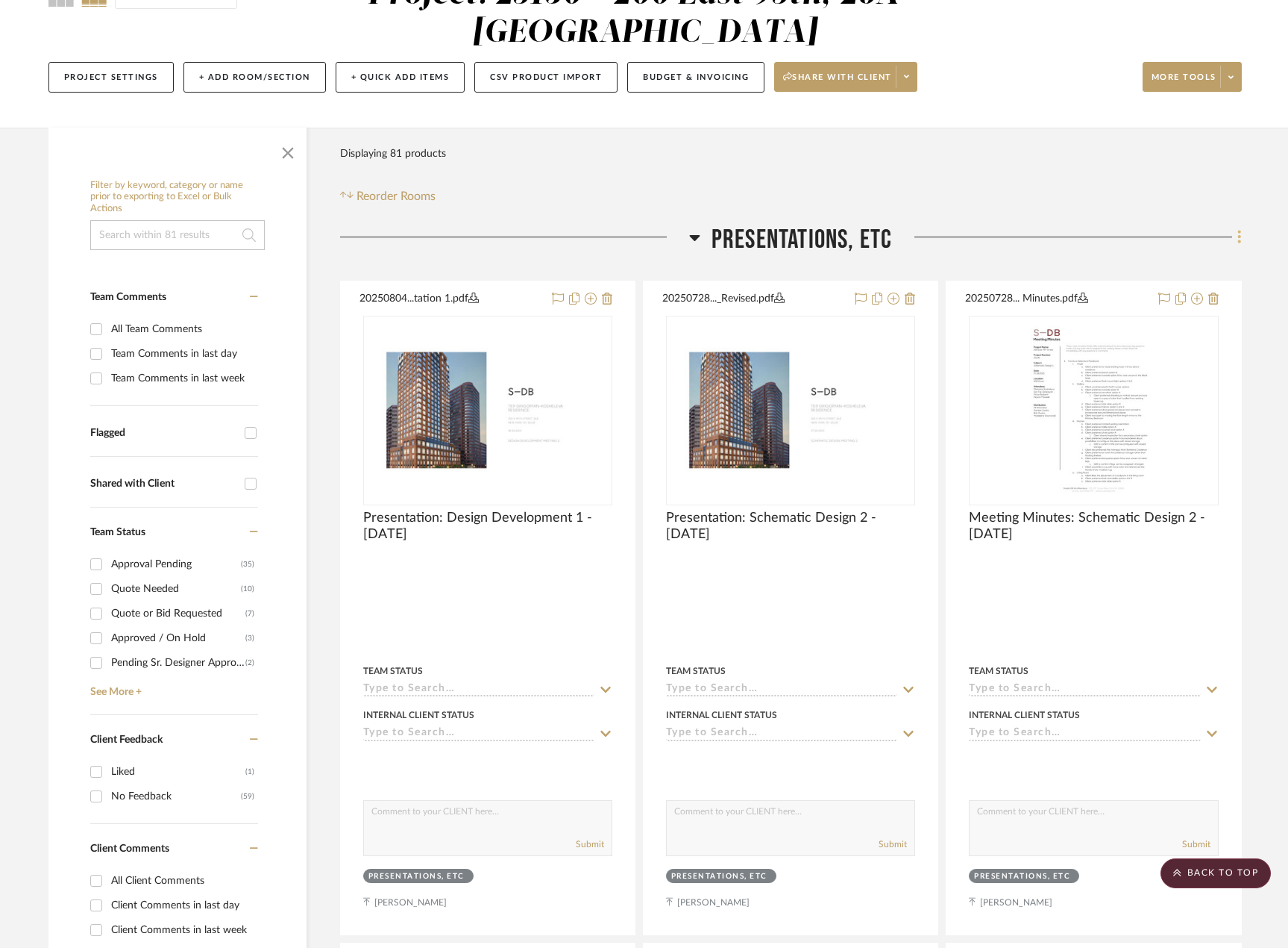
click at [1238, 226] on fa-icon at bounding box center [1237, 238] width 10 height 25
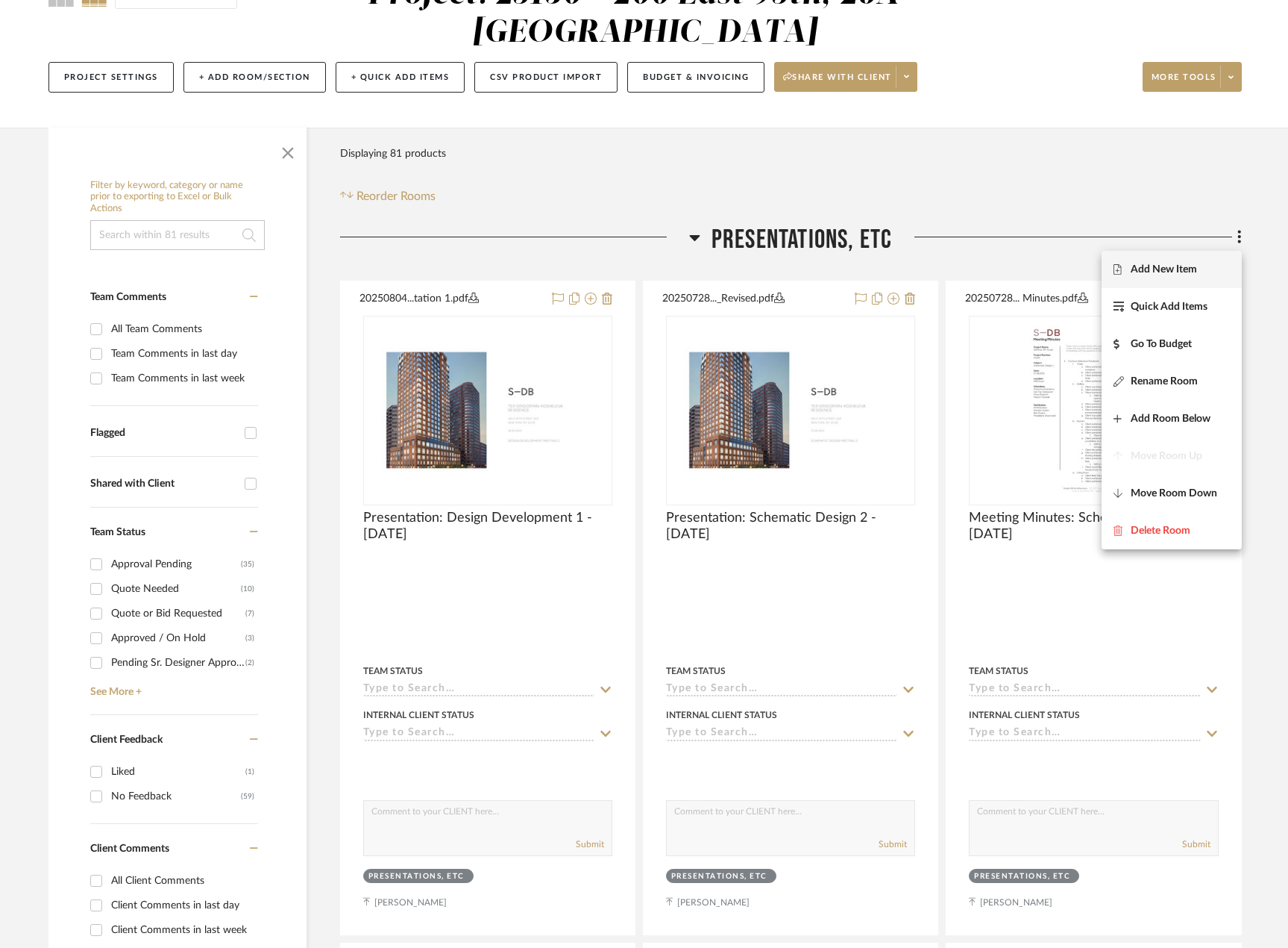
click at [1172, 268] on span "Add New Item" at bounding box center [1164, 269] width 66 height 12
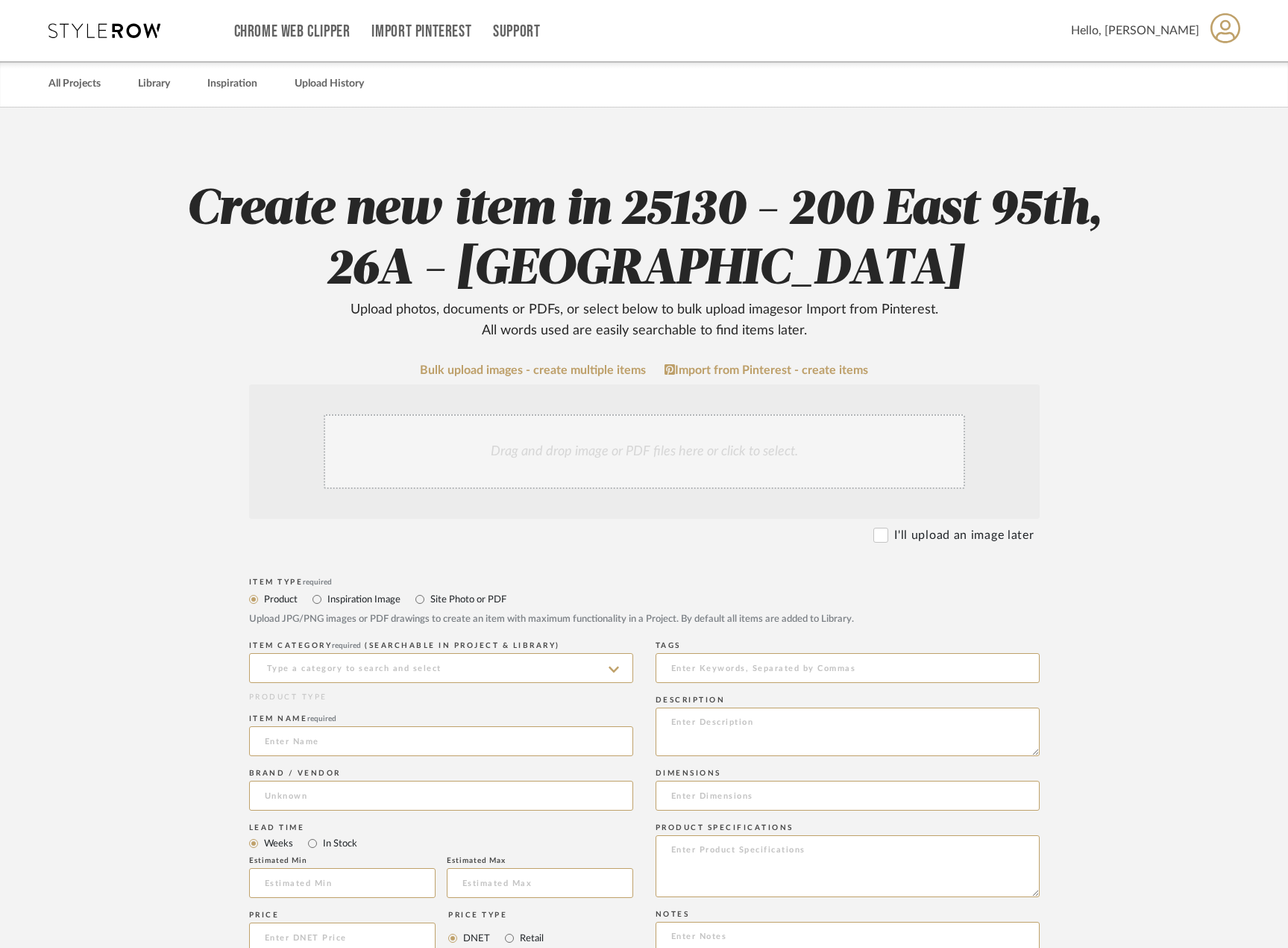
click at [486, 593] on label "Site Photo or PDF" at bounding box center [467, 599] width 78 height 17
click at [428, 593] on input "Site Photo or PDF" at bounding box center [420, 599] width 18 height 18
radio input "true"
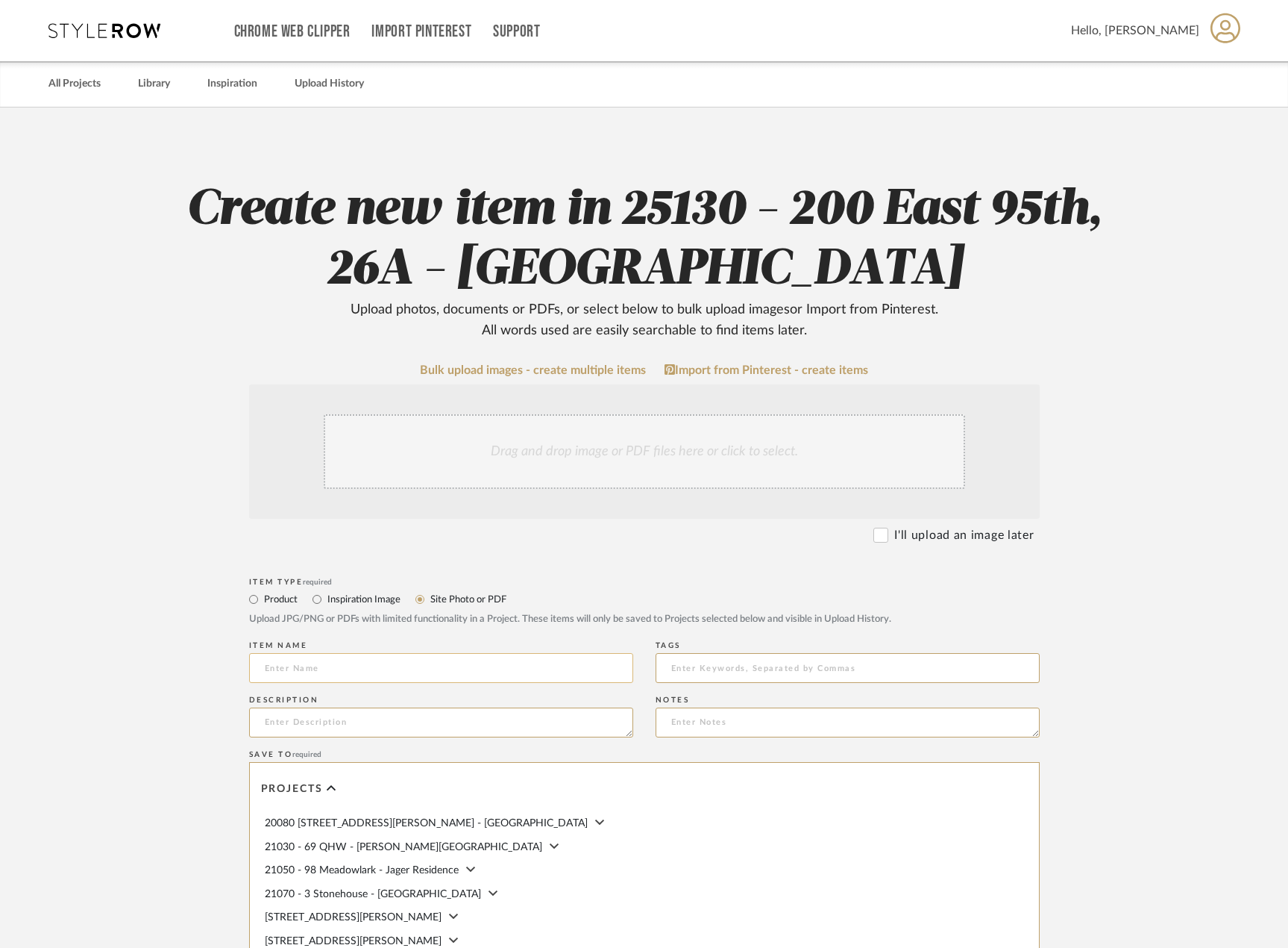
click at [473, 668] on input at bounding box center [442, 668] width 384 height 30
click at [539, 667] on input "Meeting Minutes: Design Development 1 -" at bounding box center [442, 668] width 384 height 30
type input "Meeting Minutes: Design Development 1 - 08.04.2025"
click at [551, 465] on div "Drag and drop image or PDF files here or click to select." at bounding box center [644, 452] width 642 height 75
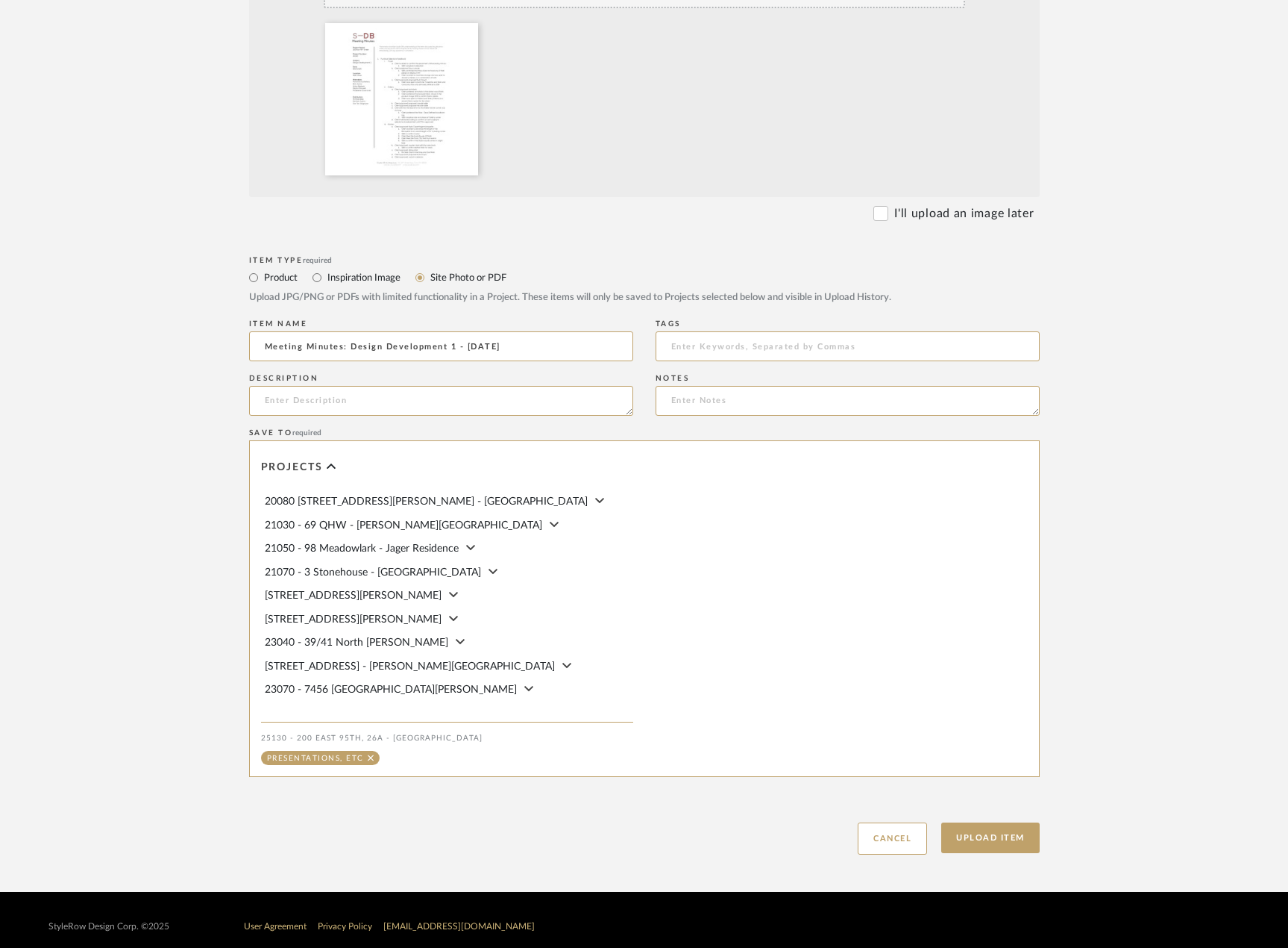
scroll to position [493, 0]
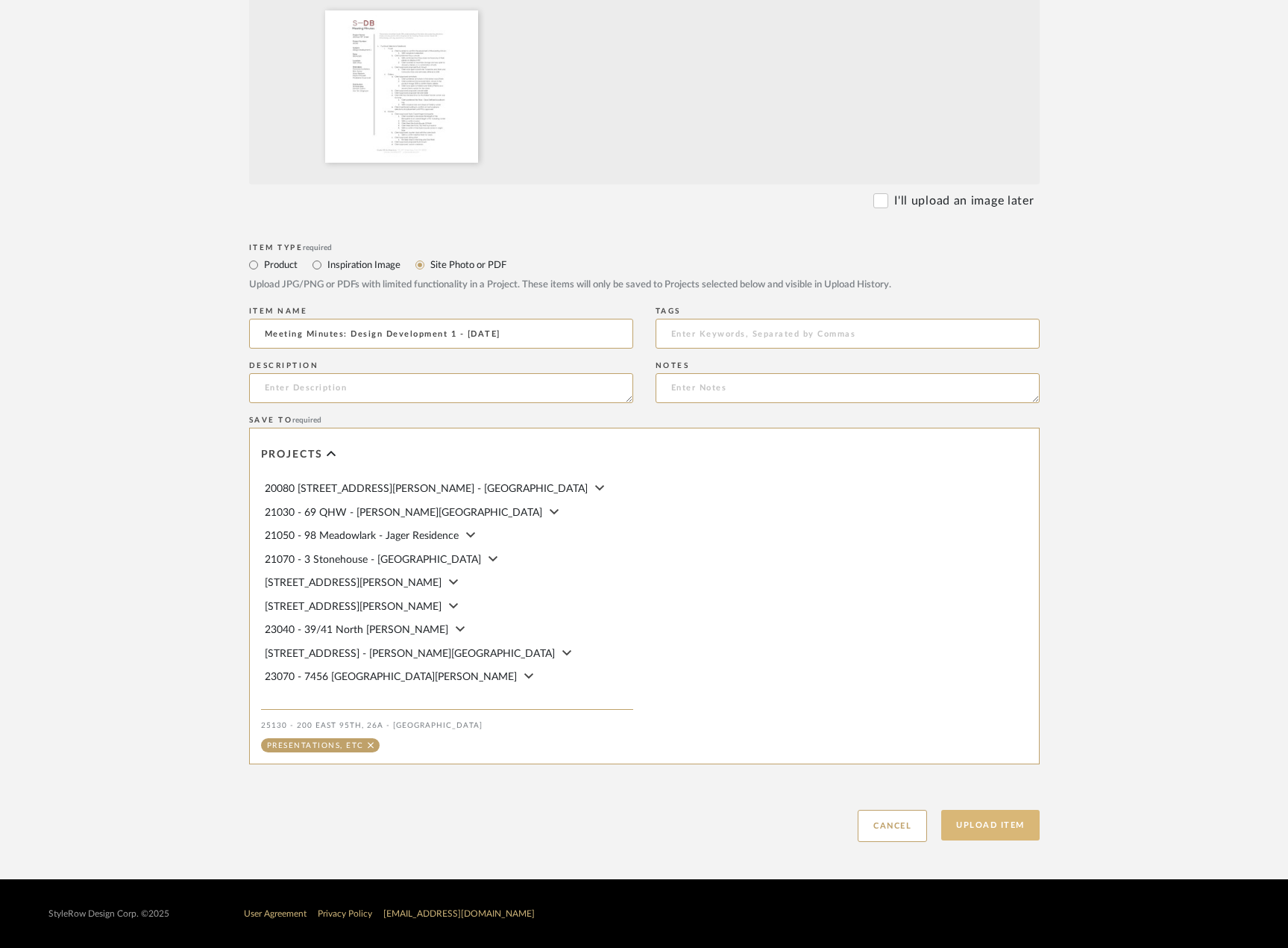
click at [1014, 817] on button "Upload Item" at bounding box center [991, 825] width 99 height 31
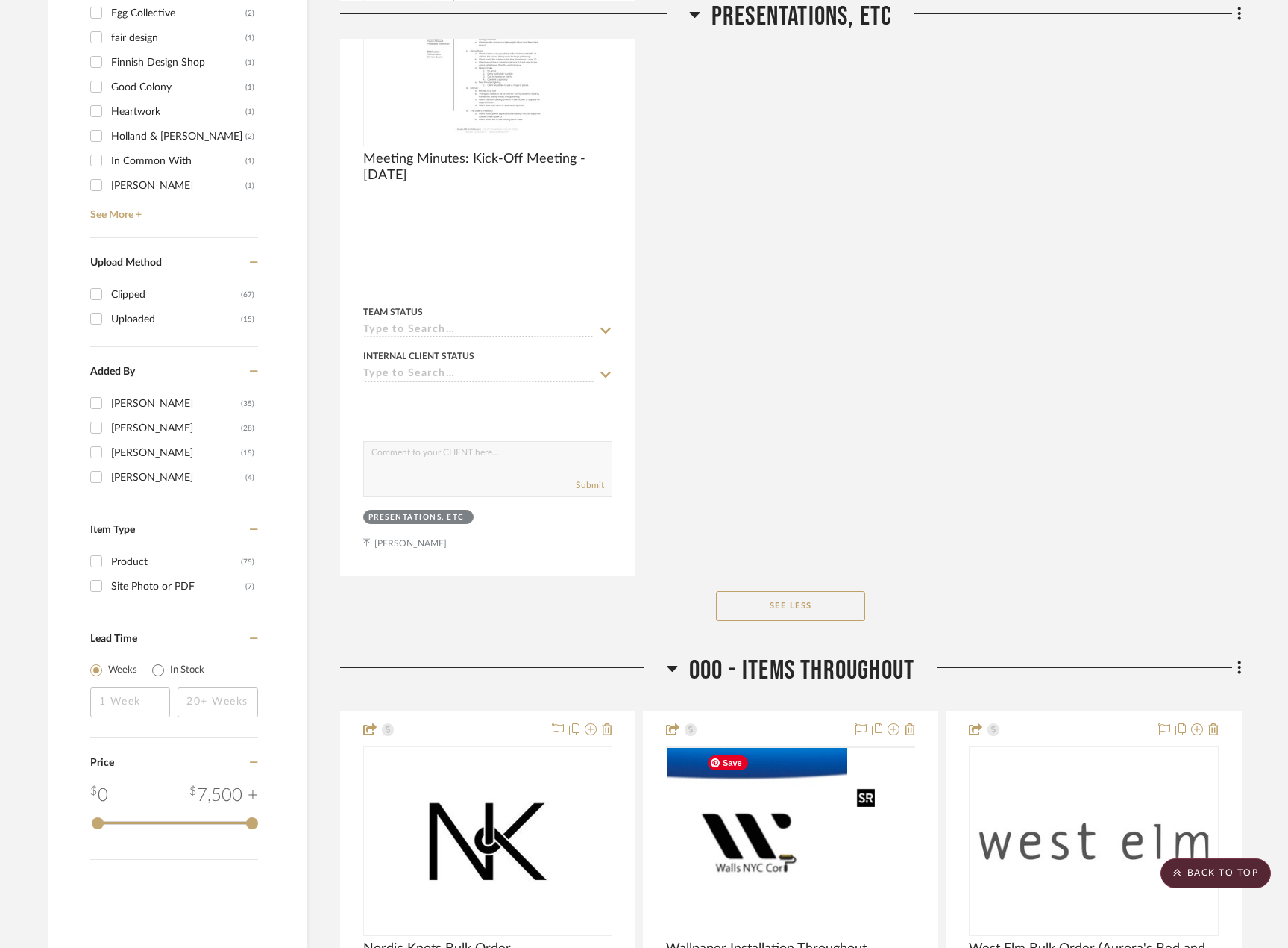
scroll to position [2014, 0]
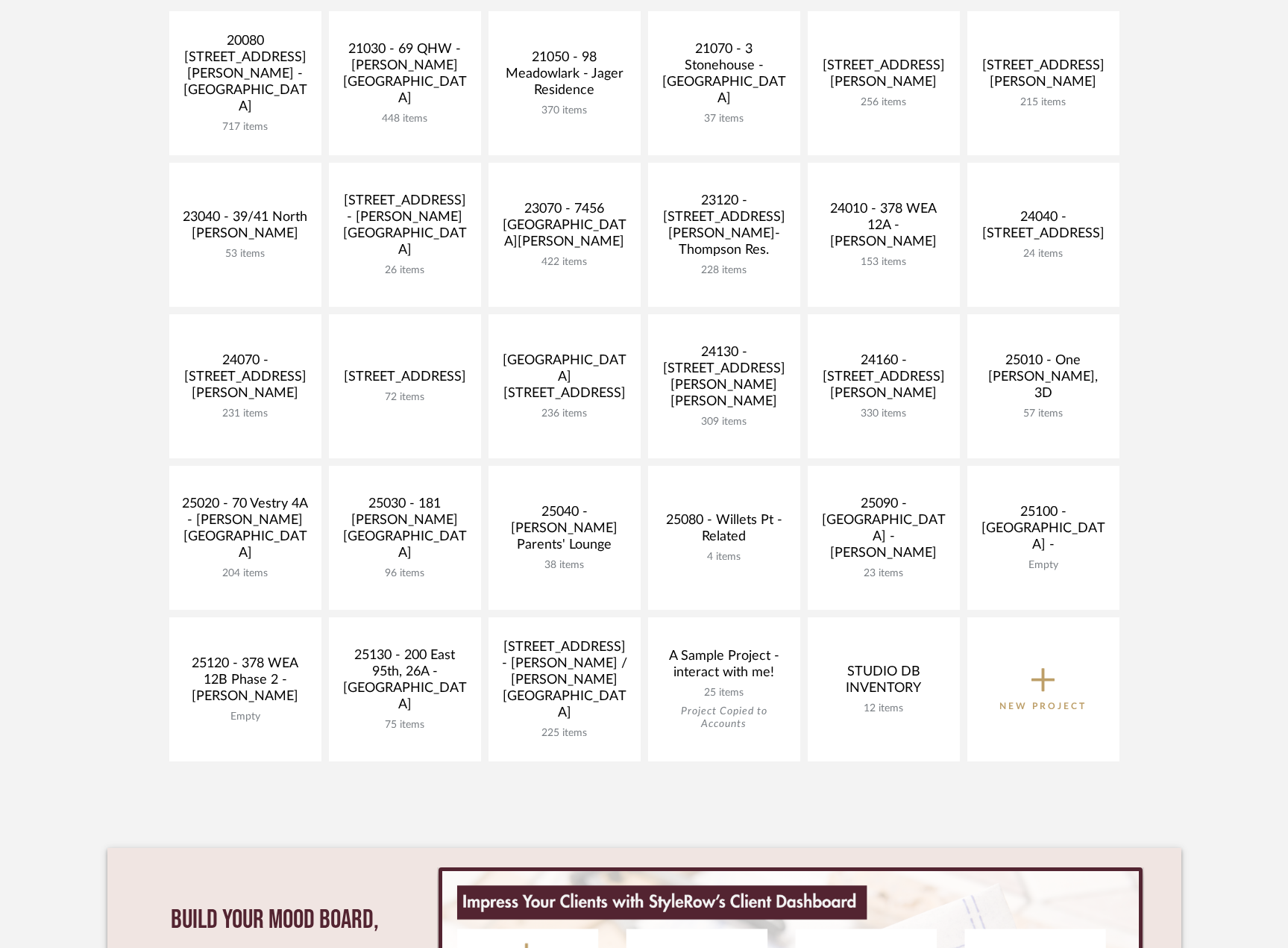
scroll to position [373, 0]
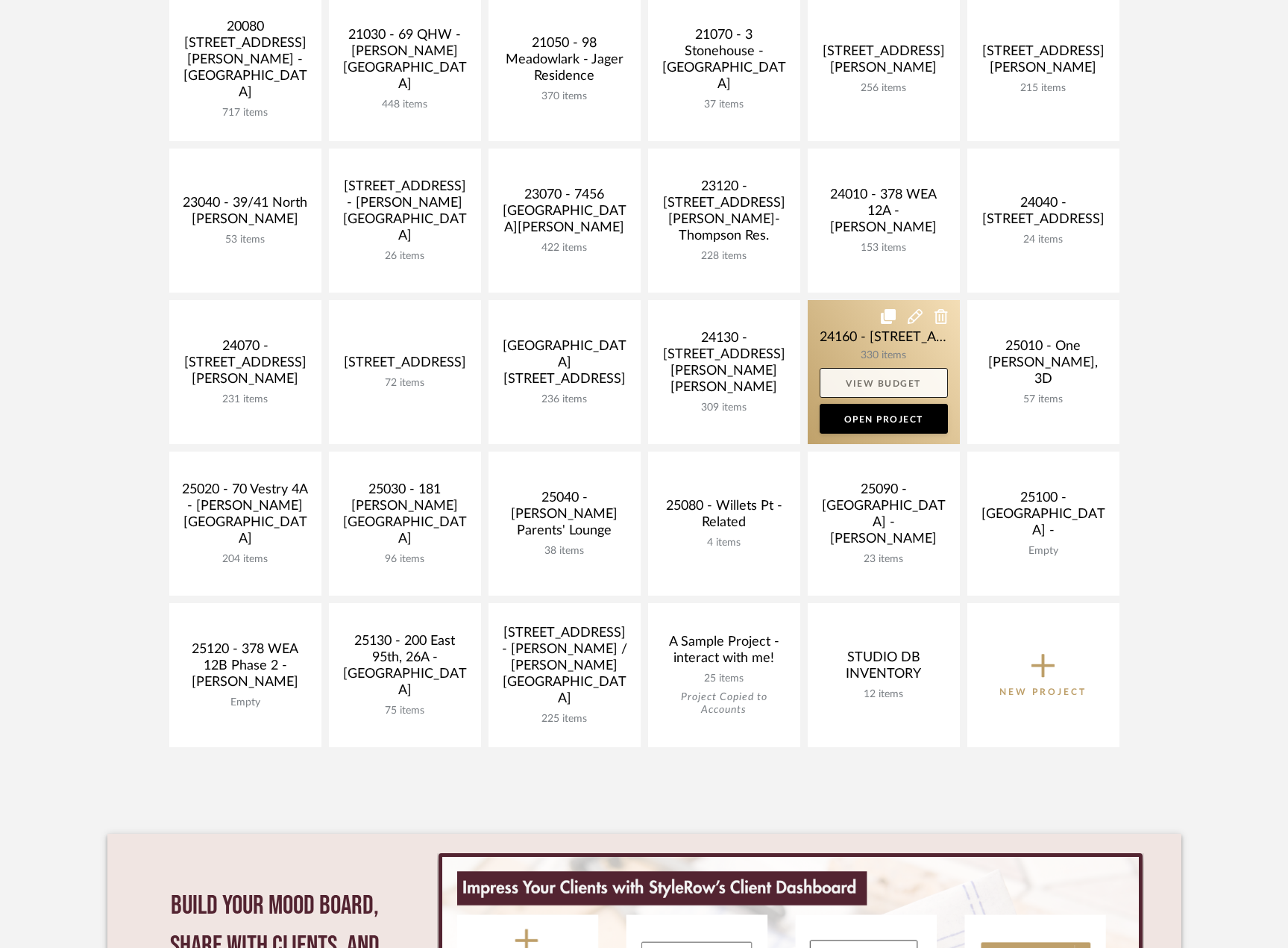
click at [912, 386] on link "View Budget" at bounding box center [884, 383] width 129 height 30
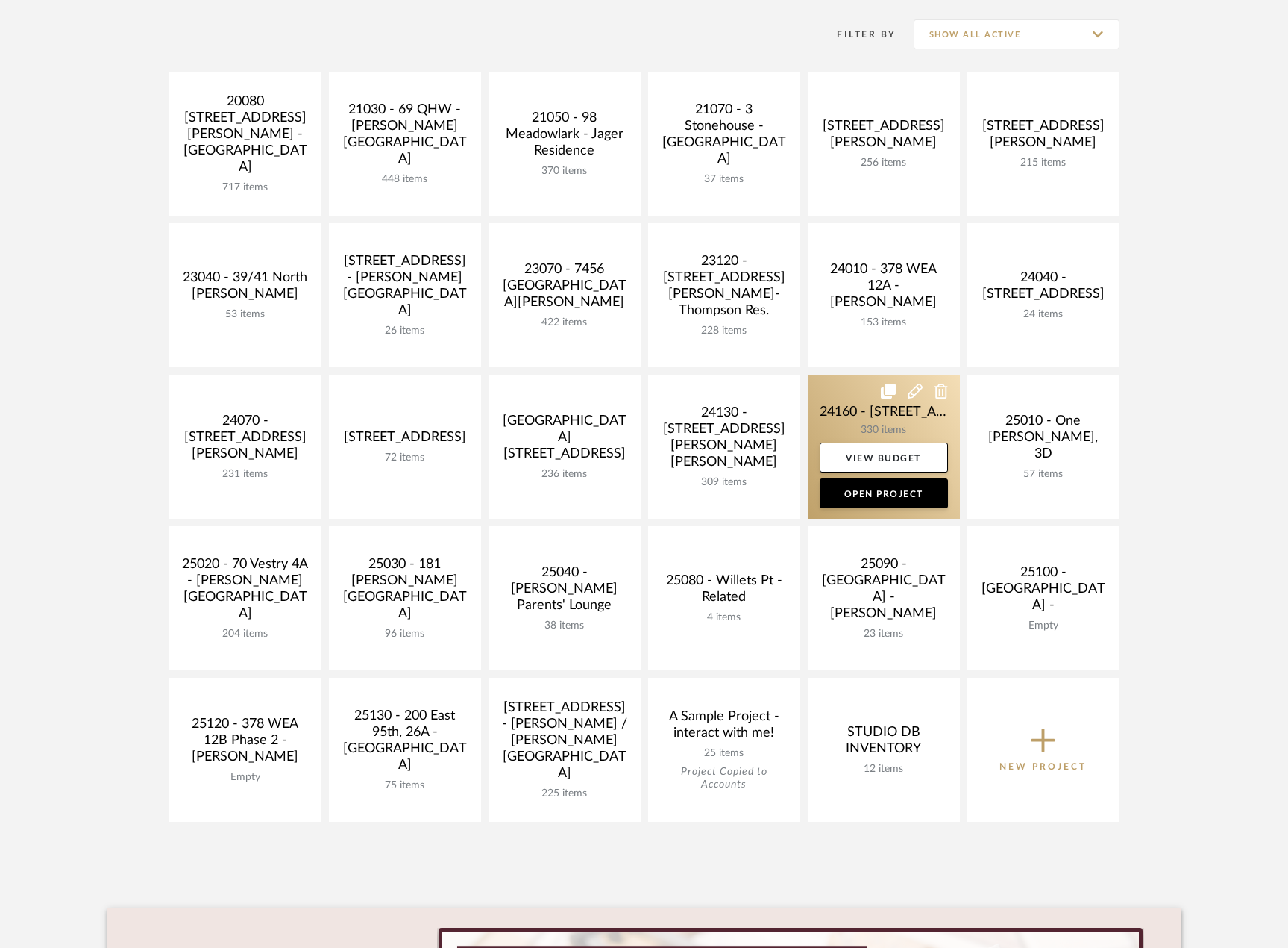
click at [890, 418] on link at bounding box center [883, 446] width 153 height 144
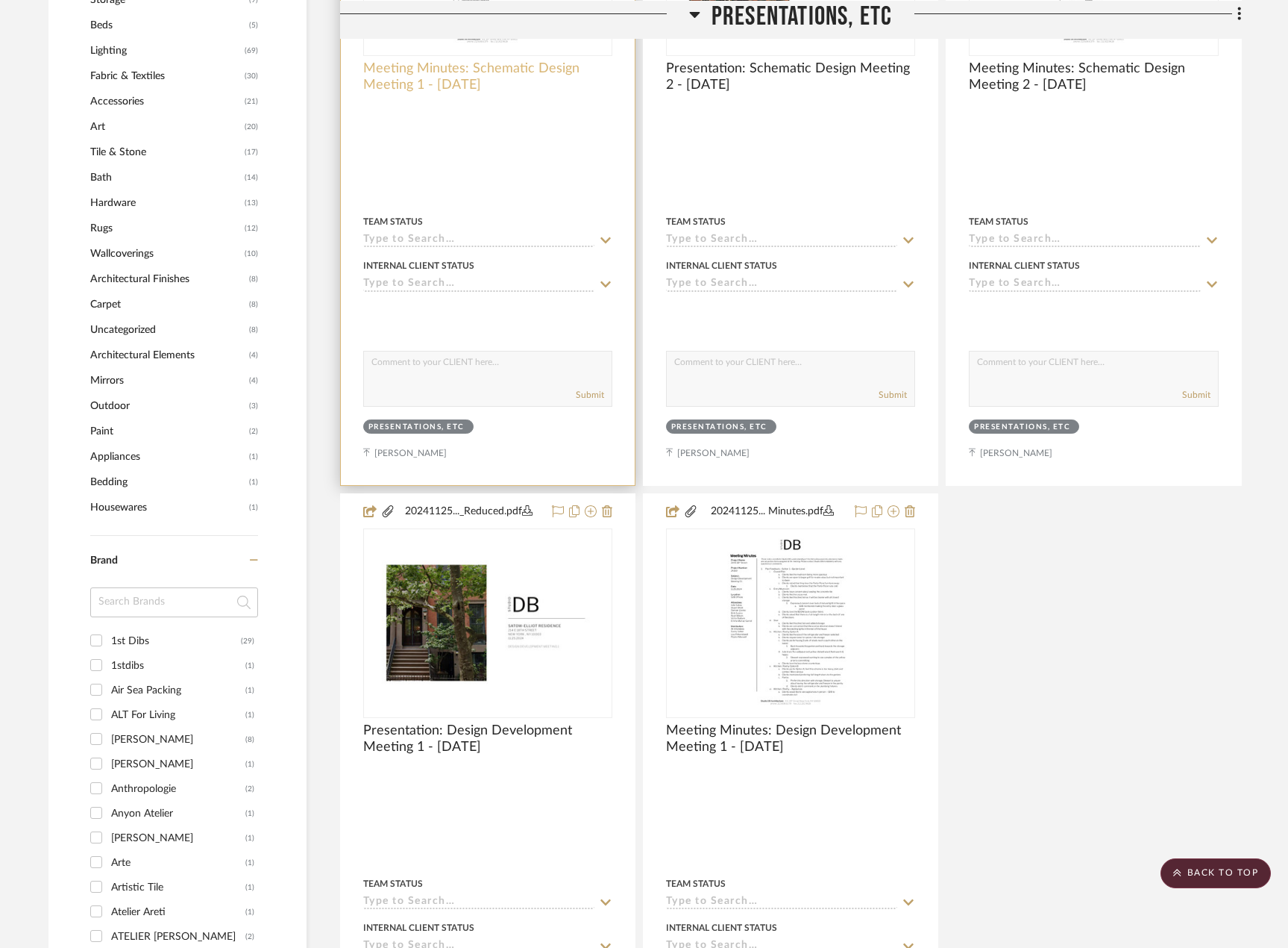
scroll to position [1045, 0]
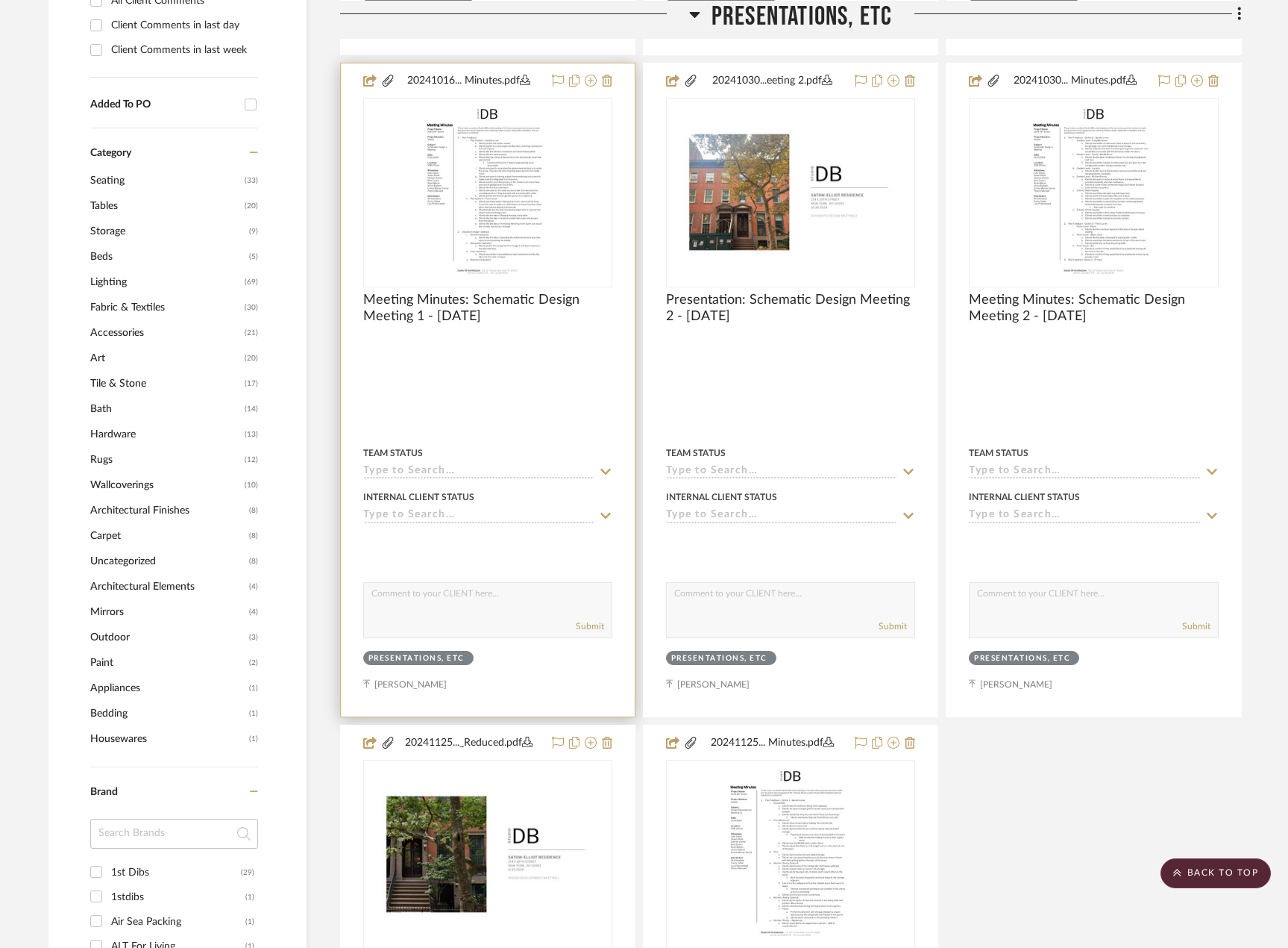
click at [554, 358] on div at bounding box center [488, 390] width 294 height 653
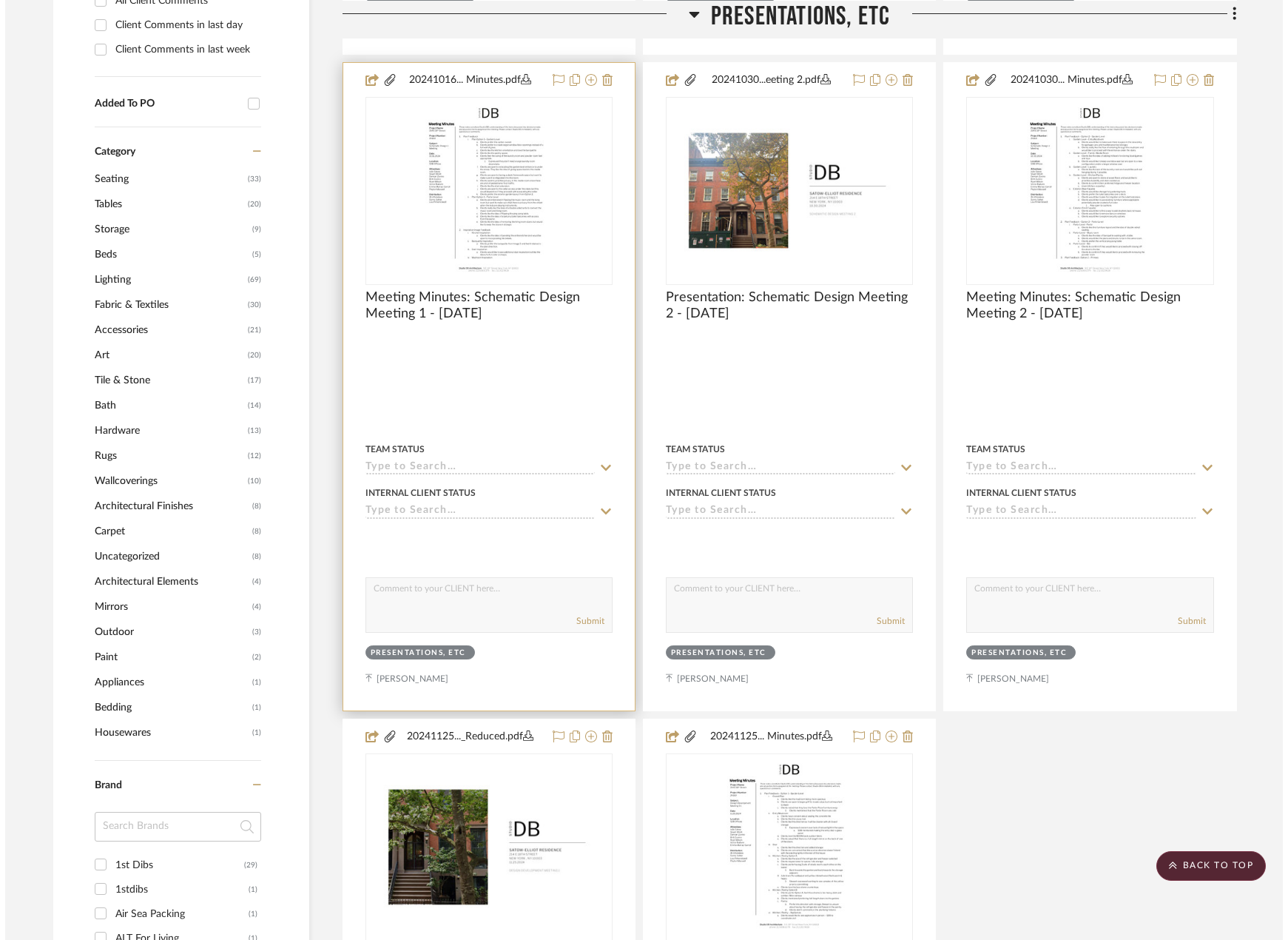
scroll to position [0, 0]
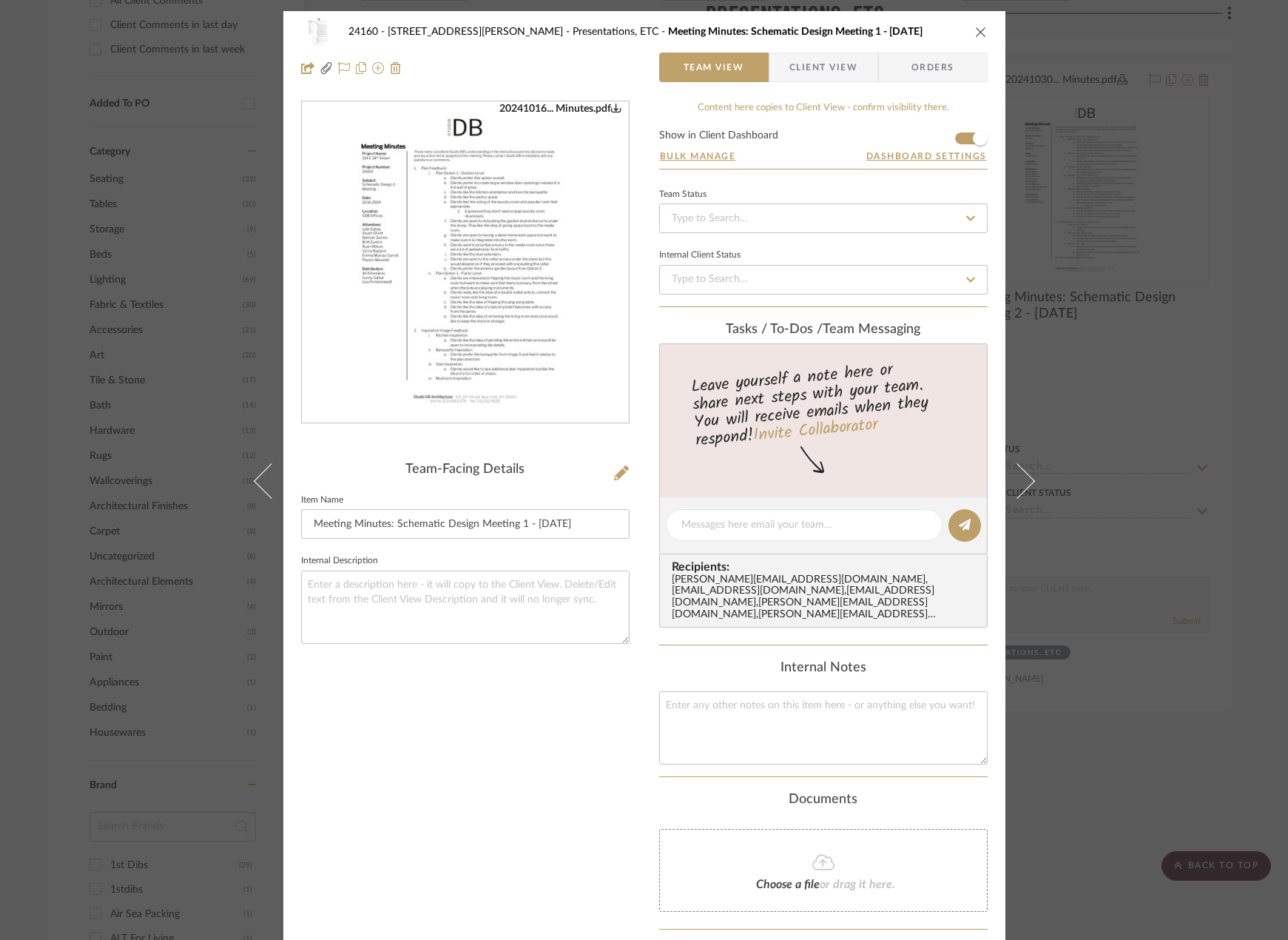
click at [791, 61] on span "Client View" at bounding box center [824, 67] width 68 height 30
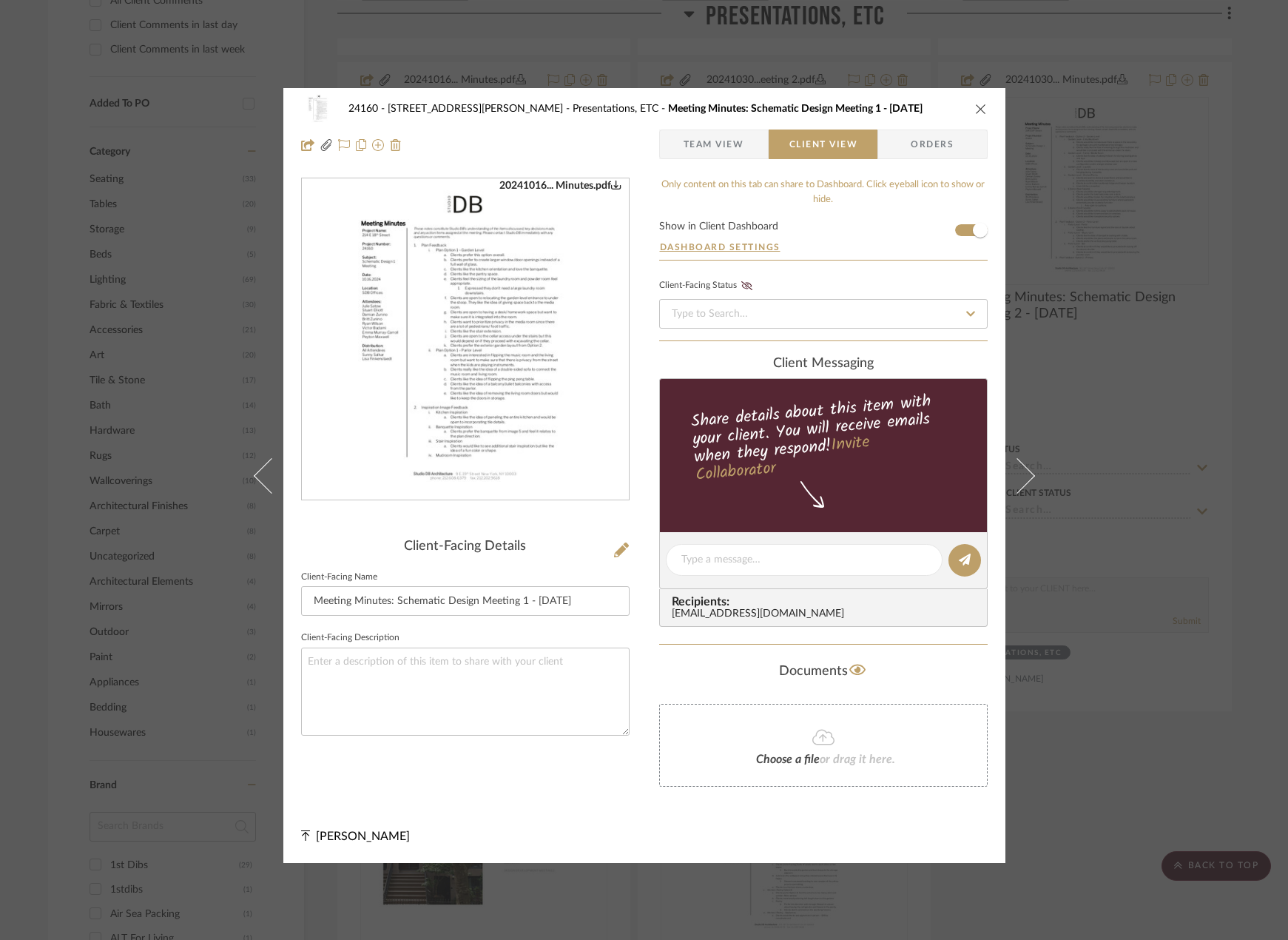
click at [660, 151] on span "button" at bounding box center [672, 144] width 24 height 30
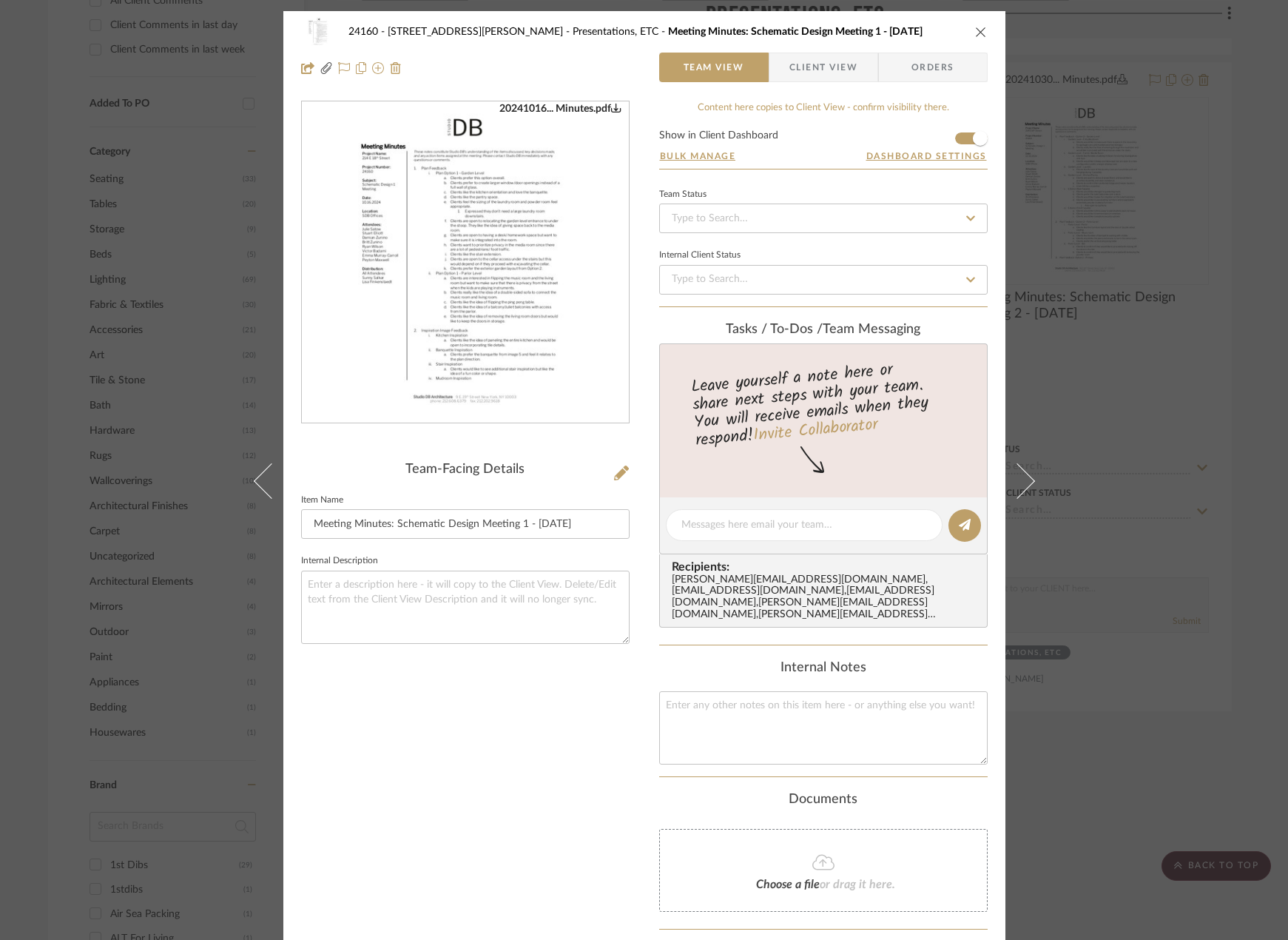
click at [1160, 335] on div "24160 - [STREET_ADDRESS] - [PERSON_NAME] Presentations, ETC Meeting Minutes: Sc…" at bounding box center [644, 470] width 1288 height 940
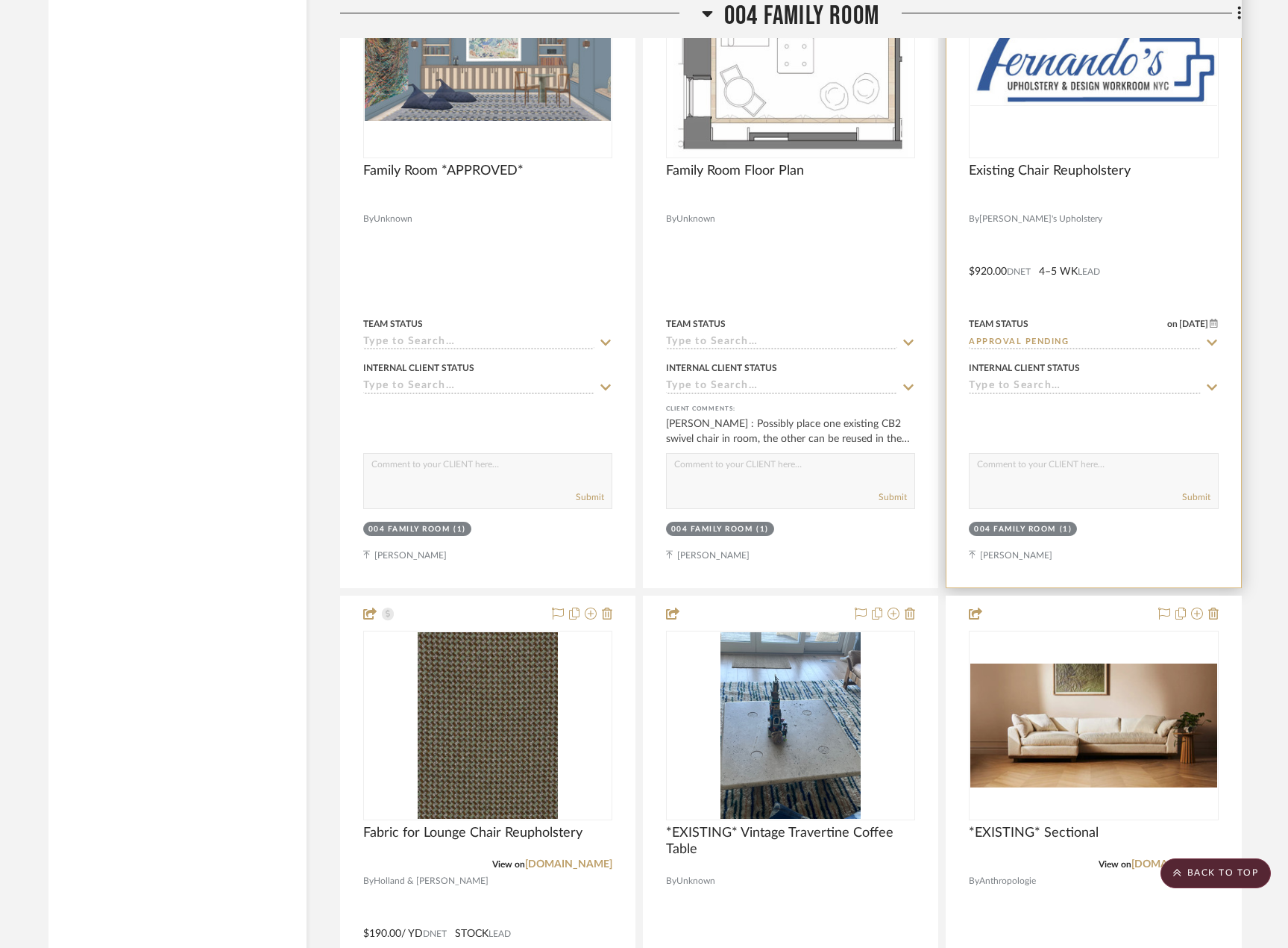
scroll to position [8804, 0]
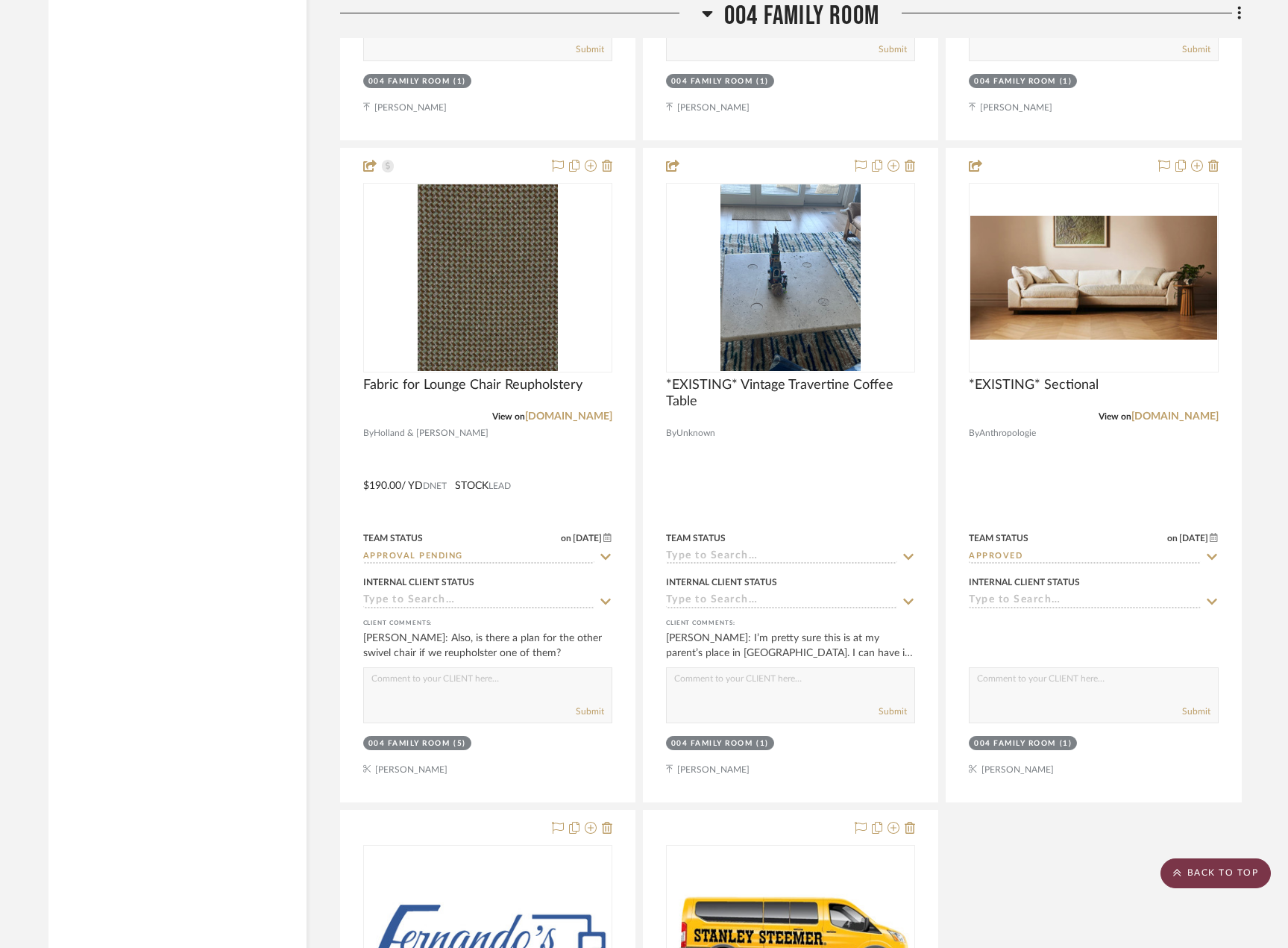
click at [1253, 875] on scroll-to-top-button "BACK TO TOP" at bounding box center [1216, 873] width 110 height 30
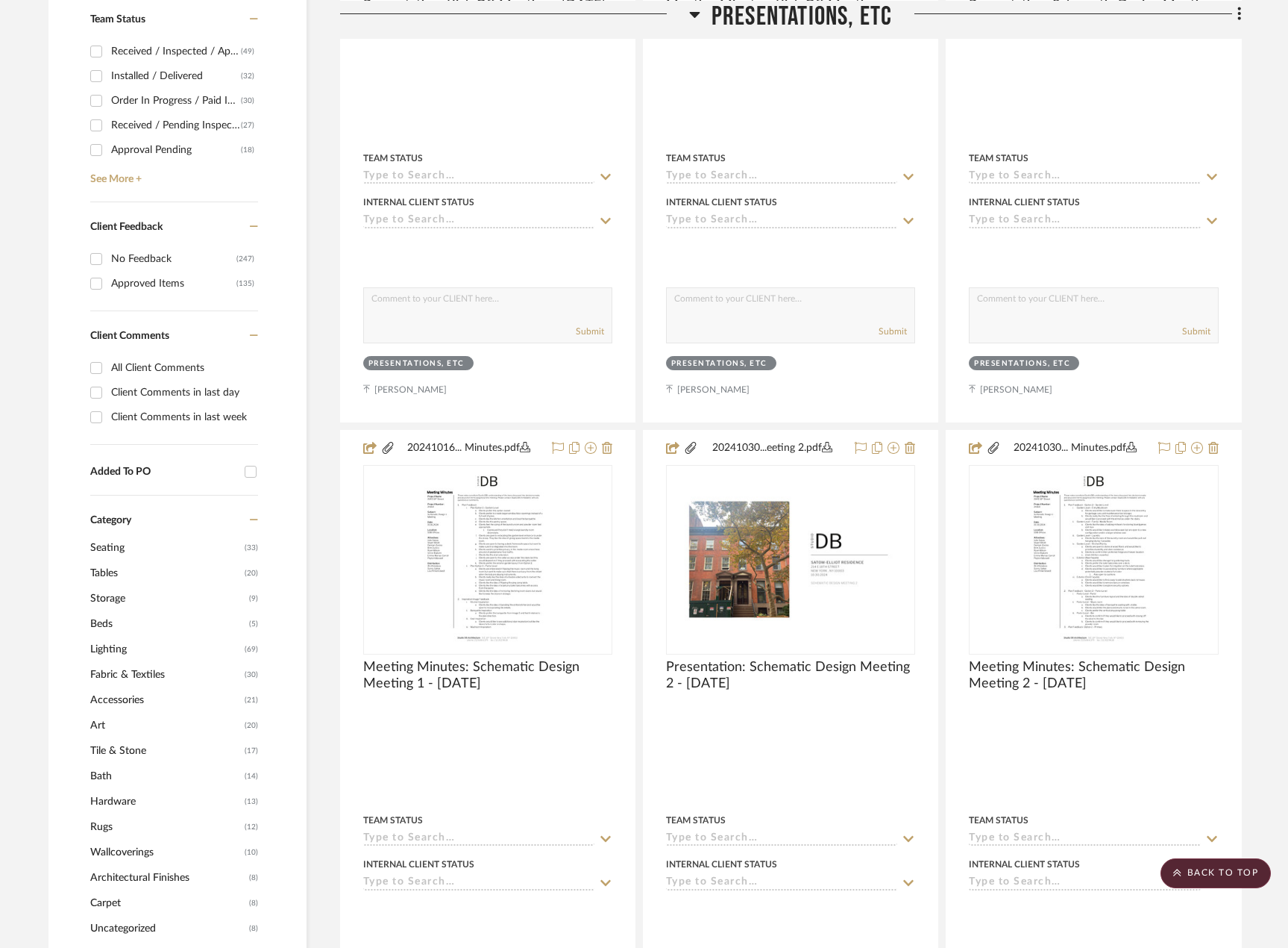
scroll to position [909, 0]
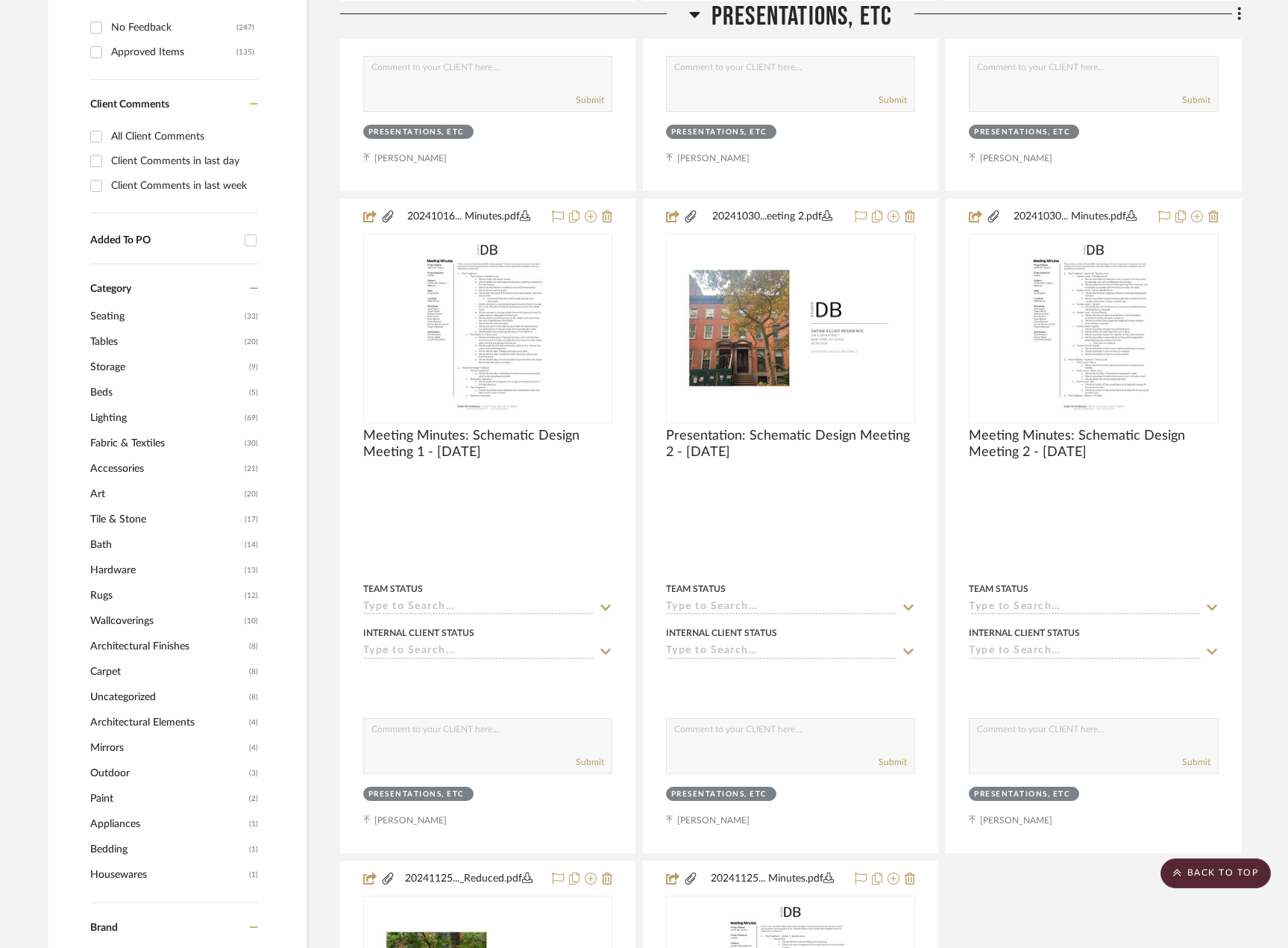
click at [125, 493] on span "Art" at bounding box center [165, 494] width 151 height 26
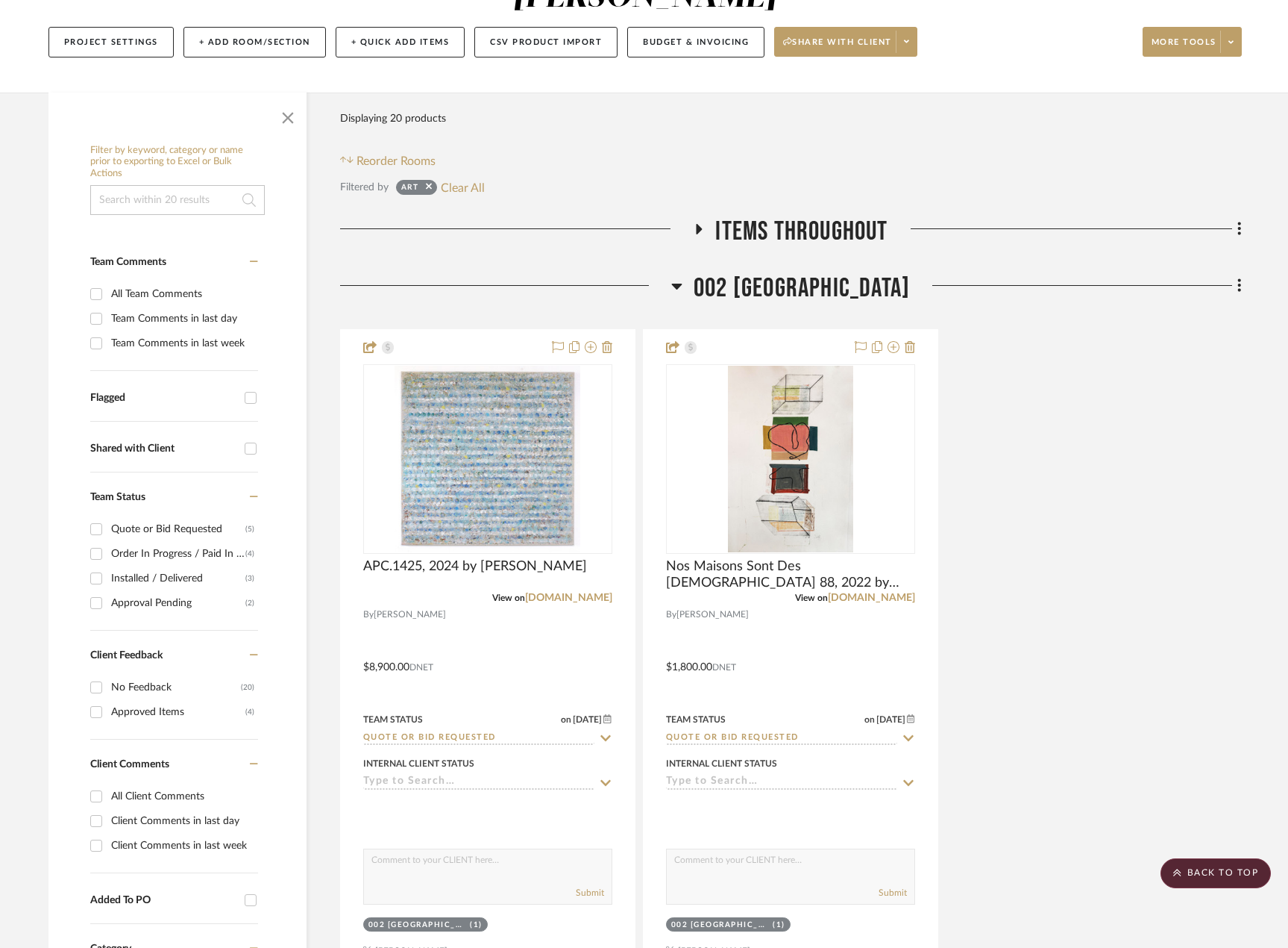
scroll to position [39, 0]
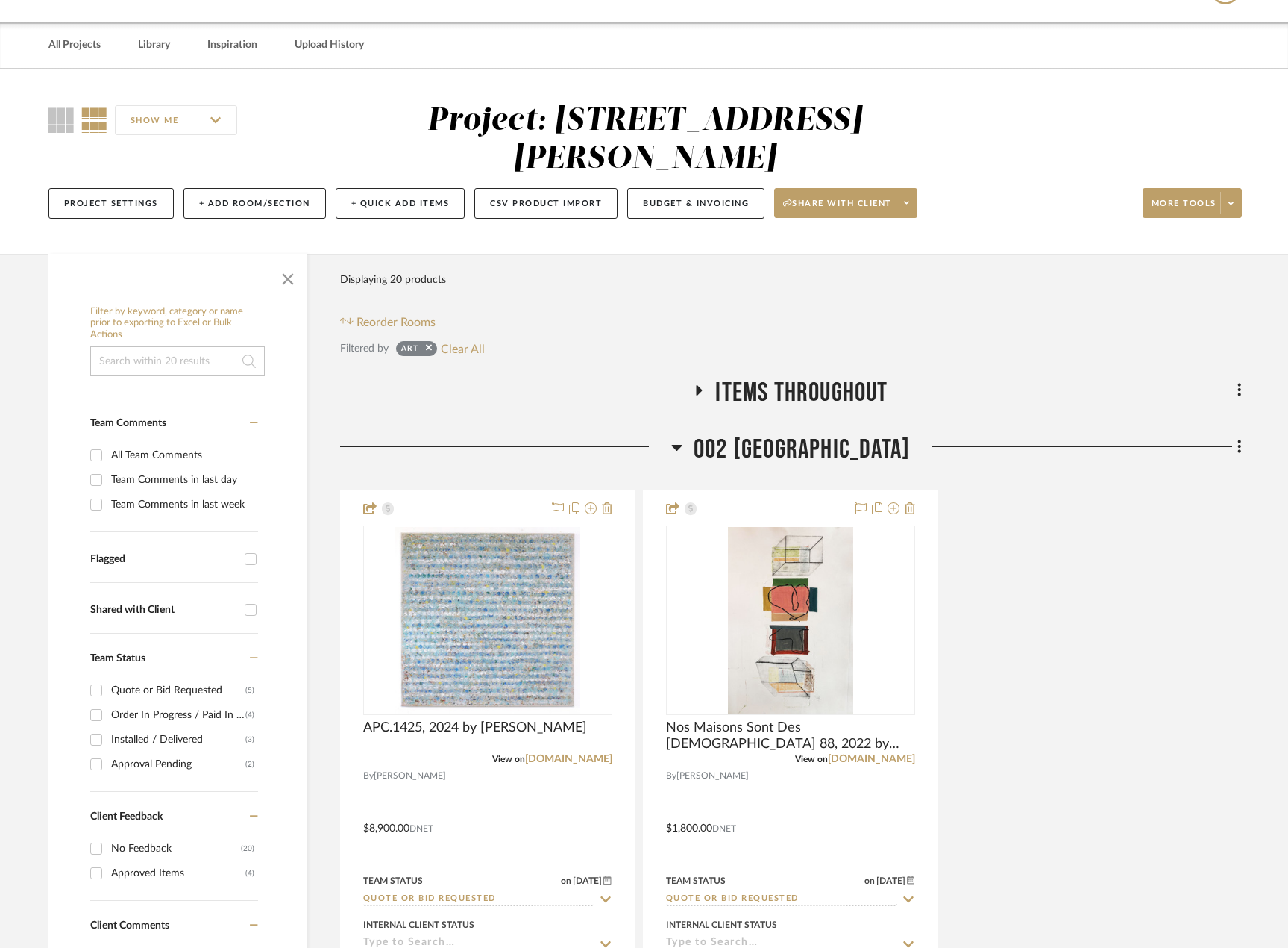
click at [844, 392] on span "Items Throughout" at bounding box center [800, 392] width 172 height 32
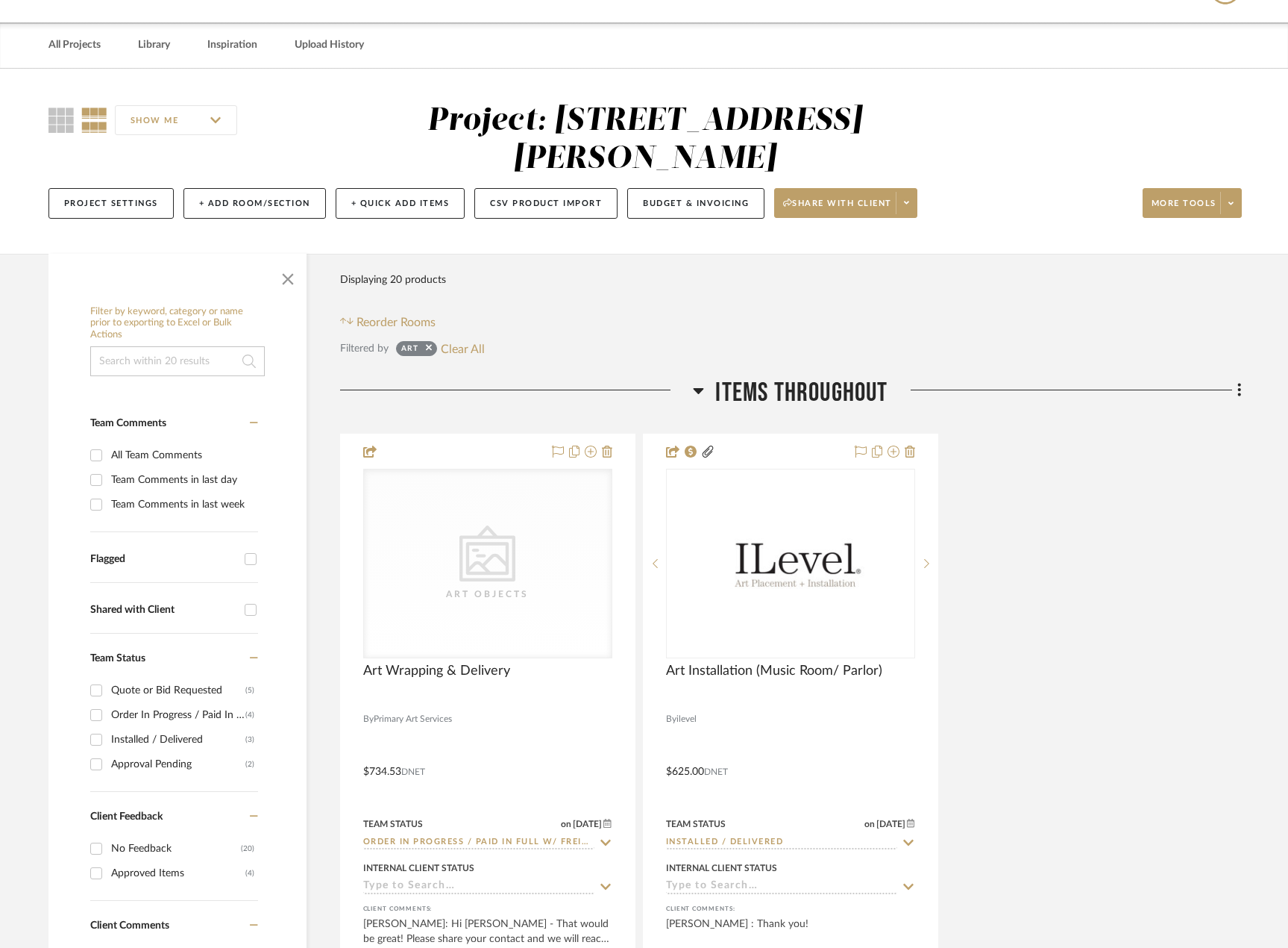
click at [840, 388] on span "Items Throughout" at bounding box center [800, 392] width 172 height 32
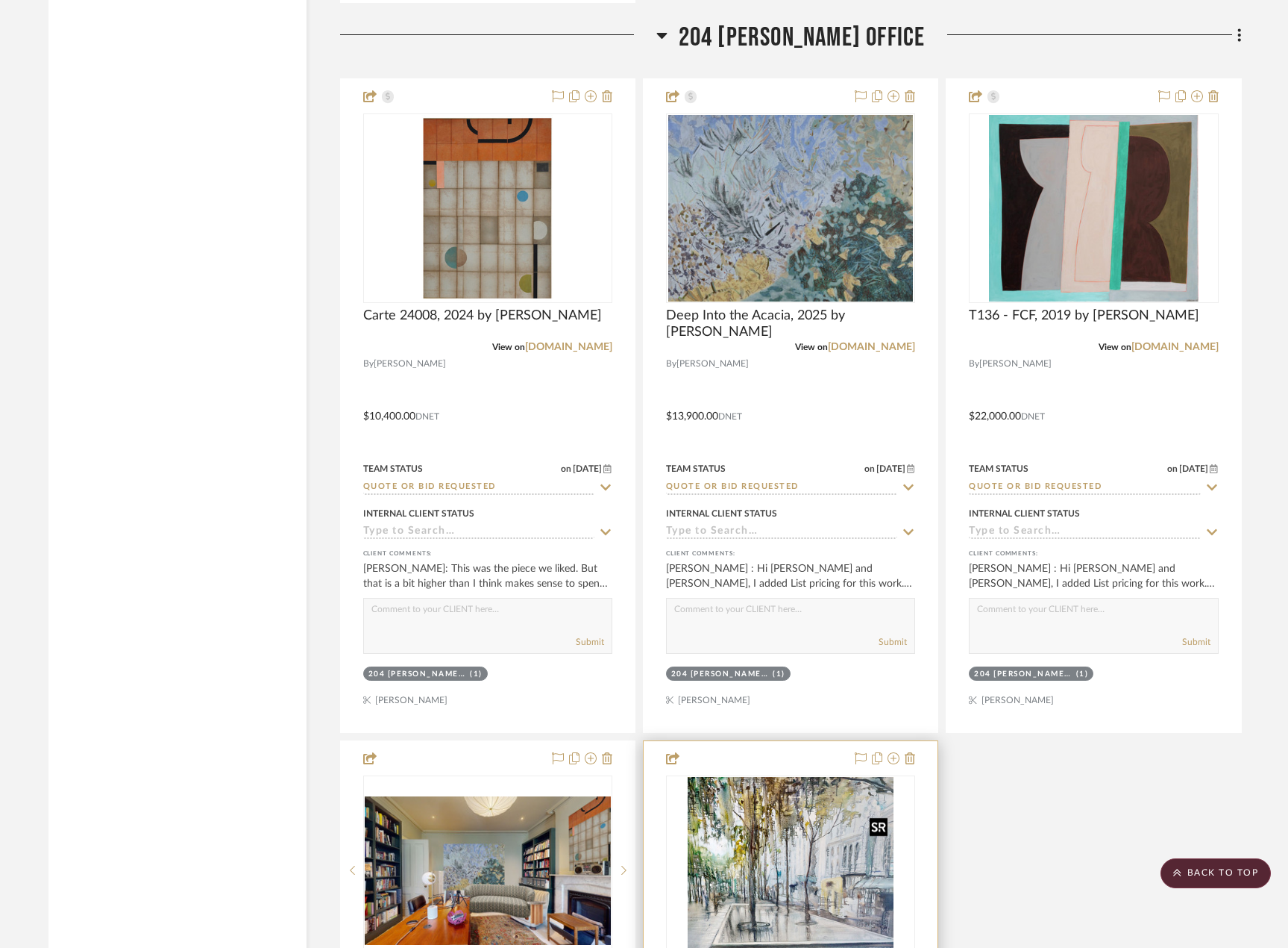
scroll to position [4087, 0]
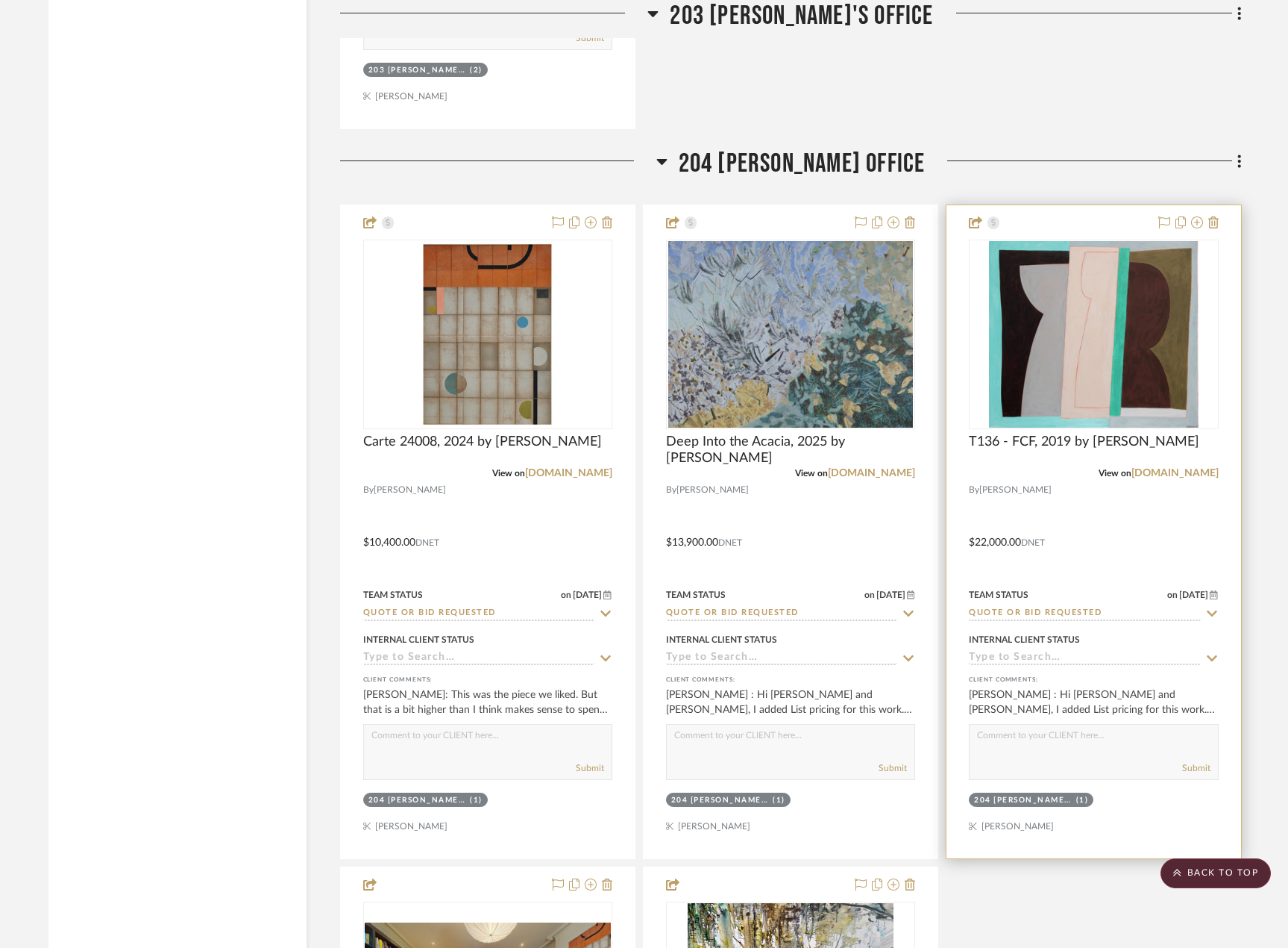
click at [1195, 857] on div at bounding box center [1093, 532] width 294 height 653
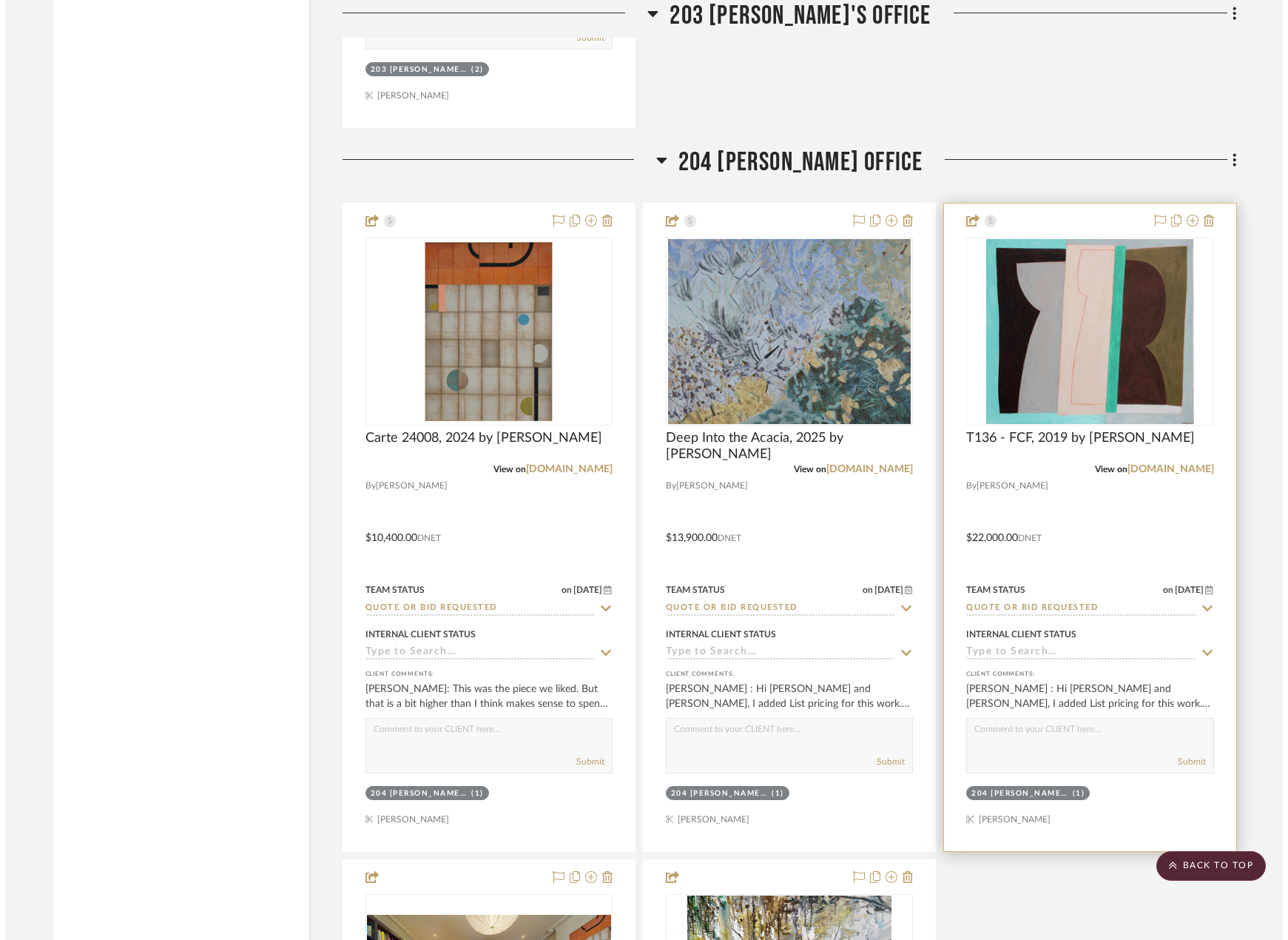
scroll to position [0, 0]
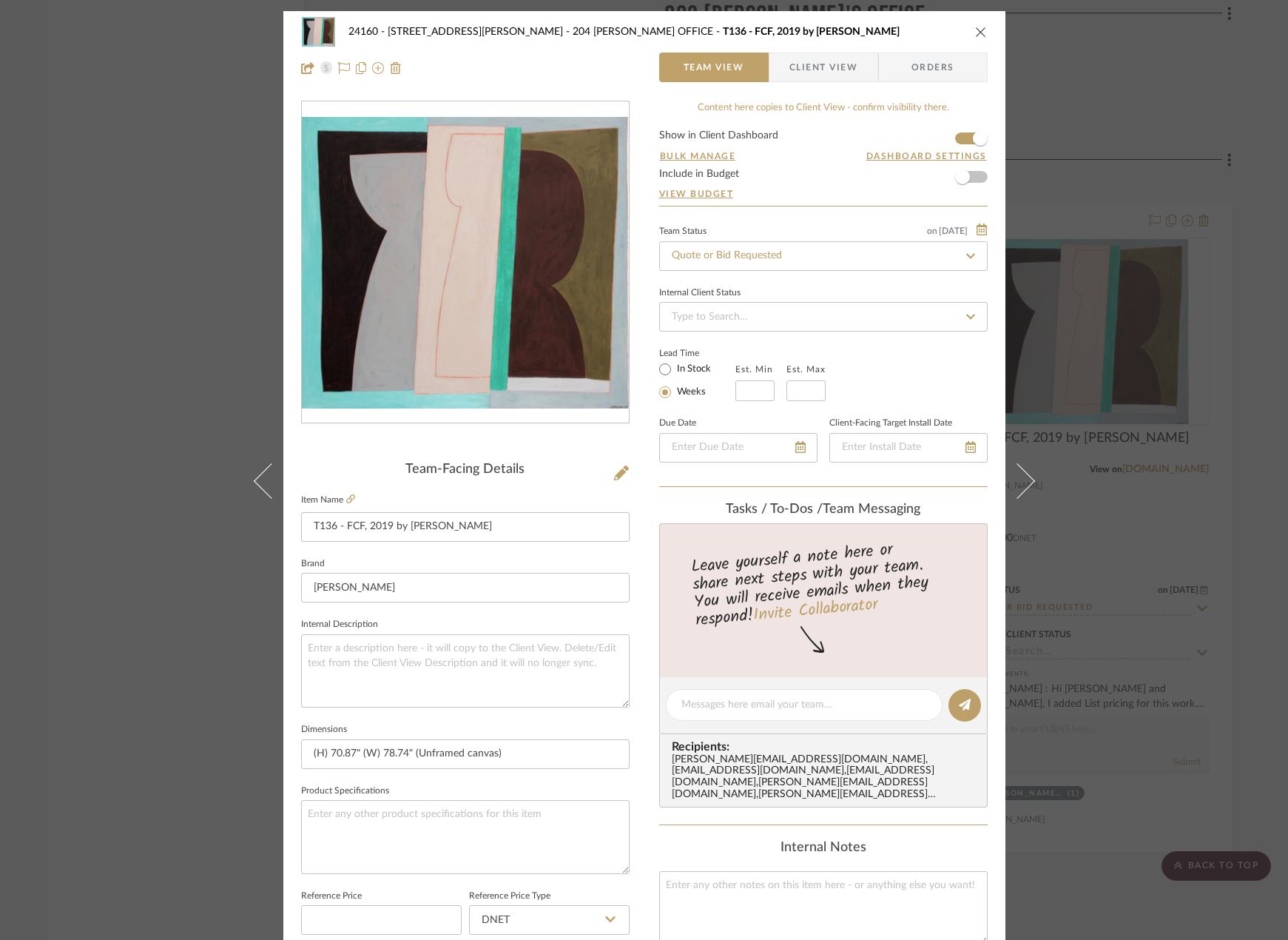
drag, startPoint x: 1154, startPoint y: 267, endPoint x: 1156, endPoint y: 285, distance: 18.1
click at [1154, 267] on div "24160 - [STREET_ADDRESS] - [PERSON_NAME] 204 [PERSON_NAME] OFFICE T136 - FCF, 2…" at bounding box center [644, 470] width 1288 height 940
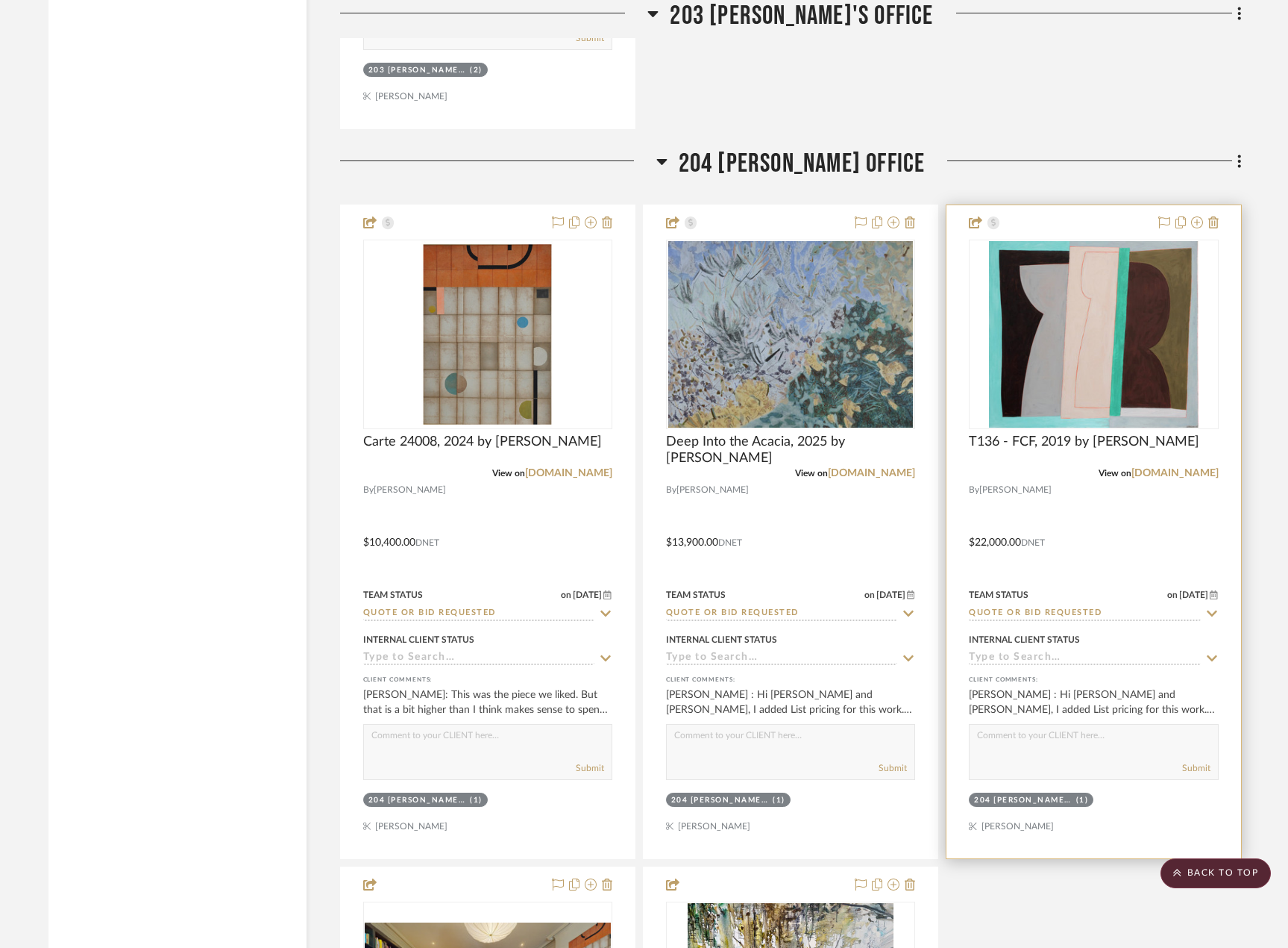
drag, startPoint x: 1204, startPoint y: 864, endPoint x: 1024, endPoint y: 822, distance: 184.8
click at [1206, 866] on scroll-to-top-button "BACK TO TOP" at bounding box center [1216, 873] width 110 height 30
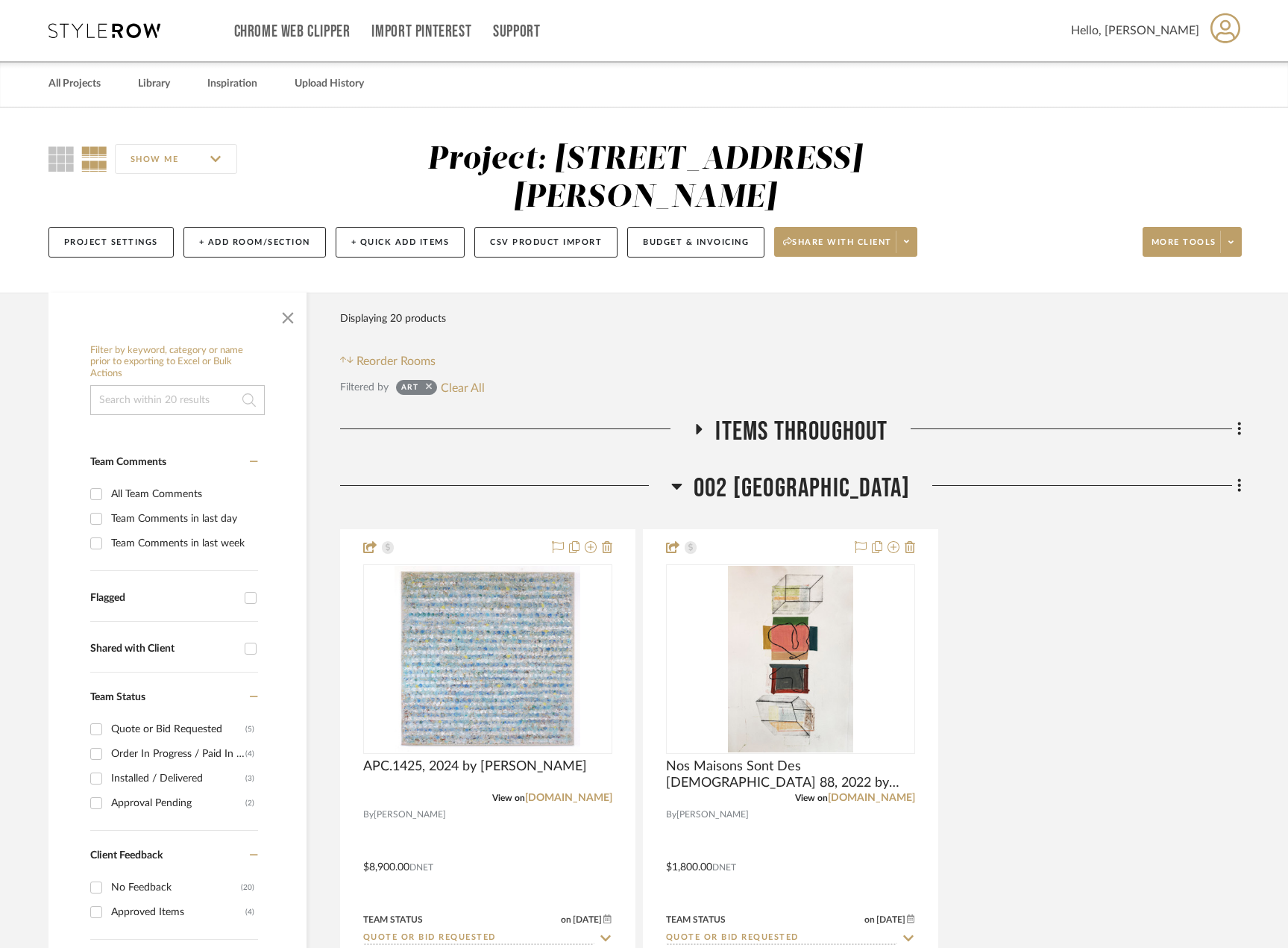
click at [426, 388] on icon at bounding box center [428, 385] width 6 height 10
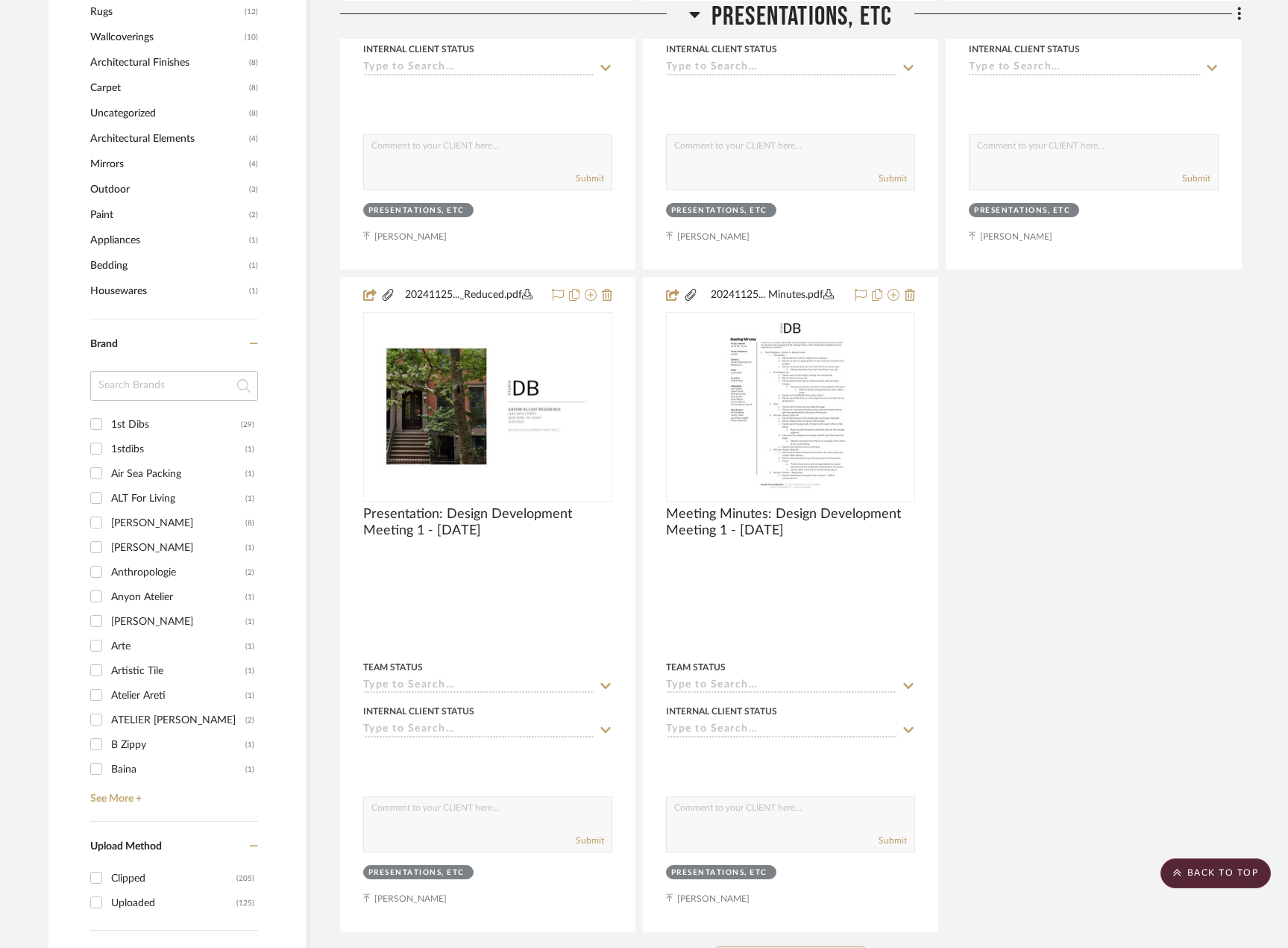
scroll to position [1940, 0]
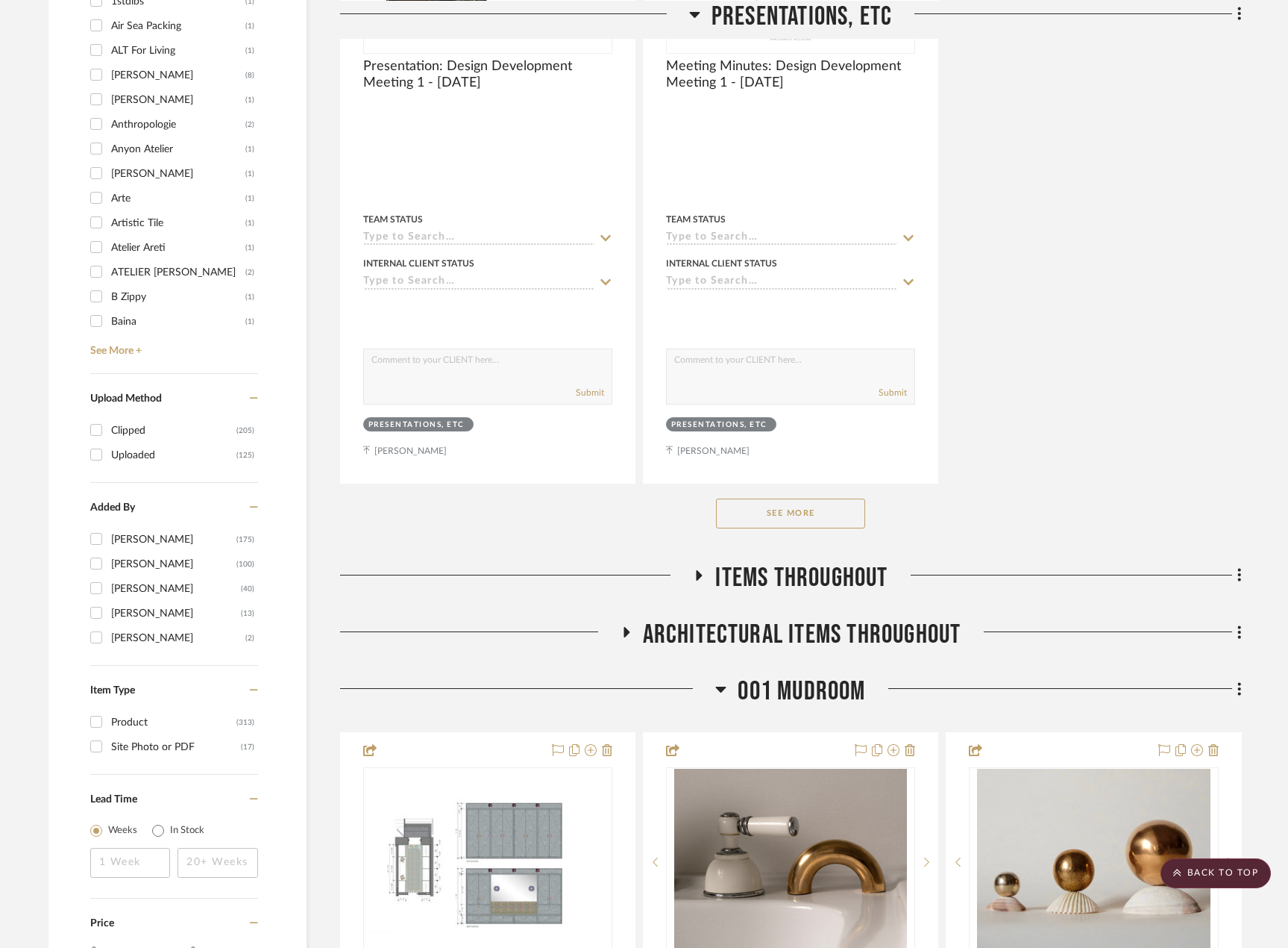
click at [844, 516] on button "See More" at bounding box center [790, 513] width 149 height 30
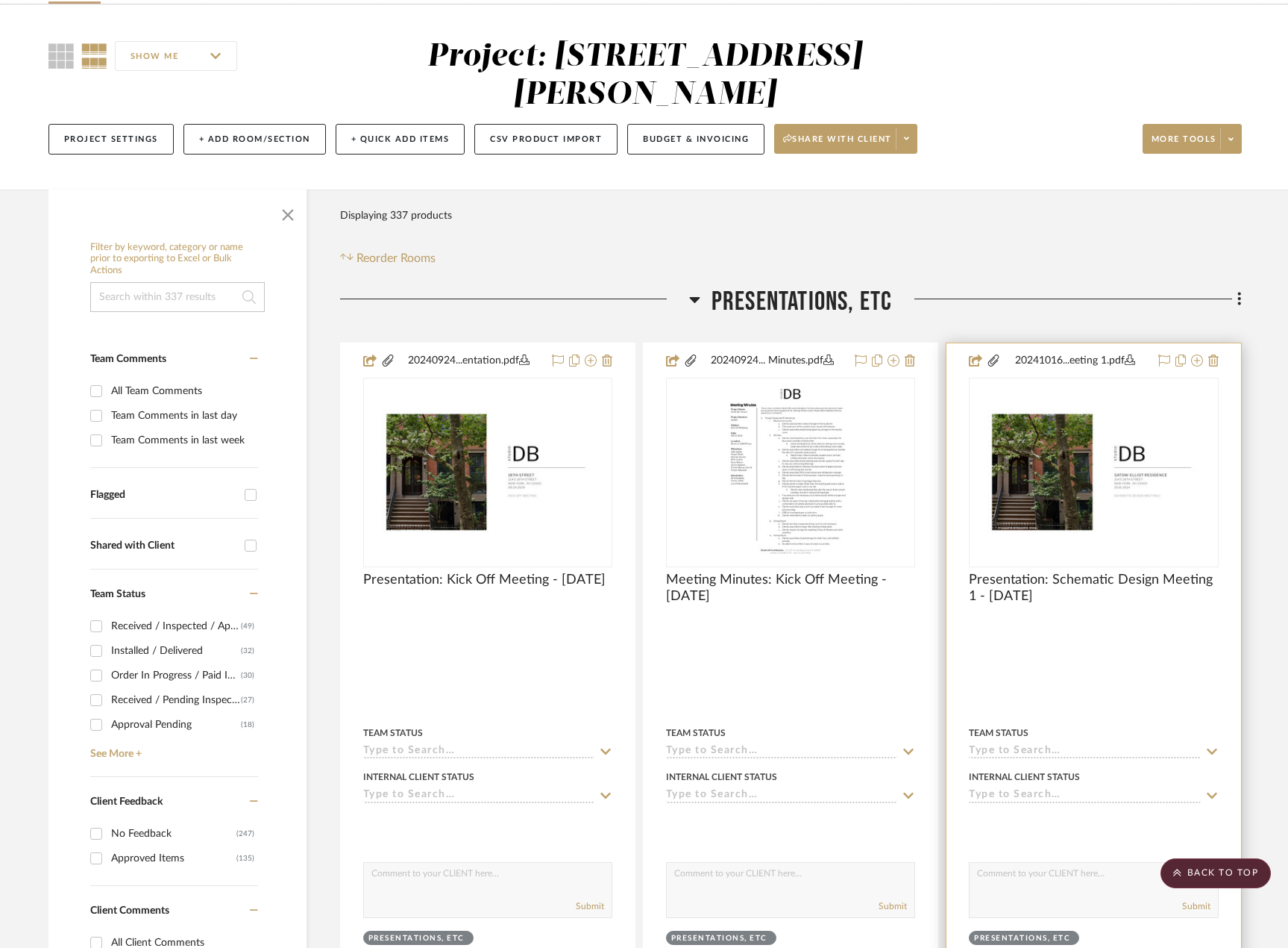
scroll to position [0, 0]
